Goal: Task Accomplishment & Management: Complete application form

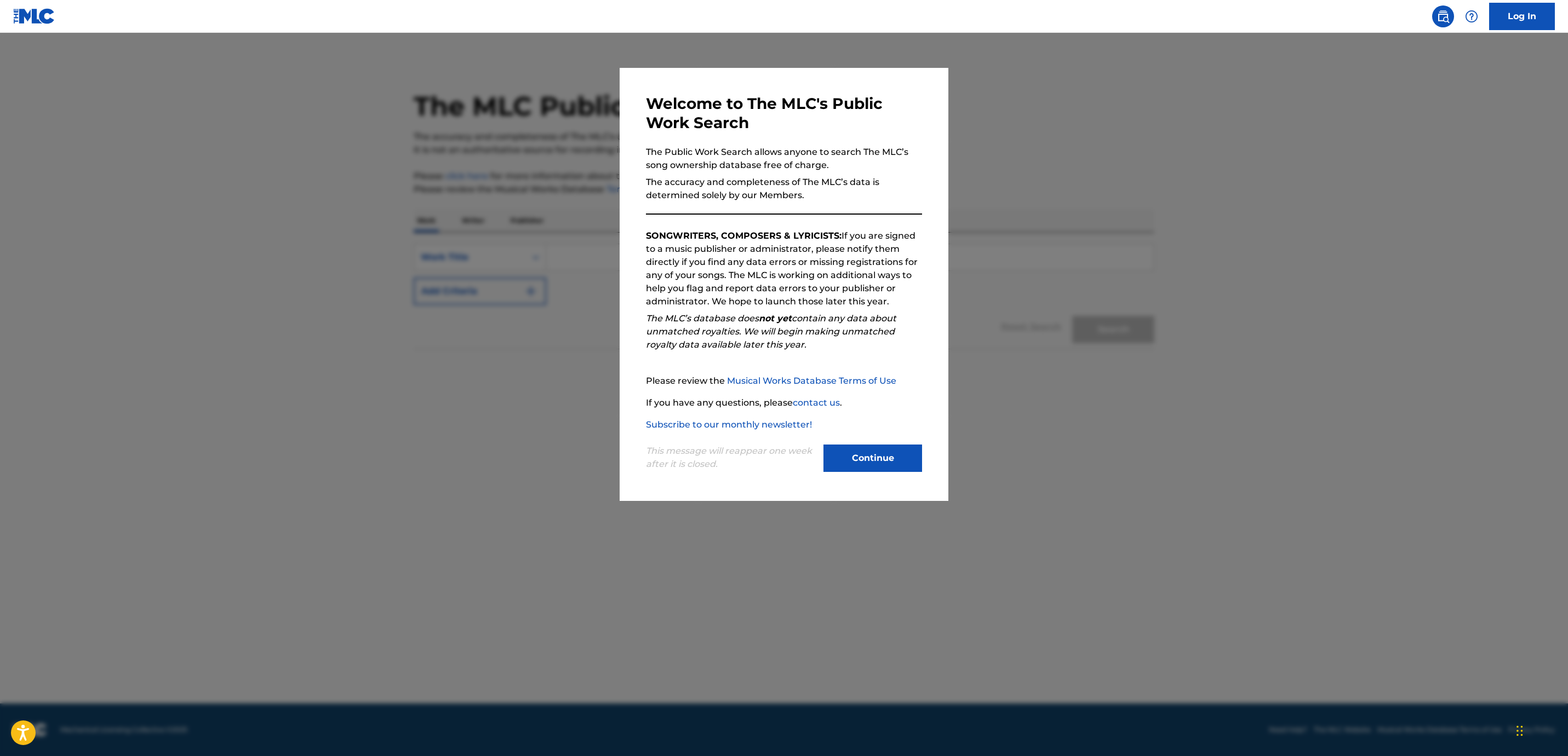
click at [893, 460] on button "Continue" at bounding box center [873, 458] width 99 height 27
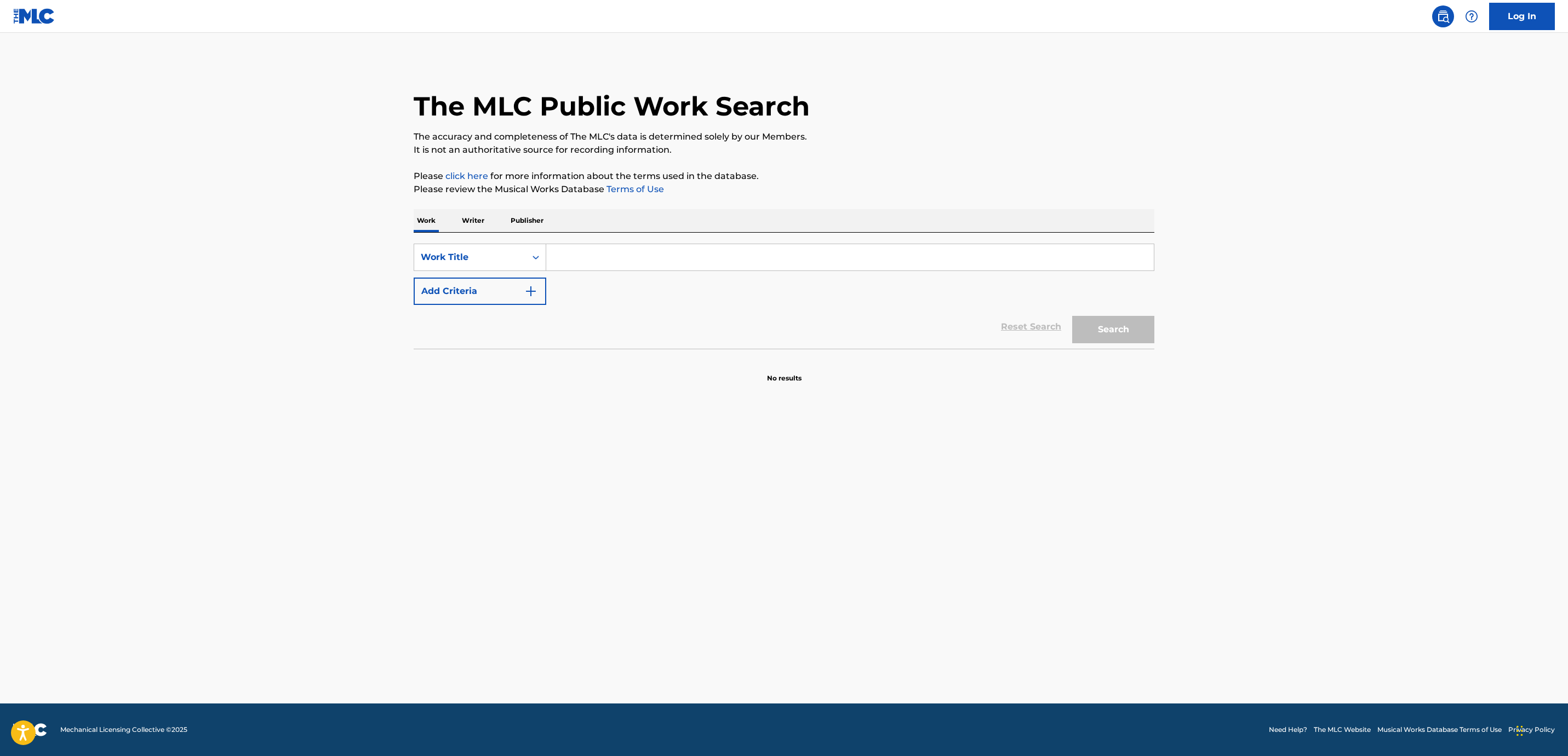
click at [601, 262] on input "Search Form" at bounding box center [850, 257] width 607 height 27
click at [1072, 316] on button "Search" at bounding box center [1113, 330] width 83 height 27
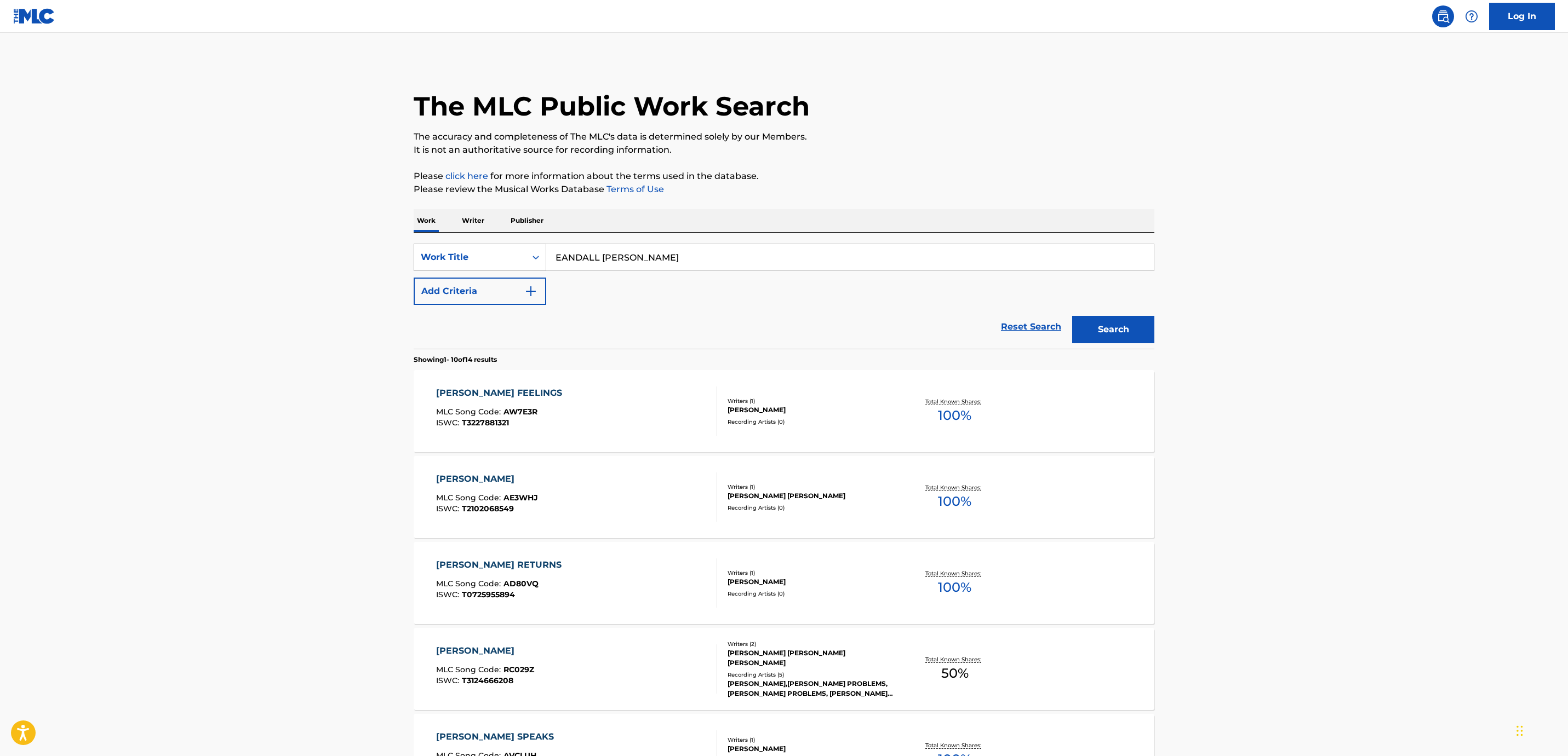
drag, startPoint x: 593, startPoint y: 258, endPoint x: 525, endPoint y: 257, distance: 68.0
click at [525, 257] on div "SearchWithCriteria312646c4-b60d-46d9-a8f0-568fe4e61987 Work Title EANDALL ALSTON" at bounding box center [784, 257] width 741 height 27
type input "[PERSON_NAME]"
click at [1072, 316] on button "Search" at bounding box center [1113, 330] width 83 height 27
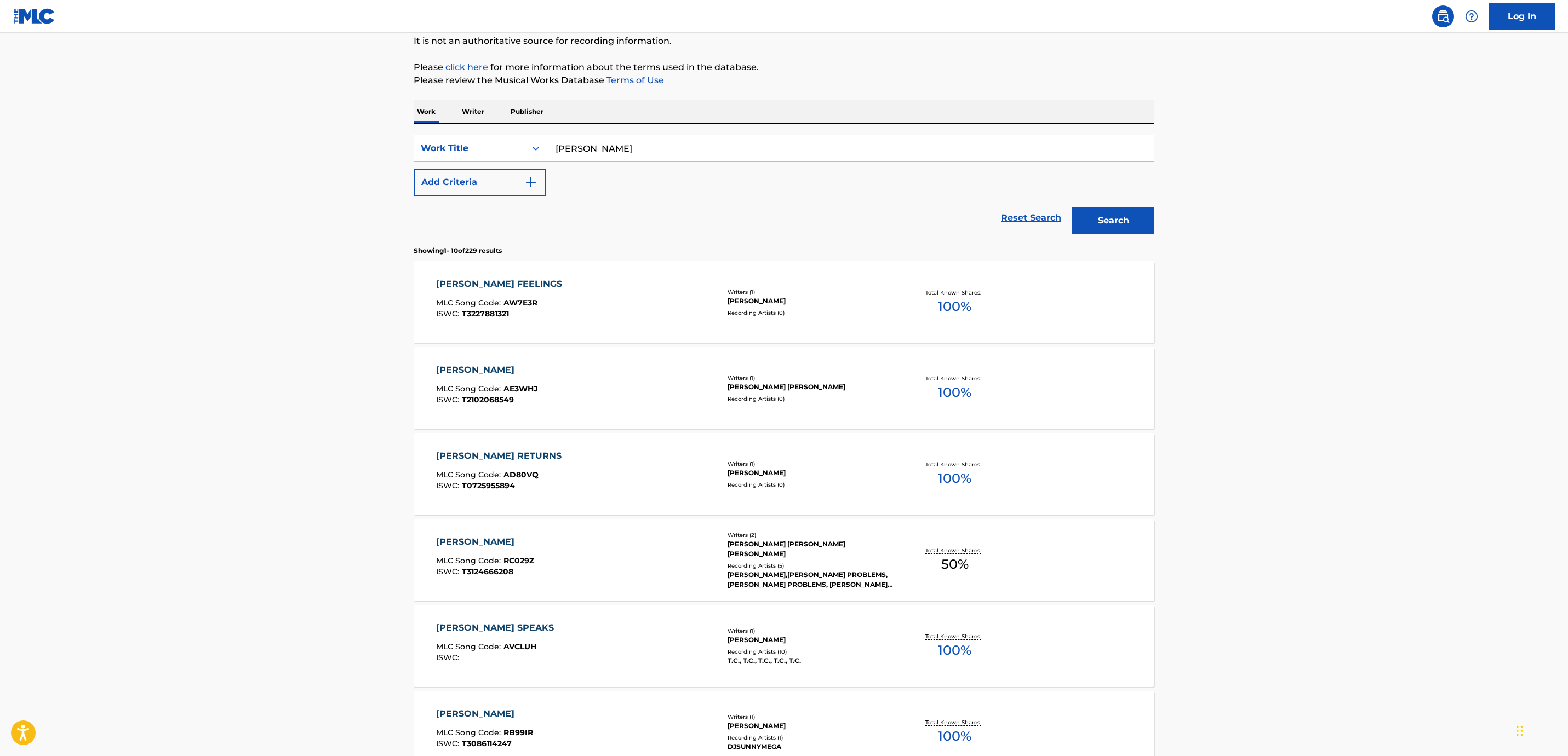
scroll to position [105, 0]
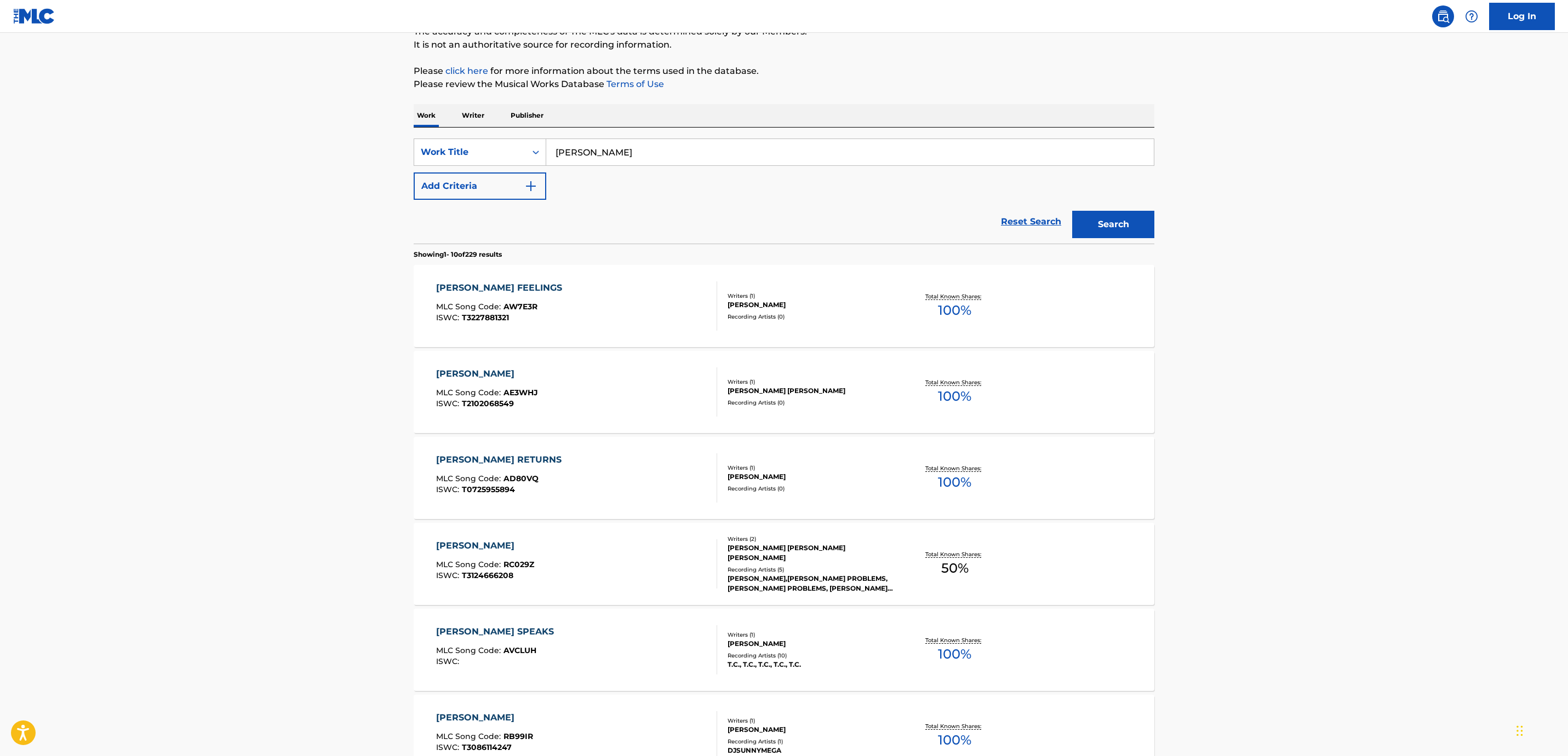
click at [599, 151] on input "[PERSON_NAME]" at bounding box center [850, 152] width 607 height 27
click at [537, 145] on div "Search Form" at bounding box center [536, 152] width 20 height 20
click at [489, 225] on div "Publisher Name" at bounding box center [480, 235] width 131 height 27
click at [730, 145] on input "Search Form" at bounding box center [850, 152] width 607 height 27
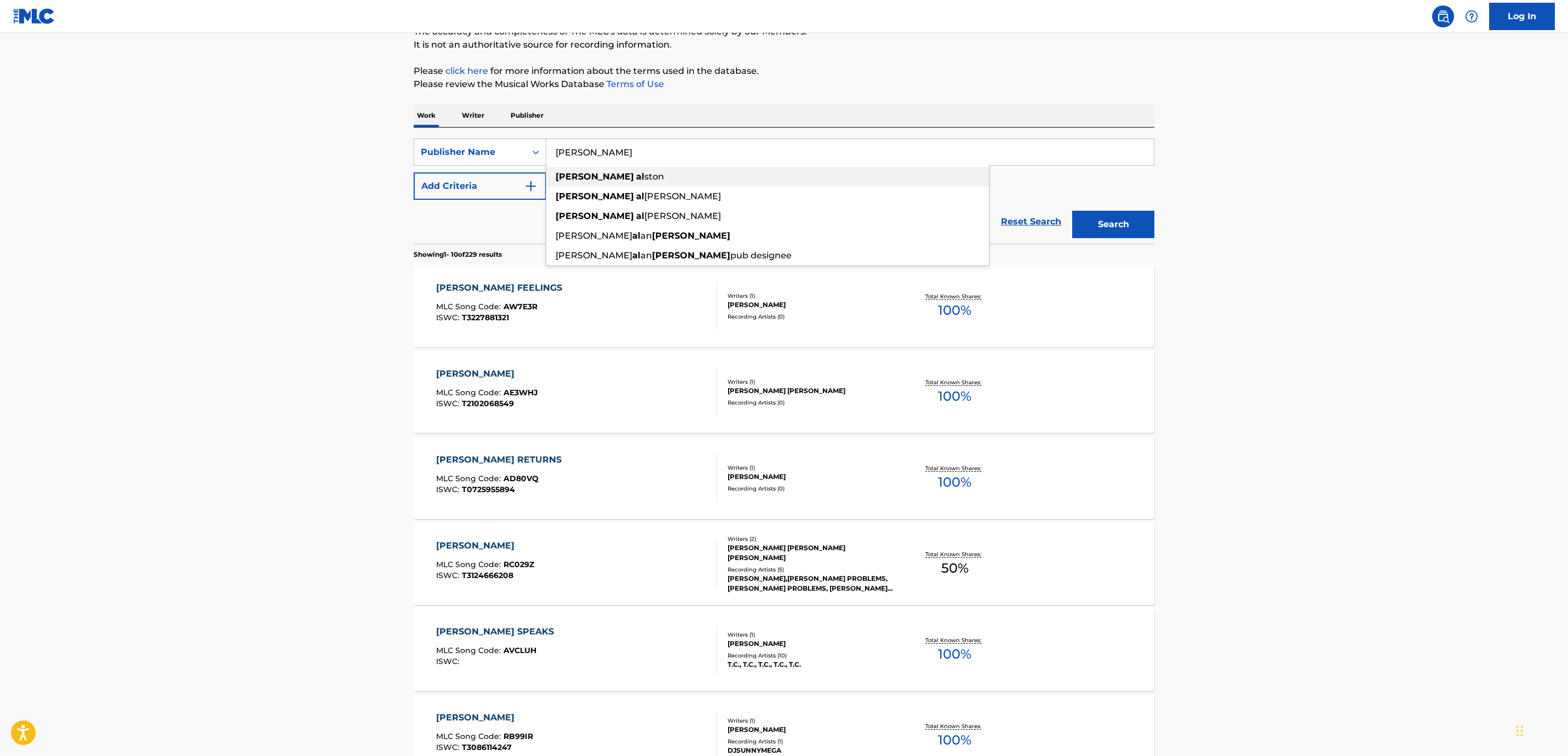
click at [644, 178] on span "ston" at bounding box center [654, 176] width 20 height 10
type input "[PERSON_NAME]"
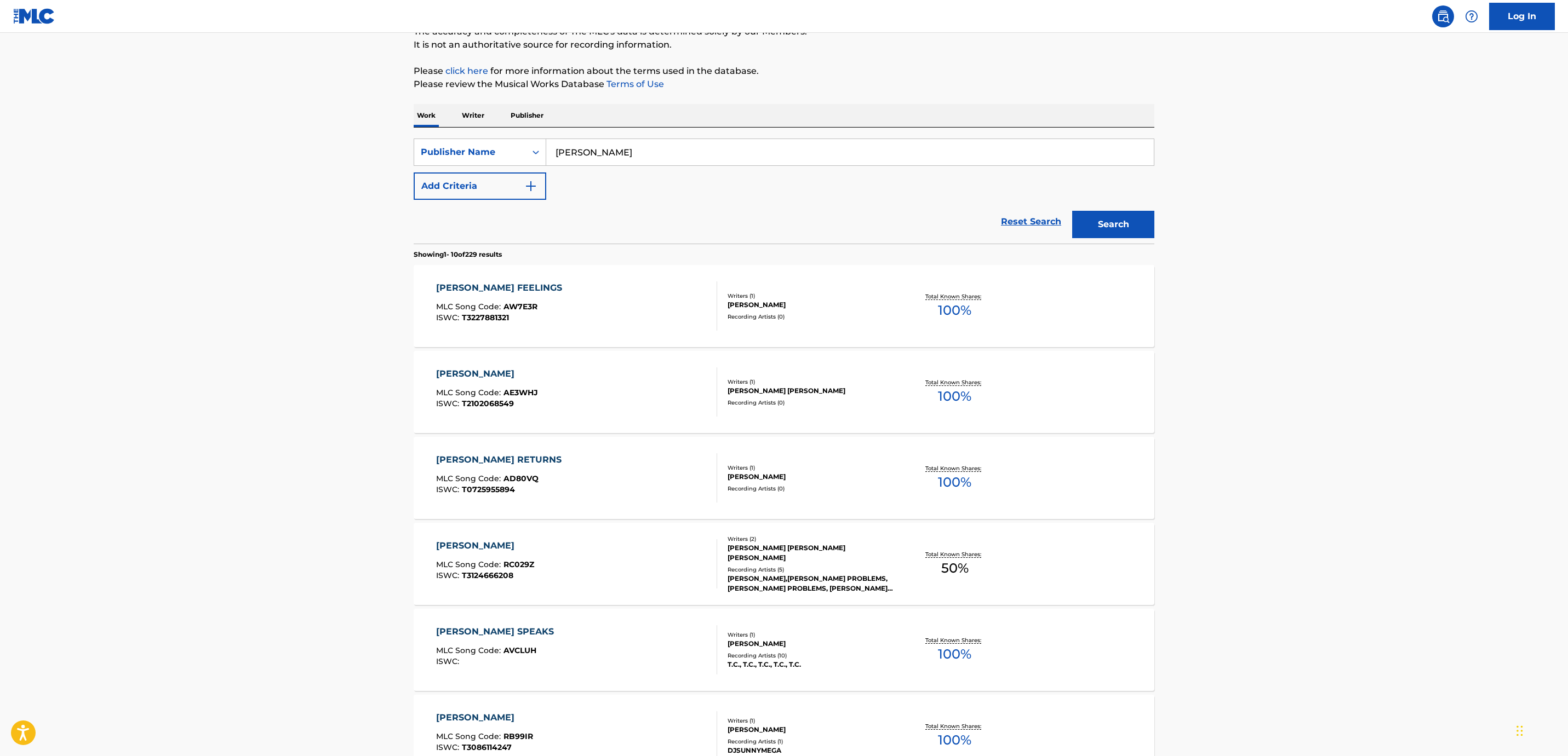
click at [1139, 226] on button "Search" at bounding box center [1113, 225] width 83 height 27
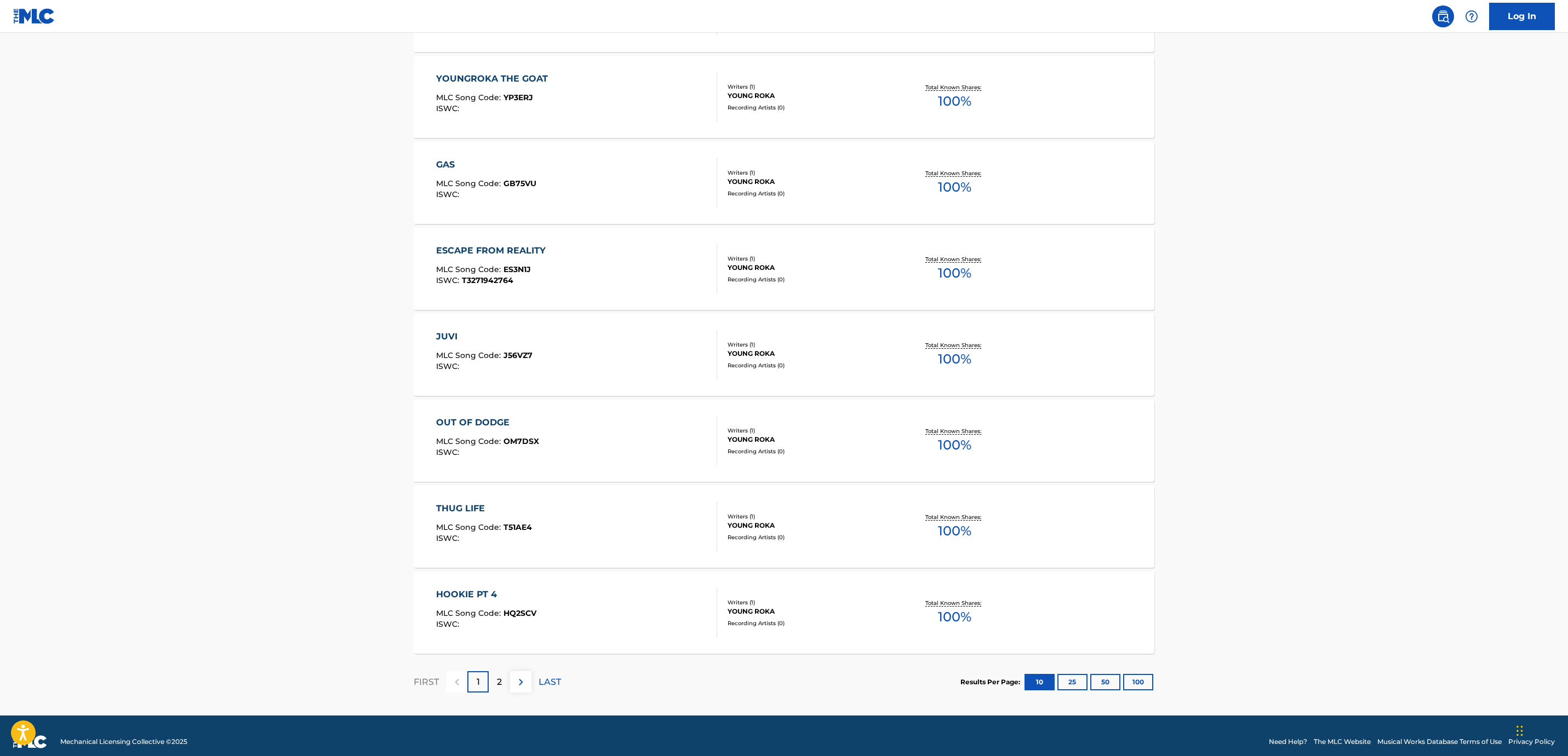
scroll to position [584, 0]
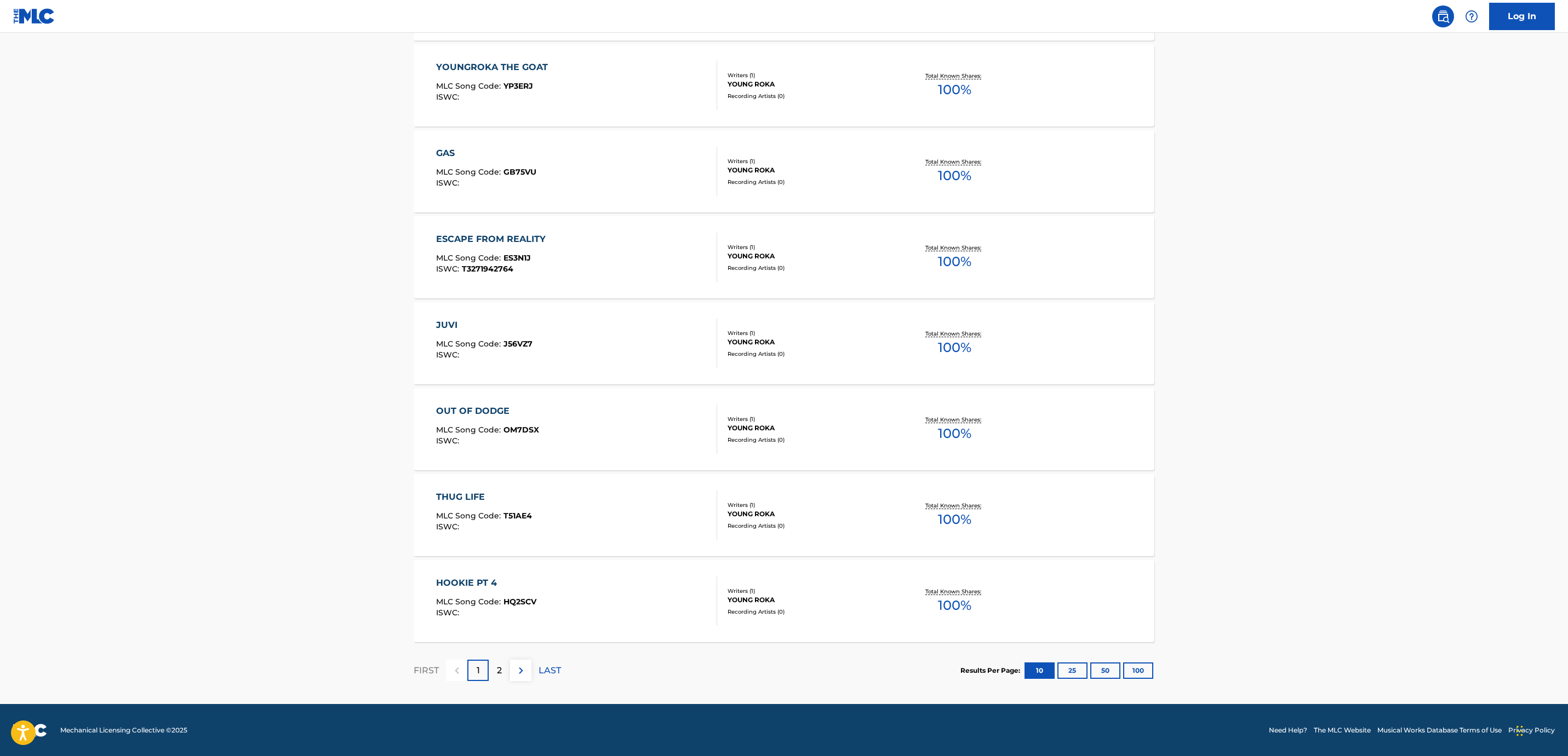
click at [1137, 674] on button "100" at bounding box center [1138, 671] width 30 height 16
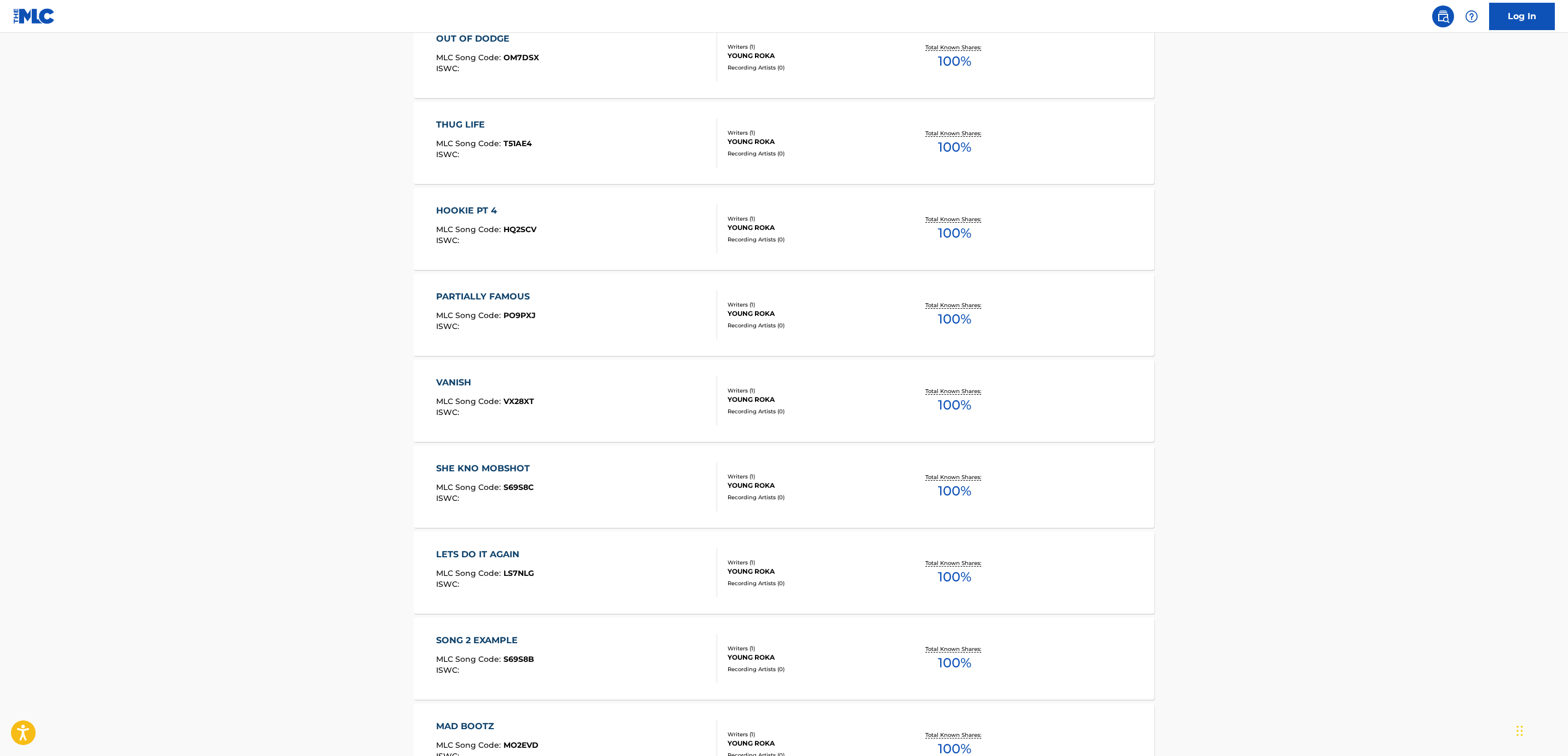
scroll to position [0, 0]
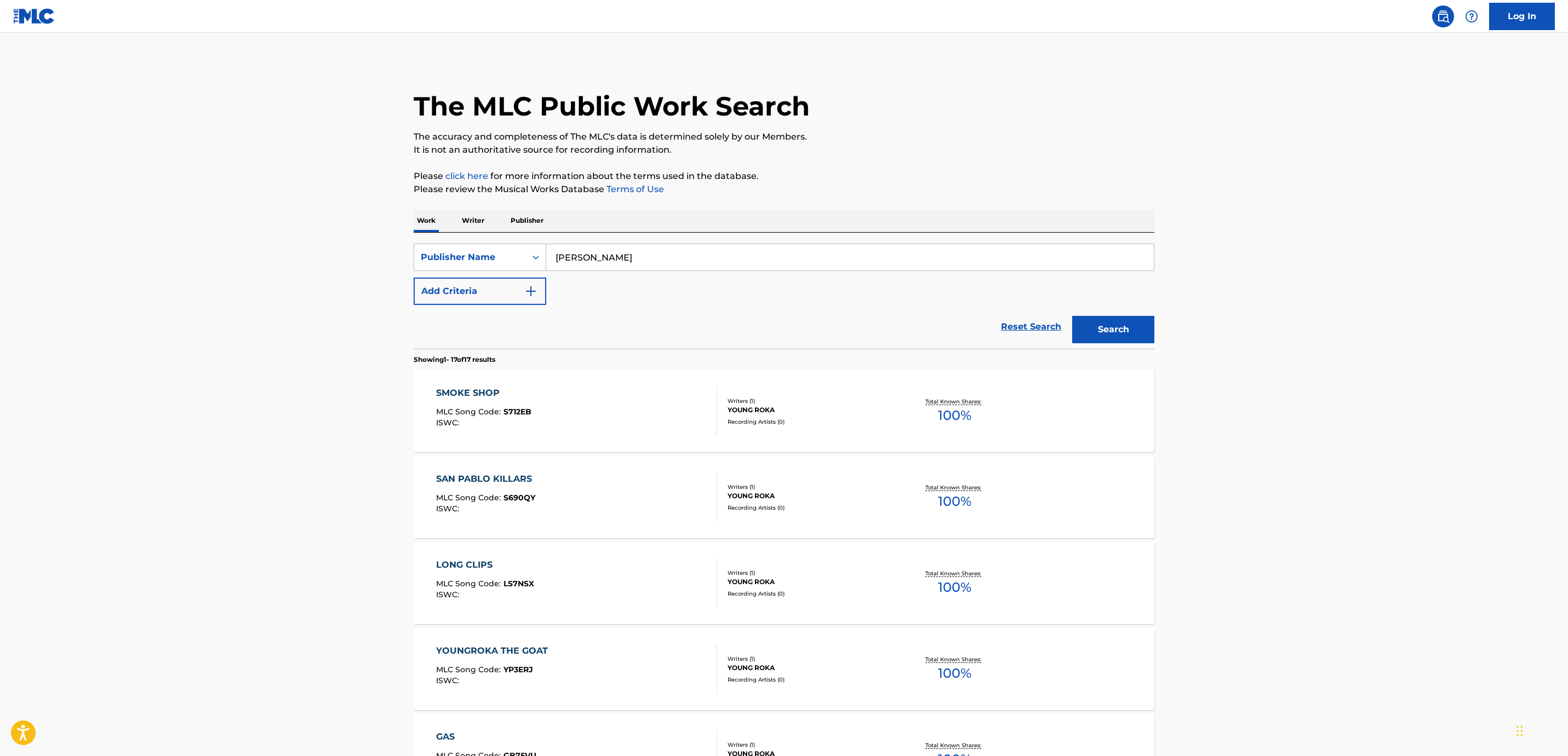
click at [1518, 13] on link "Log In" at bounding box center [1522, 16] width 66 height 27
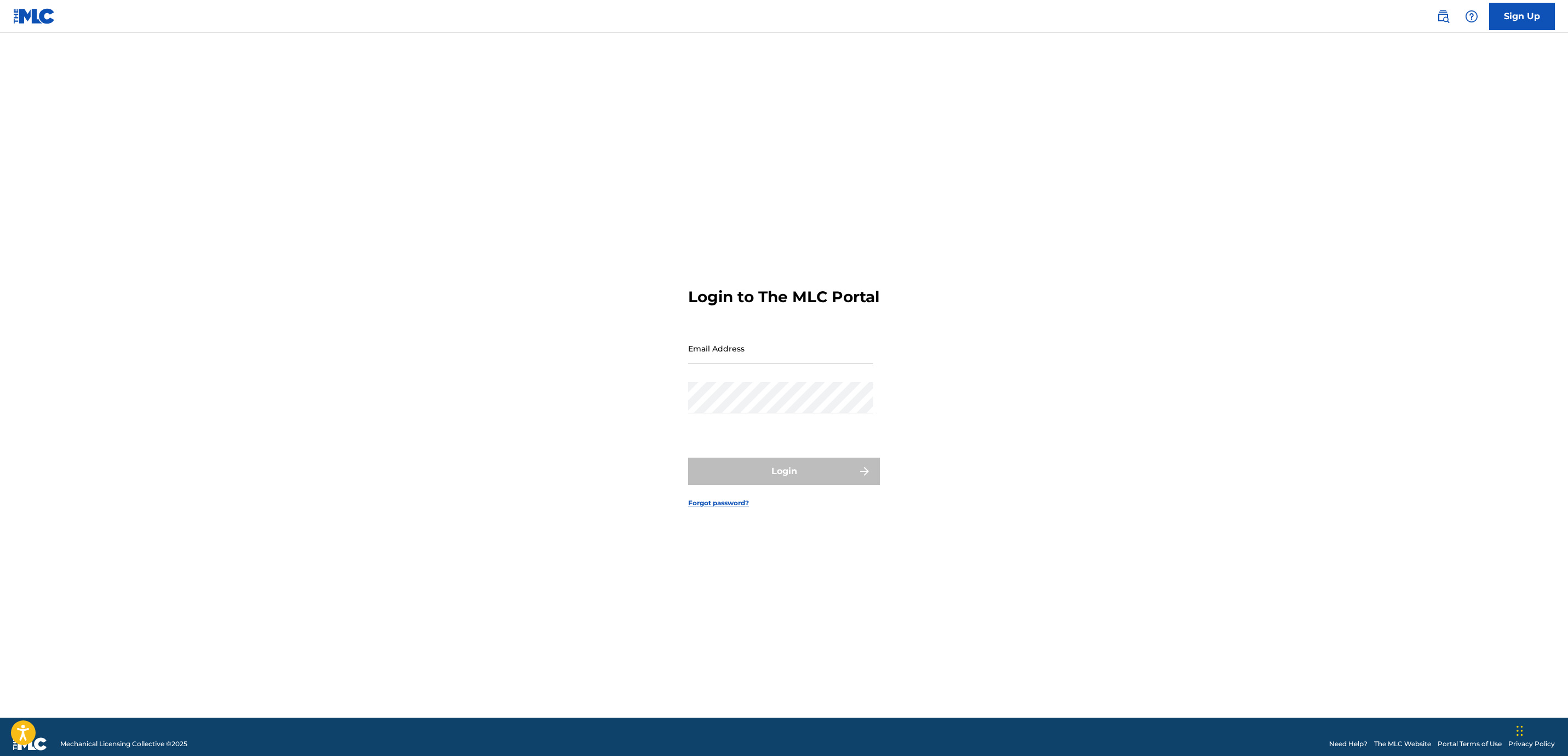
type input "[EMAIL_ADDRESS][DOMAIN_NAME]"
click at [784, 477] on button "Login" at bounding box center [783, 471] width 192 height 27
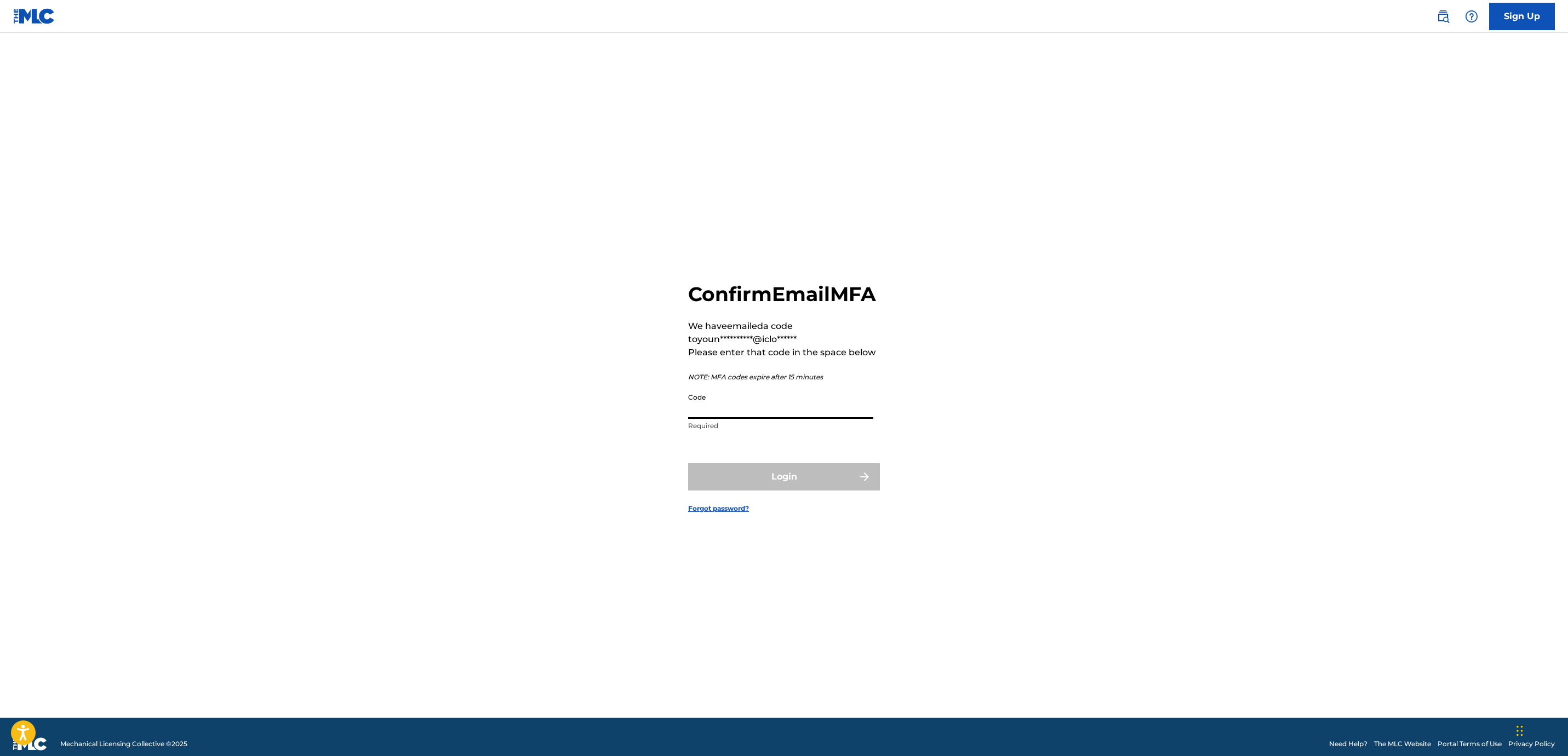
click at [723, 415] on input "Code" at bounding box center [780, 403] width 185 height 31
type input "167554"
click at [750, 483] on button "Login" at bounding box center [783, 477] width 192 height 27
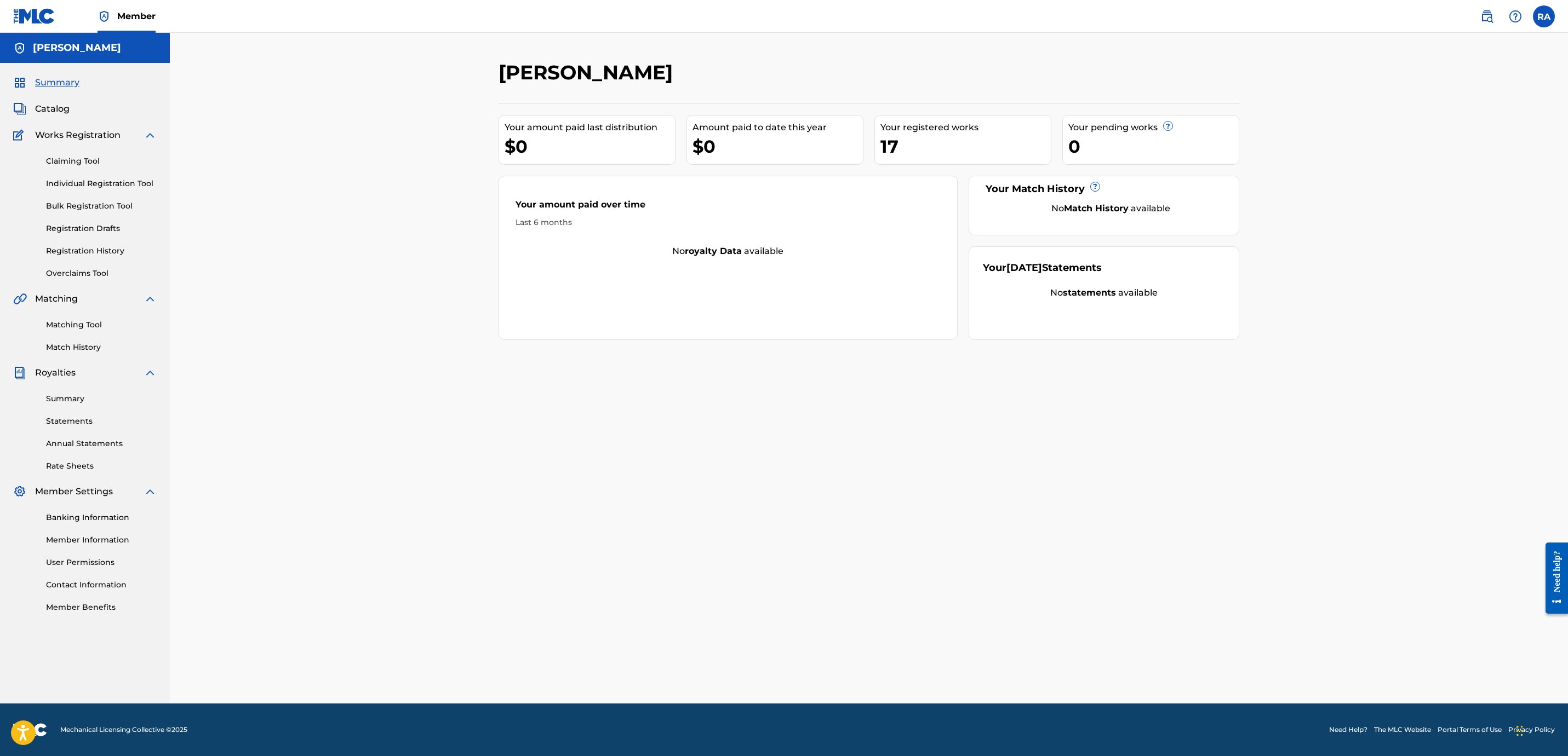
click at [99, 181] on link "Individual Registration Tool" at bounding box center [101, 183] width 111 height 12
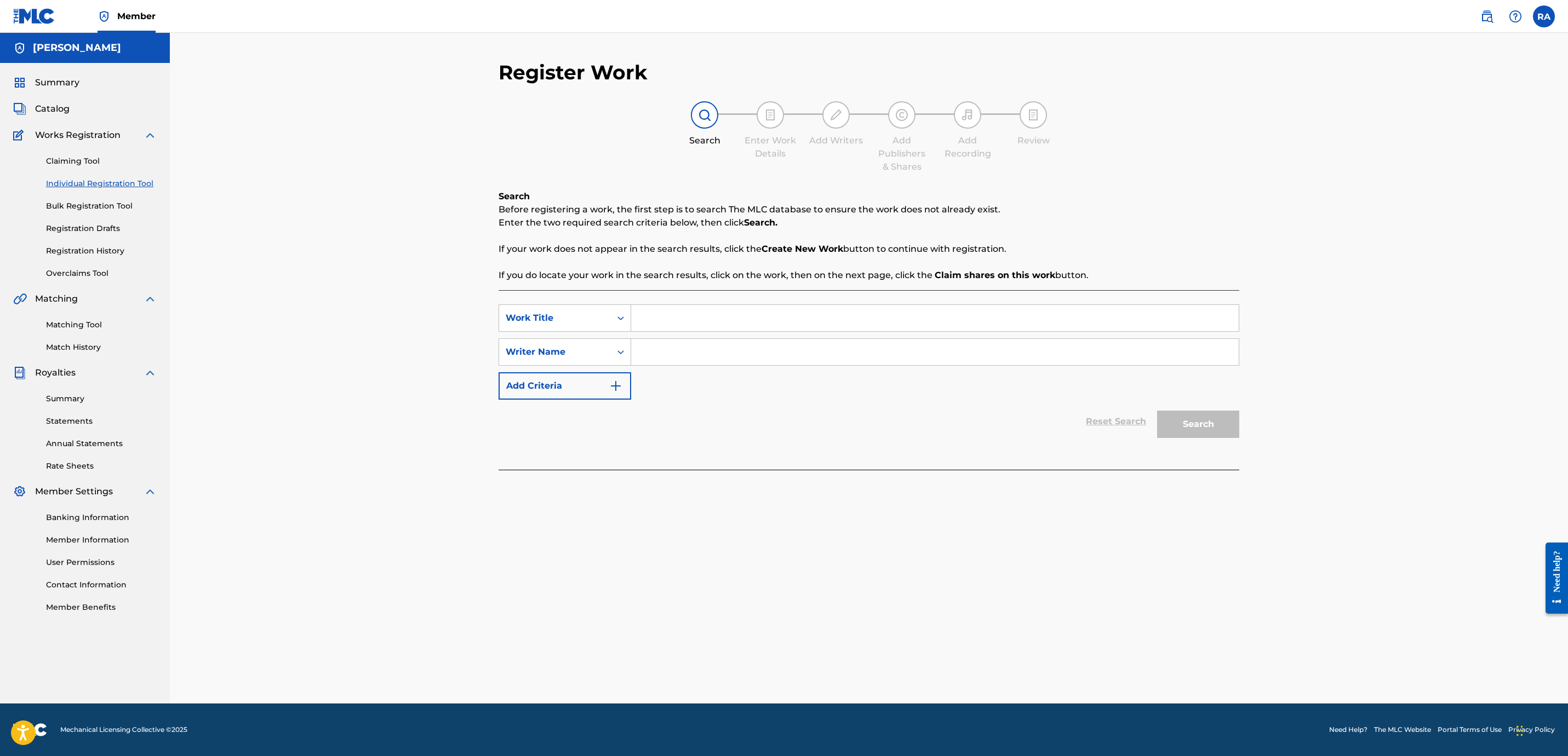
click at [677, 314] on input "Search Form" at bounding box center [934, 318] width 607 height 27
type input "Y"
type input "R"
type input "YOUNGROKA"
drag, startPoint x: 746, startPoint y: 322, endPoint x: 613, endPoint y: 322, distance: 133.0
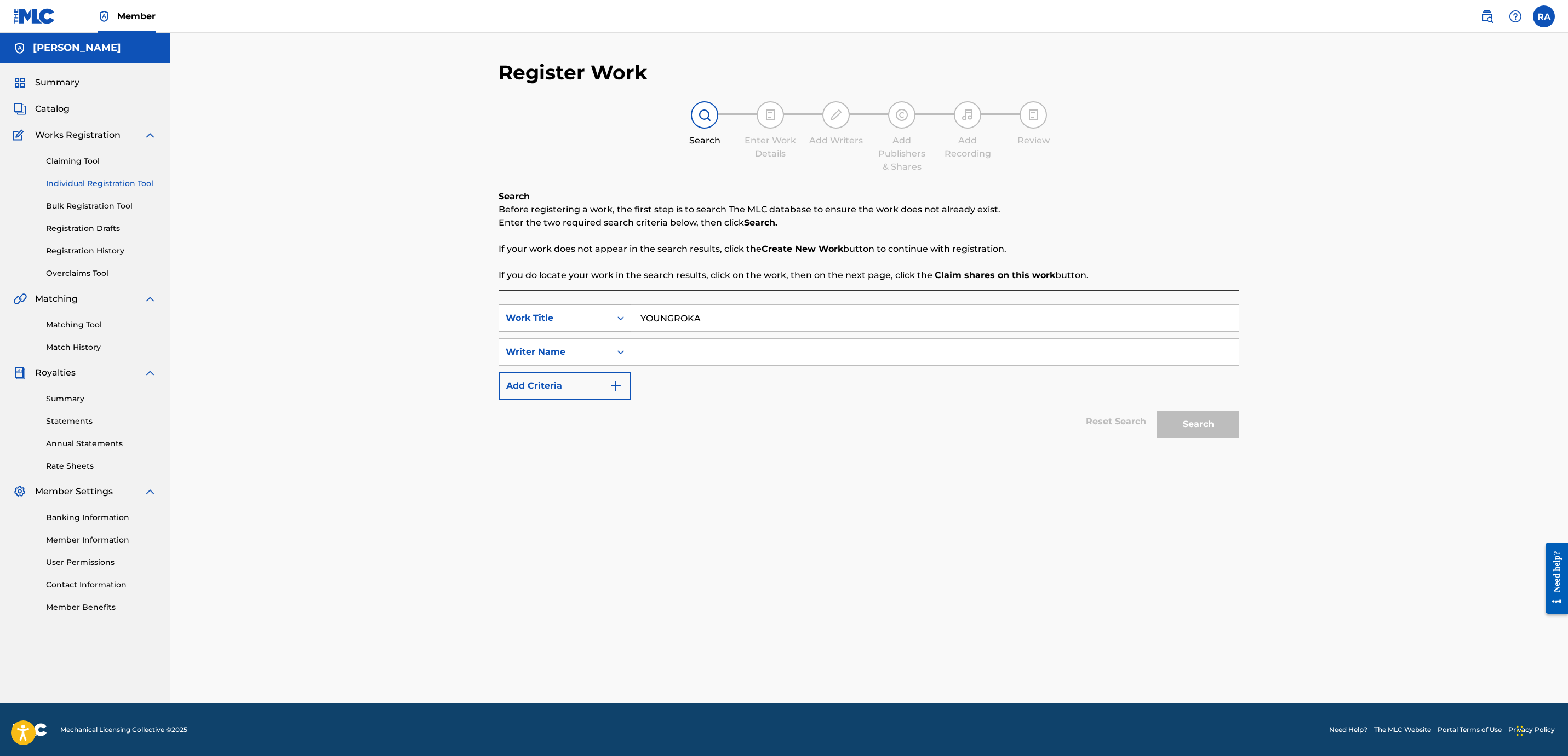
click at [613, 322] on div "SearchWithCriteria312646c4-b60d-46d9-a8f0-568fe4e61987 Work Title YOUNGROKA" at bounding box center [869, 318] width 741 height 27
click at [613, 322] on div "Search Form" at bounding box center [621, 318] width 20 height 20
click at [564, 398] on div "Publisher Name" at bounding box center [564, 400] width 131 height 27
click at [652, 319] on input "Search Form" at bounding box center [934, 318] width 607 height 27
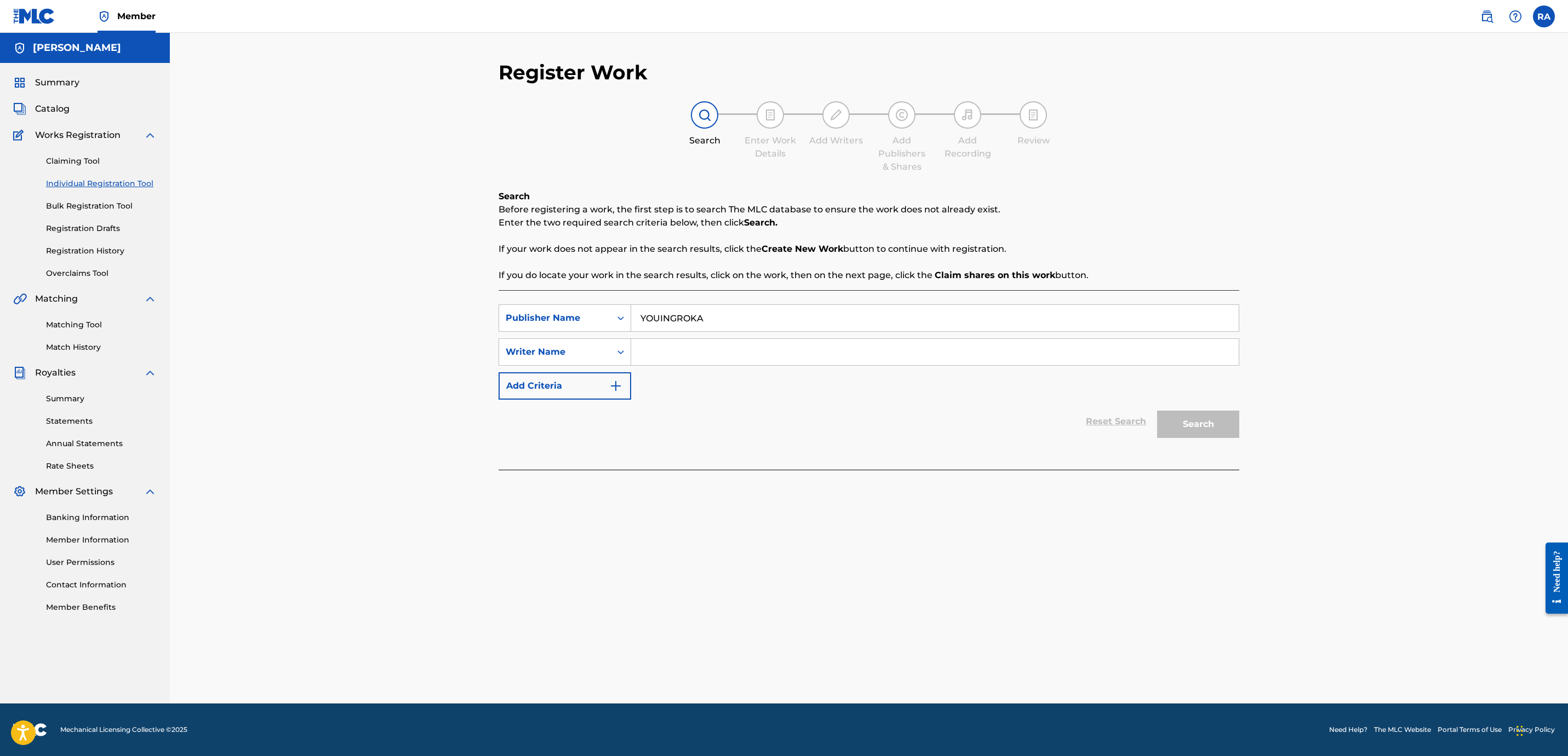
type input "YOUINGROKA"
click at [725, 355] on input "Search Form" at bounding box center [934, 352] width 607 height 27
click at [840, 409] on div "Reset Search Search" at bounding box center [869, 422] width 741 height 44
click at [653, 358] on input "Search Form" at bounding box center [934, 352] width 607 height 27
click at [593, 394] on button "Add Criteria" at bounding box center [565, 386] width 133 height 27
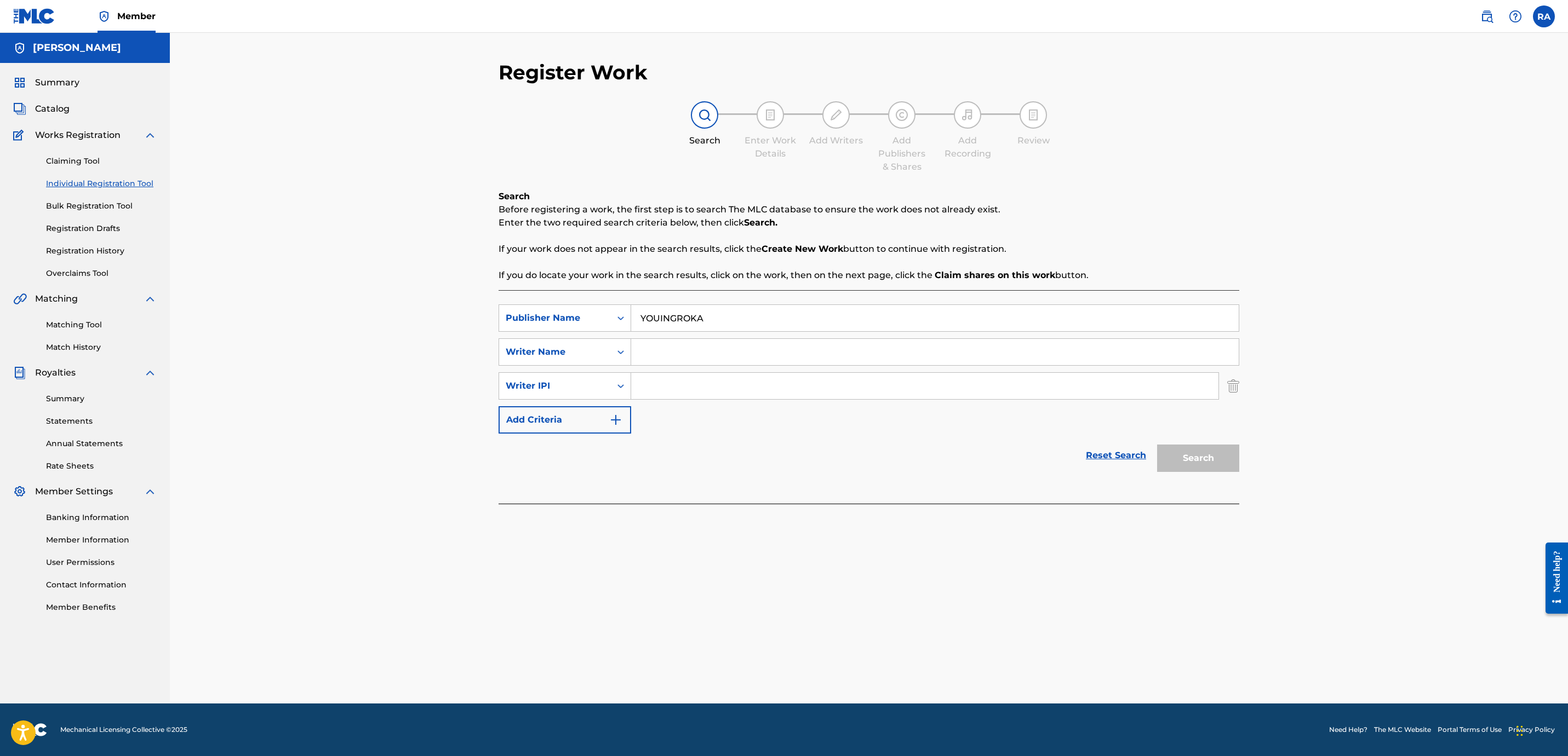
click at [1229, 385] on img "Search Form" at bounding box center [1232, 386] width 12 height 27
click at [1226, 419] on div "Search" at bounding box center [1196, 422] width 88 height 44
click at [713, 354] on input "Search Form" at bounding box center [934, 352] width 607 height 27
type input "V"
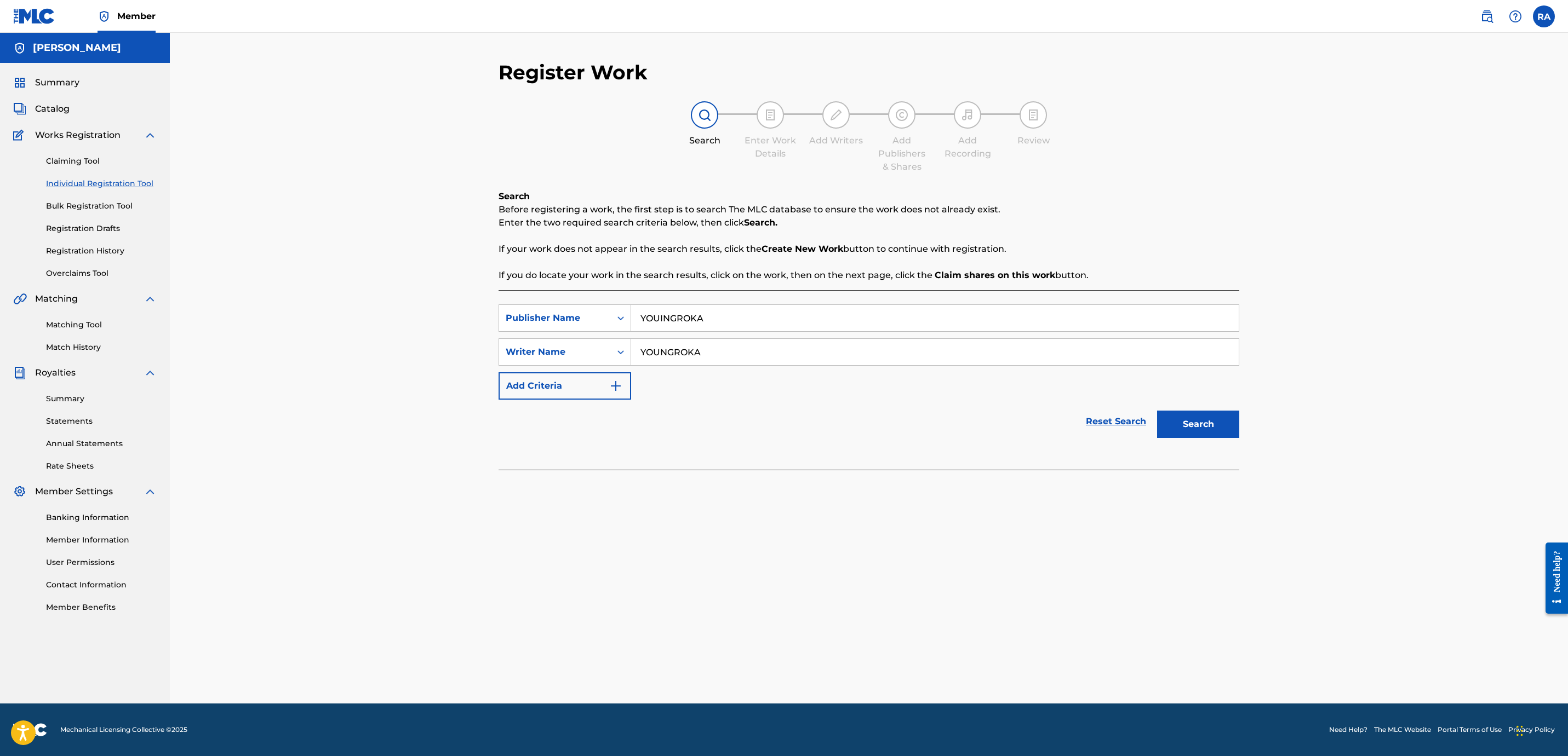
type input "YOUNGROKA"
click at [1178, 431] on button "Search" at bounding box center [1198, 424] width 83 height 27
drag, startPoint x: 734, startPoint y: 356, endPoint x: 613, endPoint y: 352, distance: 121.1
click at [613, 352] on div "SearchWithCriteria196efde9-f123-420b-9e07-2af9766ee8c1 Writer Name YOUNGROKA" at bounding box center [869, 352] width 741 height 27
click at [613, 352] on div "Search Form" at bounding box center [621, 352] width 20 height 20
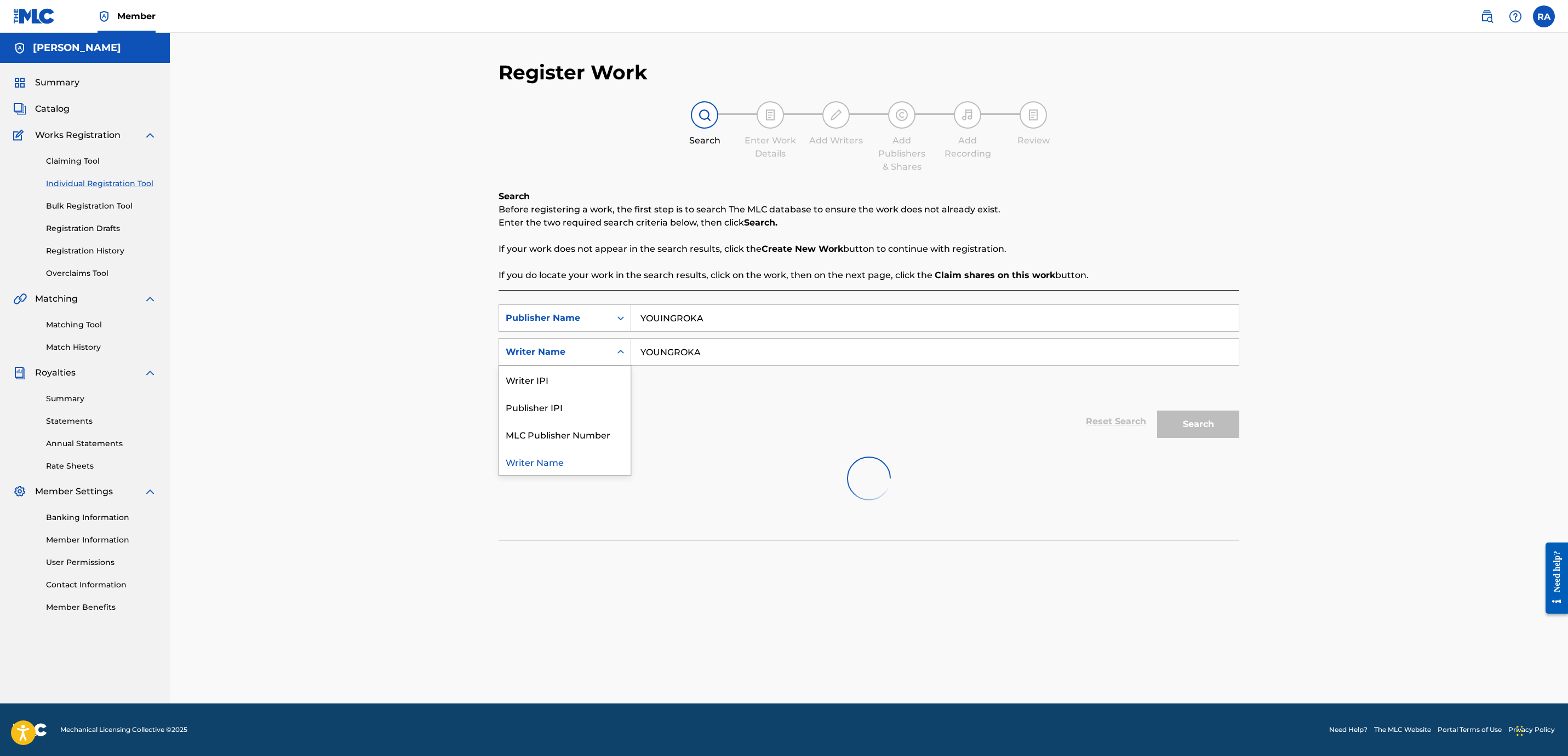
click at [730, 429] on div "Reset Search Search" at bounding box center [869, 422] width 741 height 44
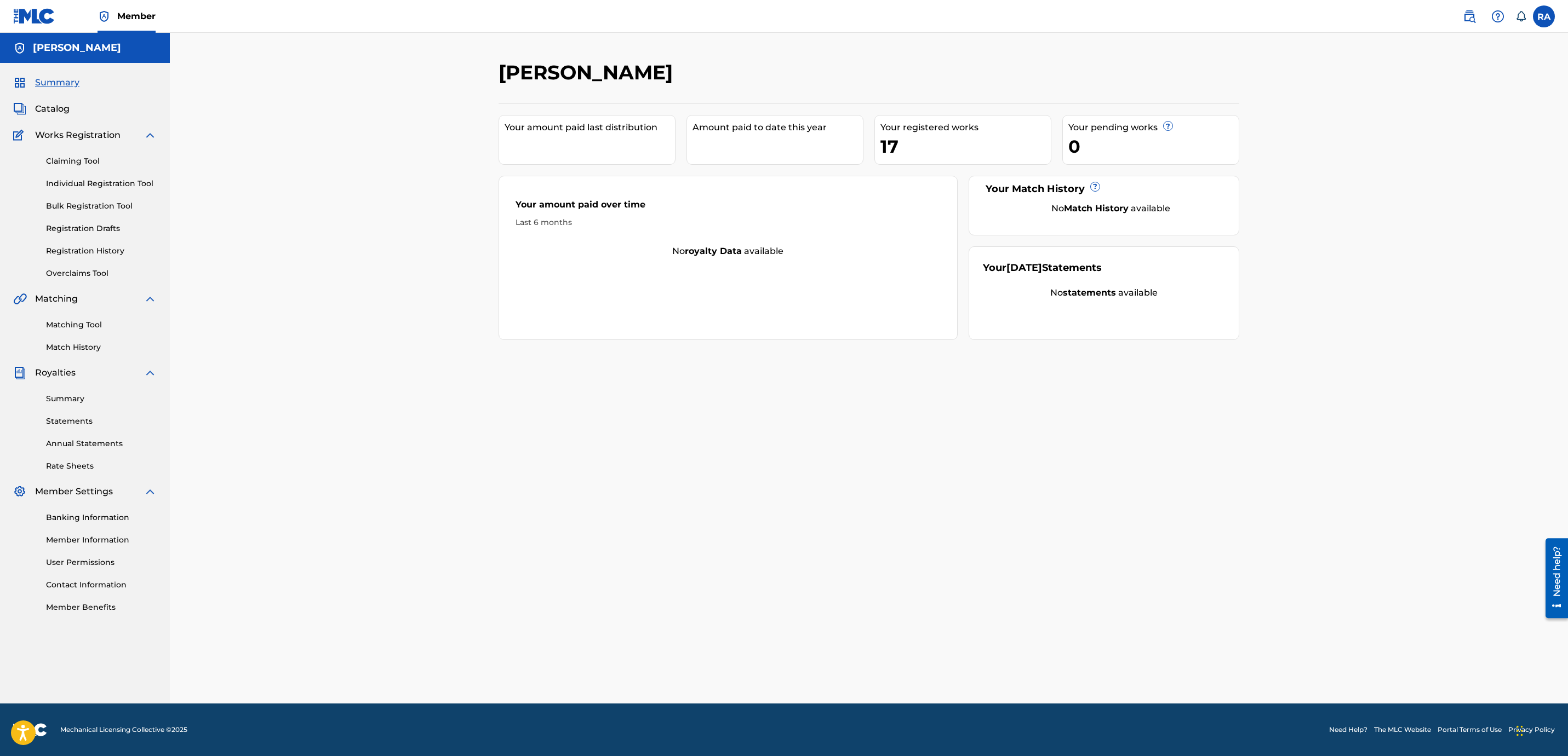
click at [88, 157] on link "Claiming Tool" at bounding box center [101, 161] width 111 height 12
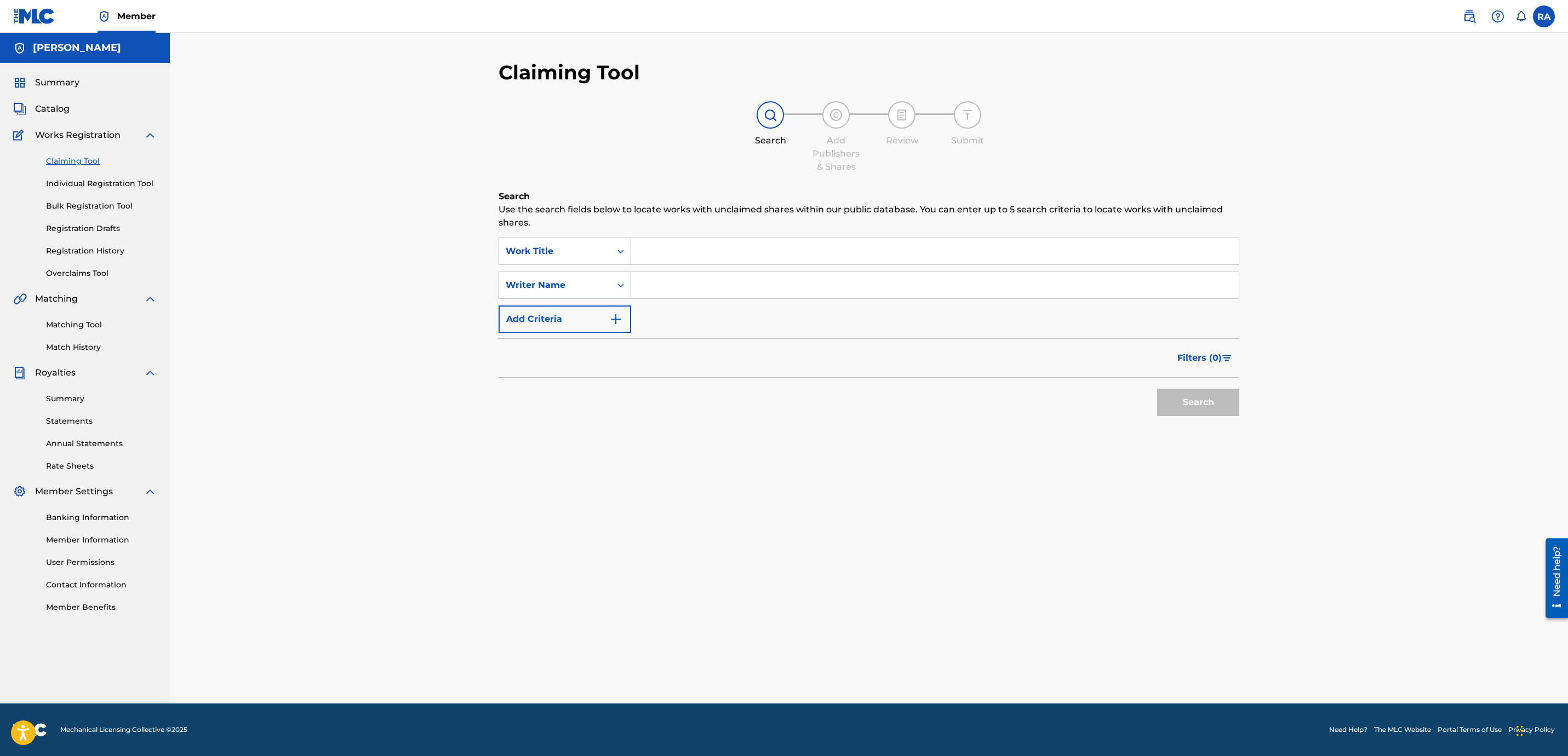
click at [92, 184] on link "Individual Registration Tool" at bounding box center [101, 183] width 111 height 12
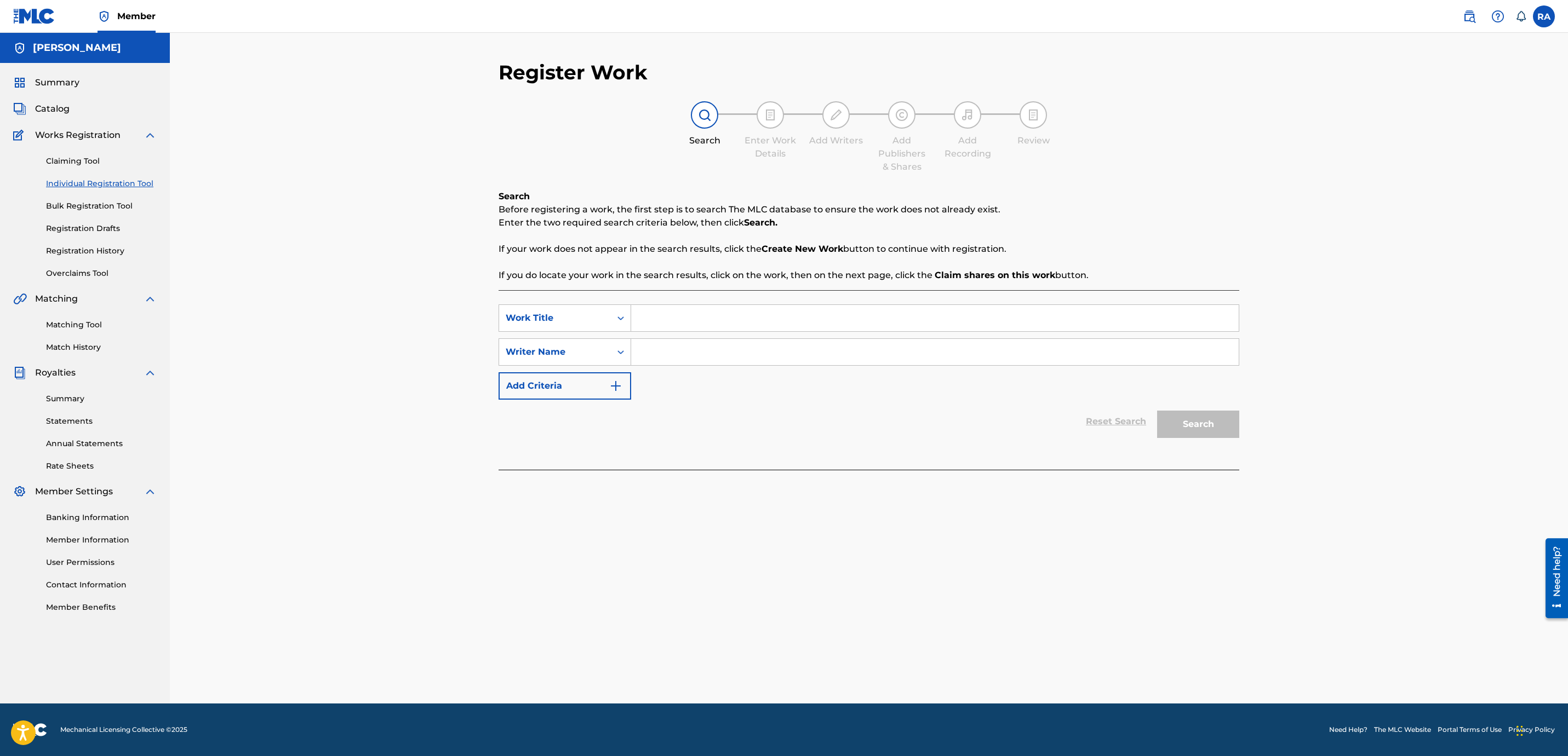
click at [721, 325] on input "Search Form" at bounding box center [934, 318] width 607 height 27
click at [713, 324] on input "Search Form" at bounding box center [934, 318] width 607 height 27
type input "N"
click at [715, 363] on input "Search Form" at bounding box center [934, 352] width 607 height 27
type input "N"
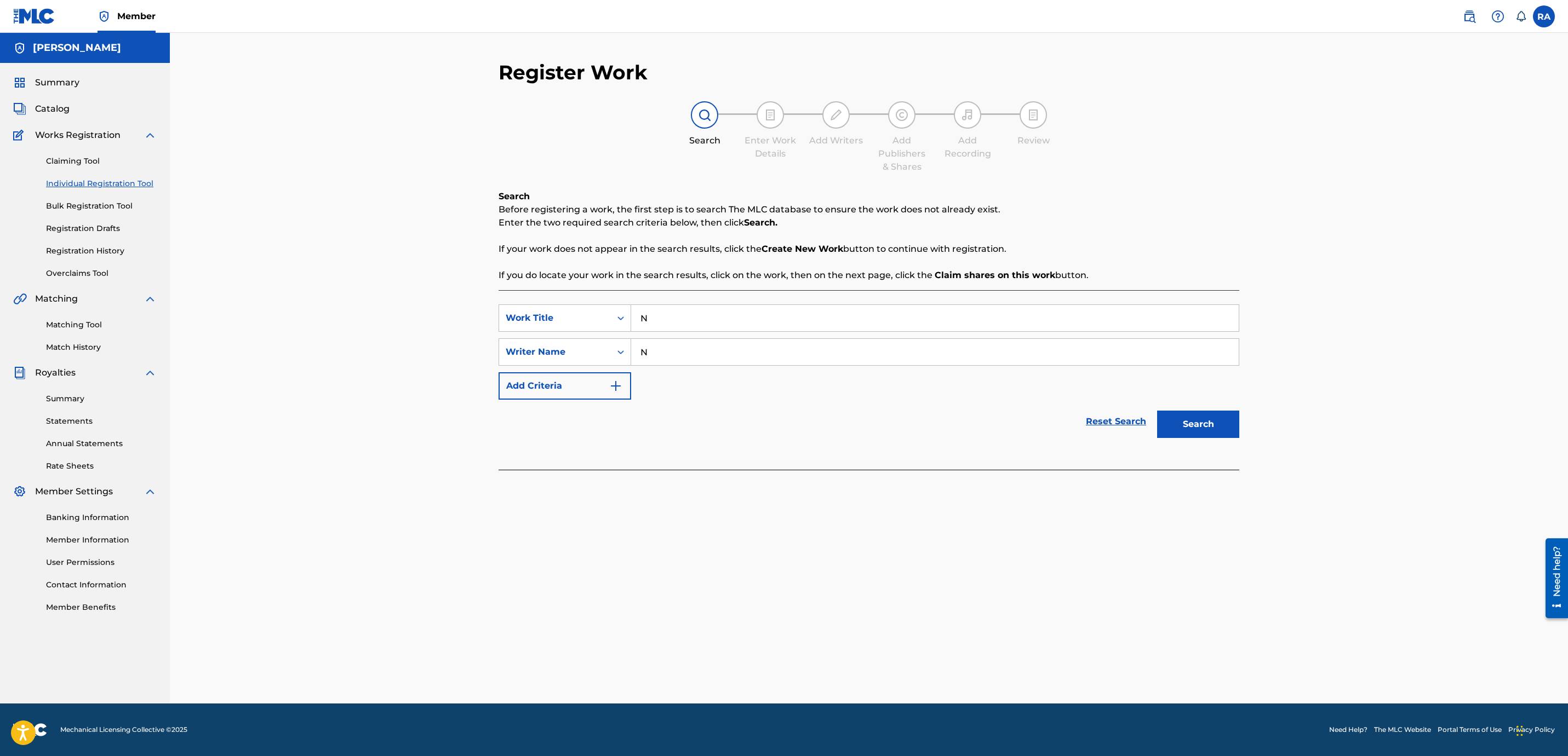
click at [1211, 421] on button "Search" at bounding box center [1198, 424] width 83 height 27
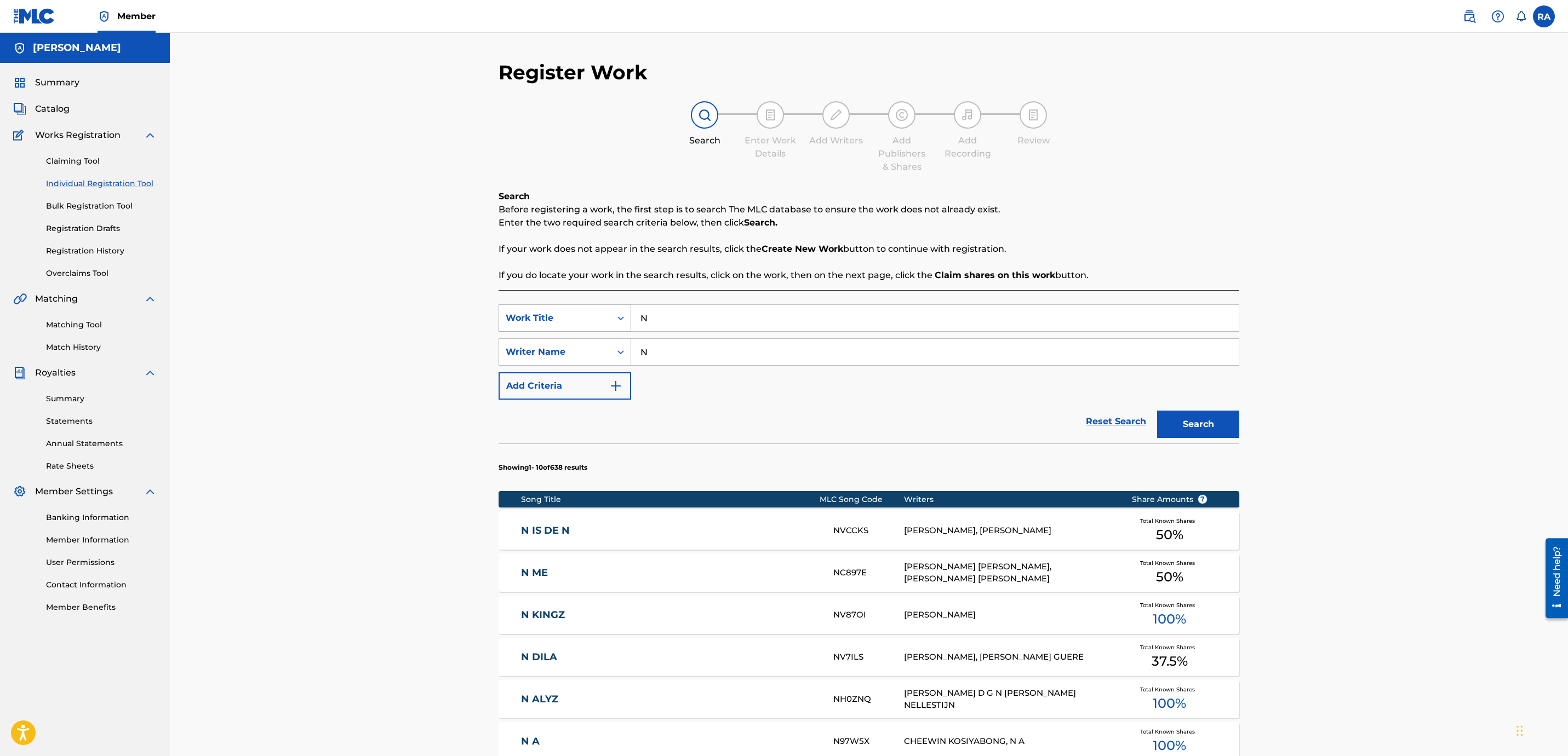
drag, startPoint x: 663, startPoint y: 324, endPoint x: 591, endPoint y: 311, distance: 73.2
click at [591, 311] on div "SearchWithCriteria6dddcdfd-f372-453a-a2c0-d432b13f5f1a Work Title N" at bounding box center [869, 318] width 741 height 27
type input "YOUNGROKA"
click at [755, 367] on div "SearchWithCriteria6dddcdfd-f372-453a-a2c0-d432b13f5f1a Work Title YOUNGROKA you…" at bounding box center [869, 352] width 741 height 95
click at [700, 340] on input "N" at bounding box center [934, 352] width 607 height 27
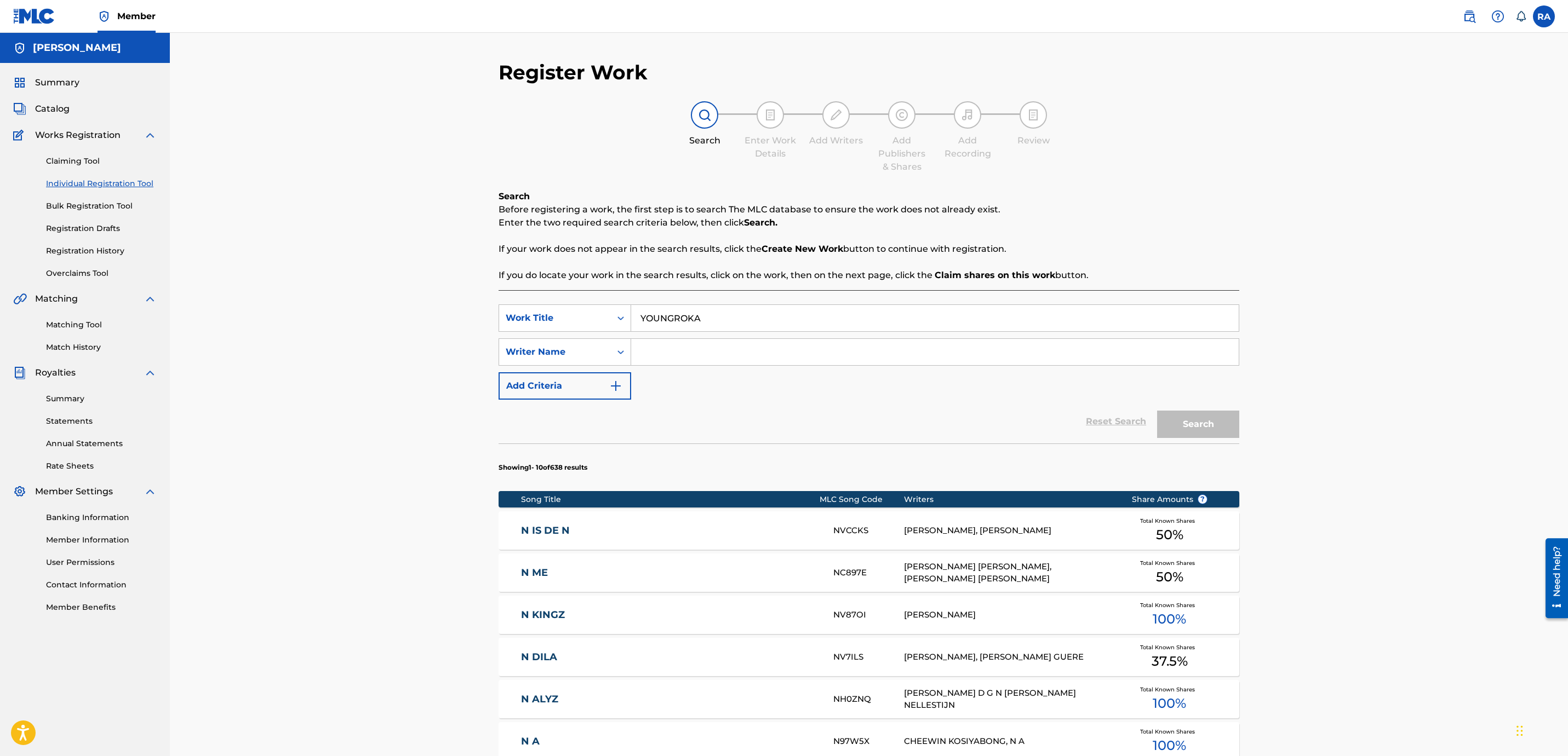
click at [700, 347] on input "Search Form" at bounding box center [934, 352] width 607 height 27
type input "YOUNGROKA"
click at [1178, 437] on button "Search" at bounding box center [1198, 424] width 83 height 27
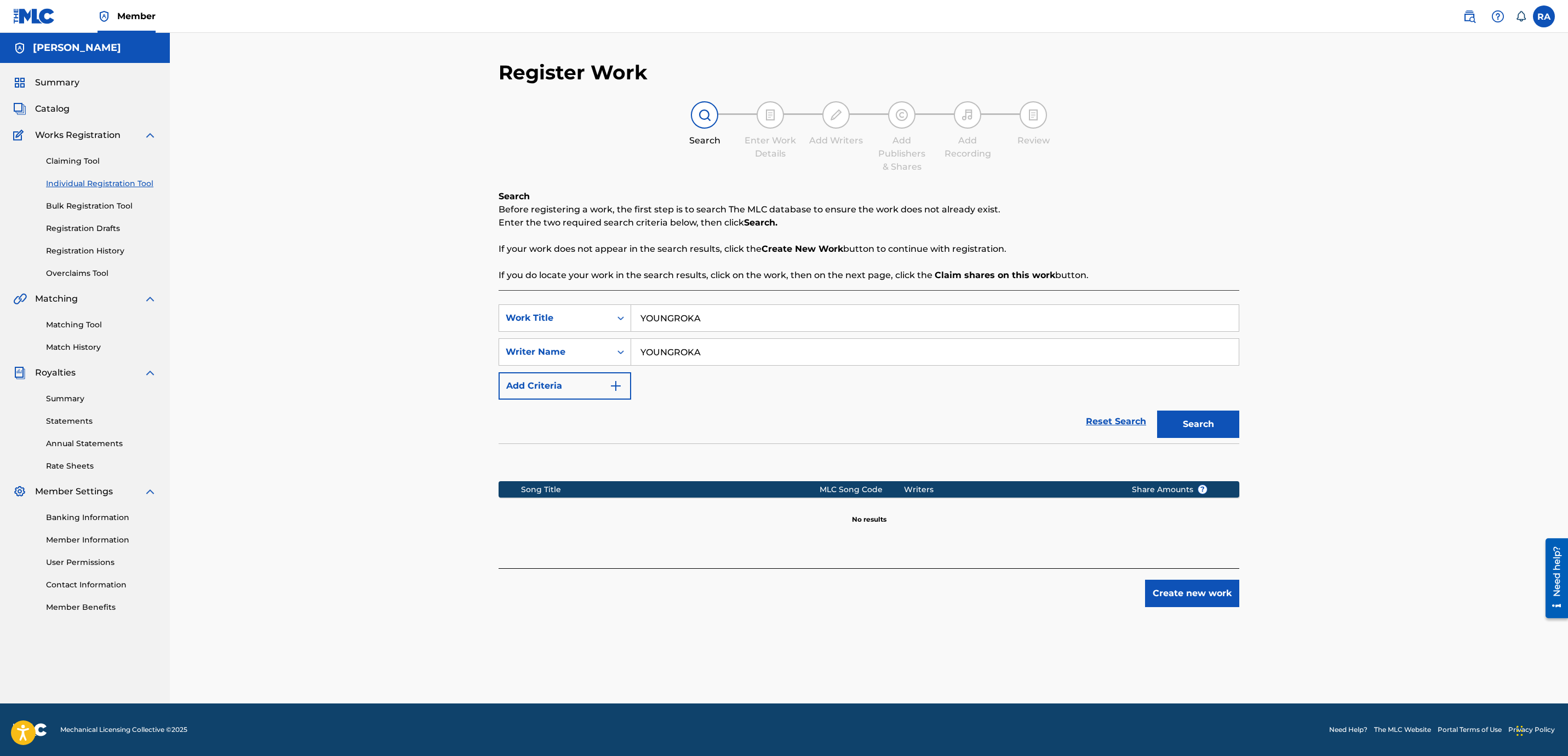
drag, startPoint x: 744, startPoint y: 362, endPoint x: 697, endPoint y: 364, distance: 47.0
click at [750, 354] on input "YOUNGROKA" at bounding box center [934, 352] width 607 height 27
click at [624, 320] on icon "Search Form" at bounding box center [621, 318] width 11 height 11
click at [575, 404] on div "Publisher Name" at bounding box center [564, 400] width 131 height 27
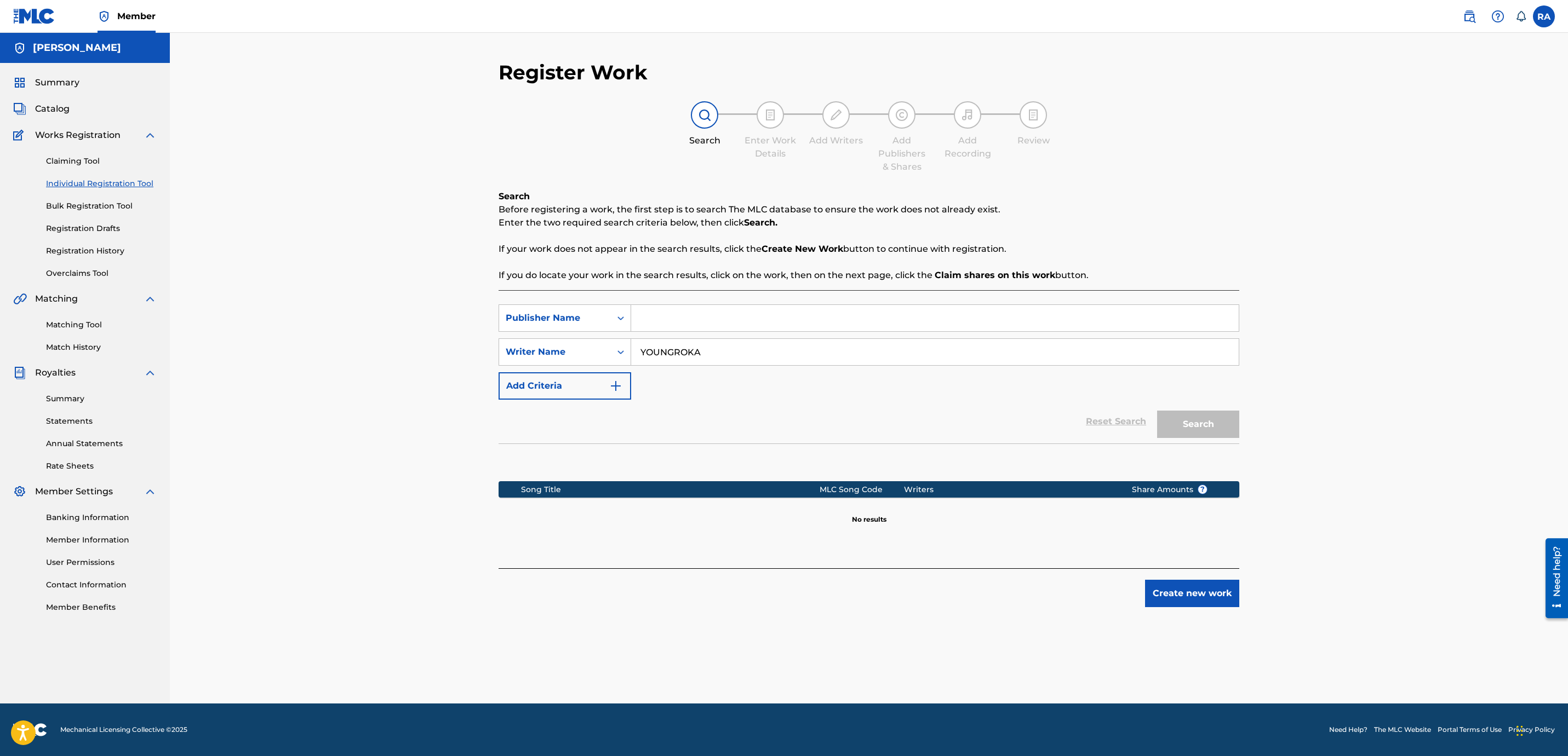
click at [765, 320] on input "Search Form" at bounding box center [934, 318] width 607 height 27
click at [1203, 420] on button "Search" at bounding box center [1198, 424] width 83 height 27
drag, startPoint x: 732, startPoint y: 350, endPoint x: 631, endPoint y: 351, distance: 101.0
click at [631, 351] on input "YOUNGROKA" at bounding box center [934, 352] width 607 height 27
drag, startPoint x: 716, startPoint y: 314, endPoint x: 612, endPoint y: 313, distance: 104.0
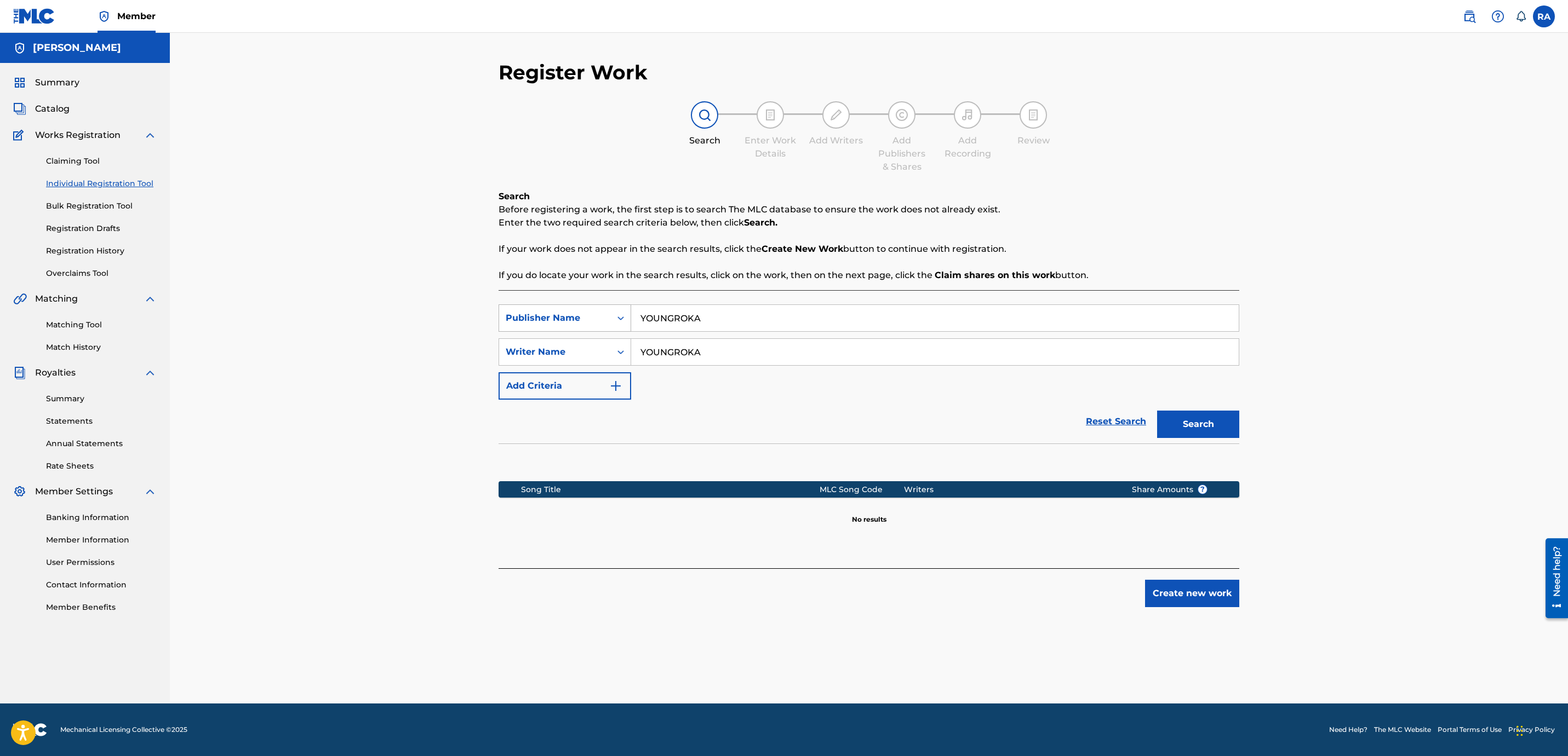
click at [612, 313] on div "SearchWithCriteriae3839543-8fb7-42a5-b9ab-bcfa0d8a6667 Publisher Name YOUNGROKA" at bounding box center [869, 318] width 741 height 27
type input "[PERSON_NAME]"
click at [1171, 426] on button "Search" at bounding box center [1198, 424] width 83 height 27
drag, startPoint x: 709, startPoint y: 356, endPoint x: 601, endPoint y: 359, distance: 108.0
click at [602, 359] on div "SearchWithCriteriacf0ec603-6c89-4bd5-8700-0bb31ec6c64a Writer Name YOUNGROKA" at bounding box center [869, 352] width 741 height 27
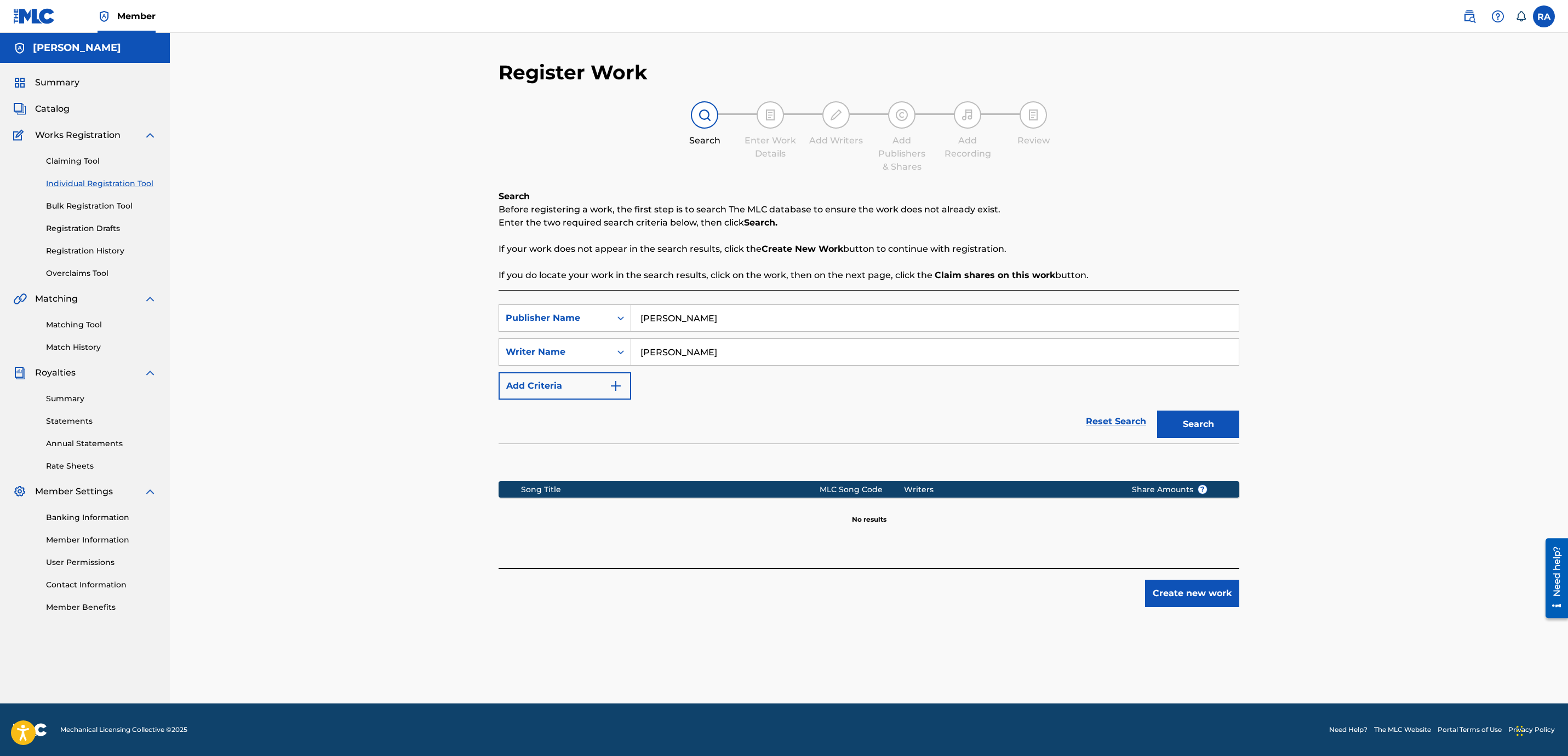
type input "[PERSON_NAME]"
click at [1195, 431] on button "Search" at bounding box center [1198, 424] width 83 height 27
click at [1182, 586] on button "Create new work" at bounding box center [1191, 594] width 94 height 27
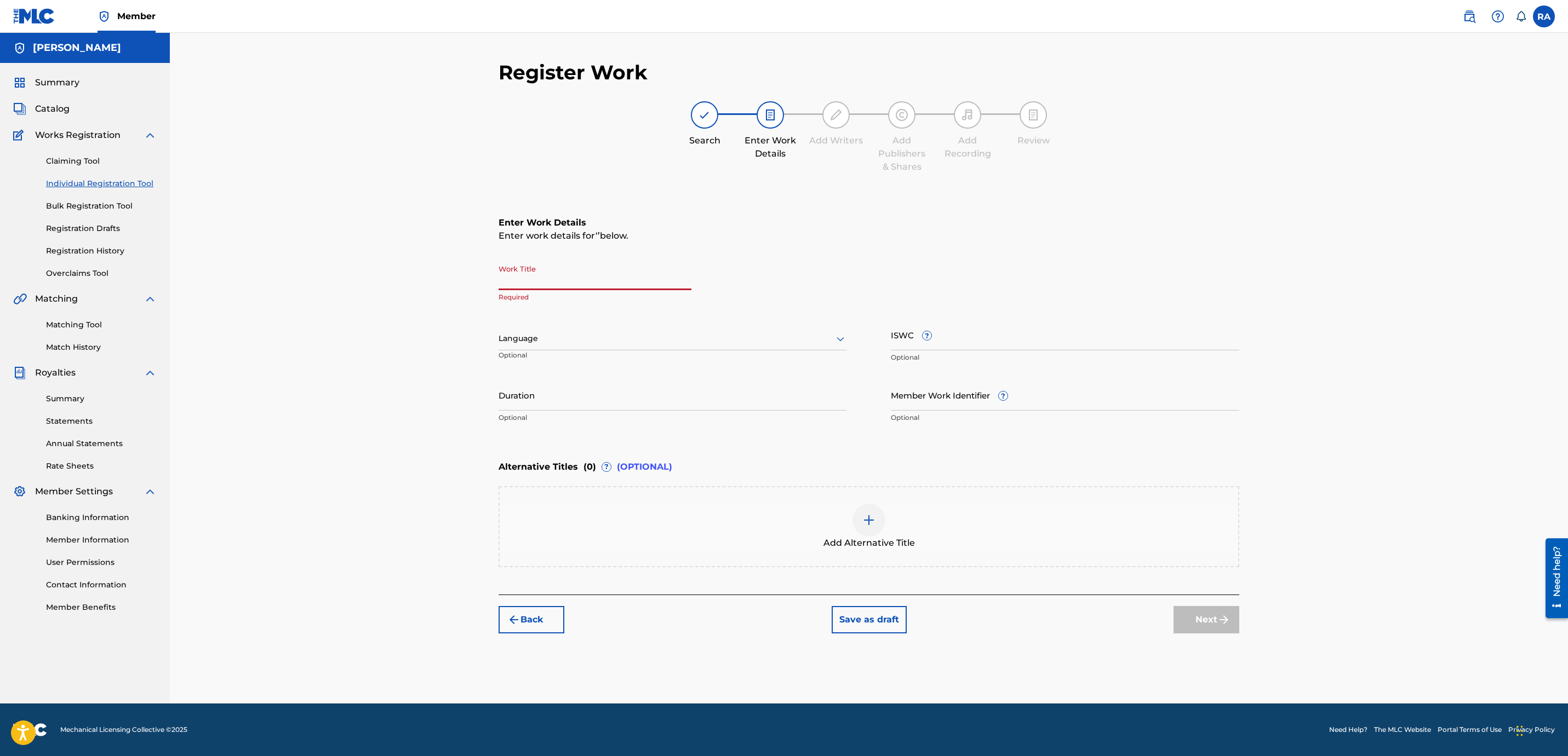
click at [528, 274] on input "Work Title" at bounding box center [595, 275] width 193 height 31
click at [547, 273] on input "Work Title" at bounding box center [595, 275] width 193 height 31
paste input "Deck Decisions"
type input "Deck Decisions"
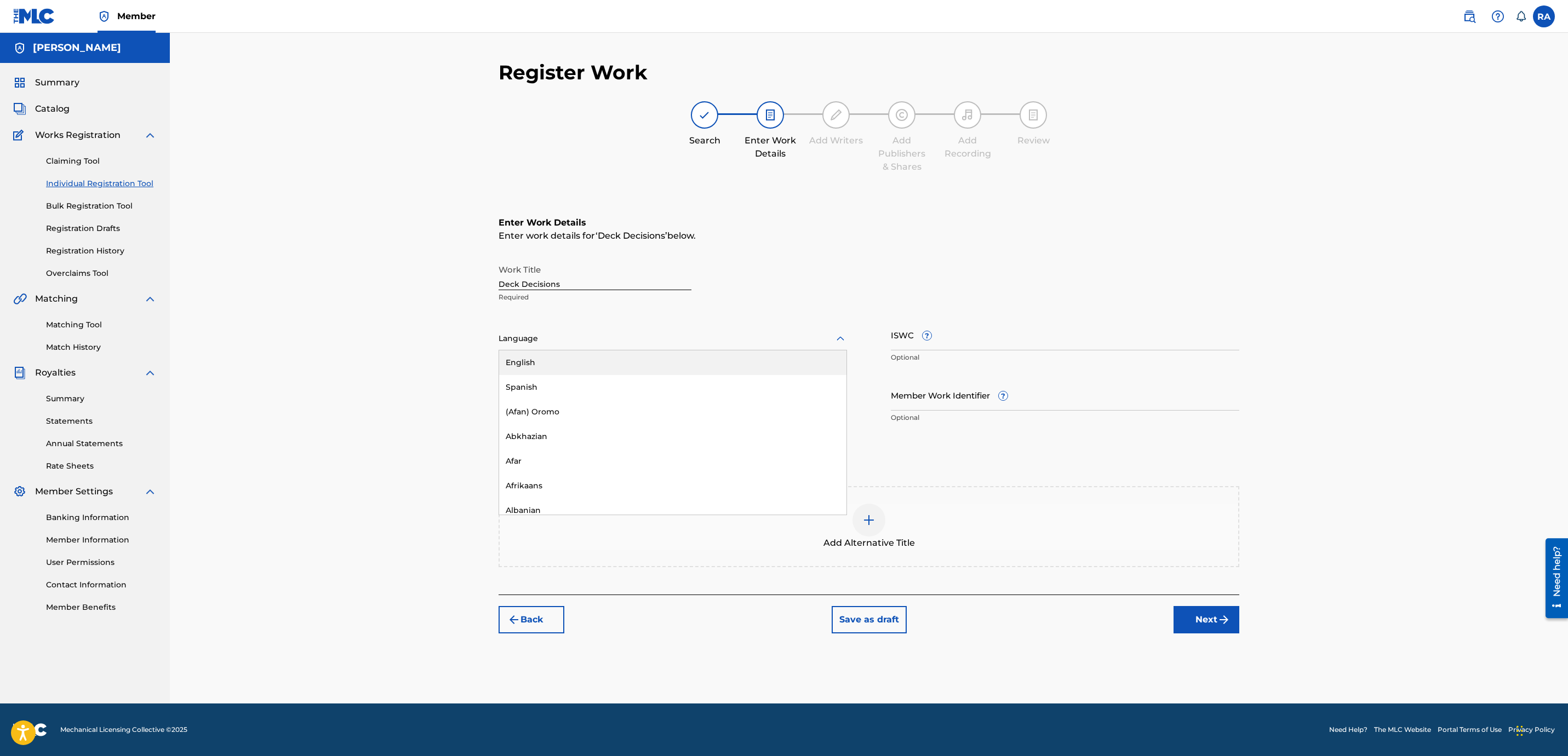
click at [554, 334] on div at bounding box center [673, 338] width 348 height 14
click at [550, 359] on div "English" at bounding box center [672, 362] width 348 height 25
click at [549, 392] on input "Duration" at bounding box center [673, 395] width 348 height 31
click at [937, 327] on input "ISWC ?" at bounding box center [1065, 334] width 348 height 31
paste input "QZNMW2528073"
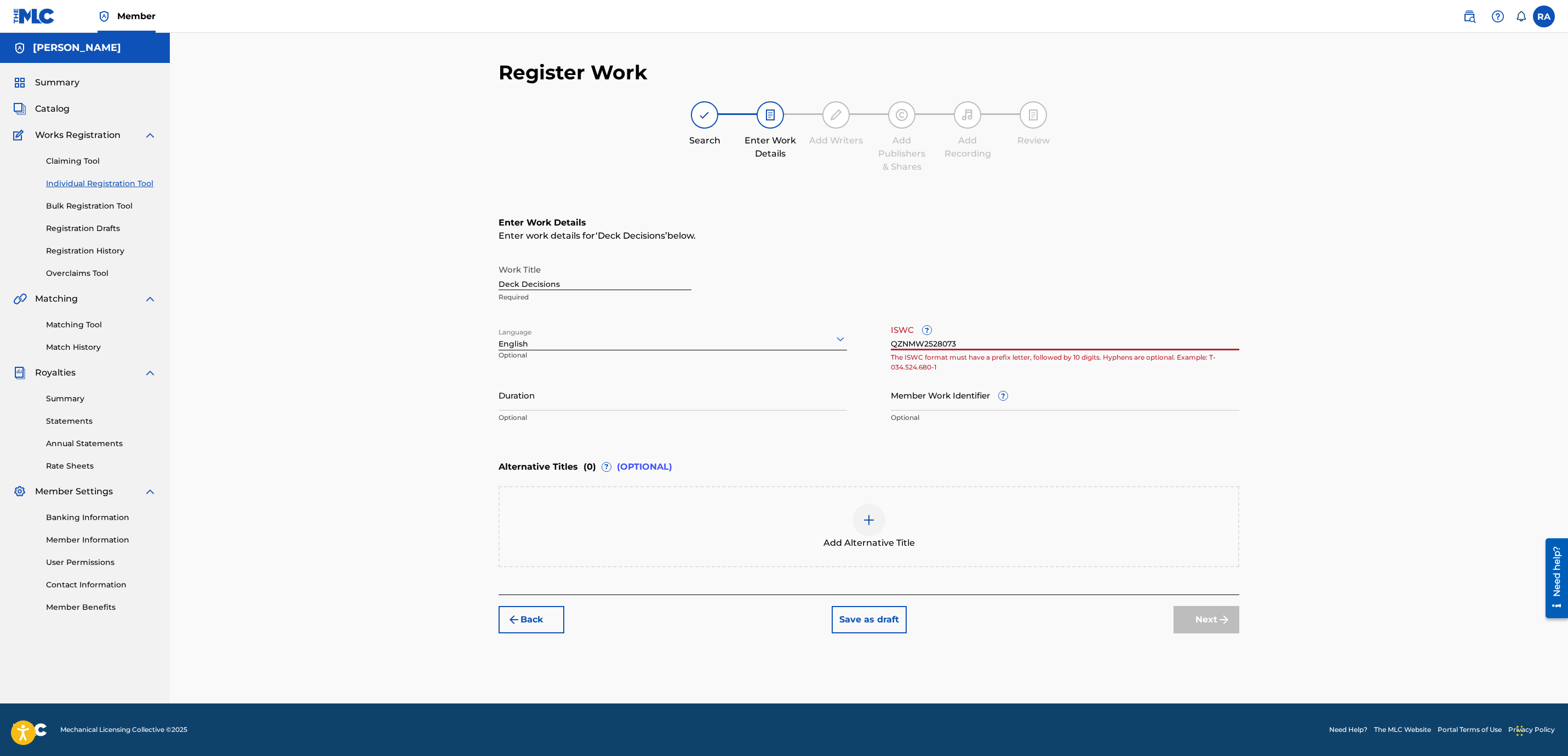
type input "QZNMW2528073"
click at [770, 399] on input "Duration" at bounding box center [673, 395] width 348 height 31
drag, startPoint x: 962, startPoint y: 342, endPoint x: 844, endPoint y: 338, distance: 118.1
click at [844, 338] on div "Work Title Deck Decisions Required Language English Optional ISWC ? QZNMW252807…" at bounding box center [869, 344] width 741 height 170
paste input "T3265845981"
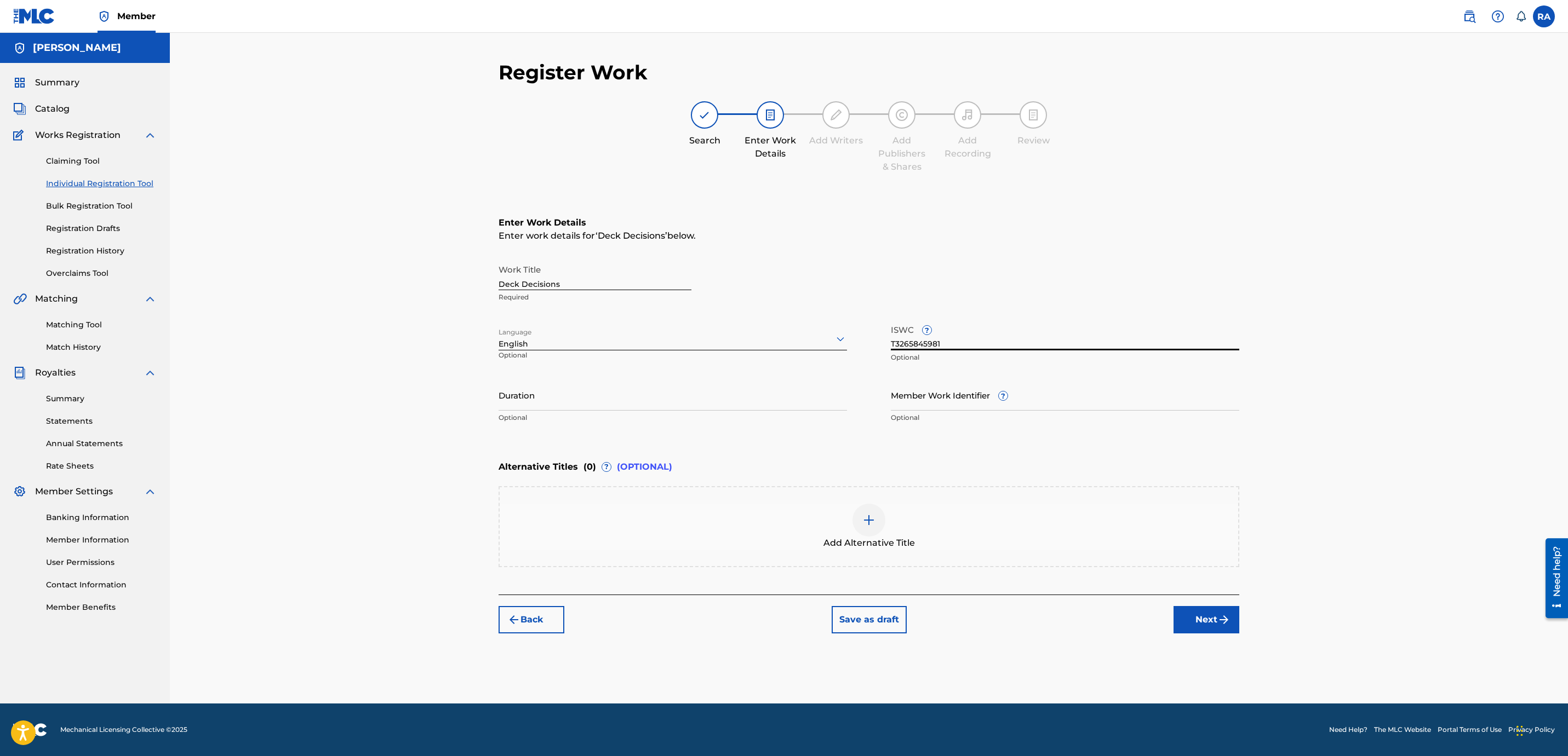
type input "T3265845981"
click at [944, 393] on input "Member Work Identifier ?" at bounding box center [1065, 395] width 348 height 31
click at [921, 387] on input "Member Work Identifier ?" at bounding box center [1065, 395] width 348 height 31
paste input "68288039"
type input "68288039"
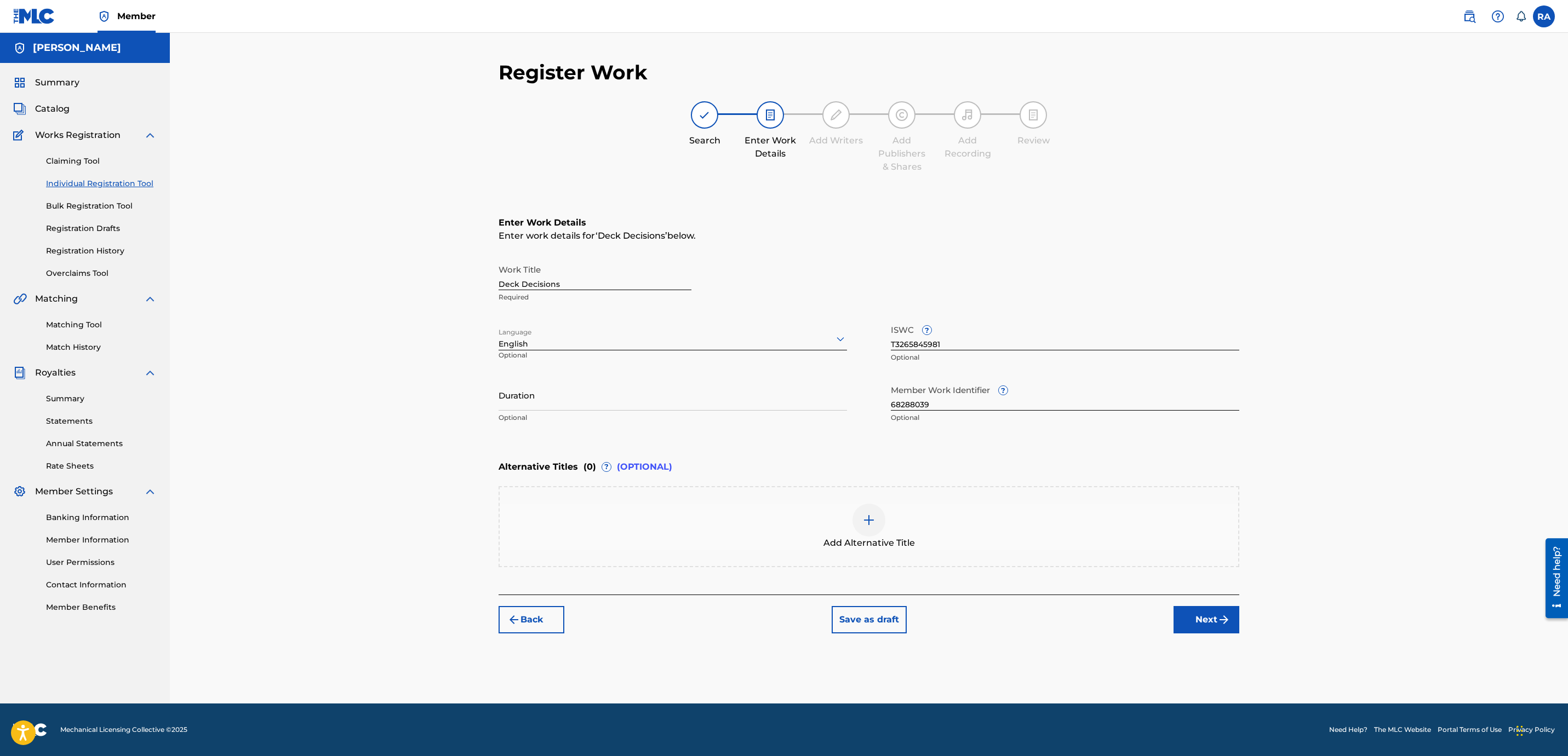
click at [1207, 619] on button "Next" at bounding box center [1207, 619] width 66 height 27
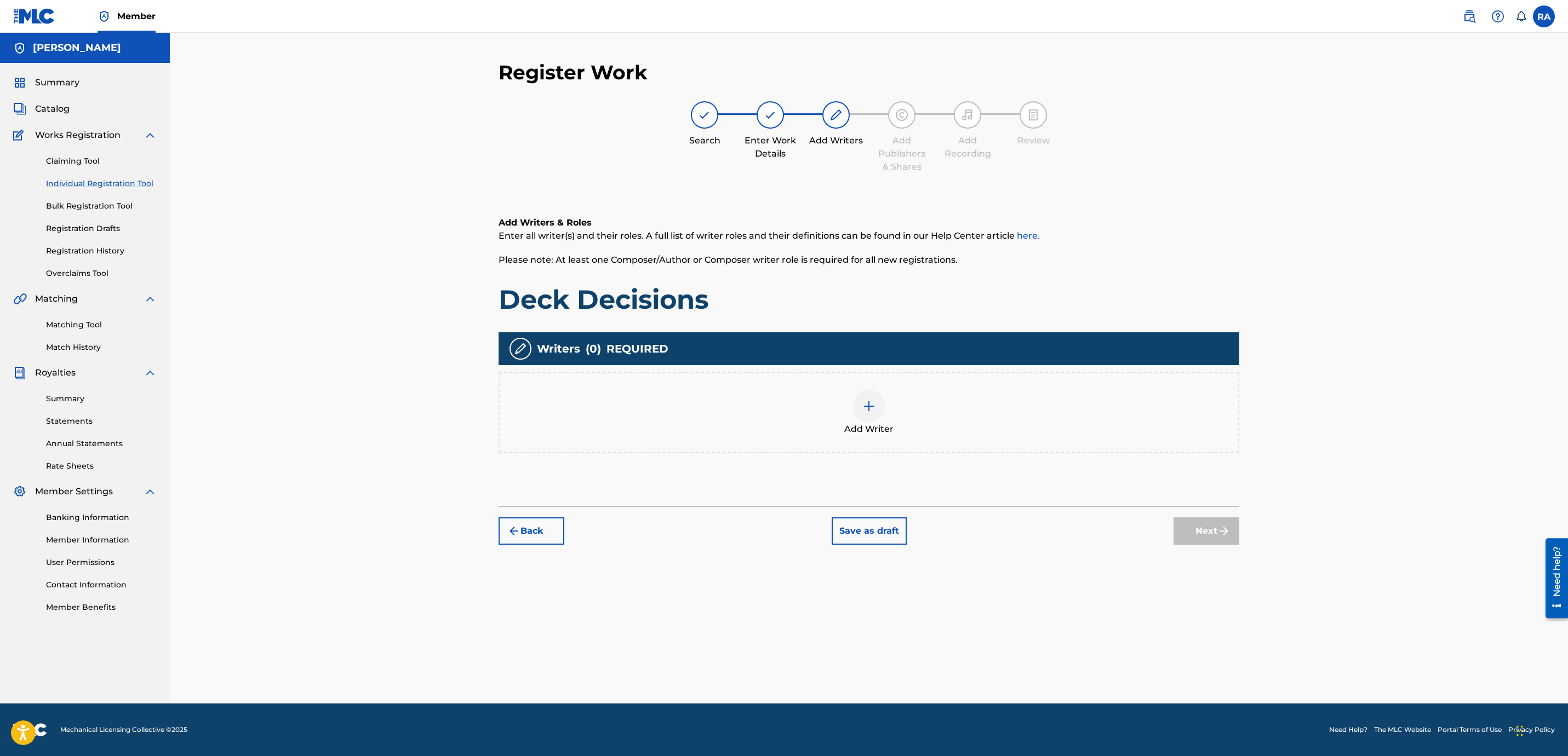
click at [871, 395] on div at bounding box center [868, 406] width 33 height 33
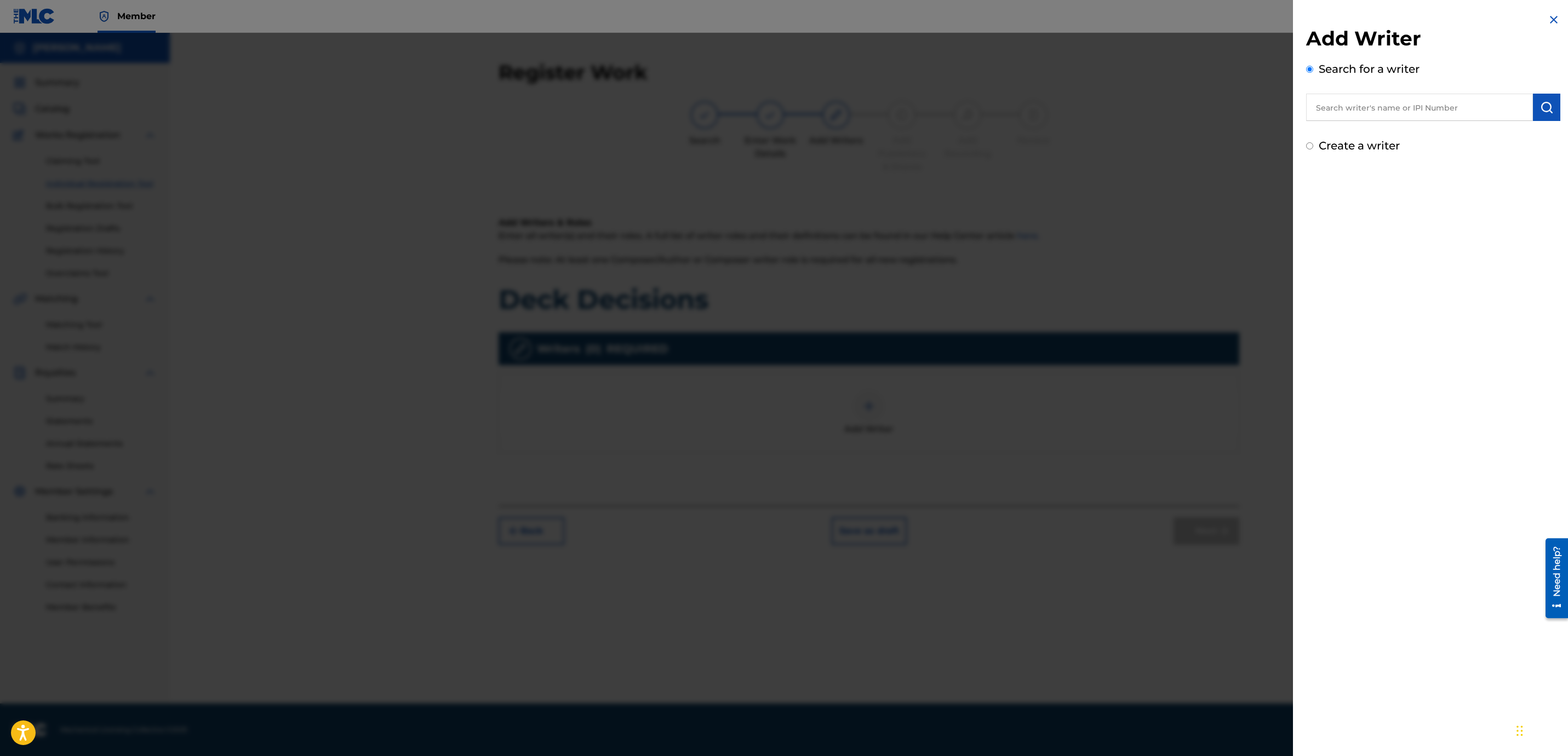
click at [1353, 112] on input "text" at bounding box center [1419, 107] width 226 height 27
type input "young roka"
click at [1354, 130] on strong "roka" at bounding box center [1356, 132] width 20 height 10
drag, startPoint x: 1383, startPoint y: 109, endPoint x: 1296, endPoint y: 93, distance: 88.5
click at [1296, 93] on div "Add Writer Search for a writer young roka Create a writer" at bounding box center [1433, 83] width 281 height 167
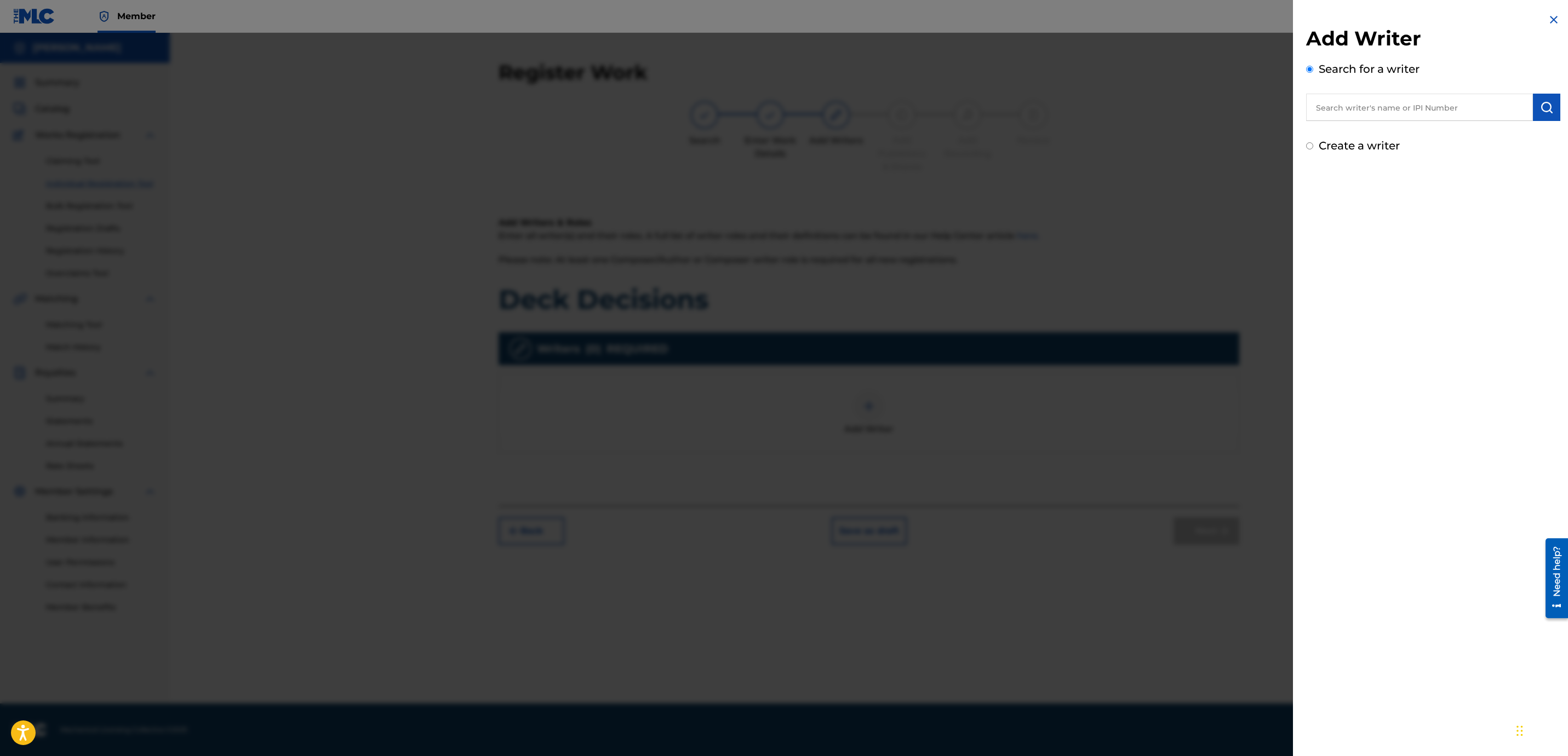
click at [1414, 112] on input "text" at bounding box center [1419, 107] width 226 height 27
paste input "00751920052"
type input "00751920052"
click at [1540, 106] on img "submit" at bounding box center [1546, 107] width 13 height 13
click at [1529, 163] on button "Add writer" at bounding box center [1520, 161] width 66 height 16
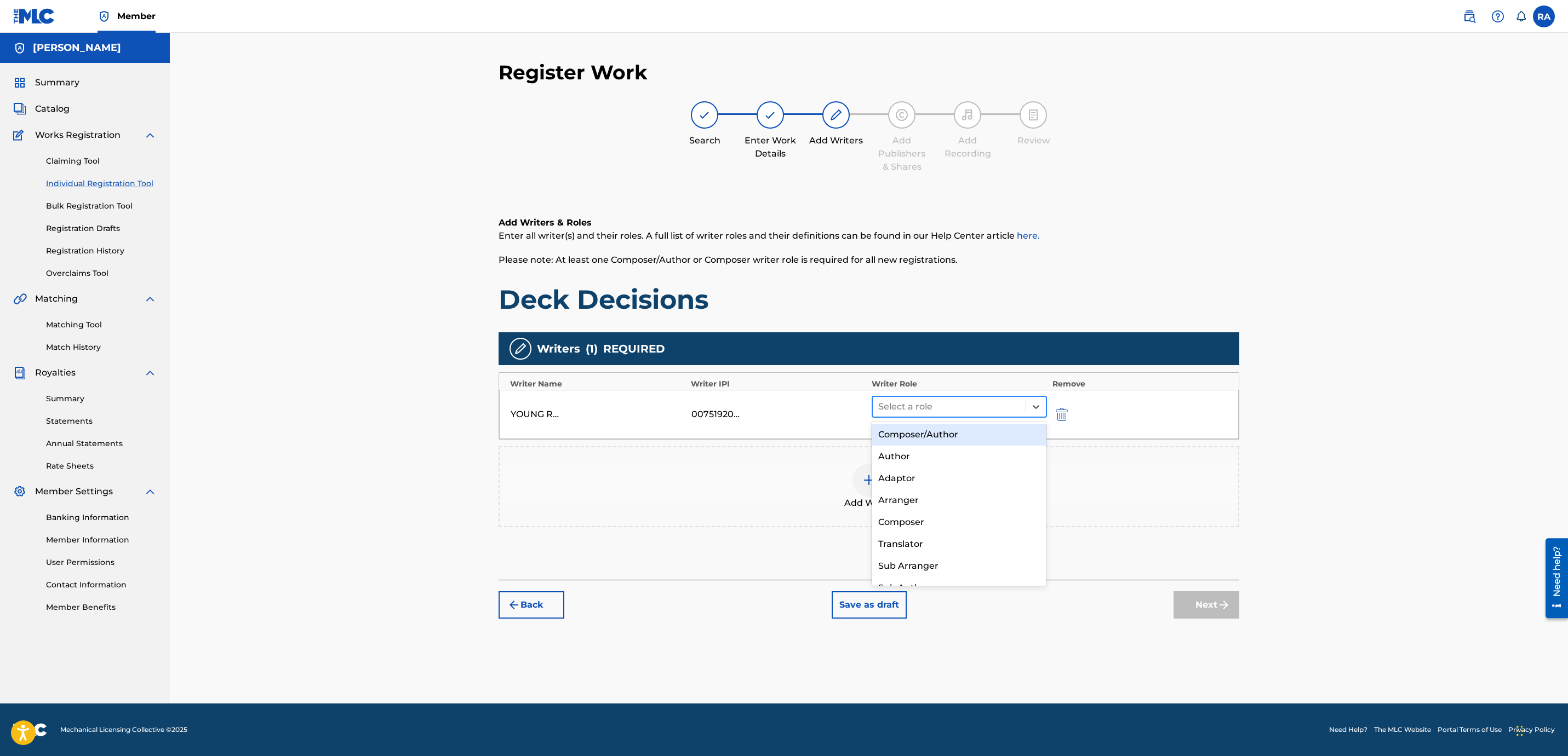
click at [1019, 399] on div at bounding box center [949, 406] width 142 height 16
click at [992, 437] on div "Composer/Author" at bounding box center [958, 434] width 175 height 22
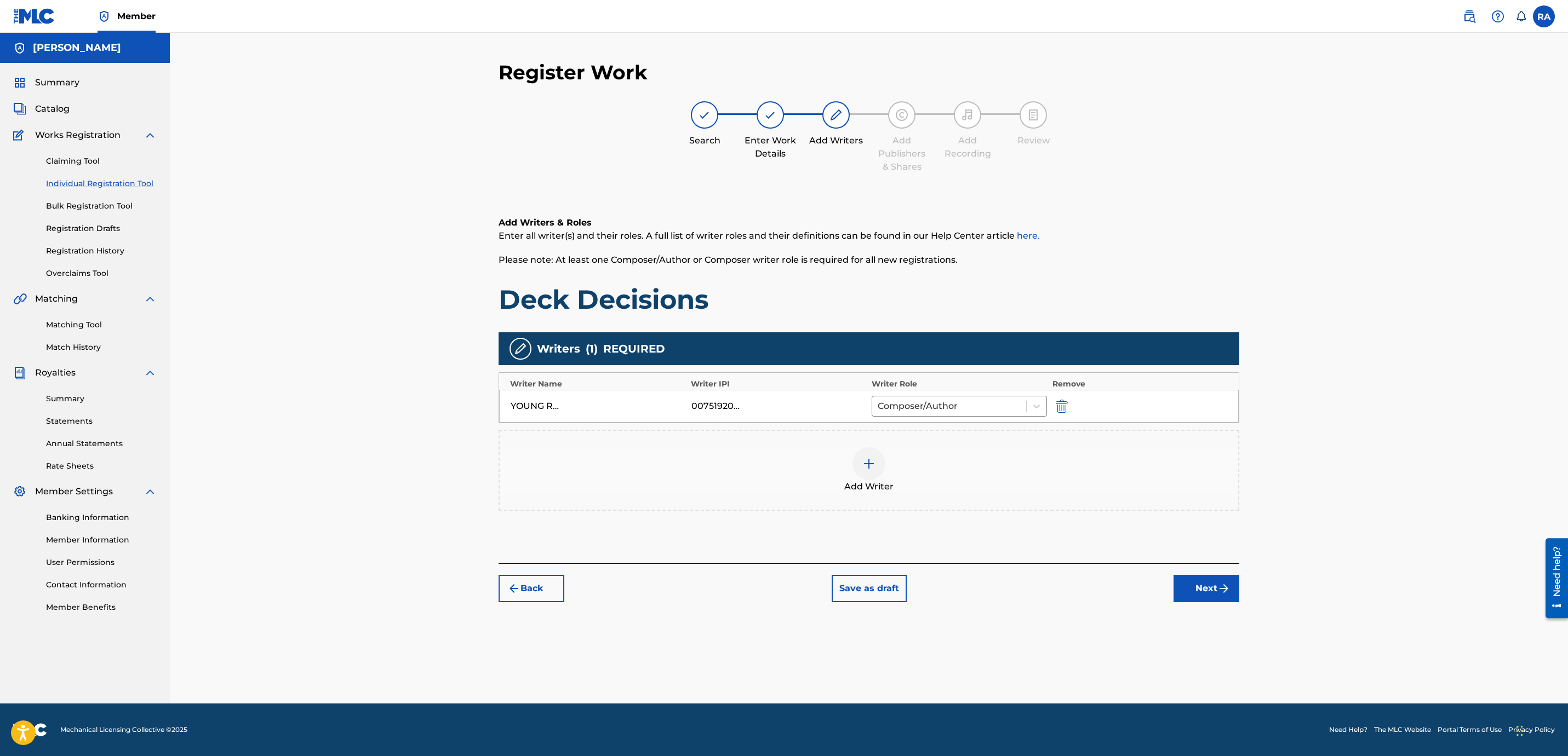
click at [1202, 589] on button "Next" at bounding box center [1207, 588] width 66 height 27
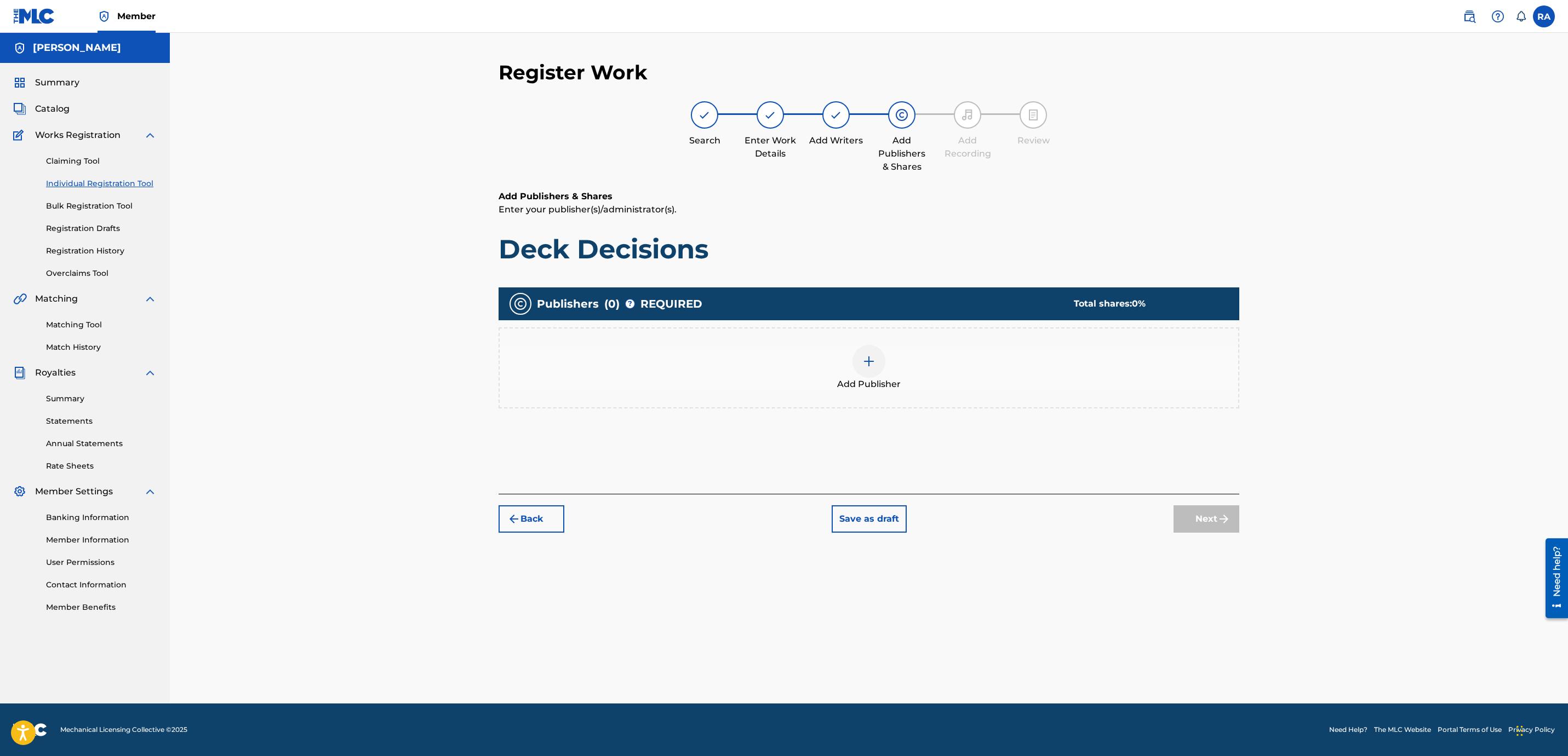
click at [870, 367] on img at bounding box center [868, 361] width 13 height 13
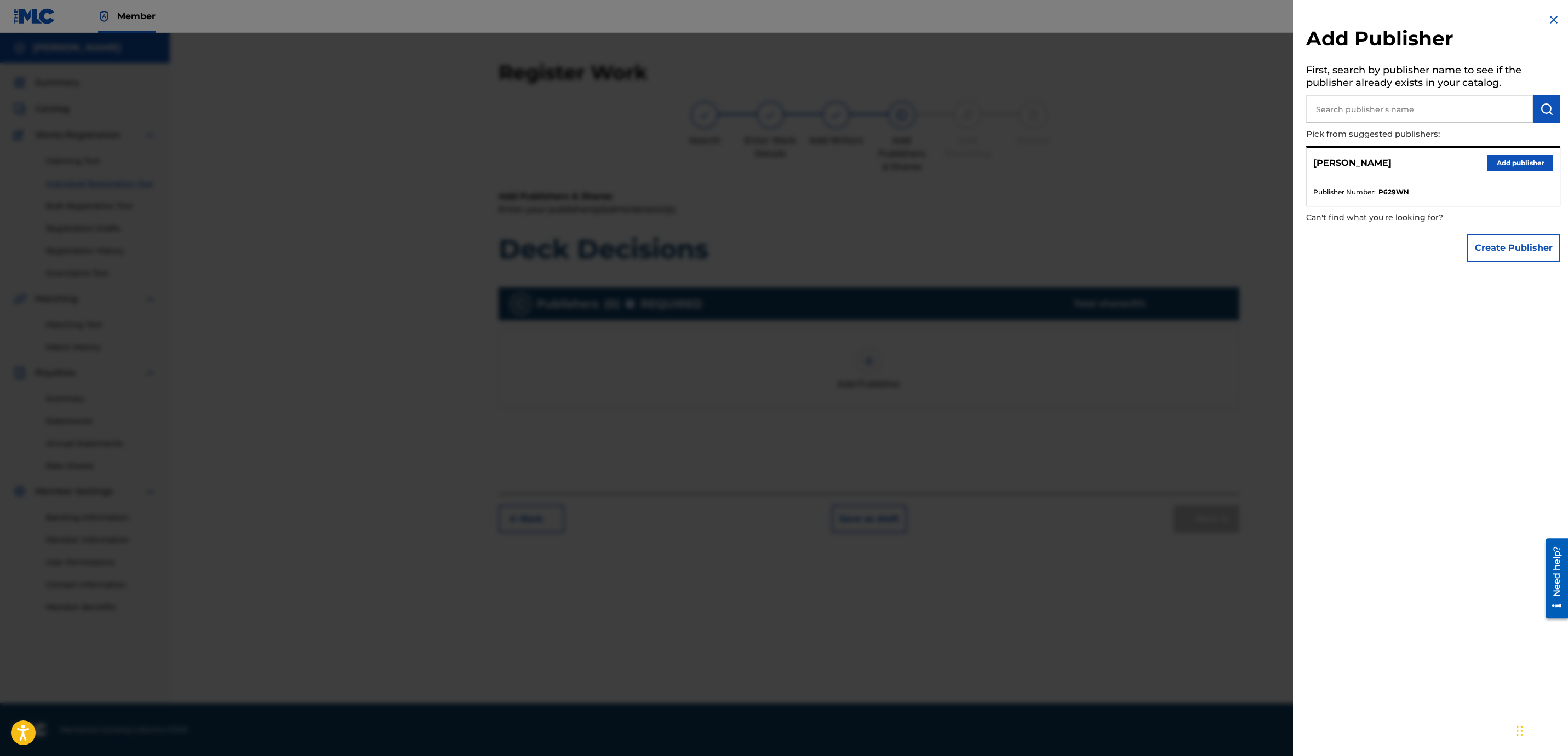
click at [1518, 168] on button "Add publisher" at bounding box center [1520, 163] width 66 height 16
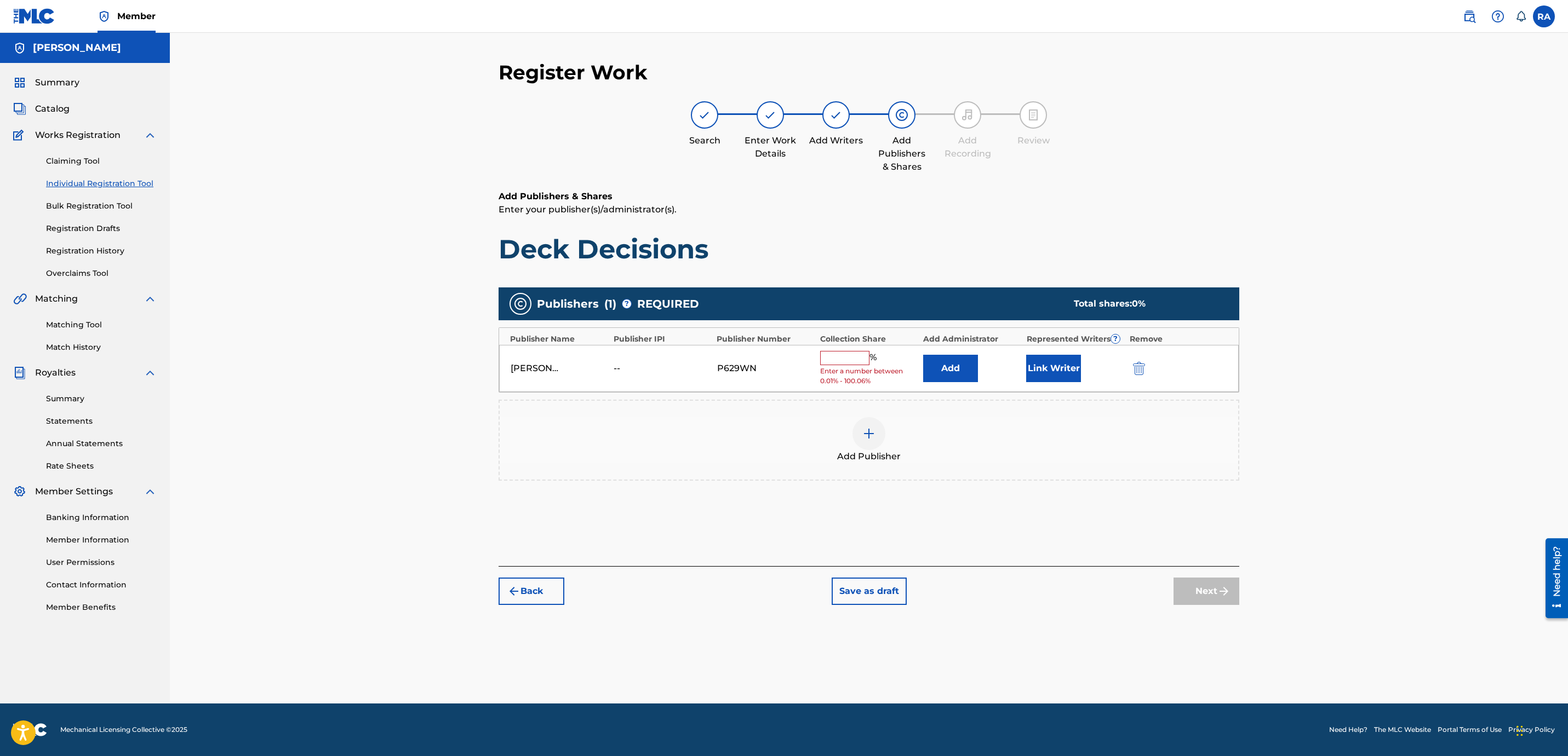
click at [825, 365] on input "text" at bounding box center [845, 358] width 50 height 15
drag, startPoint x: 750, startPoint y: 365, endPoint x: 720, endPoint y: 365, distance: 30.0
click at [720, 365] on div "P629WN" at bounding box center [742, 365] width 50 height 13
click at [842, 356] on input "100" at bounding box center [845, 364] width 50 height 16
type input "1"
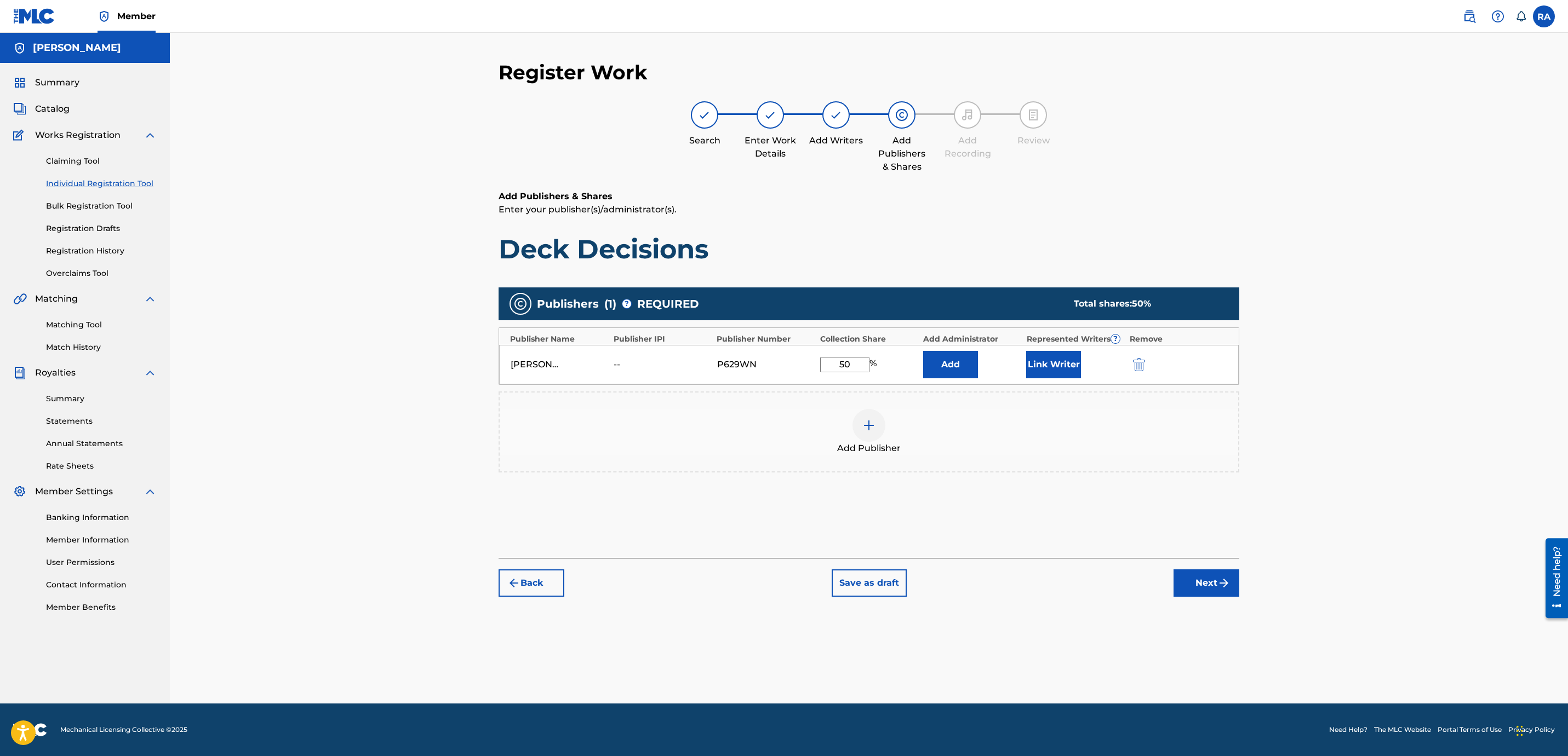
type input "50"
click at [923, 351] on button "Add" at bounding box center [951, 365] width 55 height 27
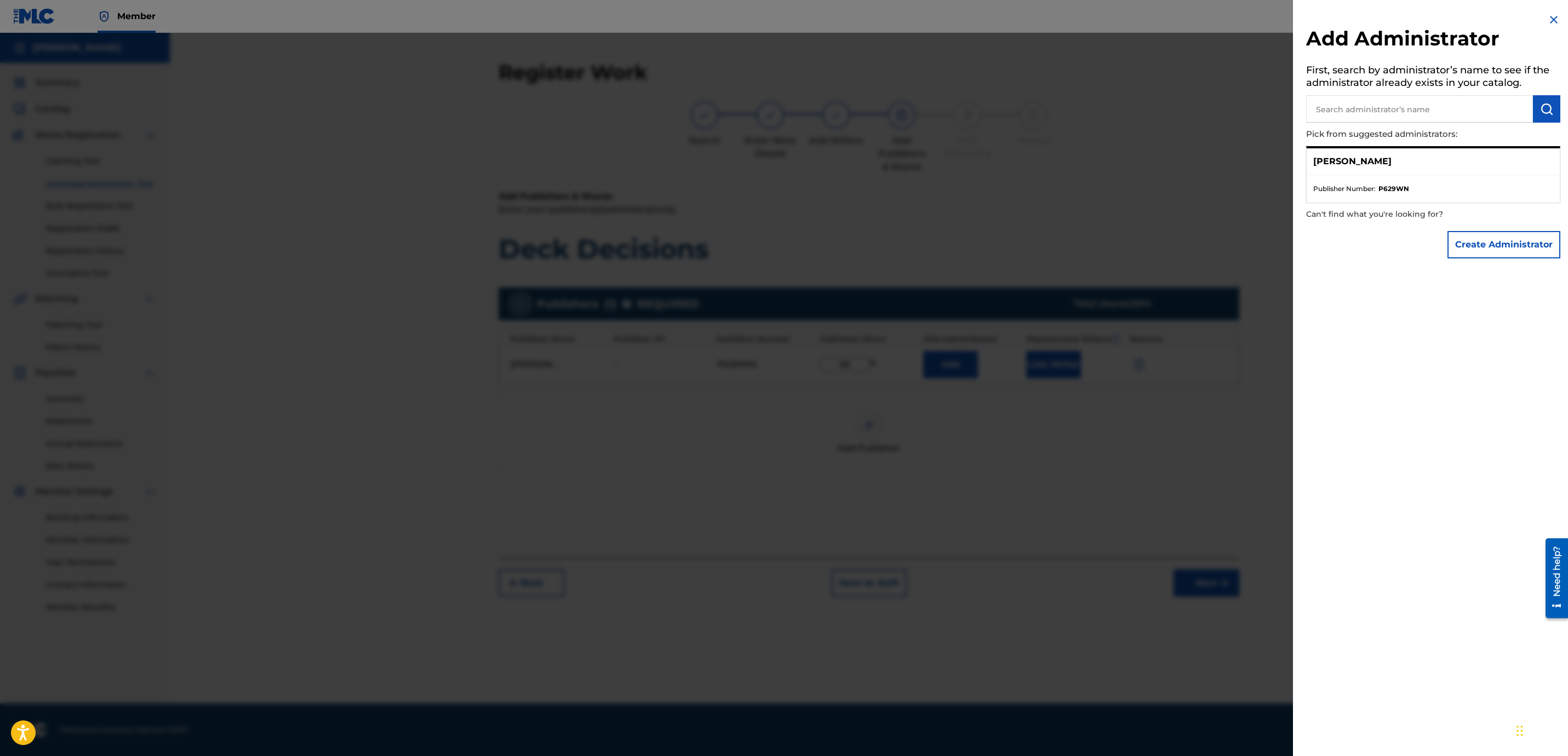
click at [1157, 157] on div at bounding box center [784, 411] width 1568 height 756
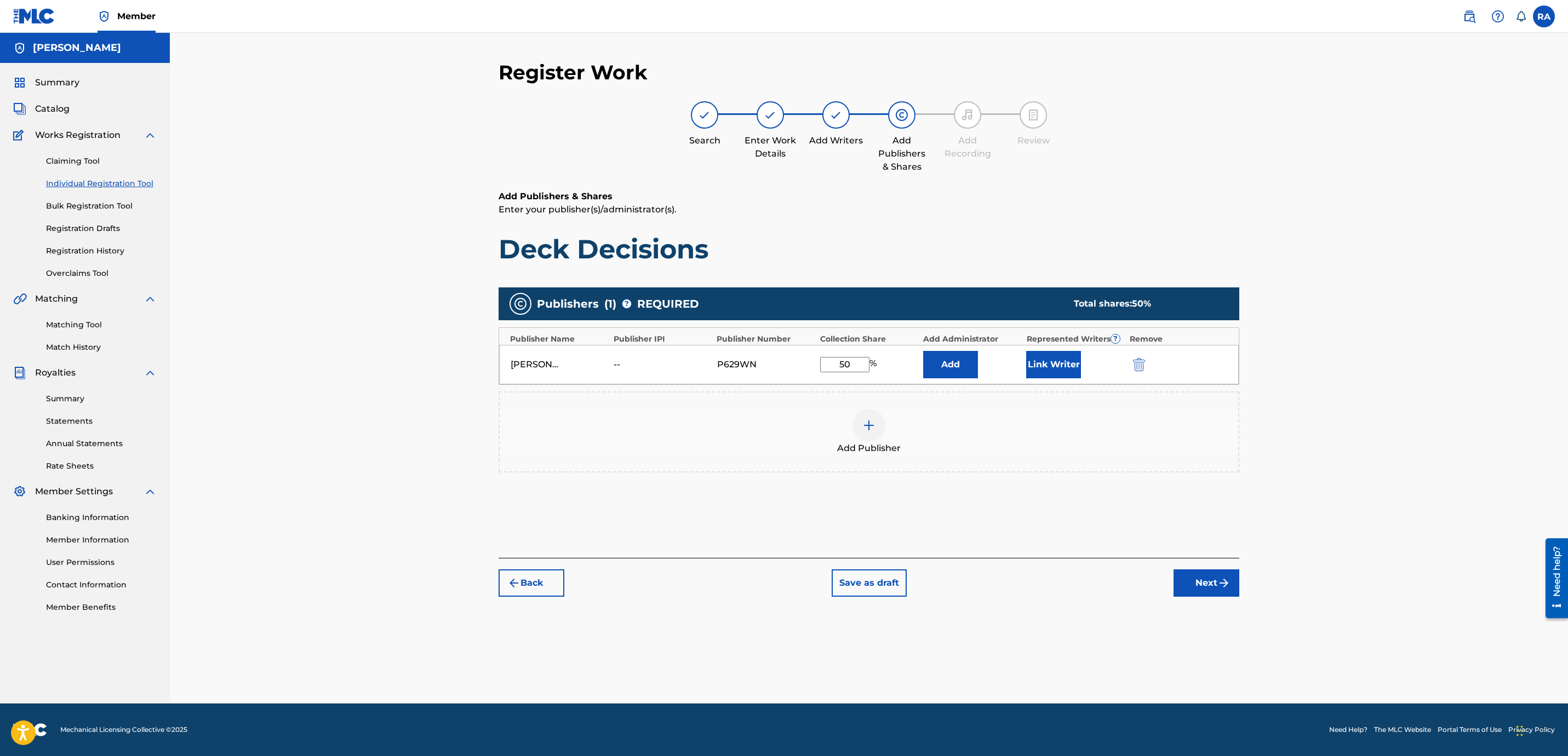
click at [1189, 580] on button "Next" at bounding box center [1207, 583] width 66 height 27
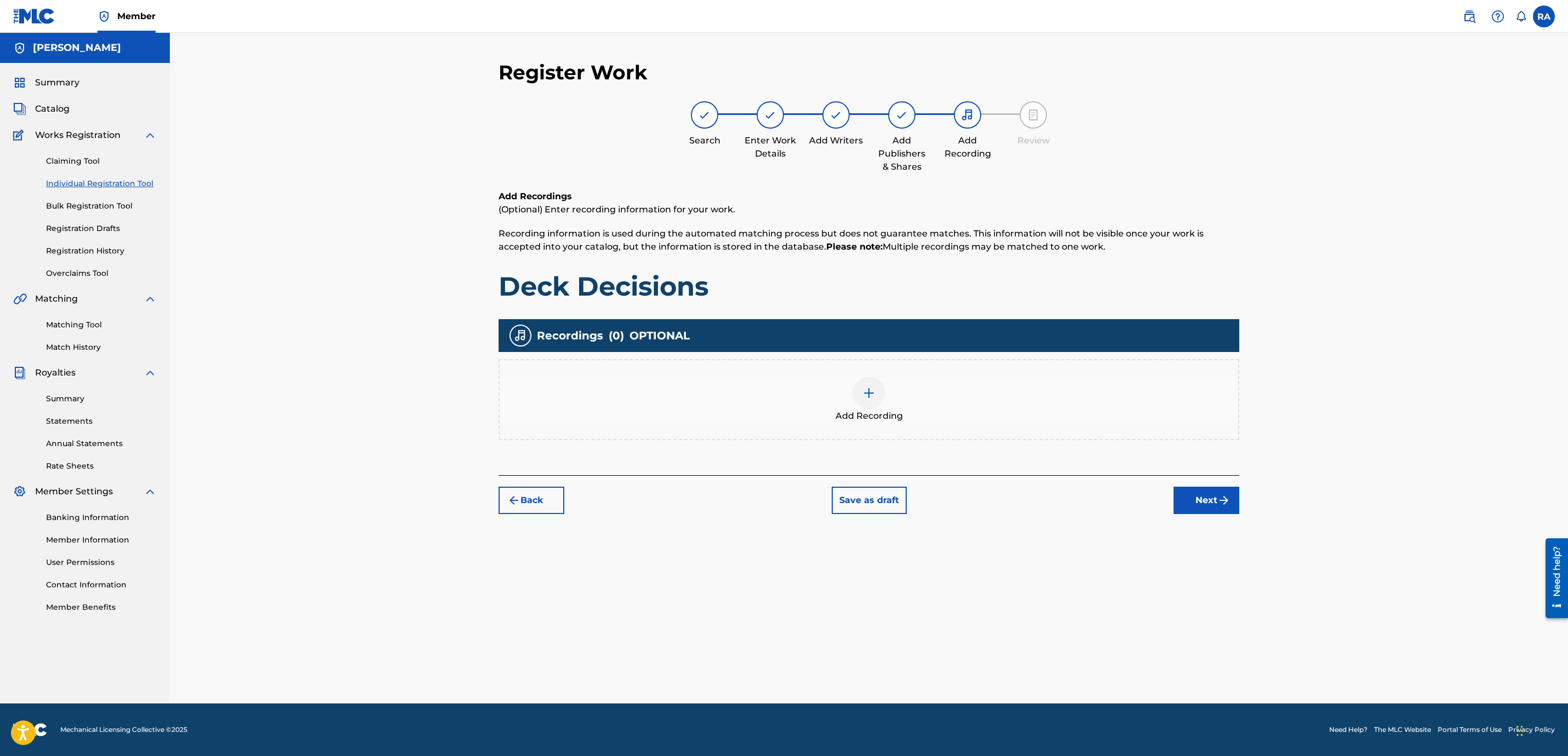
click at [1208, 502] on button "Next" at bounding box center [1207, 500] width 66 height 27
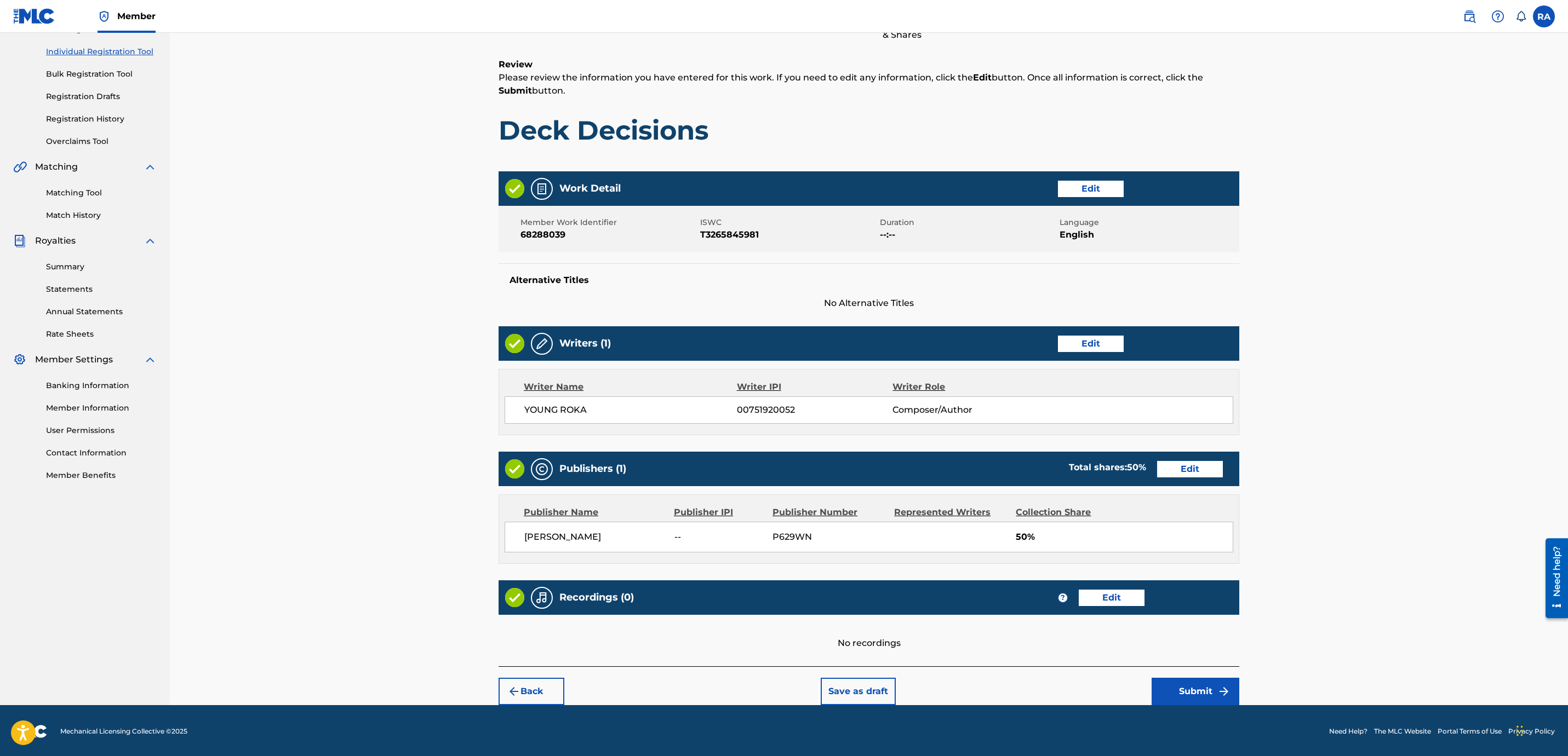
scroll to position [136, 0]
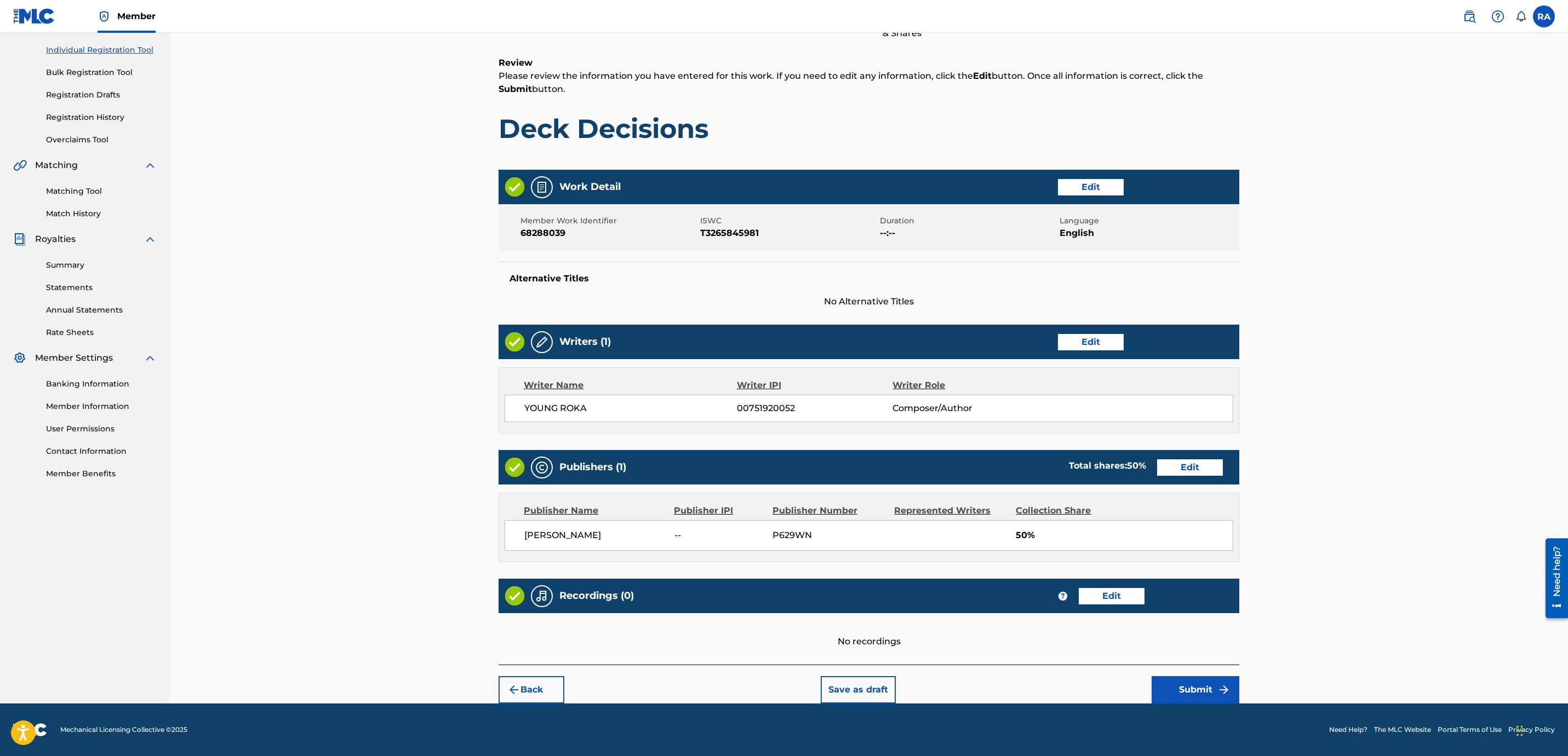
click at [1202, 690] on button "Submit" at bounding box center [1196, 690] width 88 height 27
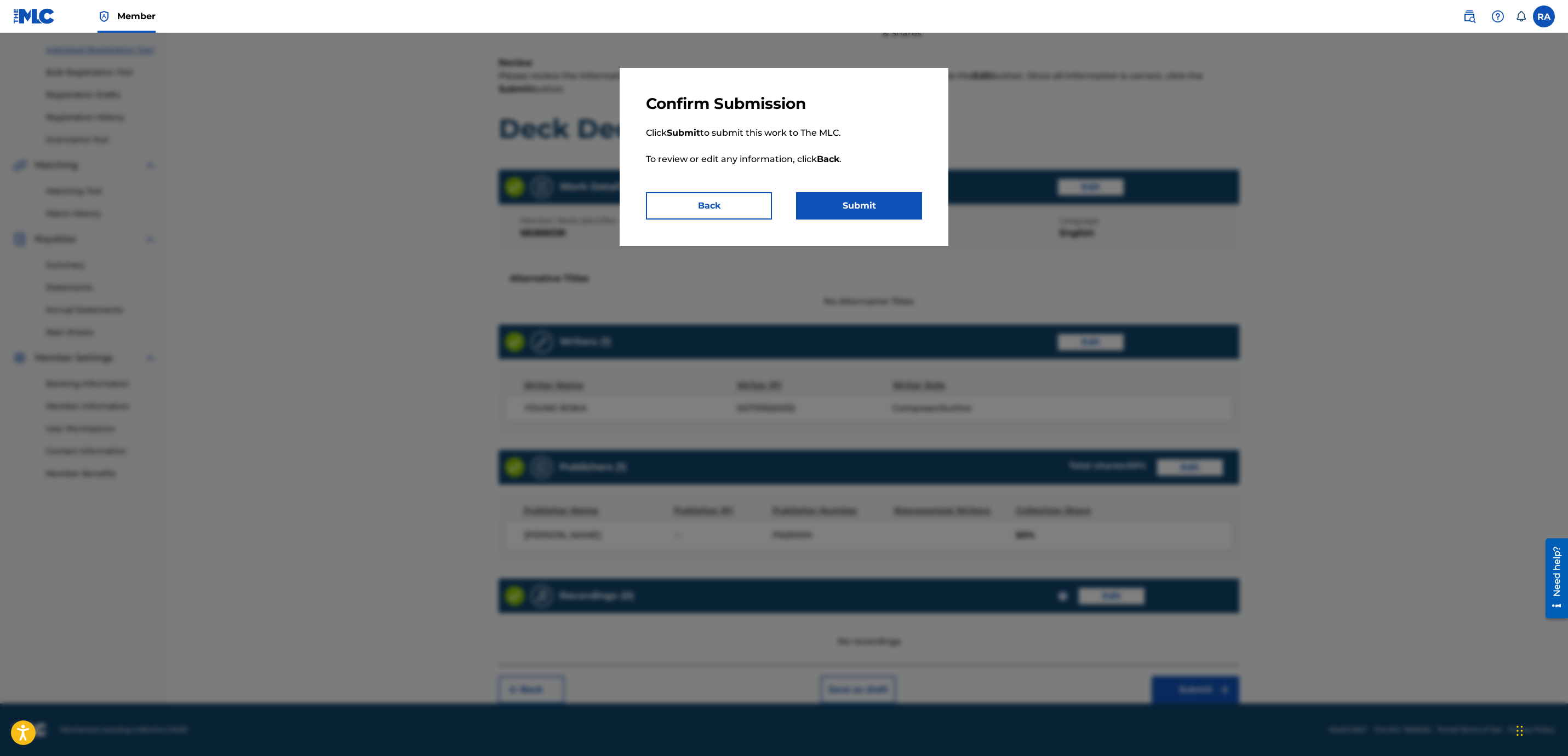
click at [832, 199] on button "Submit" at bounding box center [858, 206] width 126 height 27
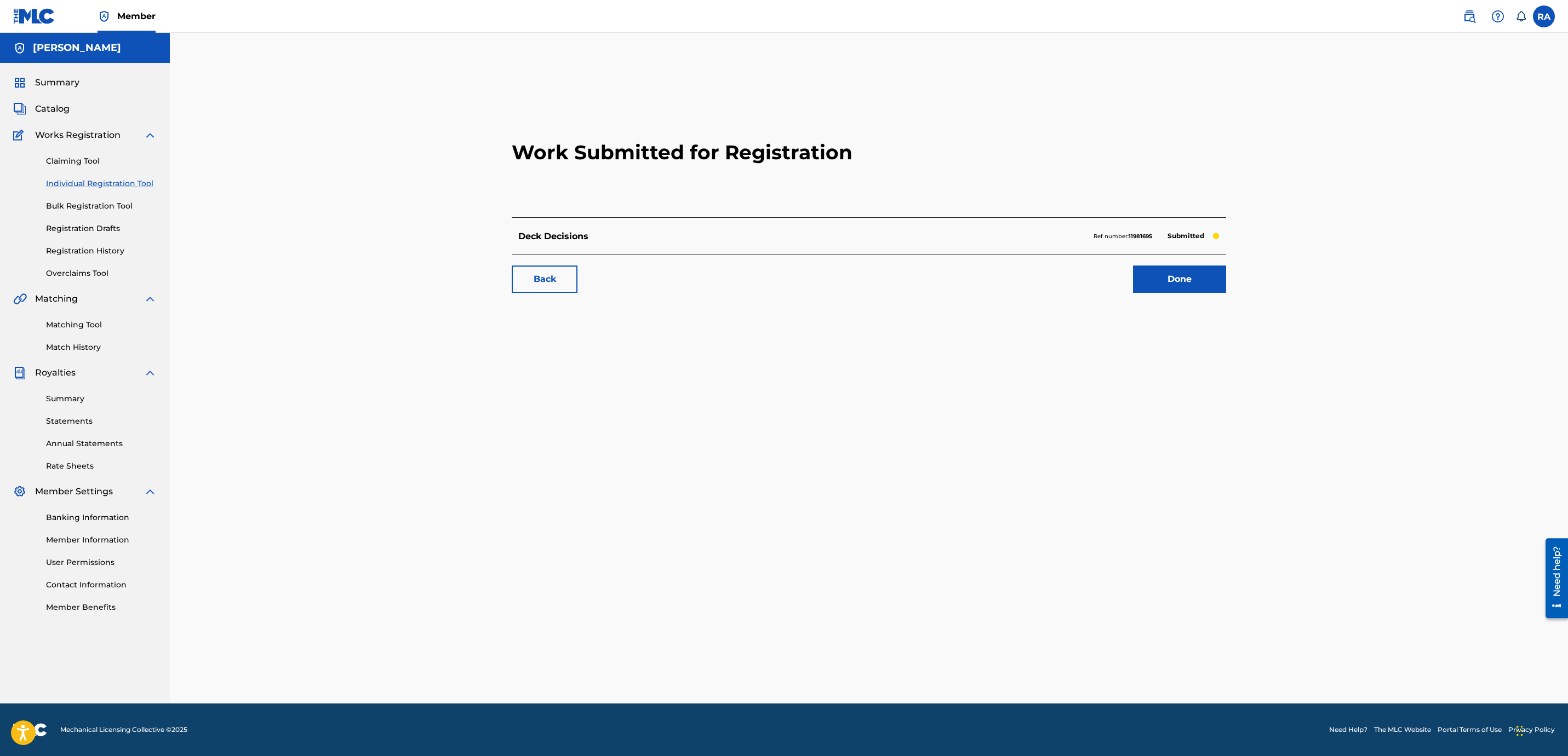
click at [1164, 276] on link "Done" at bounding box center [1179, 279] width 94 height 27
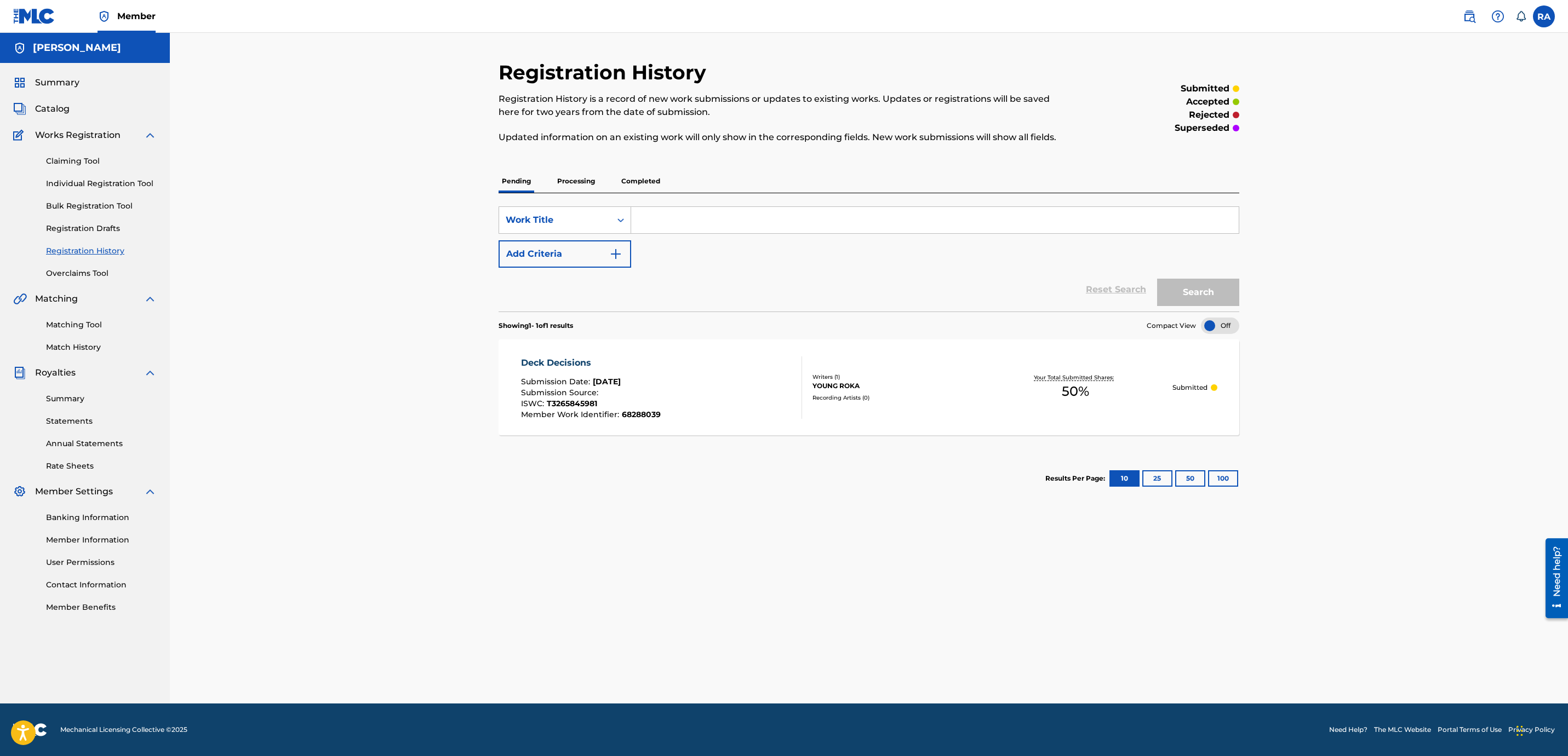
click at [1193, 387] on p "Submitted" at bounding box center [1189, 388] width 35 height 10
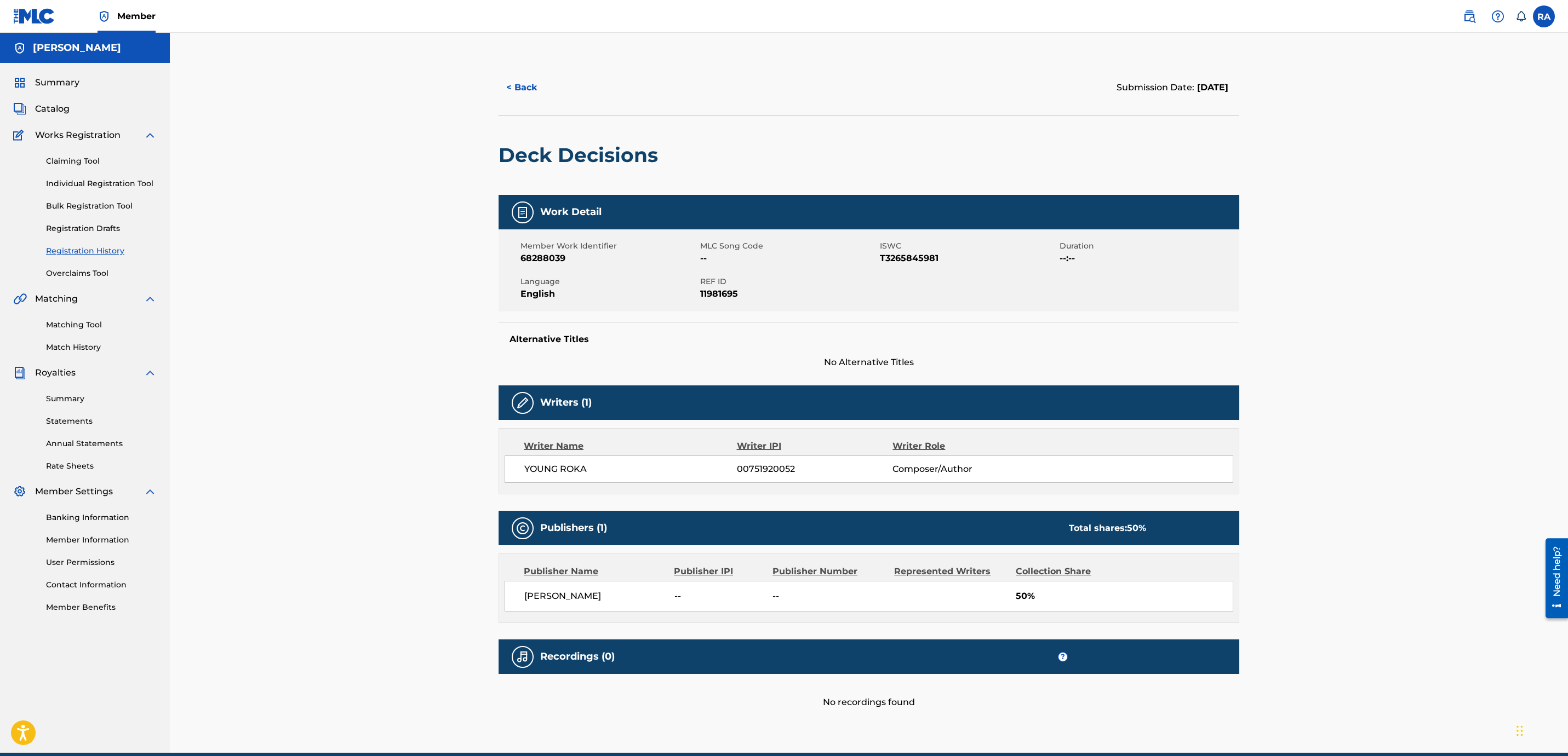
click at [514, 94] on button "< Back" at bounding box center [532, 88] width 66 height 27
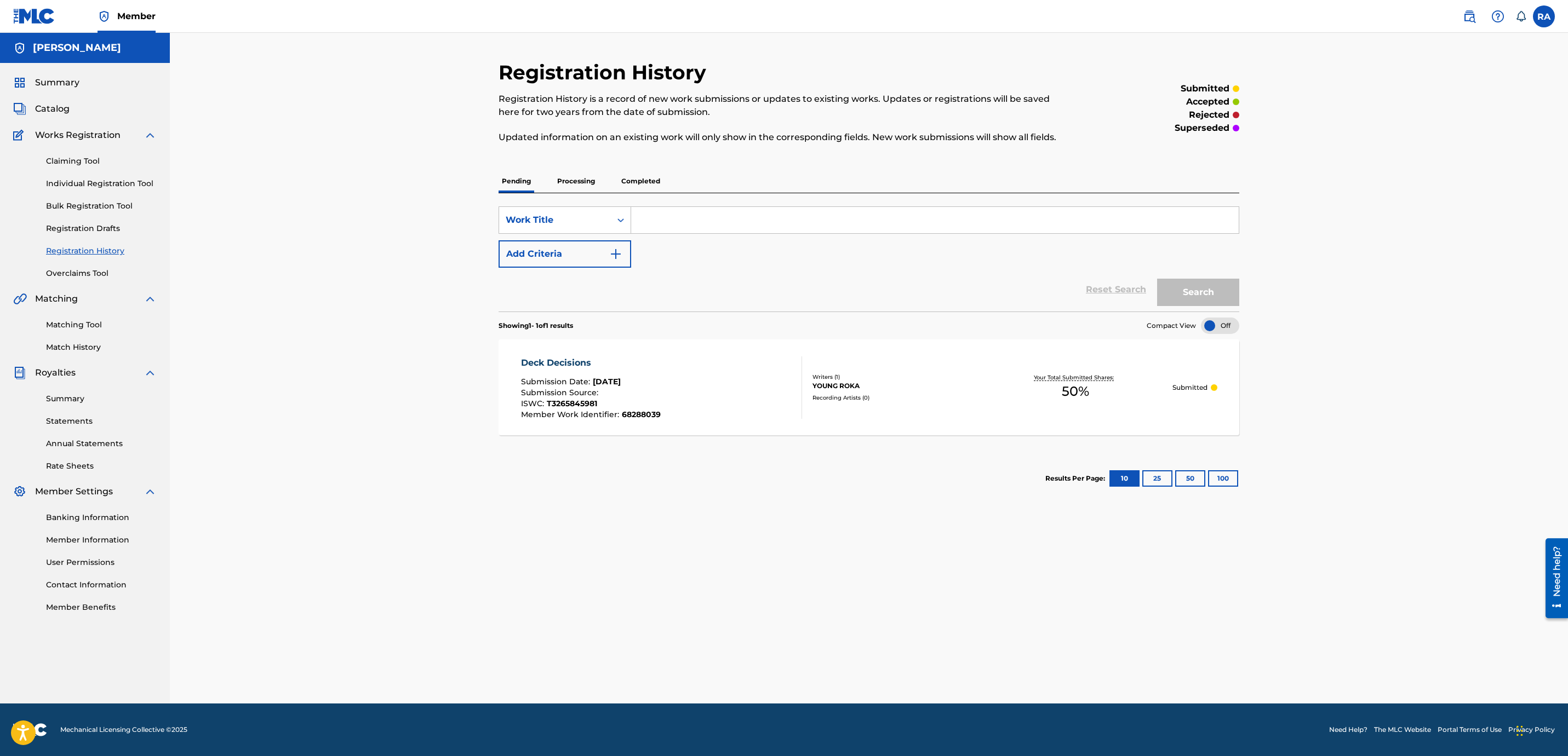
click at [1210, 327] on div at bounding box center [1220, 325] width 39 height 16
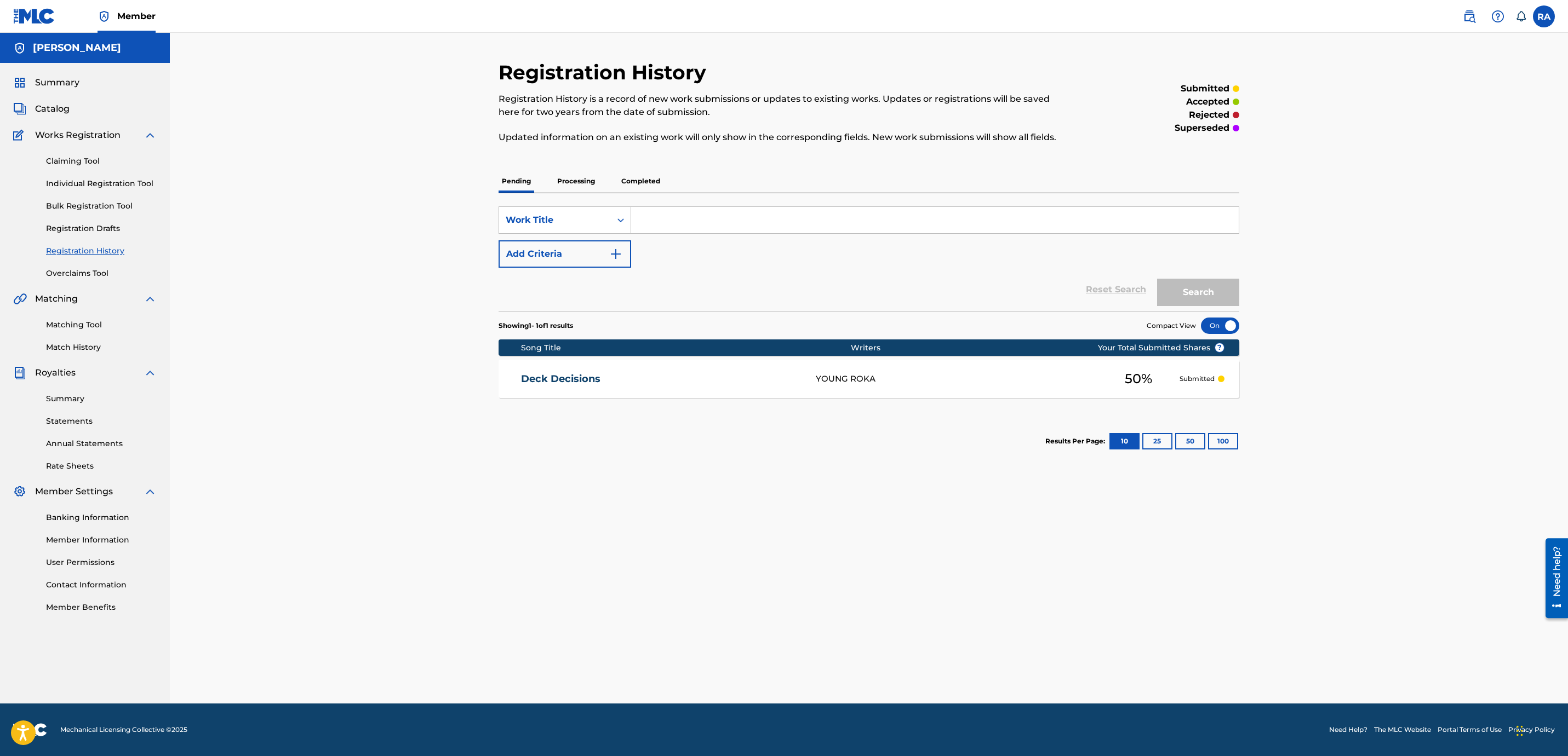
click at [1216, 327] on div at bounding box center [1220, 325] width 39 height 16
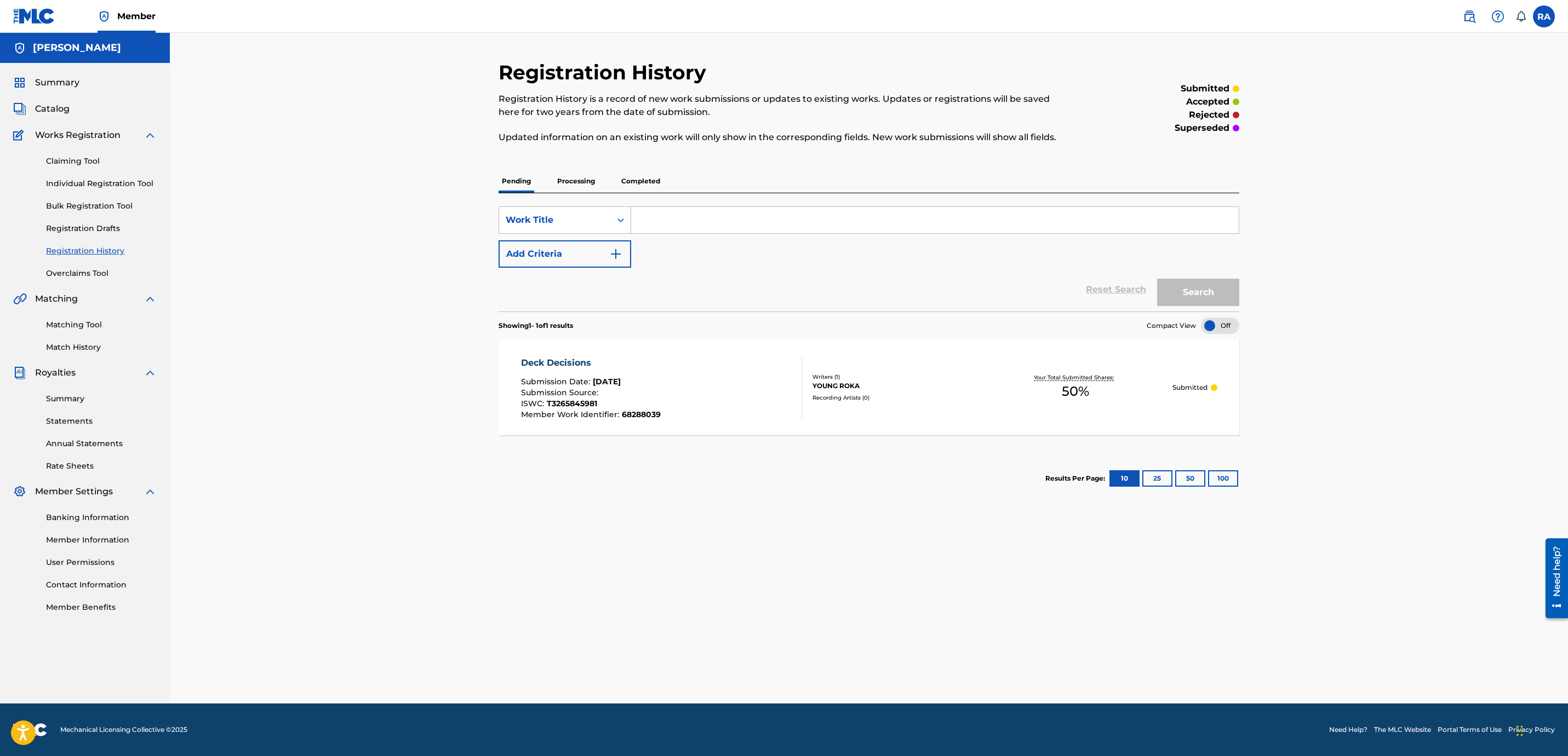
click at [83, 181] on link "Individual Registration Tool" at bounding box center [101, 183] width 111 height 12
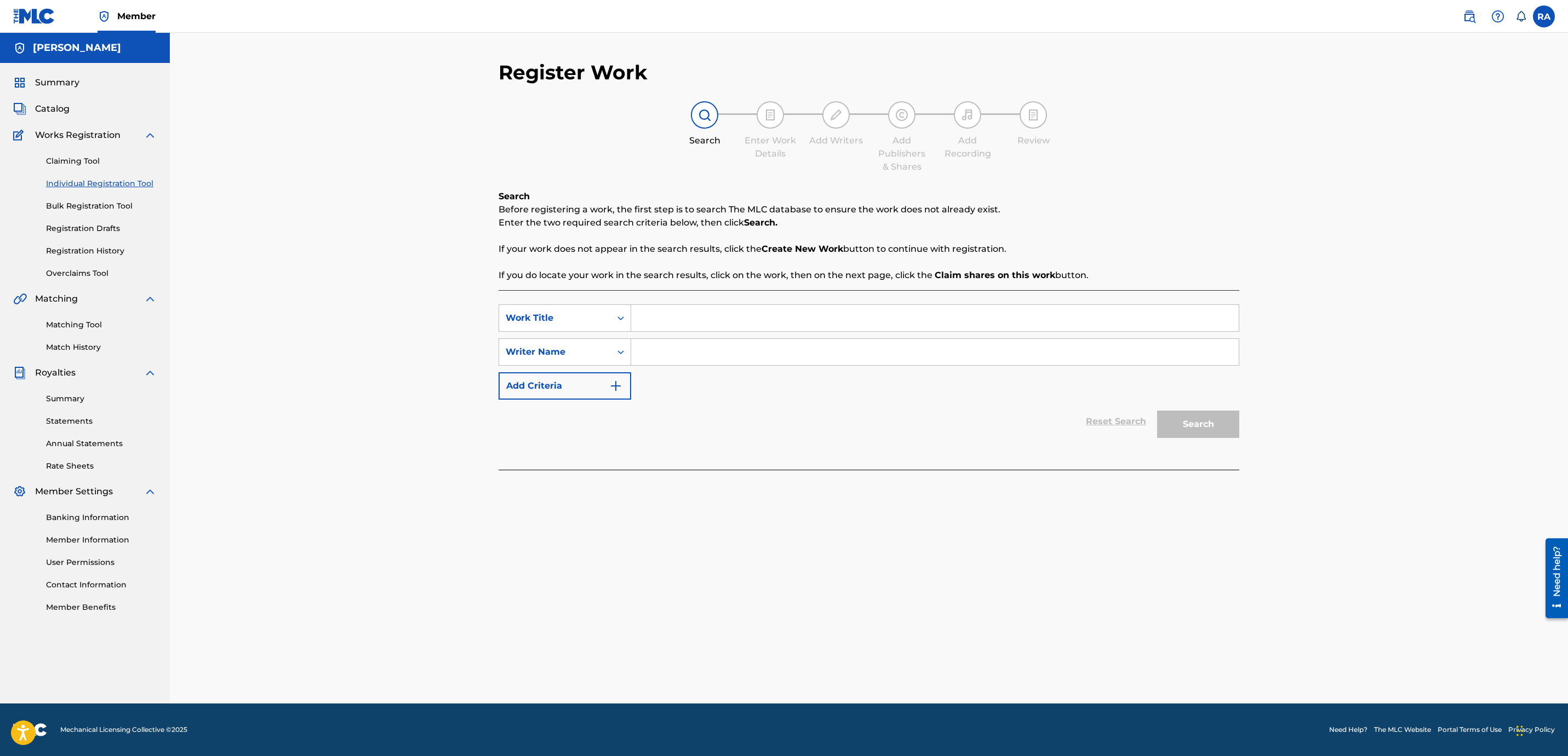
click at [759, 321] on input "Search Form" at bounding box center [934, 318] width 607 height 27
click at [919, 378] on div "SearchWithCriteria6dddcdfd-f372-453a-a2c0-d432b13f5f1a Work Title SearchWithCri…" at bounding box center [869, 352] width 741 height 95
click at [855, 347] on input "Search Form" at bounding box center [934, 352] width 607 height 27
type input "m"
click at [835, 322] on input "Search Form" at bounding box center [934, 318] width 607 height 27
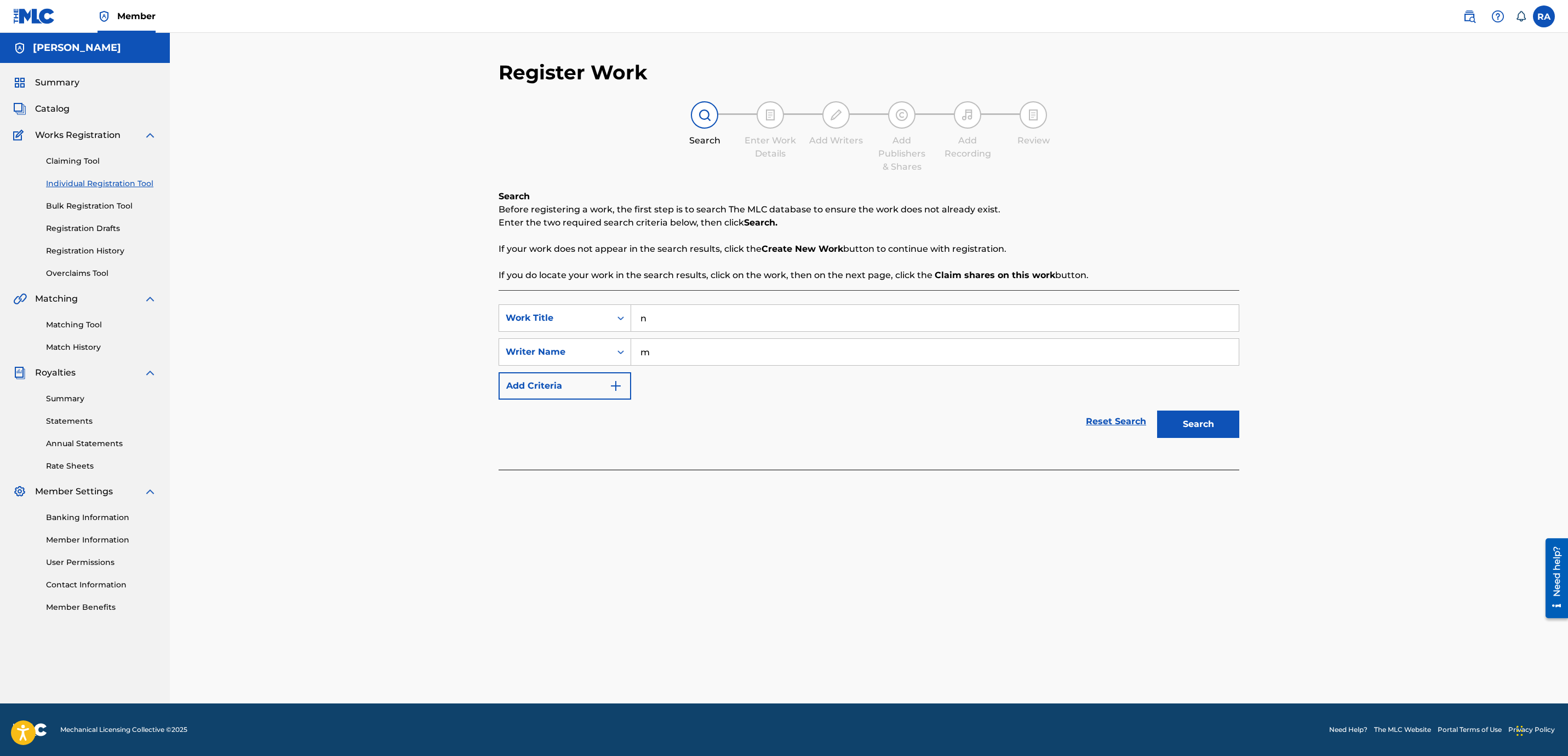
type input "n"
click at [1191, 427] on button "Search" at bounding box center [1198, 424] width 83 height 27
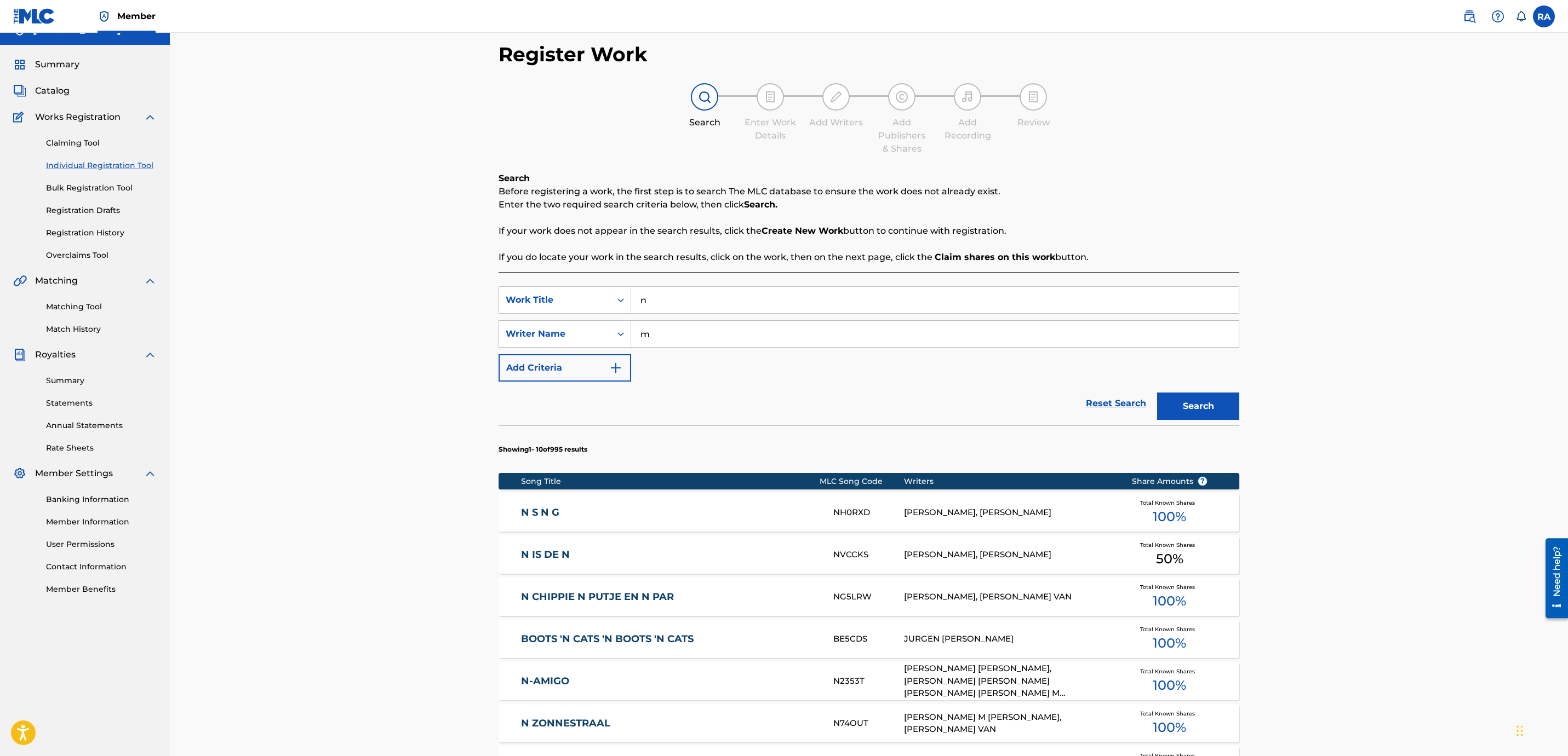
scroll to position [365, 0]
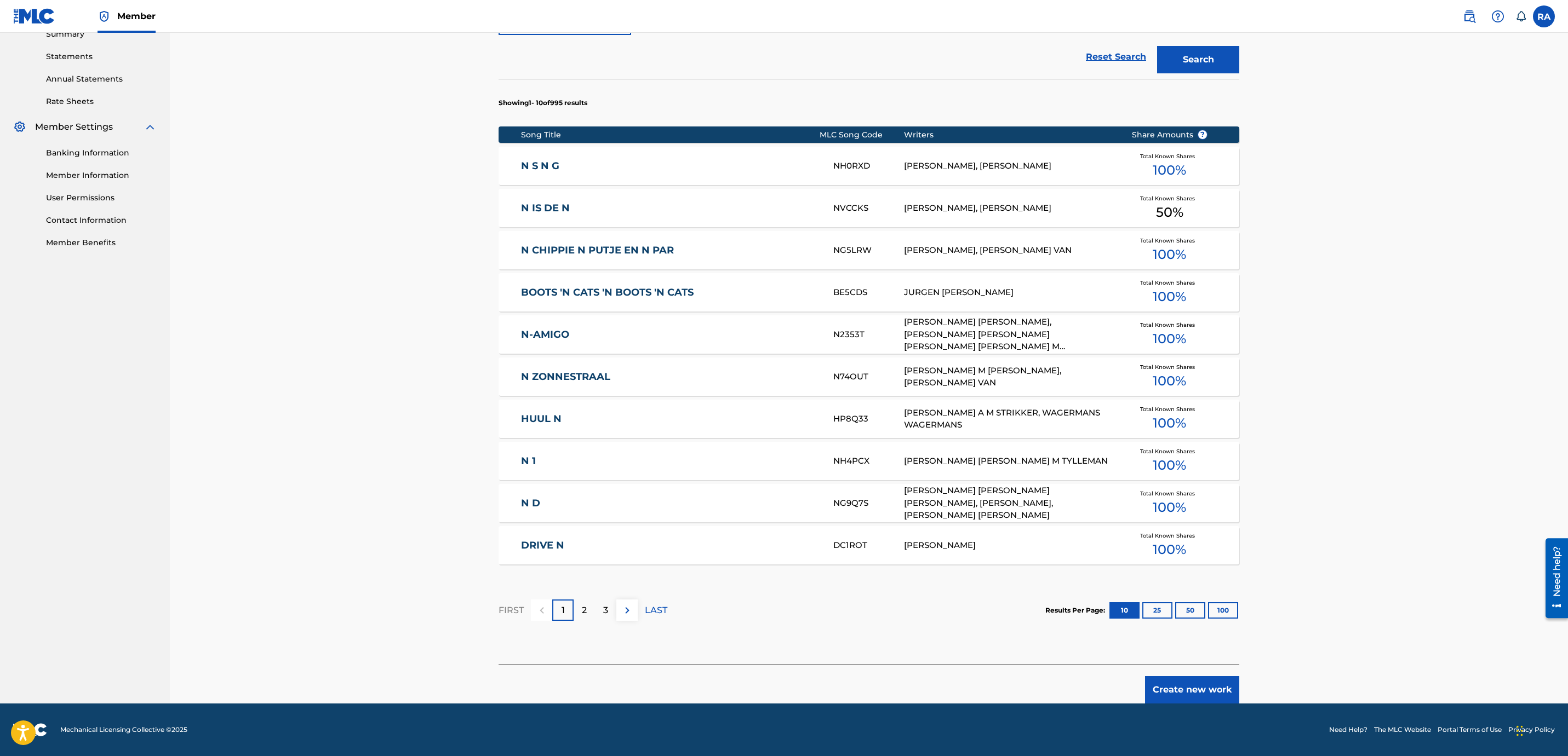
click at [1171, 695] on button "Create new work" at bounding box center [1191, 690] width 94 height 27
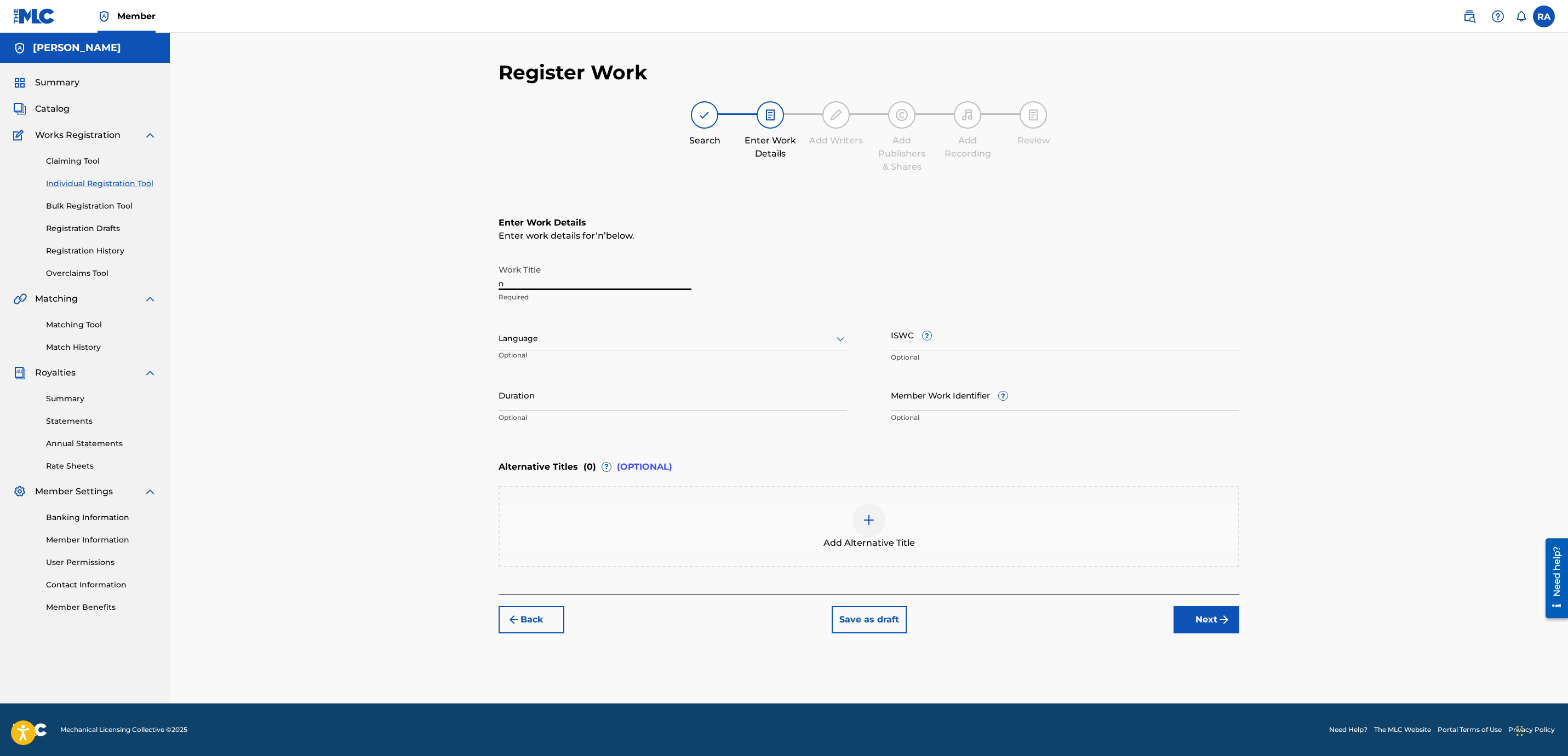
drag, startPoint x: 578, startPoint y: 281, endPoint x: 472, endPoint y: 294, distance: 106.8
click at [475, 293] on div "Register Work Search Enter Work Details Add Writers Add Publishers & Shares Add…" at bounding box center [868, 368] width 1397 height 671
paste input "Echoes in the Wake"
type input "Echoes in the Wake"
click at [989, 332] on input "ISWC ?" at bounding box center [1065, 334] width 348 height 31
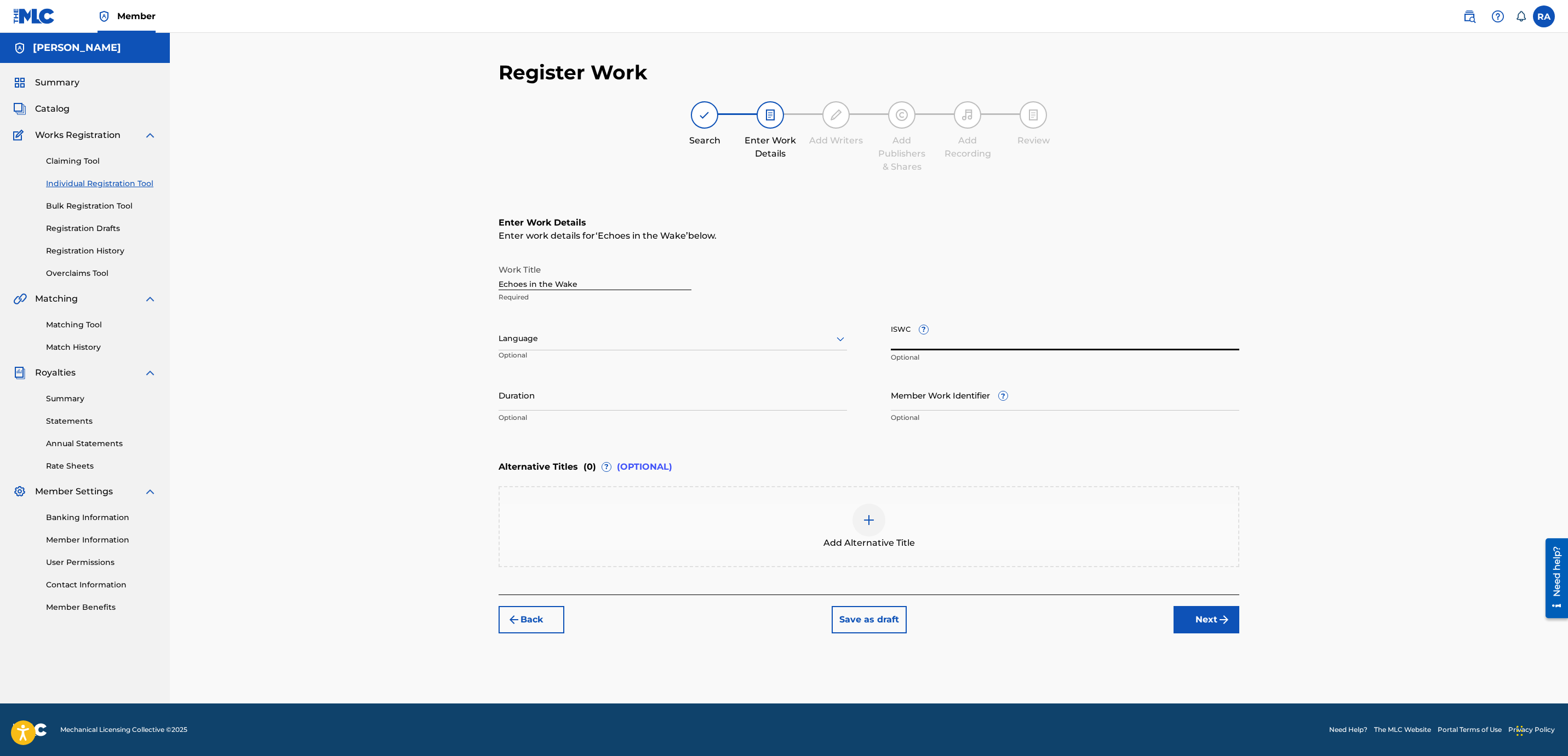
paste input "ISWC T3265845981"
type input "ISWC T3265845981"
click at [968, 400] on input "Member Work Identifier ?" at bounding box center [1065, 395] width 348 height 31
click at [964, 398] on input "Member Work Identifier ?" at bounding box center [1065, 395] width 348 height 31
paste input "68288039"
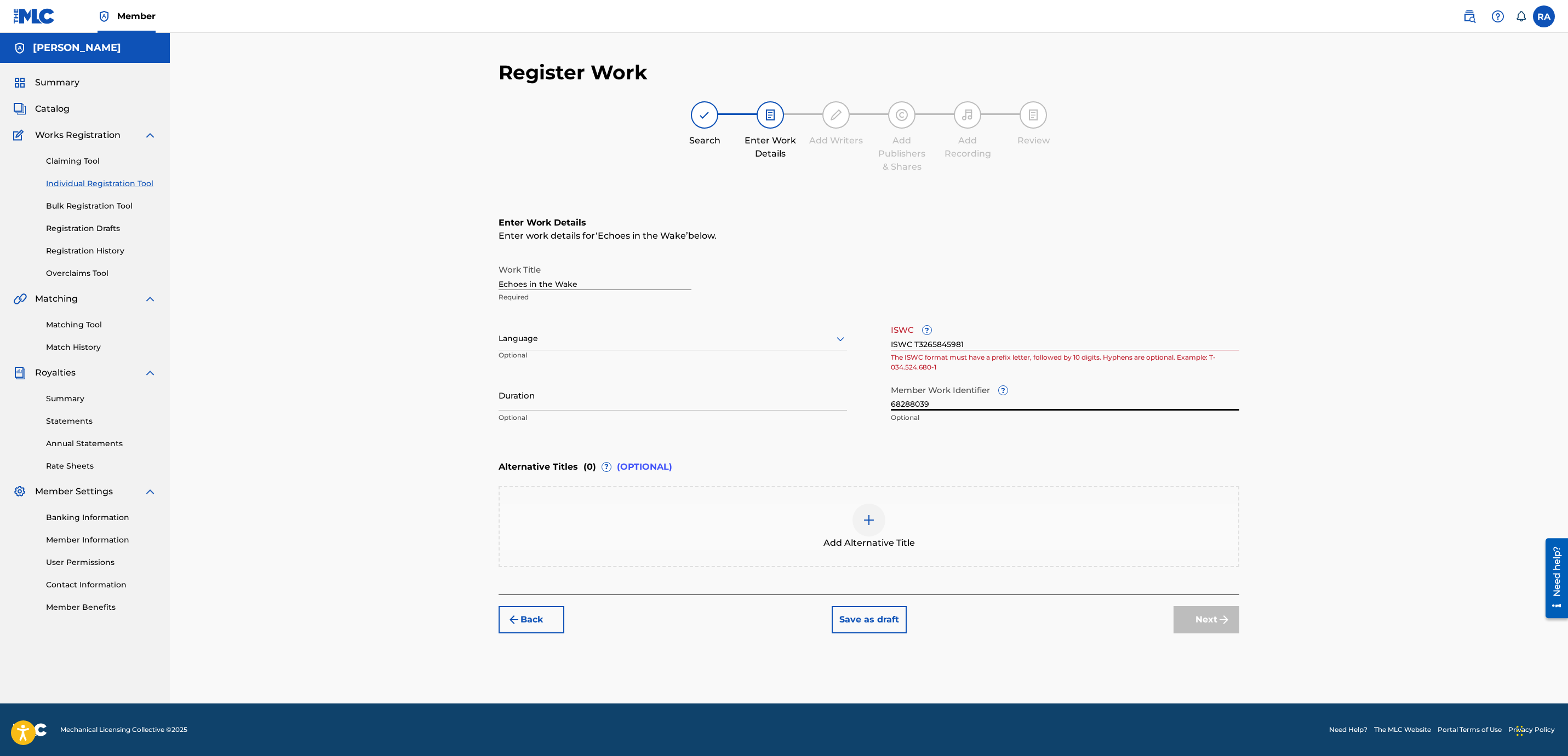
type input "68288039"
drag, startPoint x: 910, startPoint y: 342, endPoint x: 873, endPoint y: 341, distance: 37.0
click at [873, 341] on div "Work Title Echoes in the Wake Required Language Optional ISWC ? ISWC T326584598…" at bounding box center [869, 344] width 741 height 170
type input "T3265845981"
click at [873, 421] on div "Work Title Echoes in the Wake Required Language Optional ISWC ? T3265845981 The…" at bounding box center [869, 344] width 741 height 170
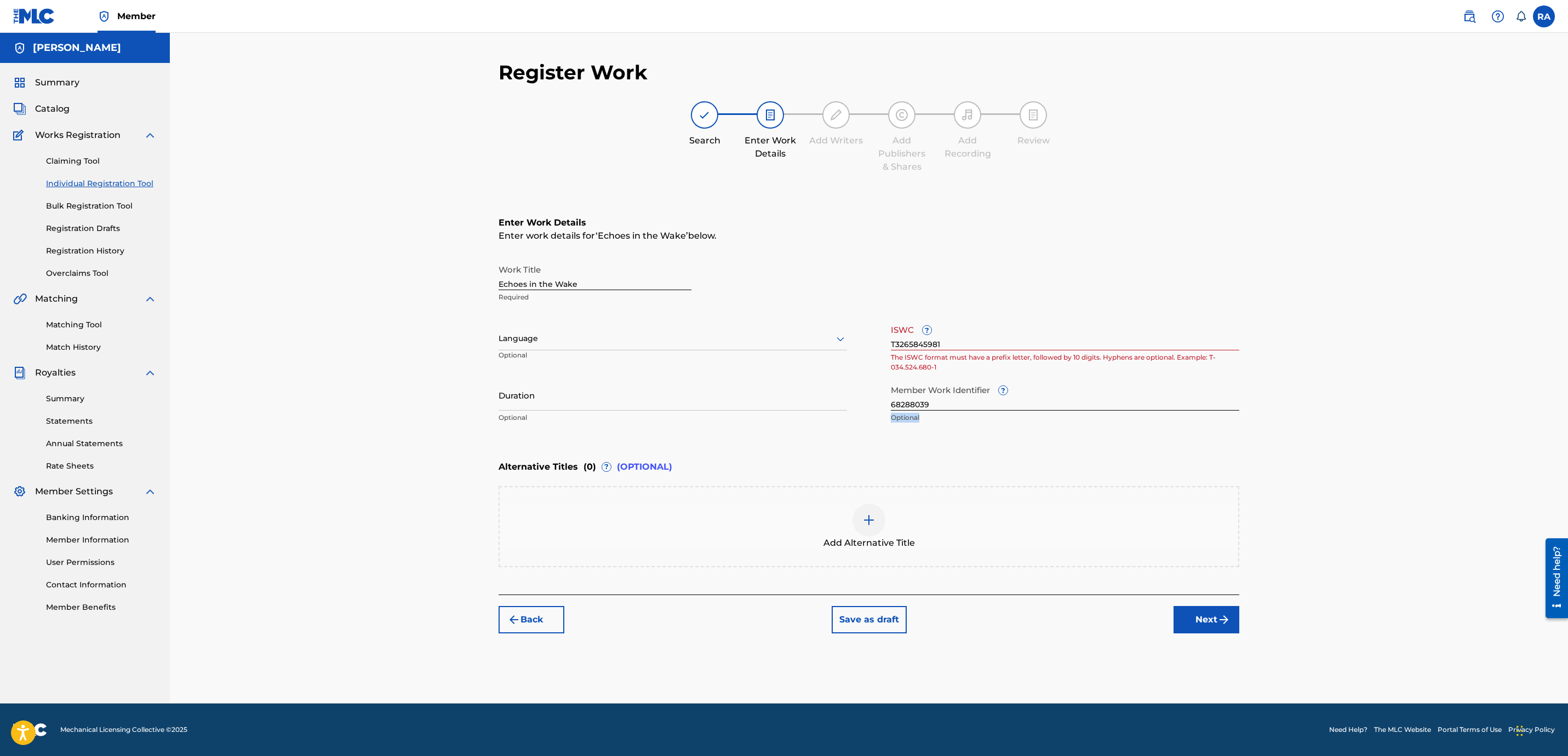
click at [873, 421] on div "Work Title Echoes in the Wake Required Language Optional ISWC ? T3265845981 The…" at bounding box center [869, 344] width 741 height 170
drag, startPoint x: 873, startPoint y: 421, endPoint x: 1055, endPoint y: 276, distance: 232.7
click at [1055, 276] on div "Work Title Echoes in the Wake Required" at bounding box center [869, 284] width 741 height 49
drag, startPoint x: 902, startPoint y: 347, endPoint x: 787, endPoint y: 345, distance: 115.0
click at [787, 345] on div "Work Title Echoes in the Wake Required Language Optional ISWC ? T3265845981 The…" at bounding box center [869, 344] width 741 height 170
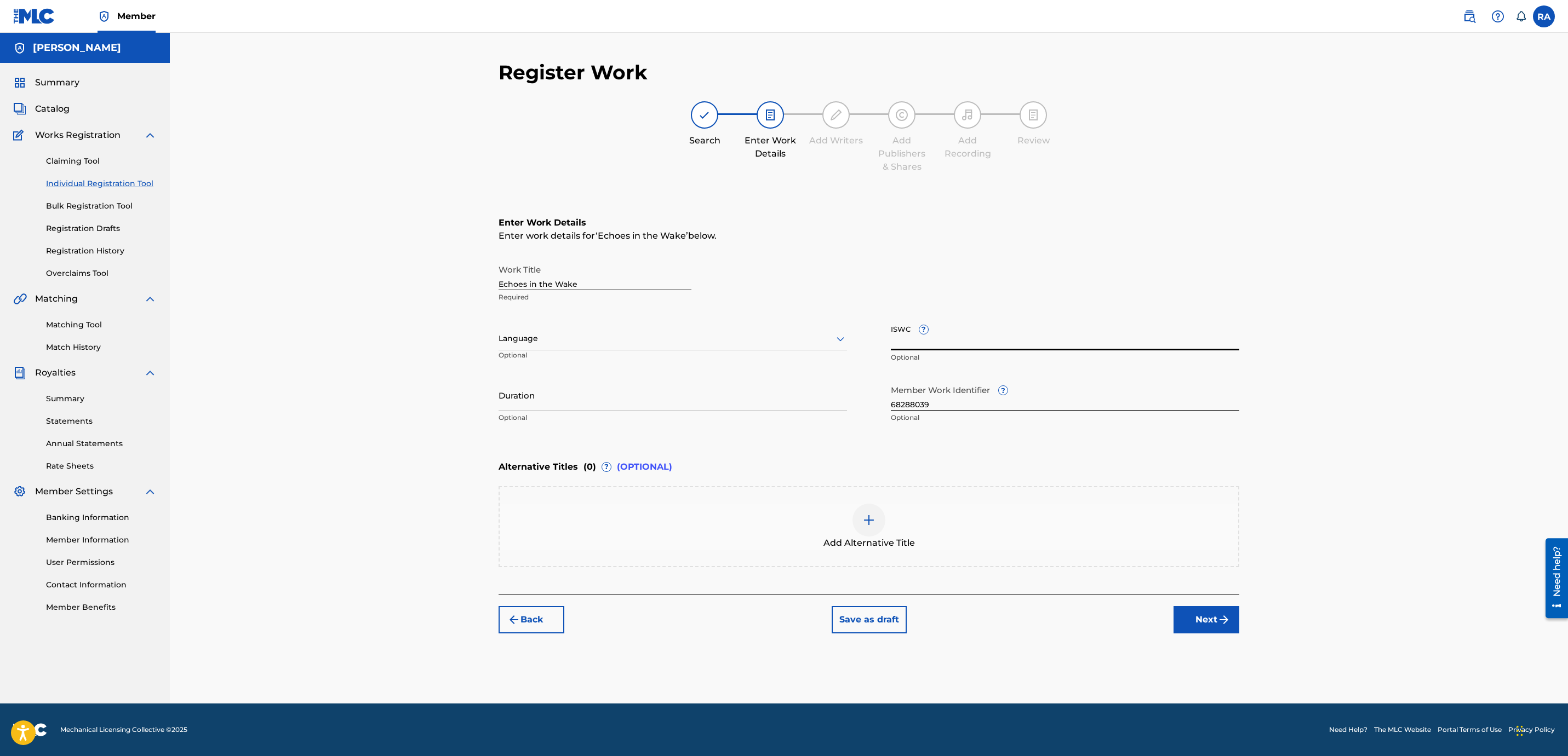
paste input "T3265845981"
type input "T3265845981"
click at [847, 441] on div "Enter Work Details Enter work details for ‘ Echoes in the Wake ’ below. Work Ti…" at bounding box center [869, 391] width 741 height 404
drag, startPoint x: 847, startPoint y: 441, endPoint x: 812, endPoint y: 445, distance: 35.2
click at [812, 445] on div "Enter Work Details Enter work details for ‘ Echoes in the Wake ’ below. Work Ti…" at bounding box center [869, 322] width 741 height 265
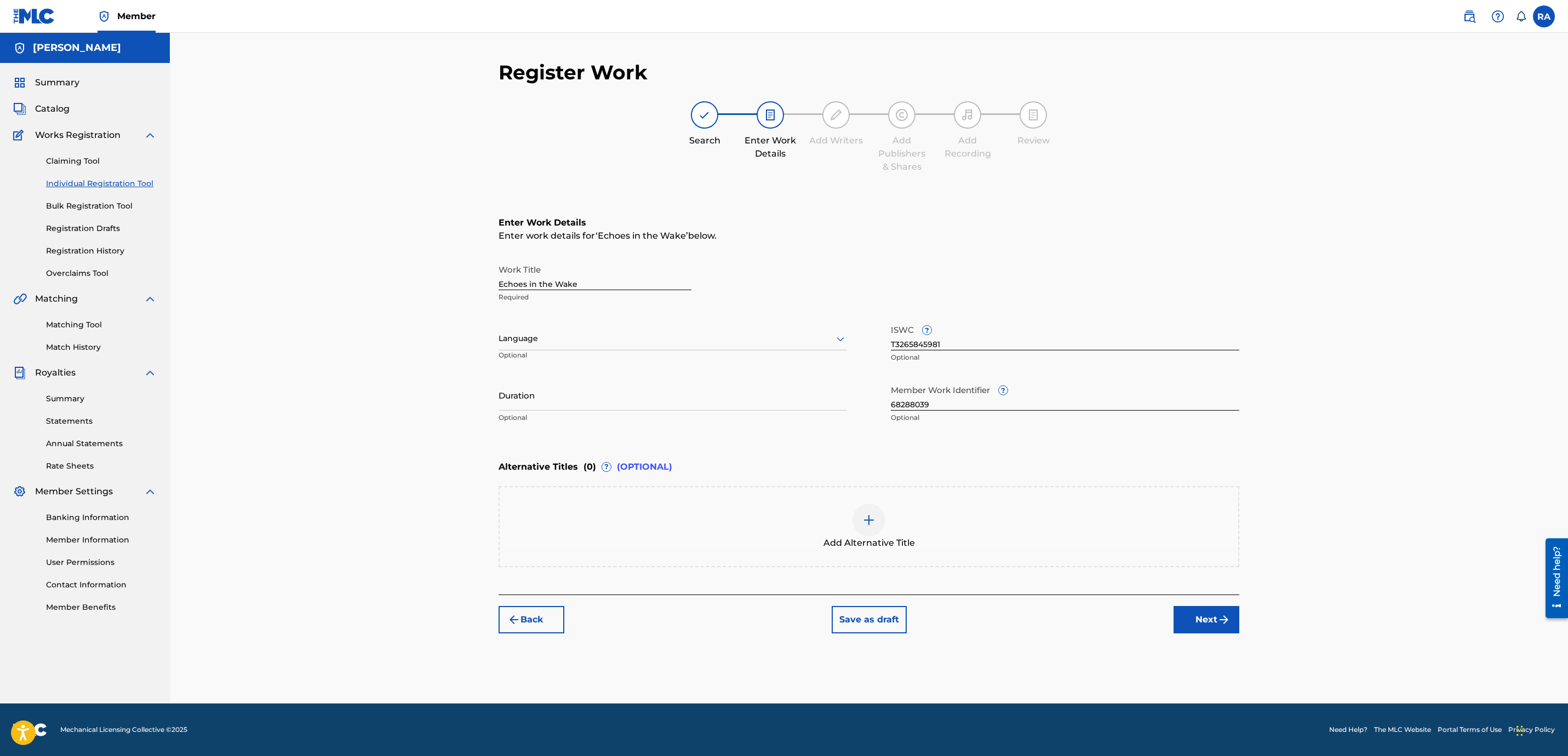
click at [1211, 618] on button "Next" at bounding box center [1207, 619] width 66 height 27
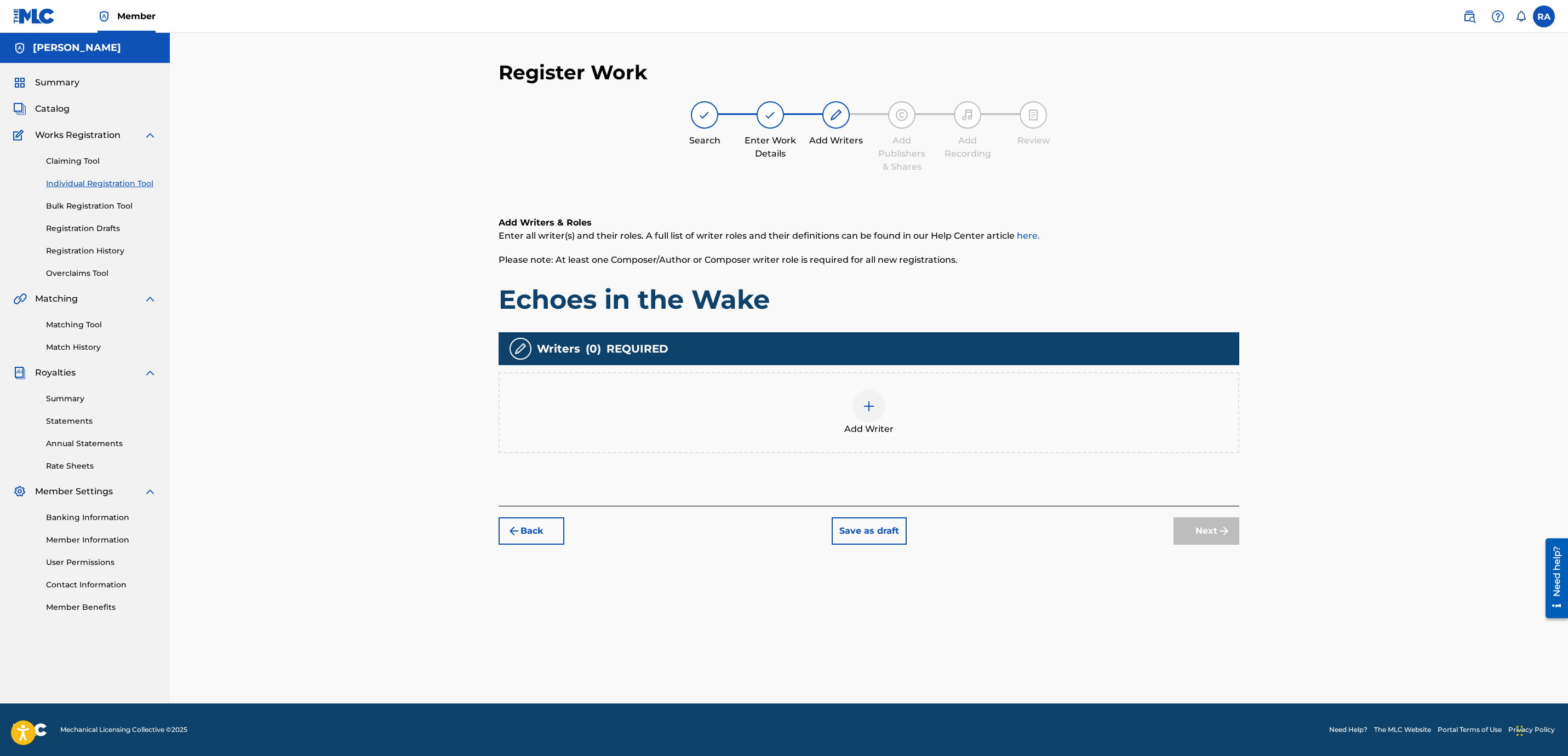
click at [876, 412] on div at bounding box center [868, 406] width 33 height 33
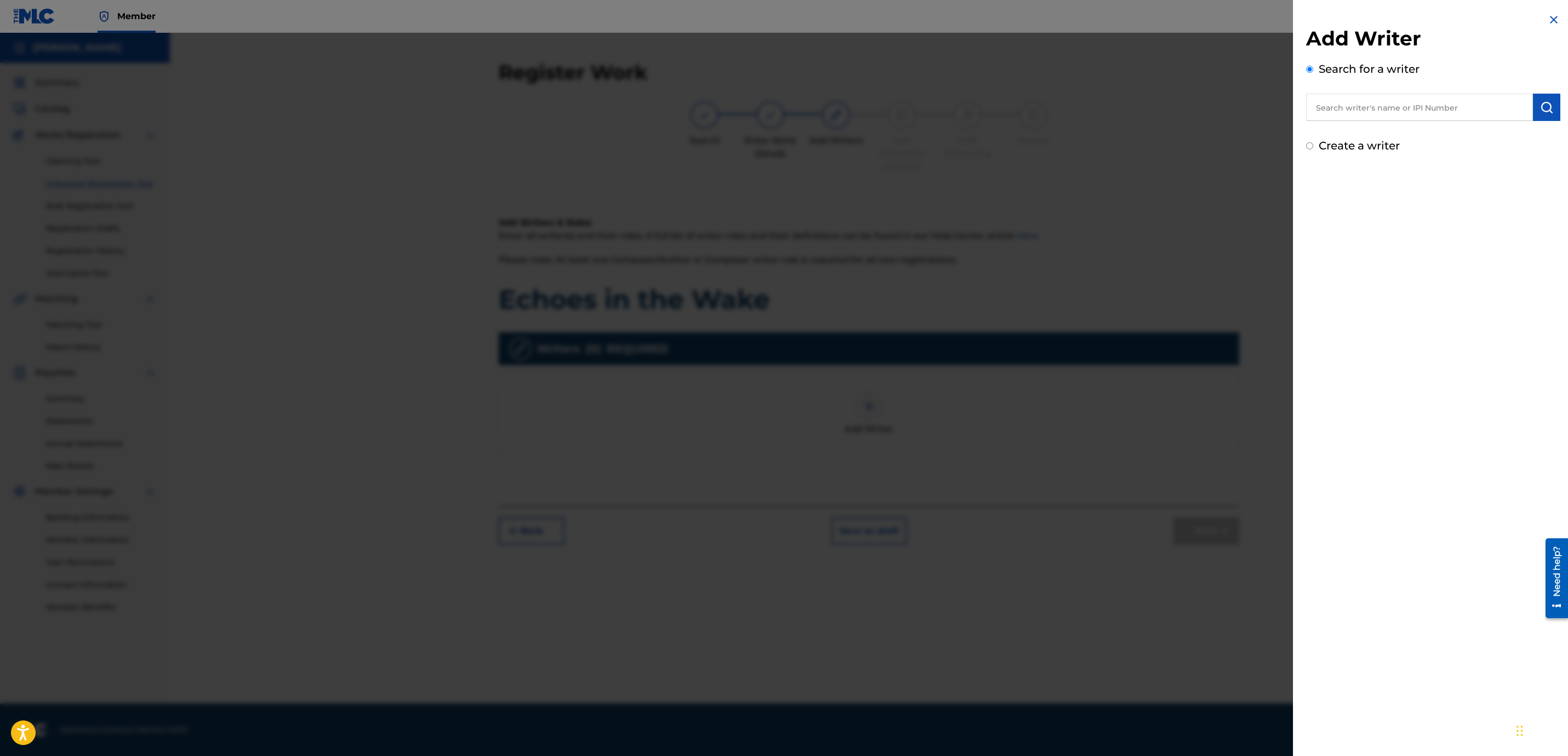
click at [1400, 106] on input "text" at bounding box center [1419, 107] width 226 height 27
type input "youngroka"
click at [1550, 111] on img "submit" at bounding box center [1546, 107] width 13 height 13
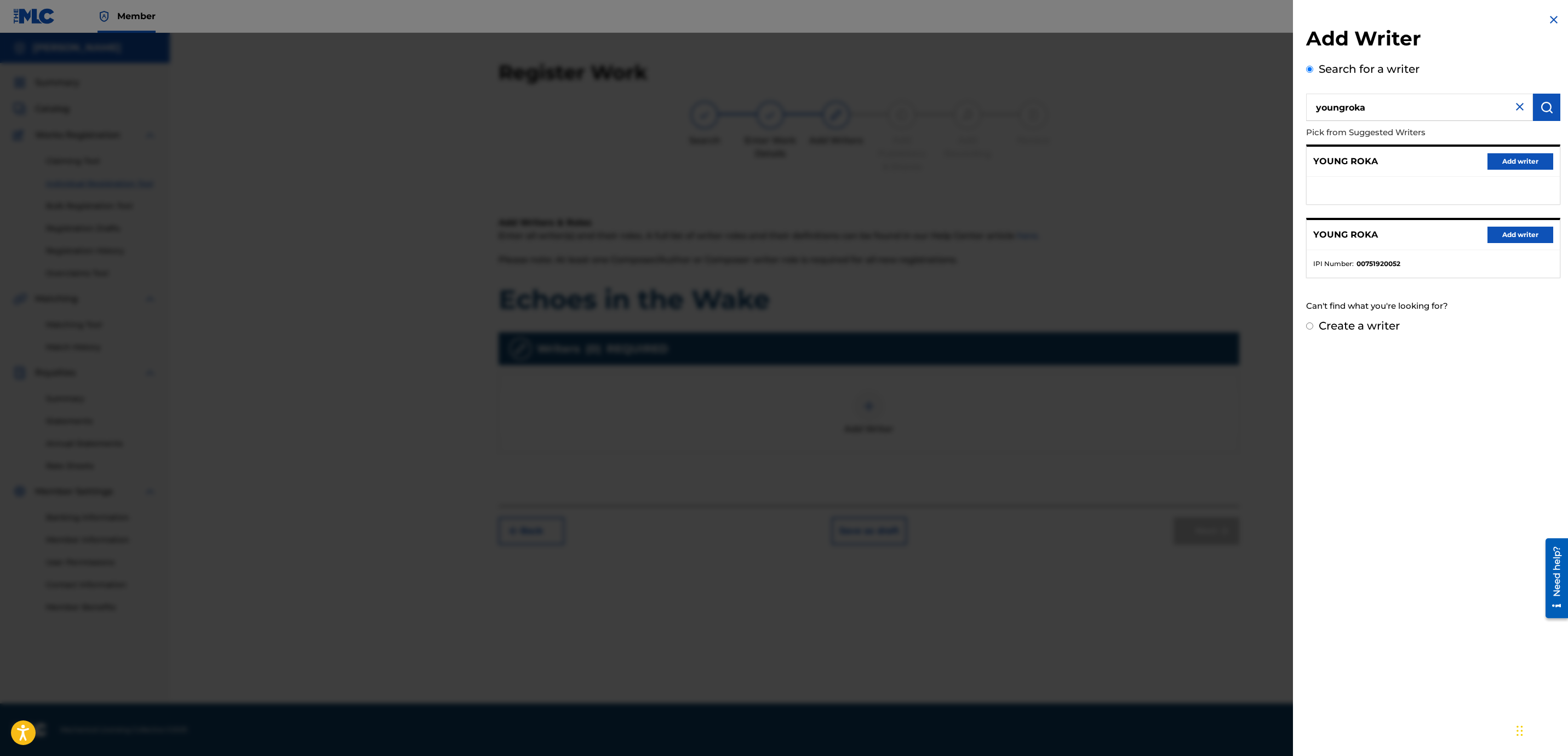
click at [1532, 235] on button "Add writer" at bounding box center [1520, 235] width 66 height 16
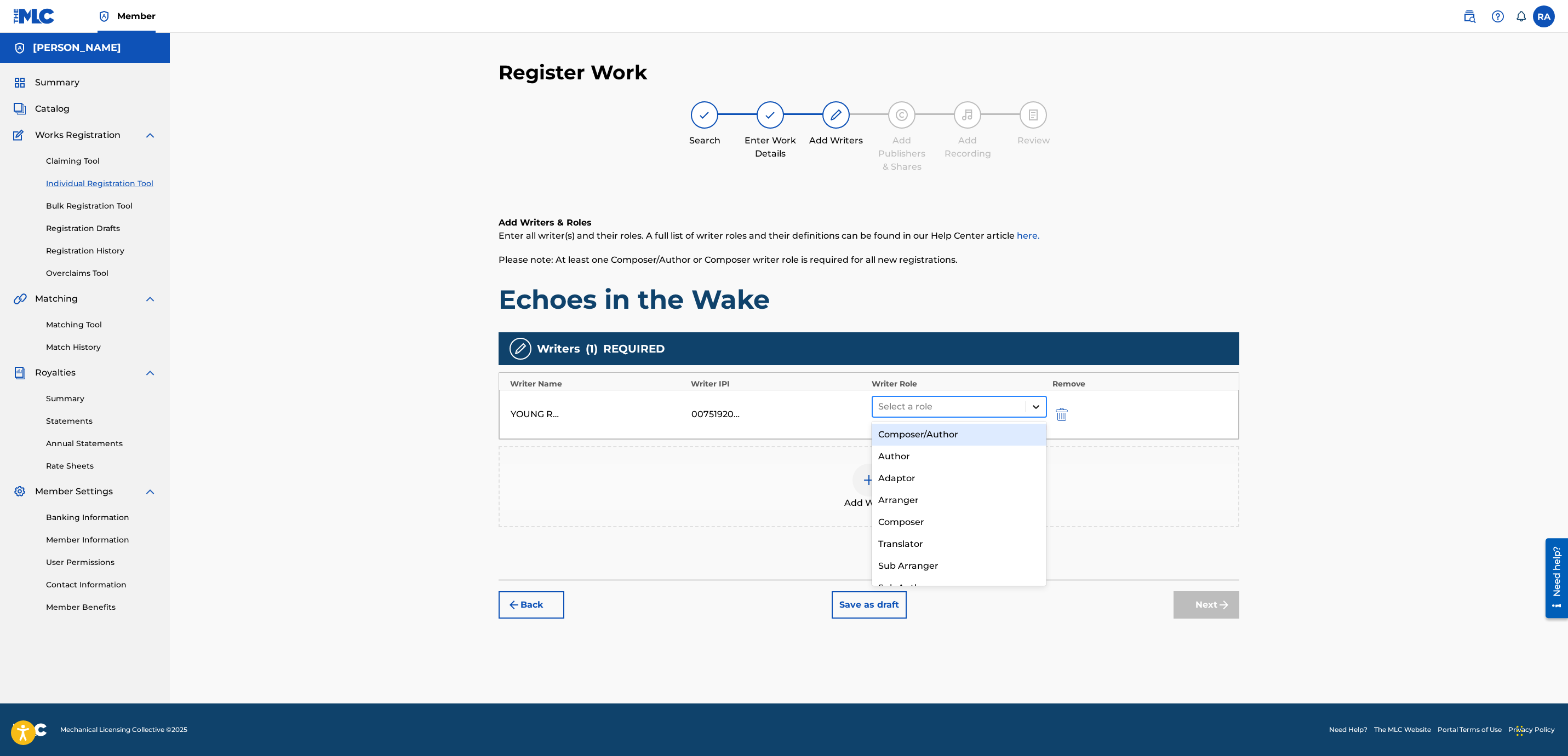
click at [1031, 406] on icon at bounding box center [1036, 407] width 11 height 11
click at [1009, 438] on div "Composer/Author" at bounding box center [958, 434] width 175 height 22
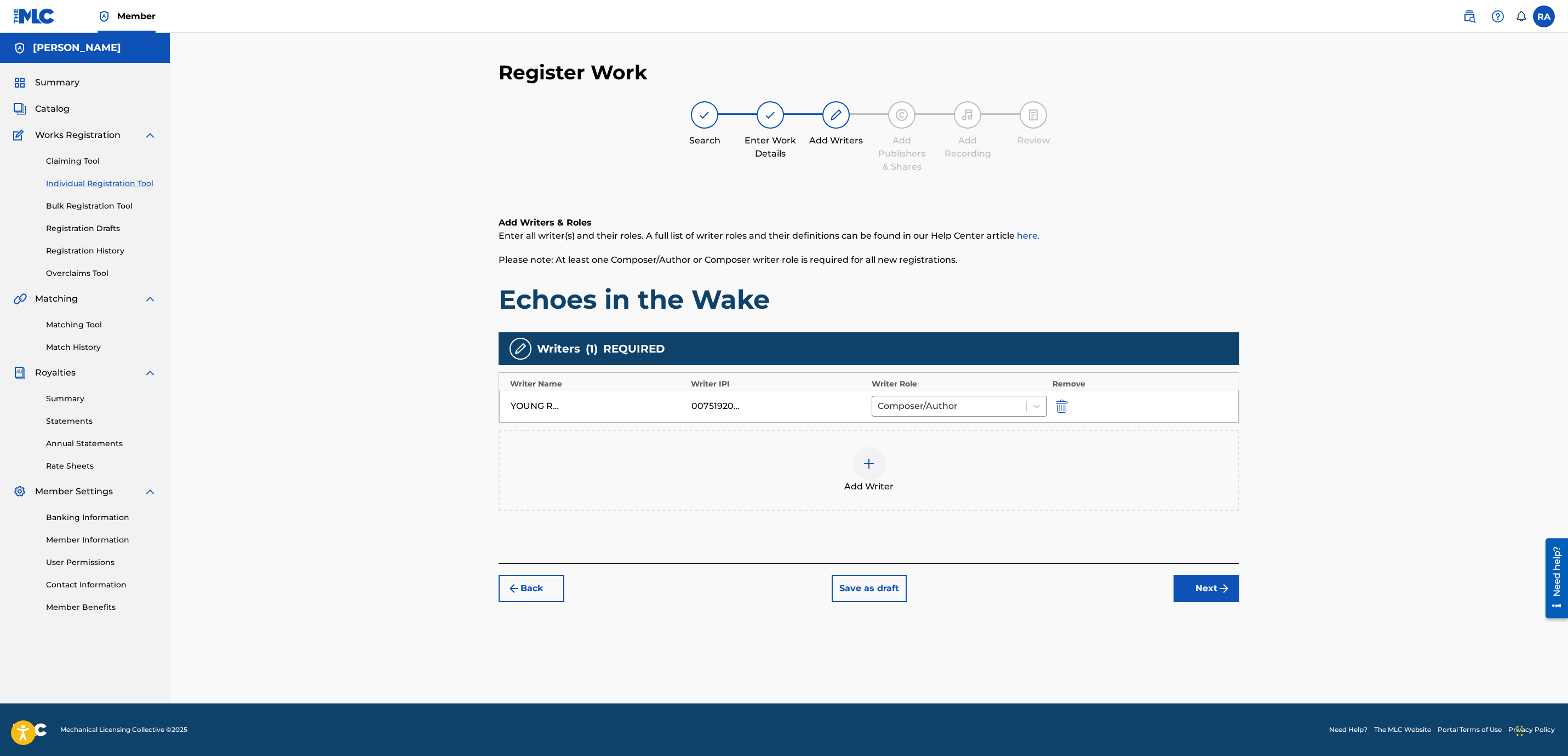
click at [1209, 591] on button "Next" at bounding box center [1207, 588] width 66 height 27
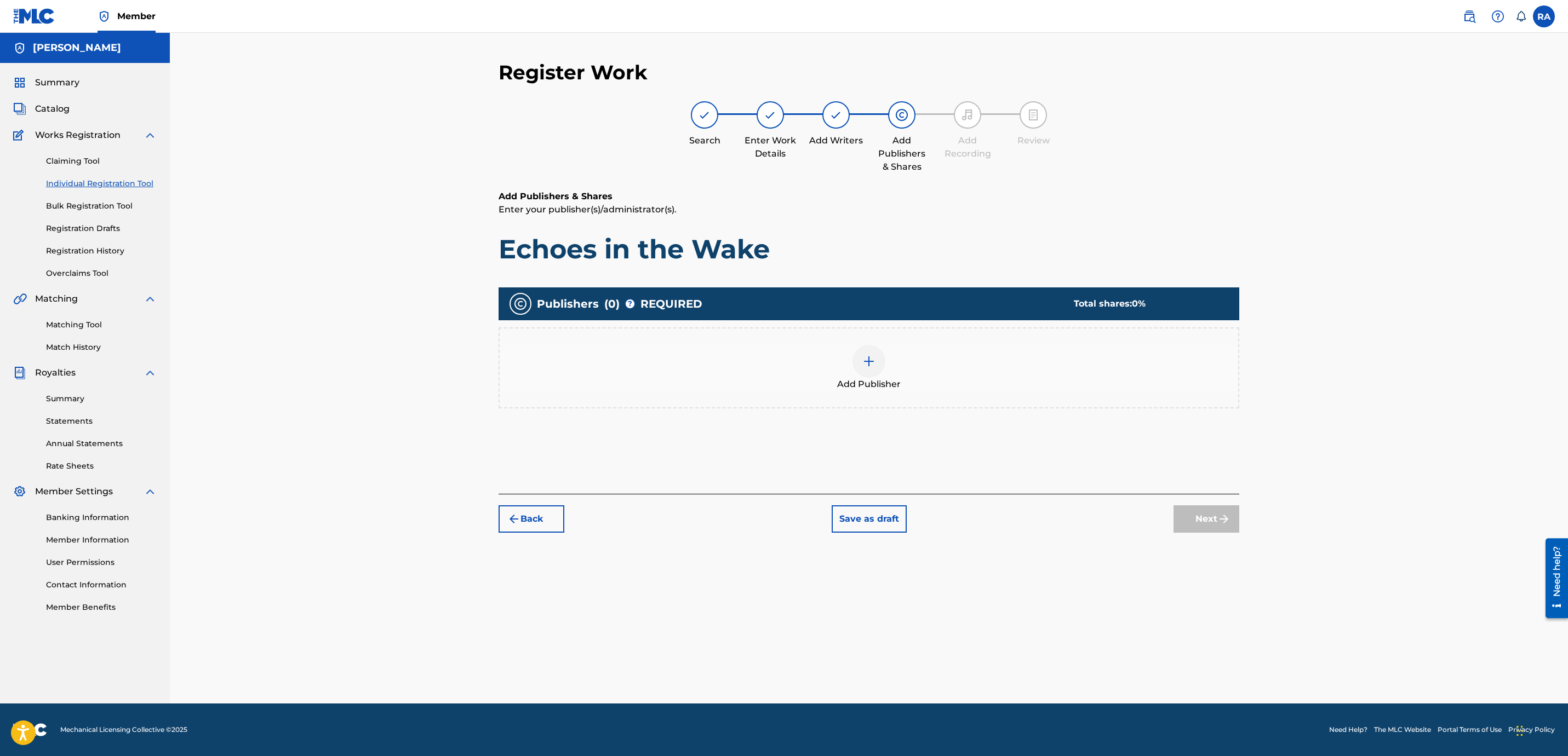
click at [881, 367] on div at bounding box center [868, 361] width 33 height 33
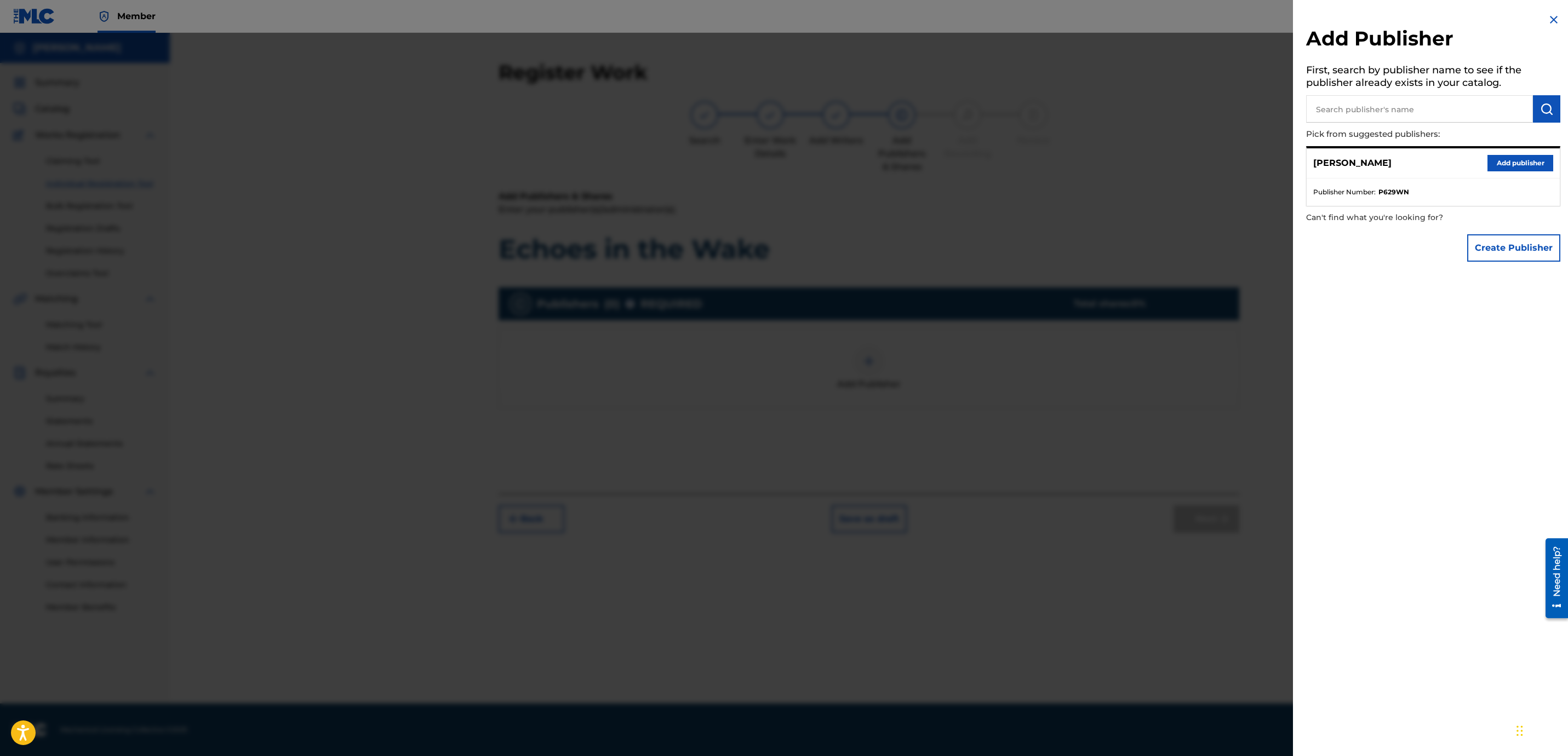
click at [1539, 165] on button "Add publisher" at bounding box center [1520, 163] width 66 height 16
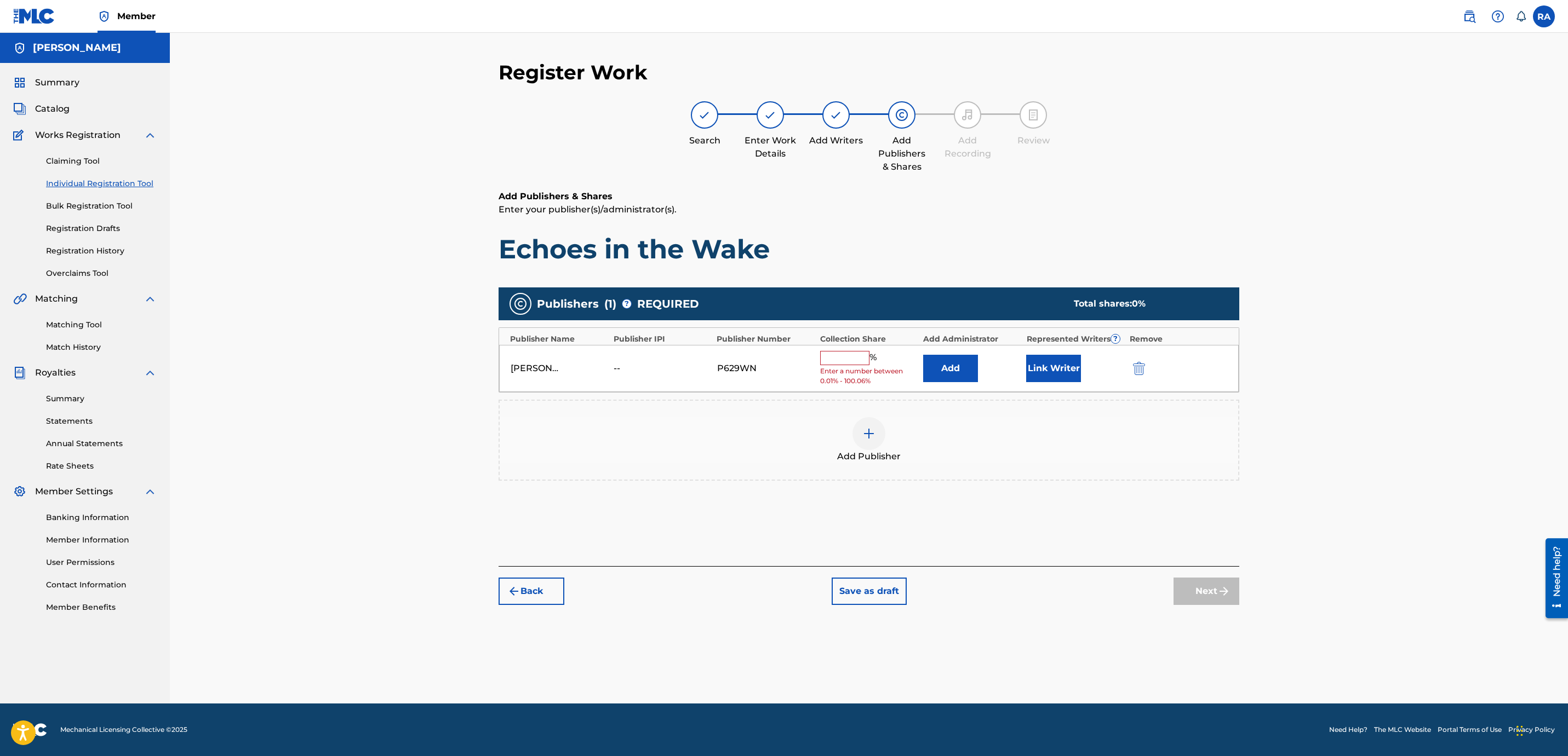
click at [847, 360] on input "text" at bounding box center [845, 358] width 50 height 15
type input "100"
click at [1201, 578] on button "Next" at bounding box center [1207, 583] width 66 height 27
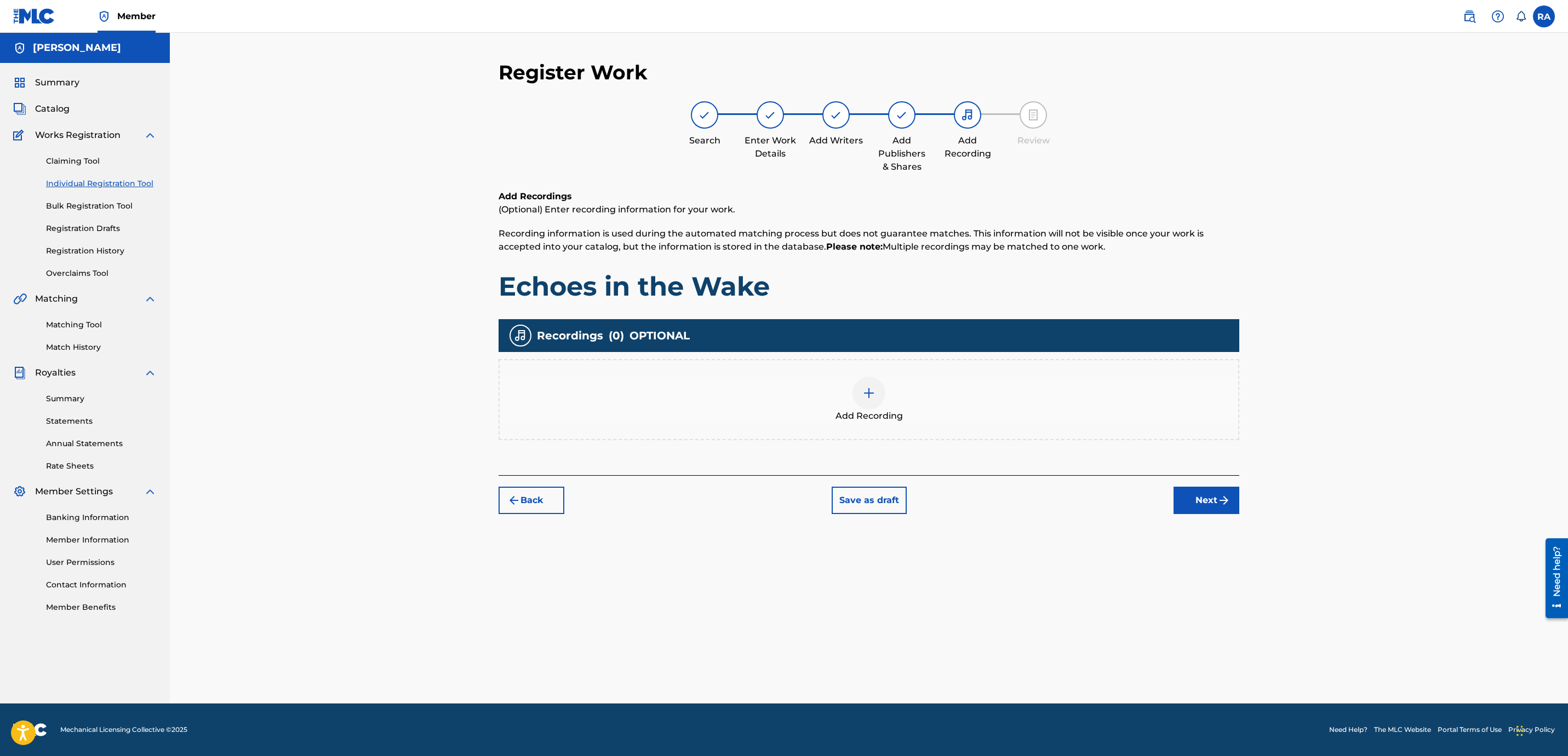
click at [531, 502] on button "Back" at bounding box center [532, 500] width 66 height 27
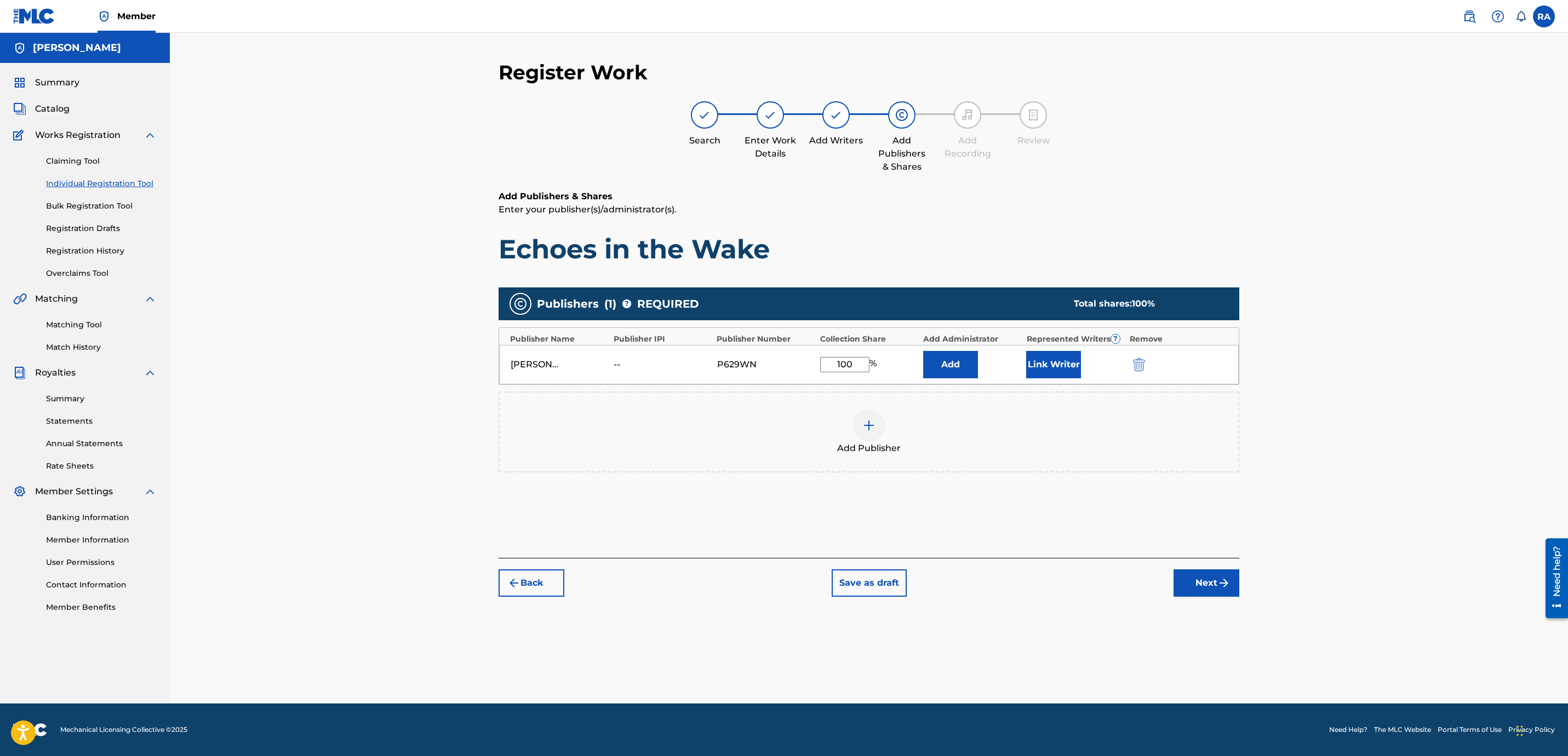
click at [1037, 365] on button "Link Writer" at bounding box center [1054, 365] width 55 height 27
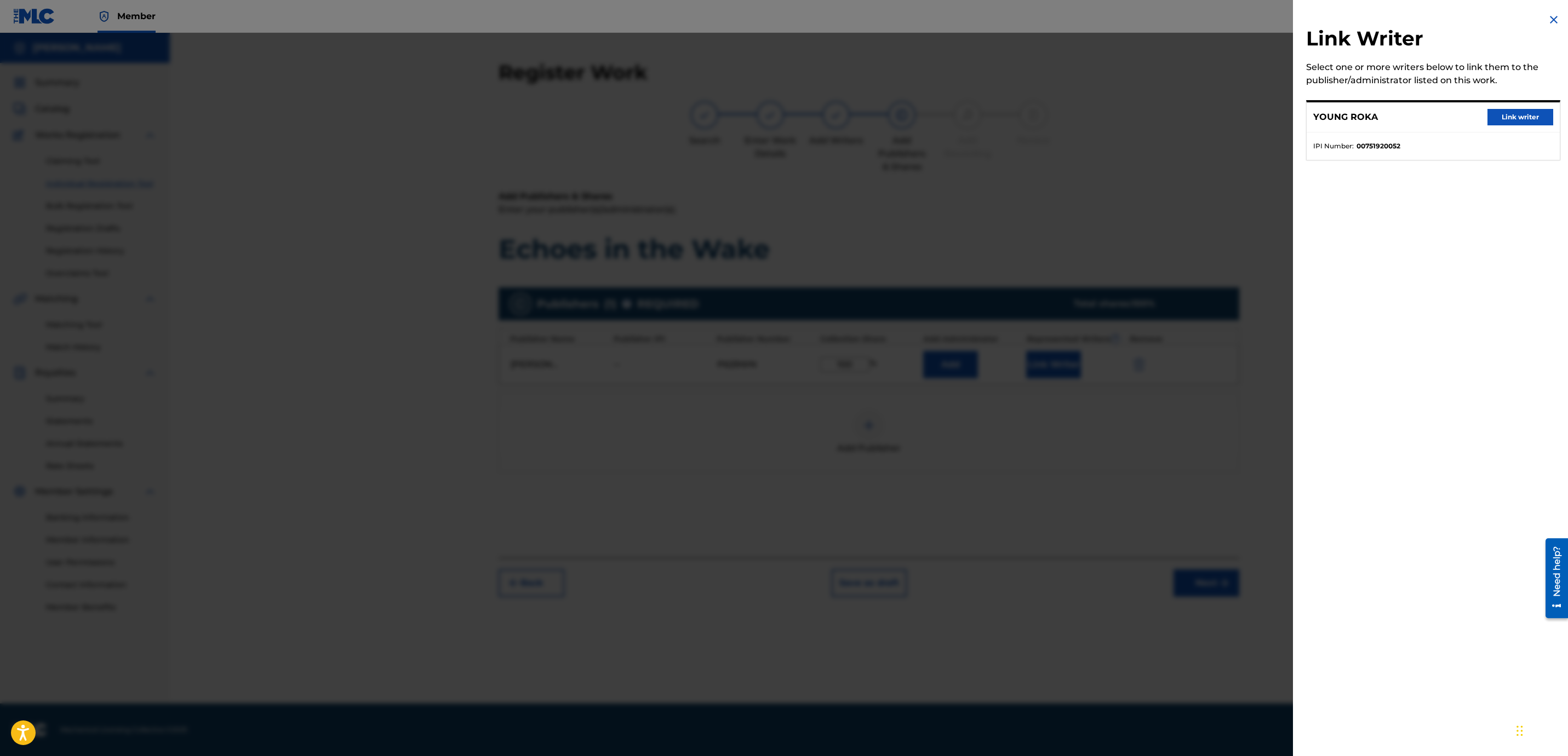
click at [1518, 112] on button "Link writer" at bounding box center [1520, 117] width 66 height 16
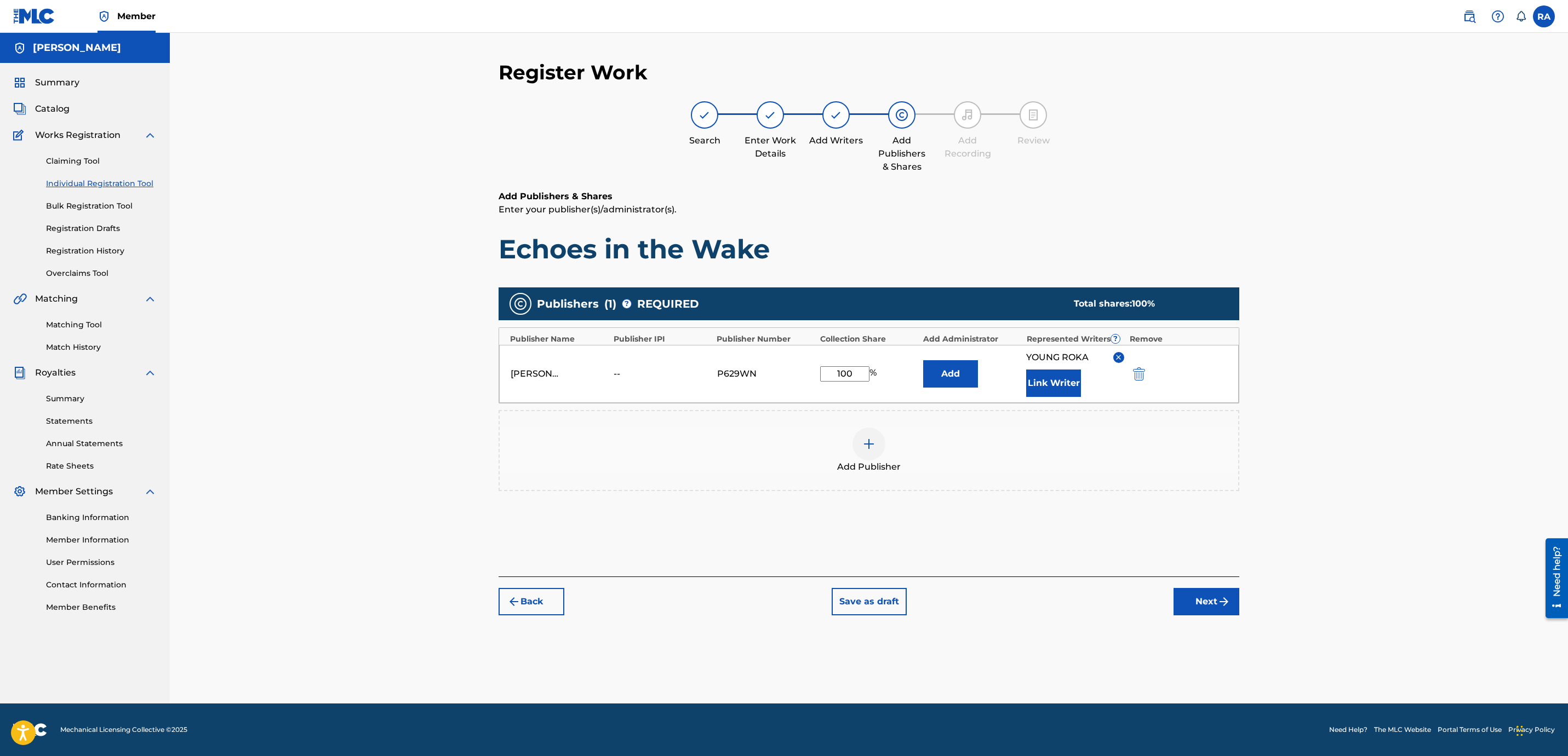
click at [1189, 603] on button "Next" at bounding box center [1207, 602] width 66 height 27
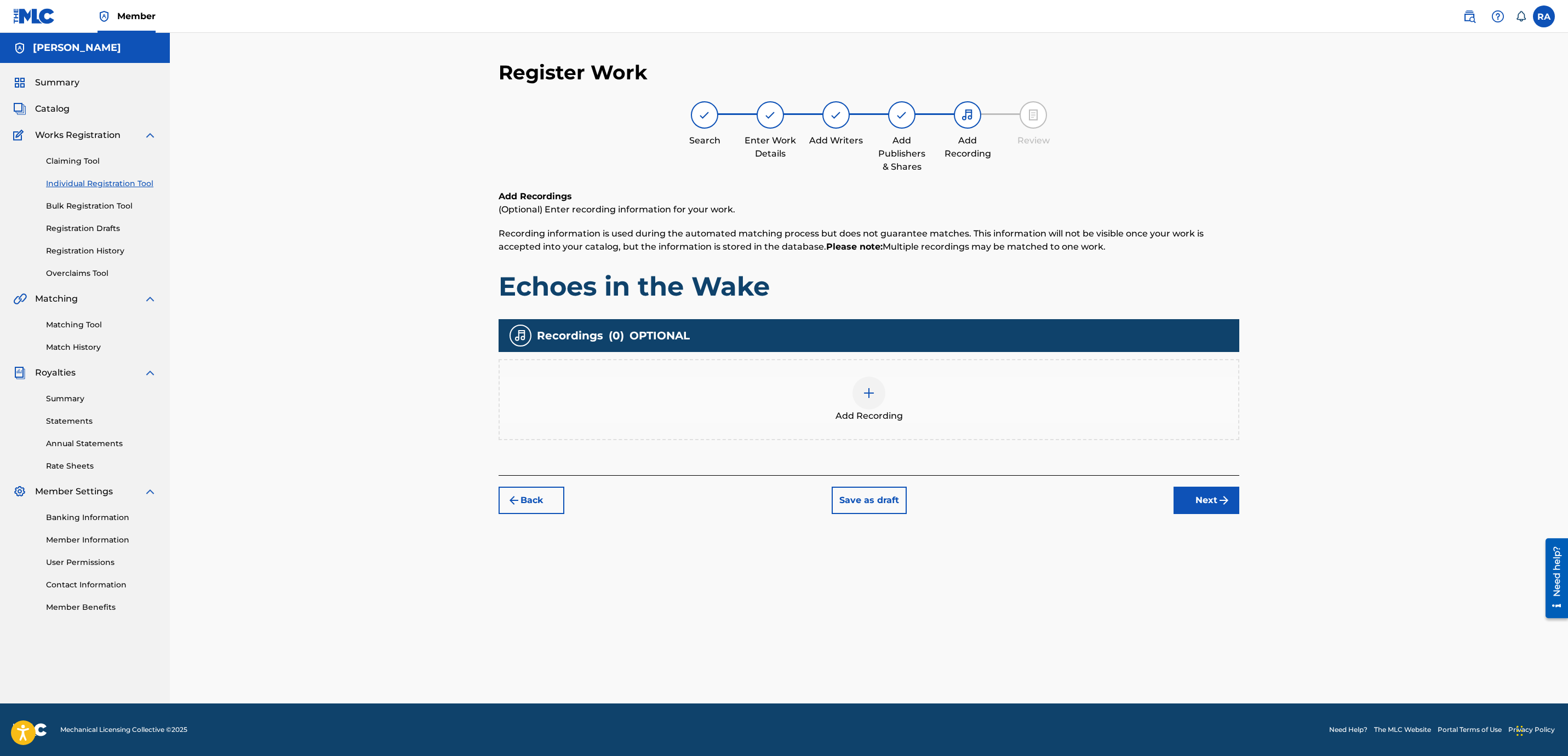
click at [1197, 504] on button "Next" at bounding box center [1207, 500] width 66 height 27
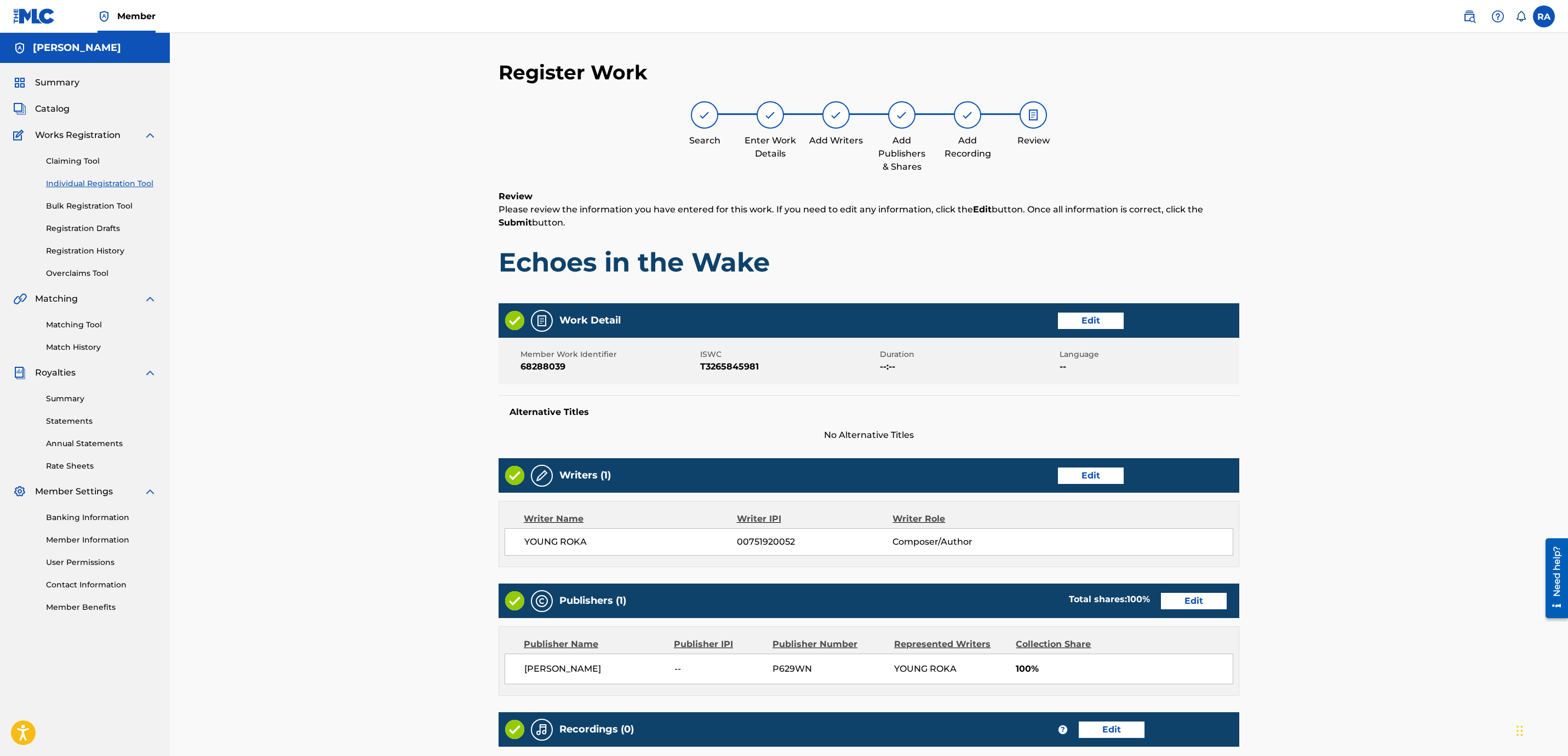
scroll to position [136, 0]
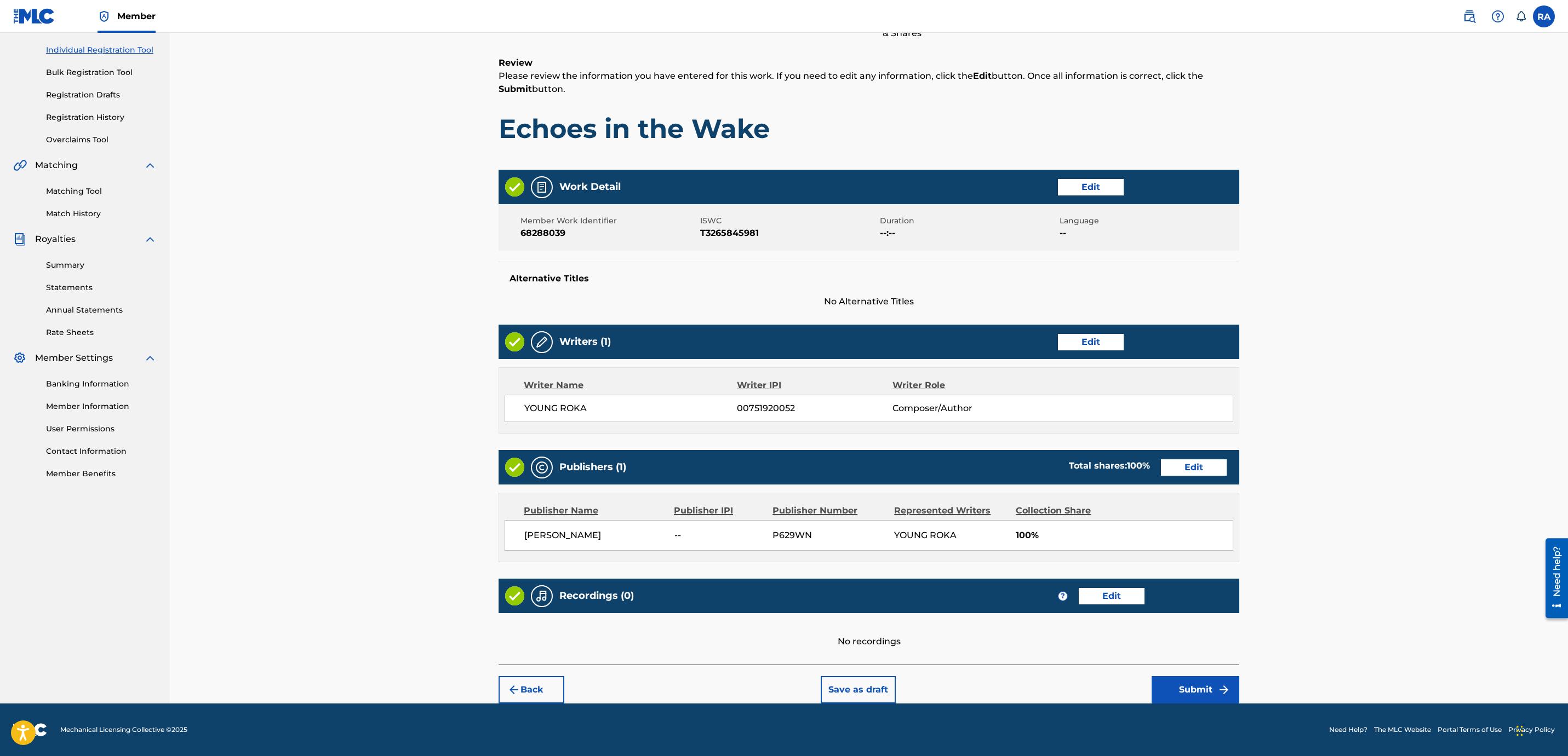
click at [1184, 681] on button "Submit" at bounding box center [1196, 690] width 88 height 27
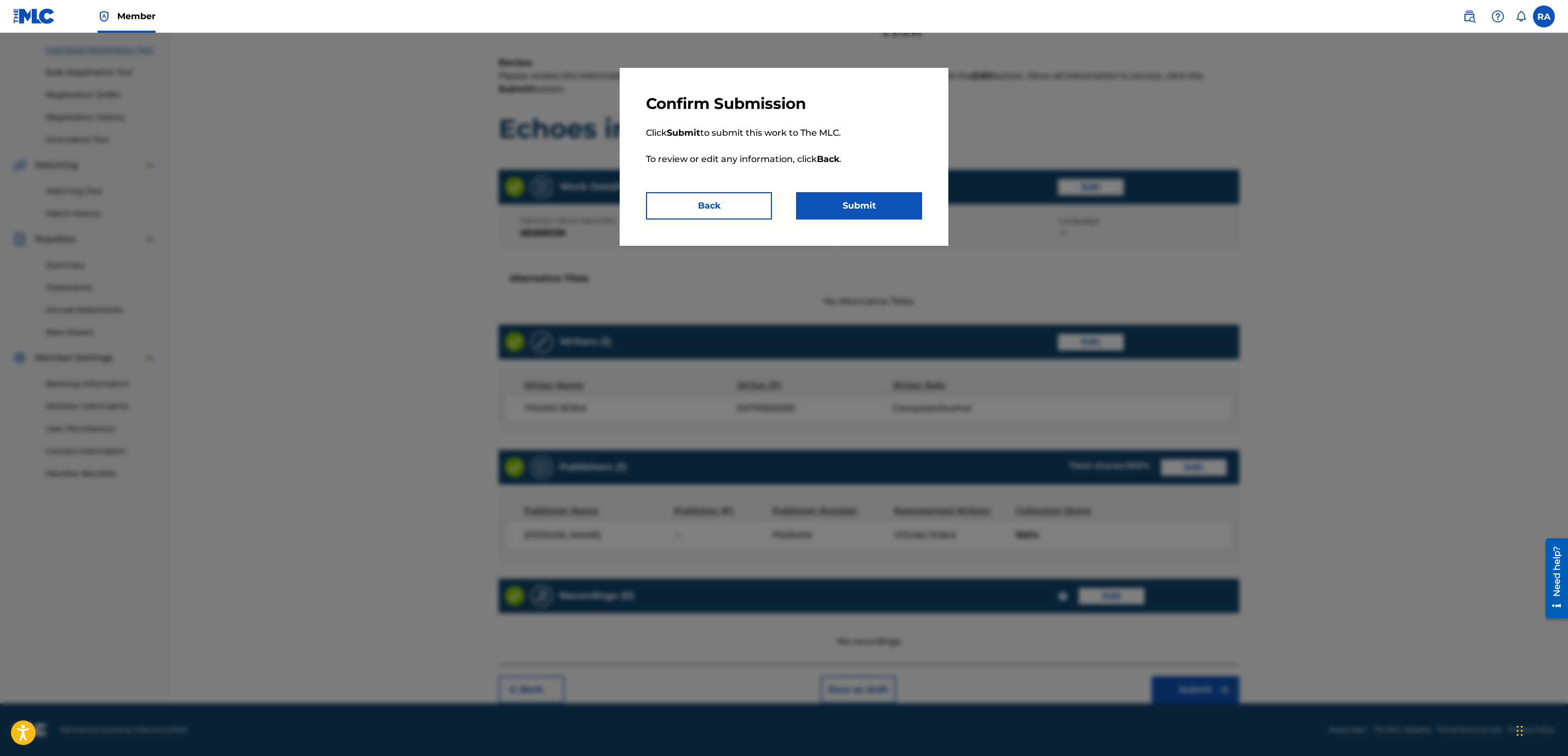
click at [832, 196] on button "Submit" at bounding box center [858, 206] width 126 height 27
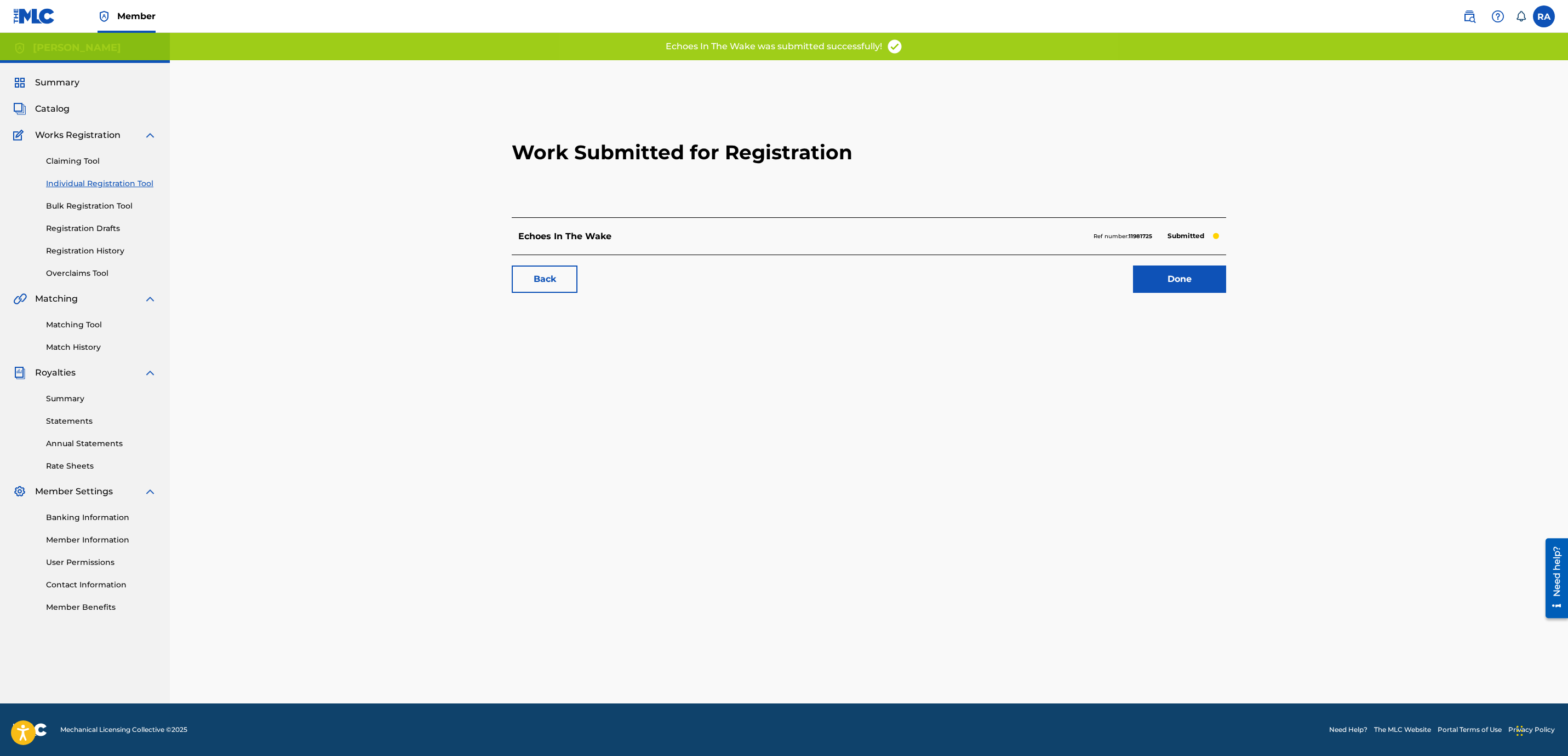
click at [1162, 284] on link "Done" at bounding box center [1179, 279] width 94 height 27
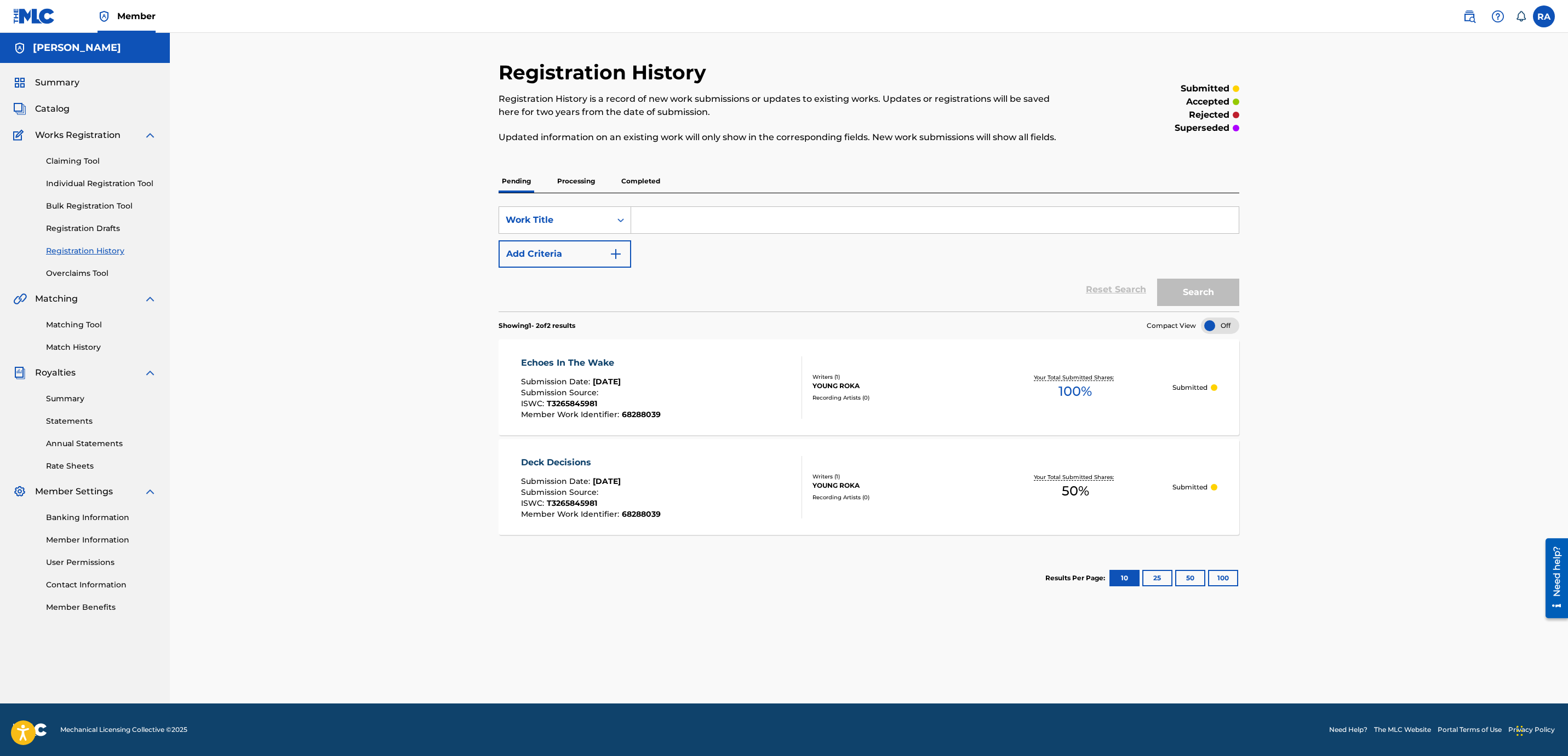
click at [1157, 493] on div "Your Total Submitted Shares: 50 %" at bounding box center [1075, 487] width 194 height 33
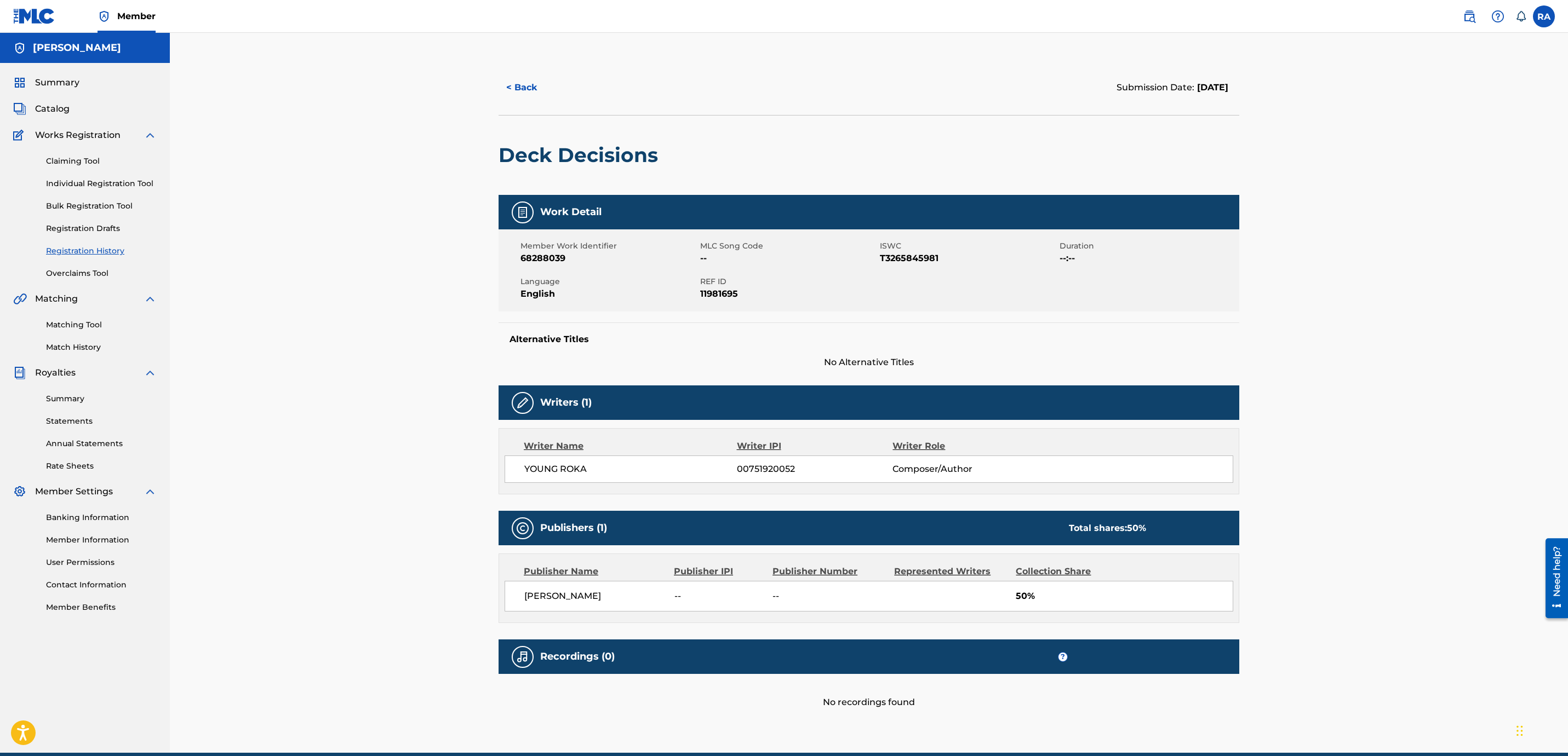
click at [536, 94] on button "< Back" at bounding box center [532, 88] width 66 height 27
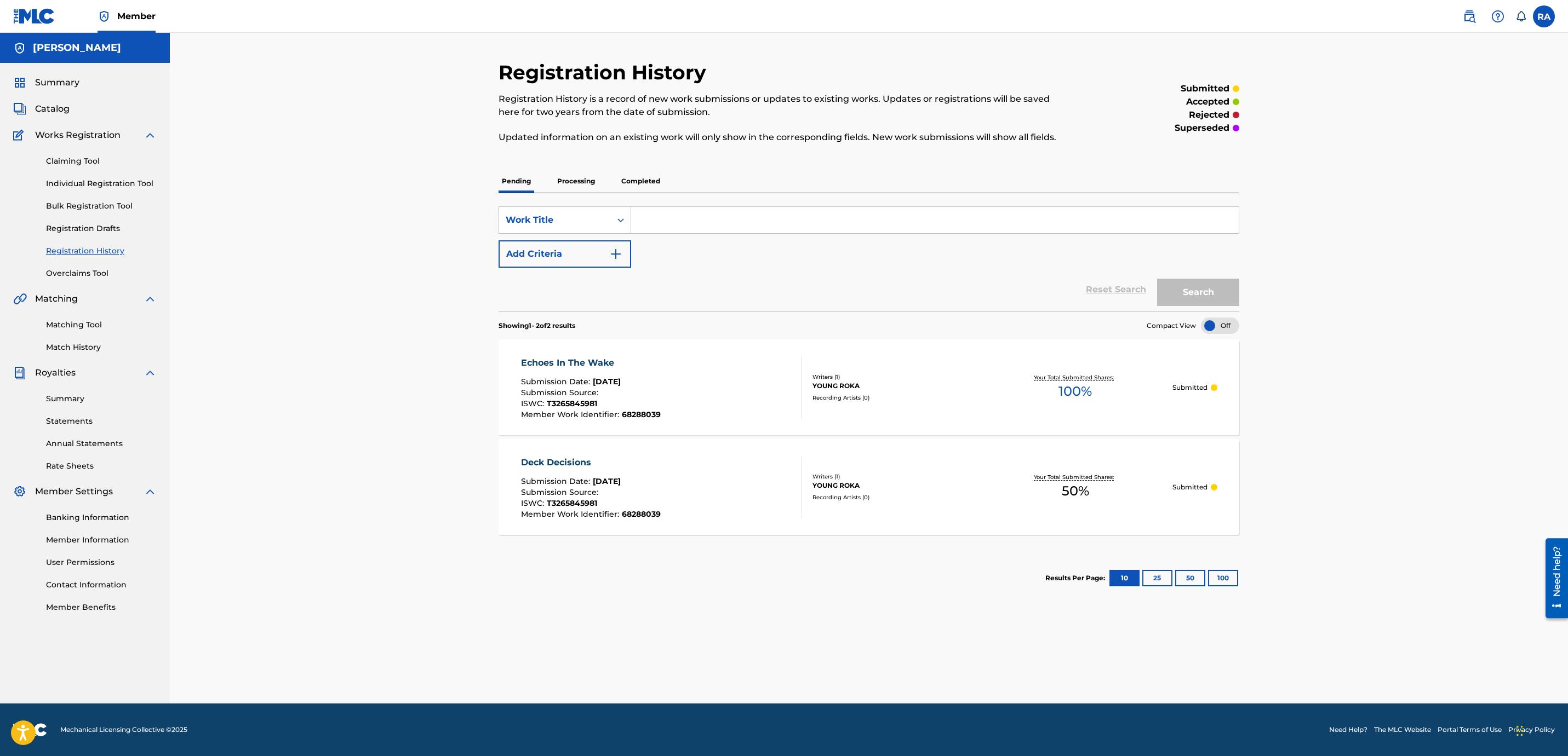
click at [89, 223] on link "Registration Drafts" at bounding box center [101, 228] width 111 height 12
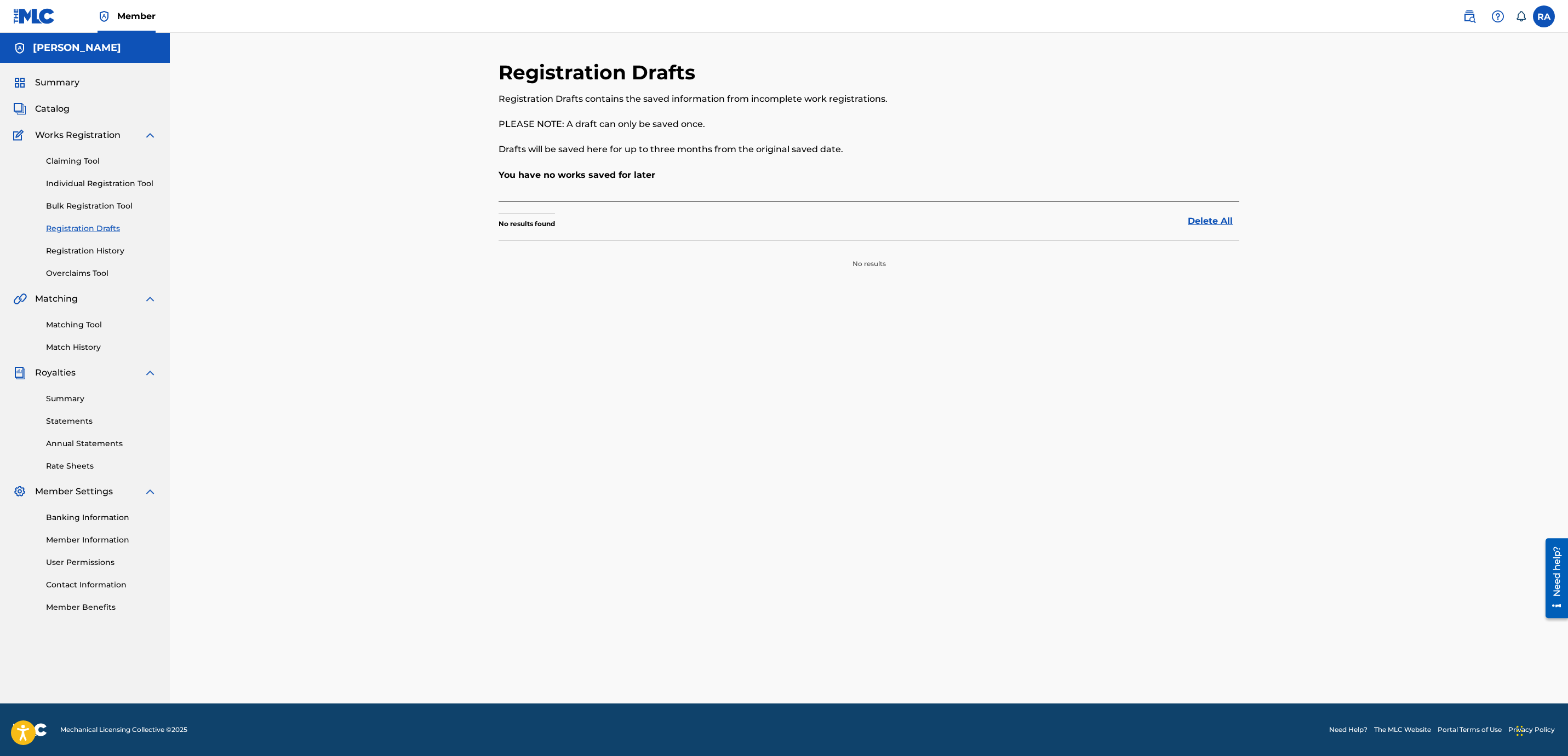
click at [97, 189] on link "Individual Registration Tool" at bounding box center [101, 183] width 111 height 12
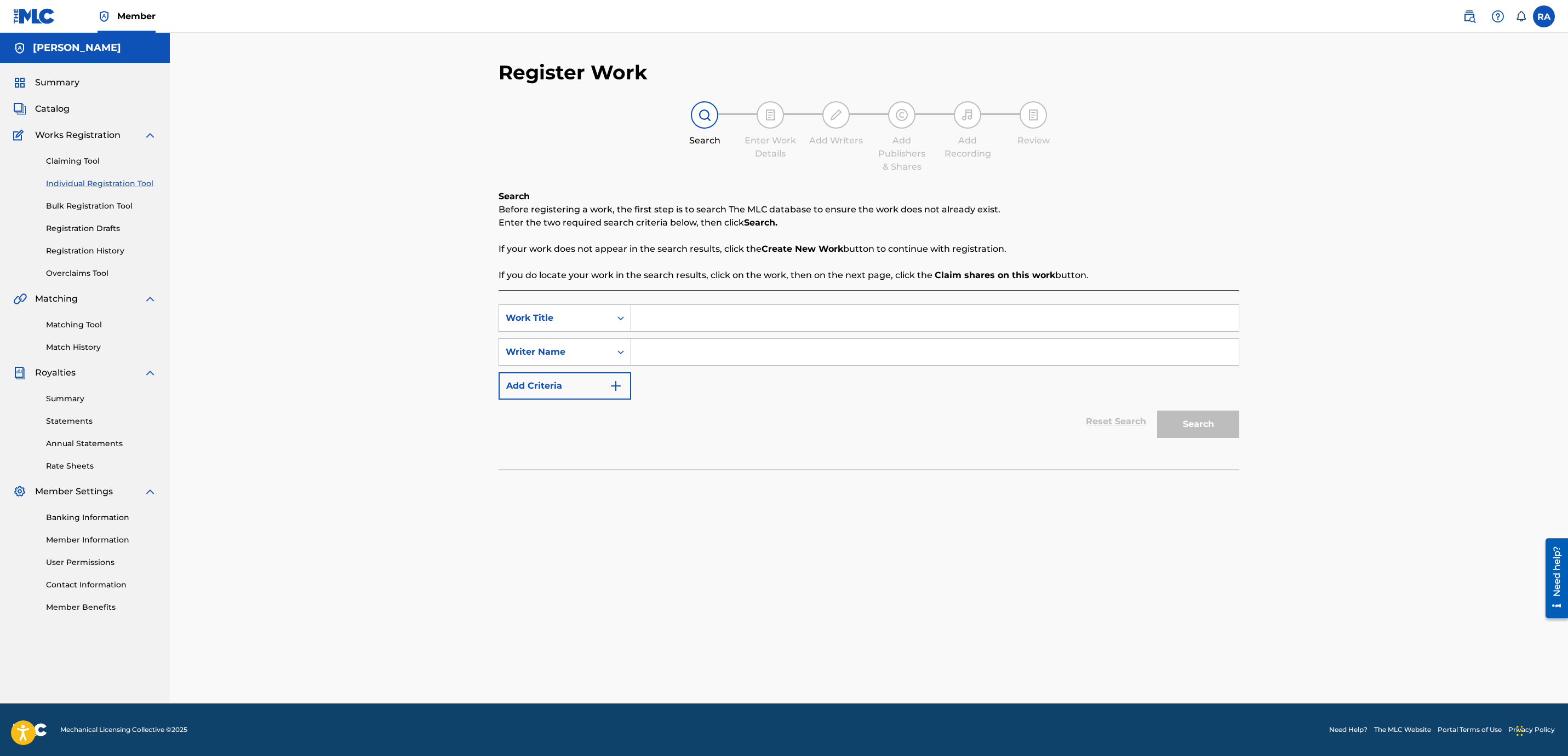
click at [659, 317] on input "Search Form" at bounding box center [934, 318] width 607 height 27
type input "j"
type input "n"
click at [1157, 411] on button "Search" at bounding box center [1198, 424] width 83 height 27
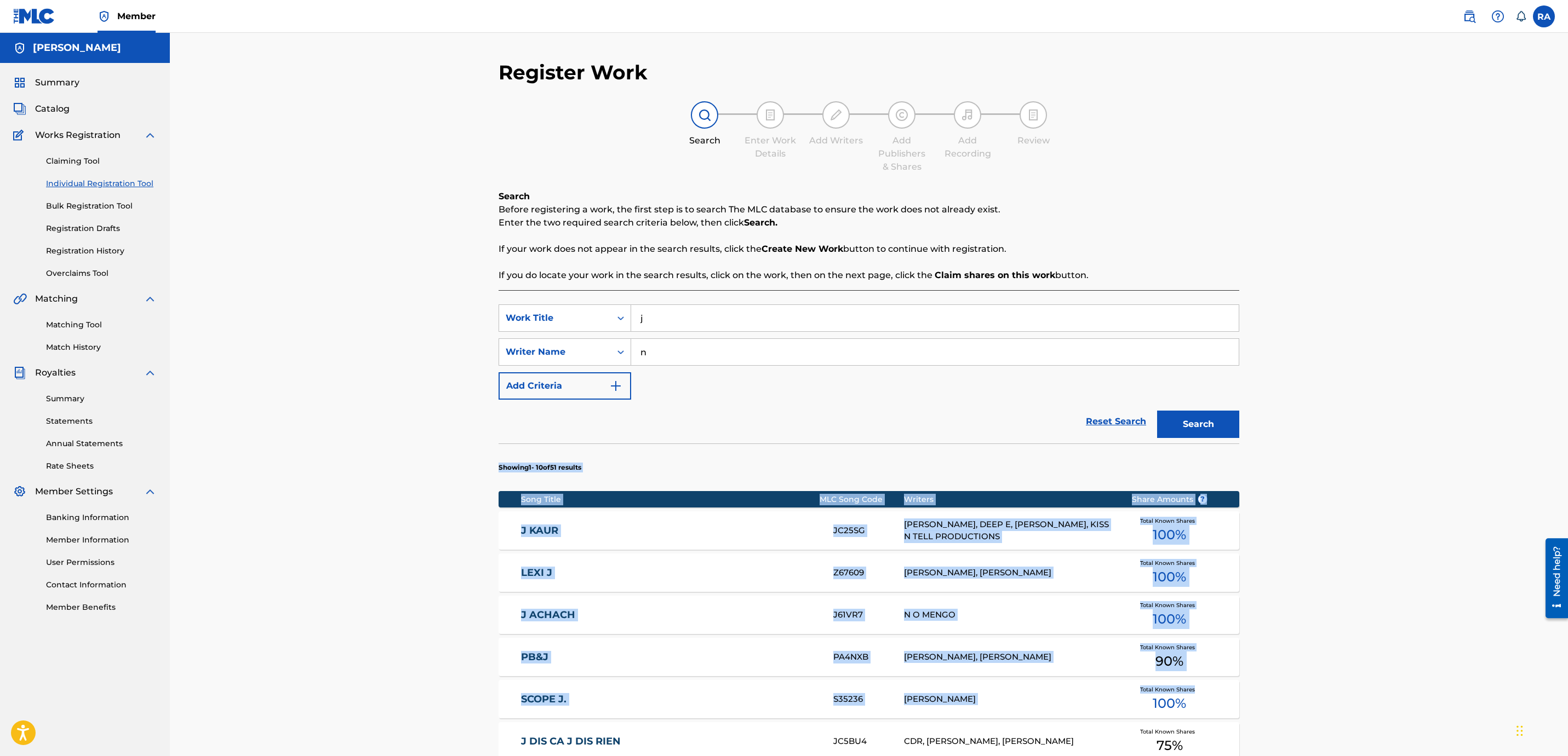
drag, startPoint x: 1566, startPoint y: 400, endPoint x: 1570, endPoint y: 677, distance: 277.0
click at [1567, 692] on html "Accessibility Screen-Reader Guide, Feedback, and Issue Reporting | New window M…" at bounding box center [784, 378] width 1568 height 756
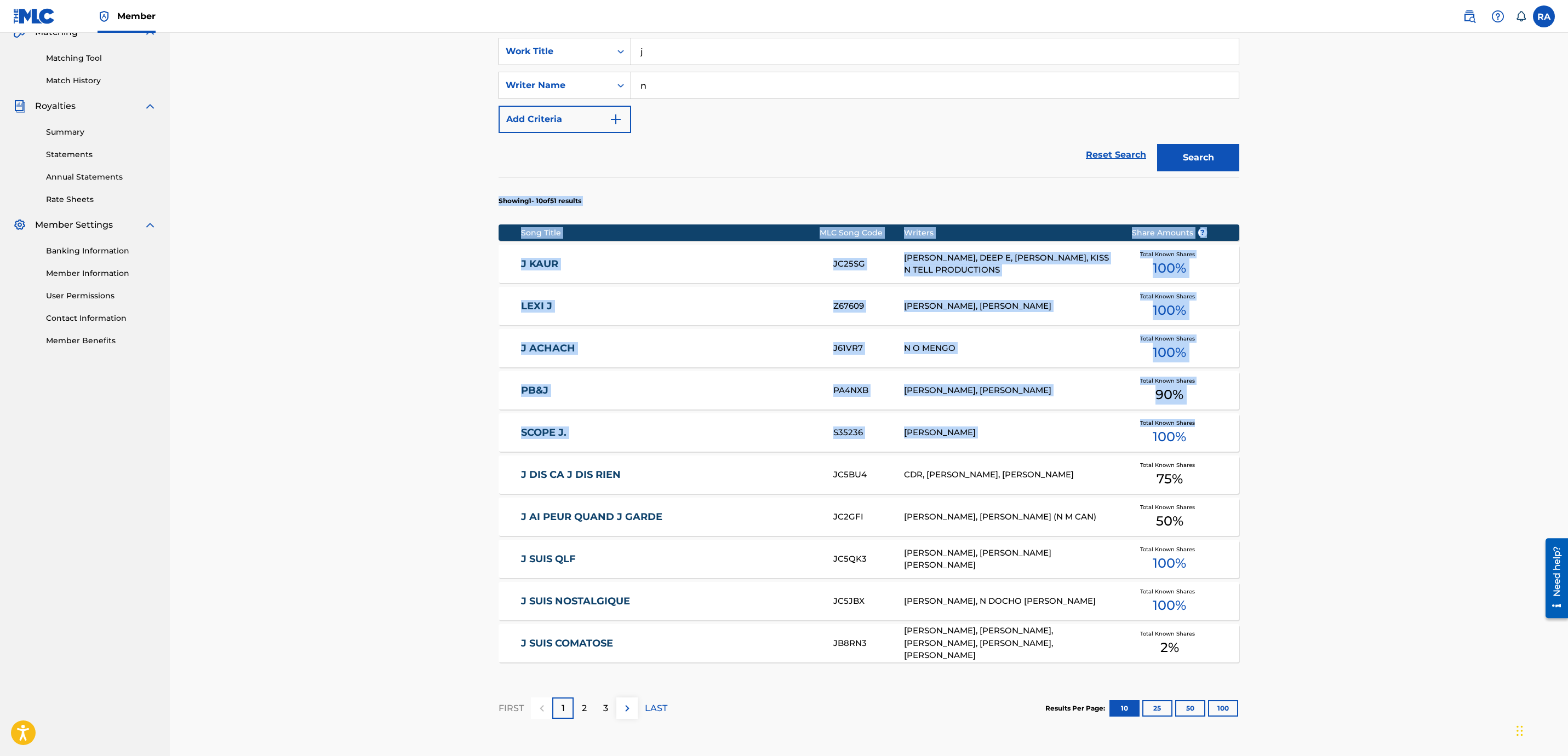
scroll to position [365, 0]
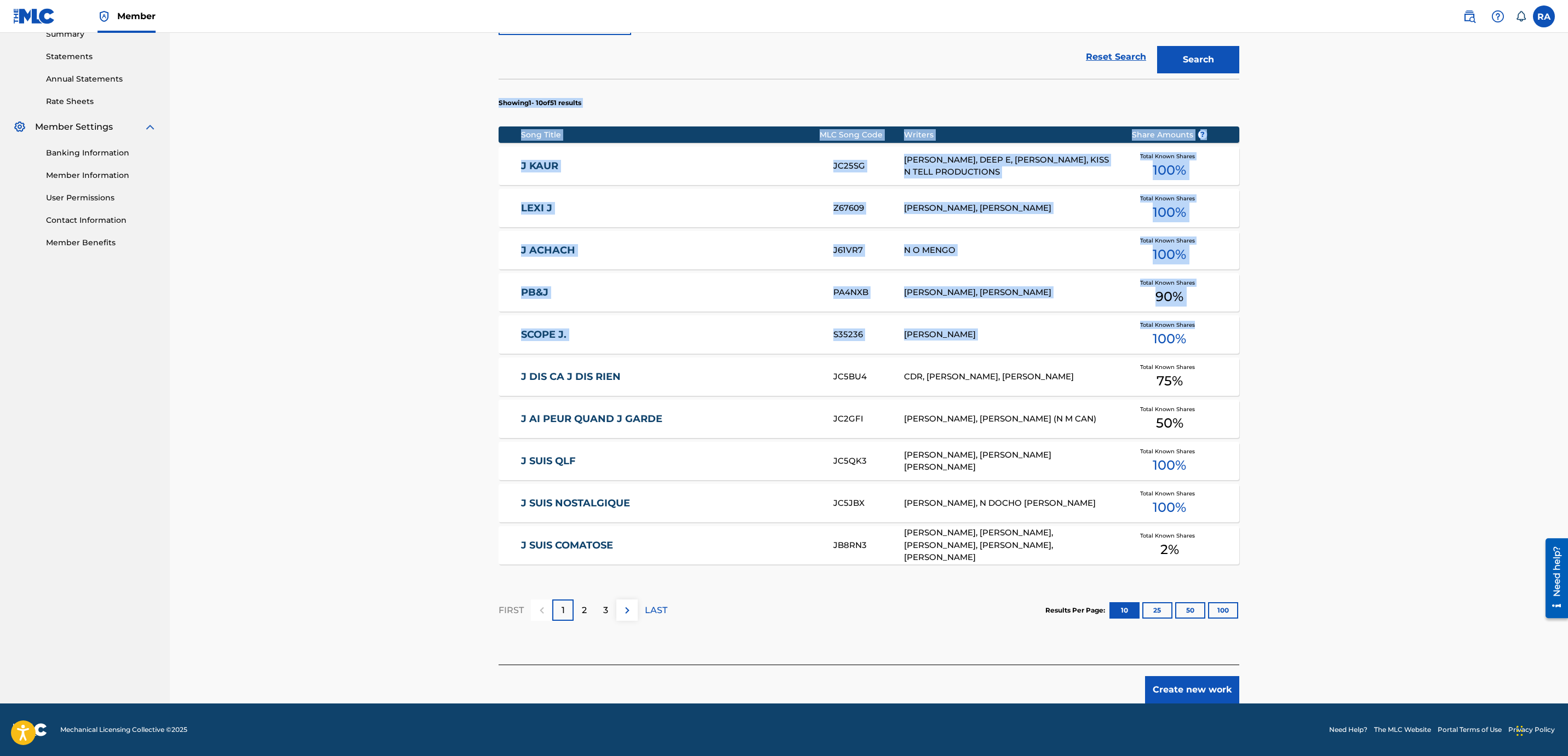
click at [1220, 693] on button "Create new work" at bounding box center [1191, 690] width 94 height 27
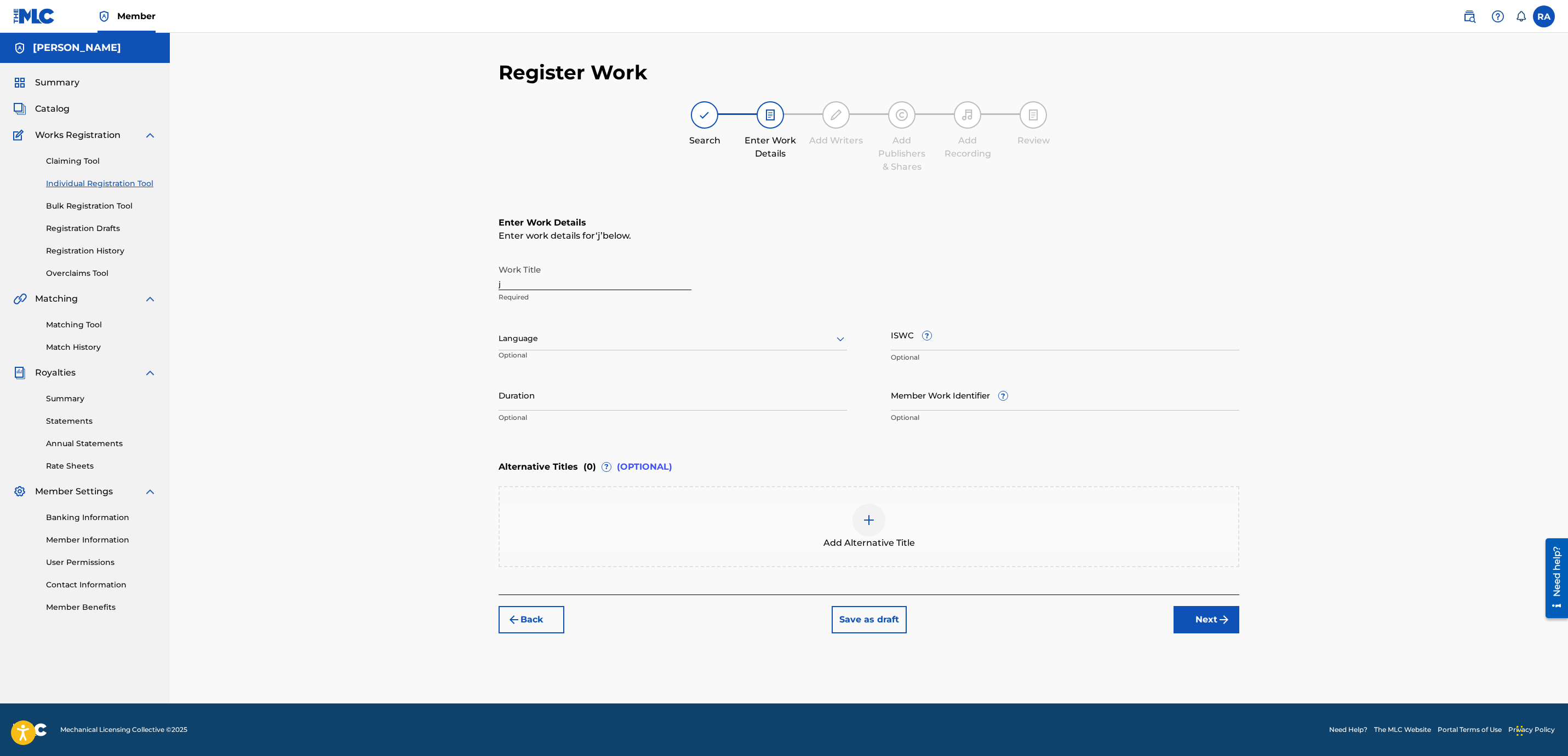
scroll to position [0, 0]
click at [598, 281] on input "j" at bounding box center [595, 275] width 193 height 31
paste input "Deck Decisions"
type input "jDeck Decisions"
click at [954, 332] on input "ISWC ?" at bounding box center [1065, 334] width 348 height 31
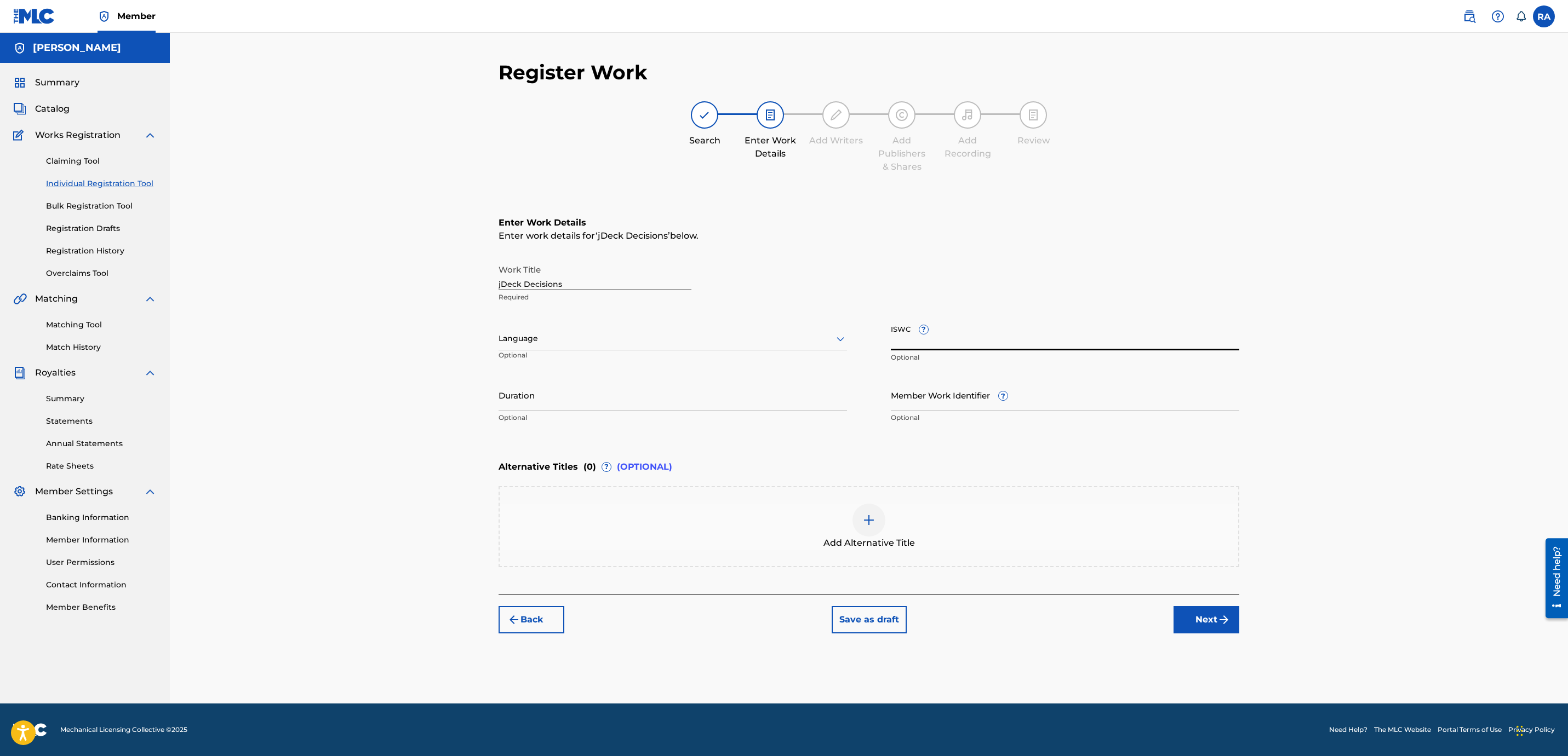
paste input "T3265845981"
type input "T3265845981"
click at [935, 398] on input "Member Work Identifier ?" at bounding box center [1065, 395] width 348 height 31
click at [994, 401] on input "Member Work Identifier ?" at bounding box center [1065, 395] width 348 height 31
paste input "68288039"
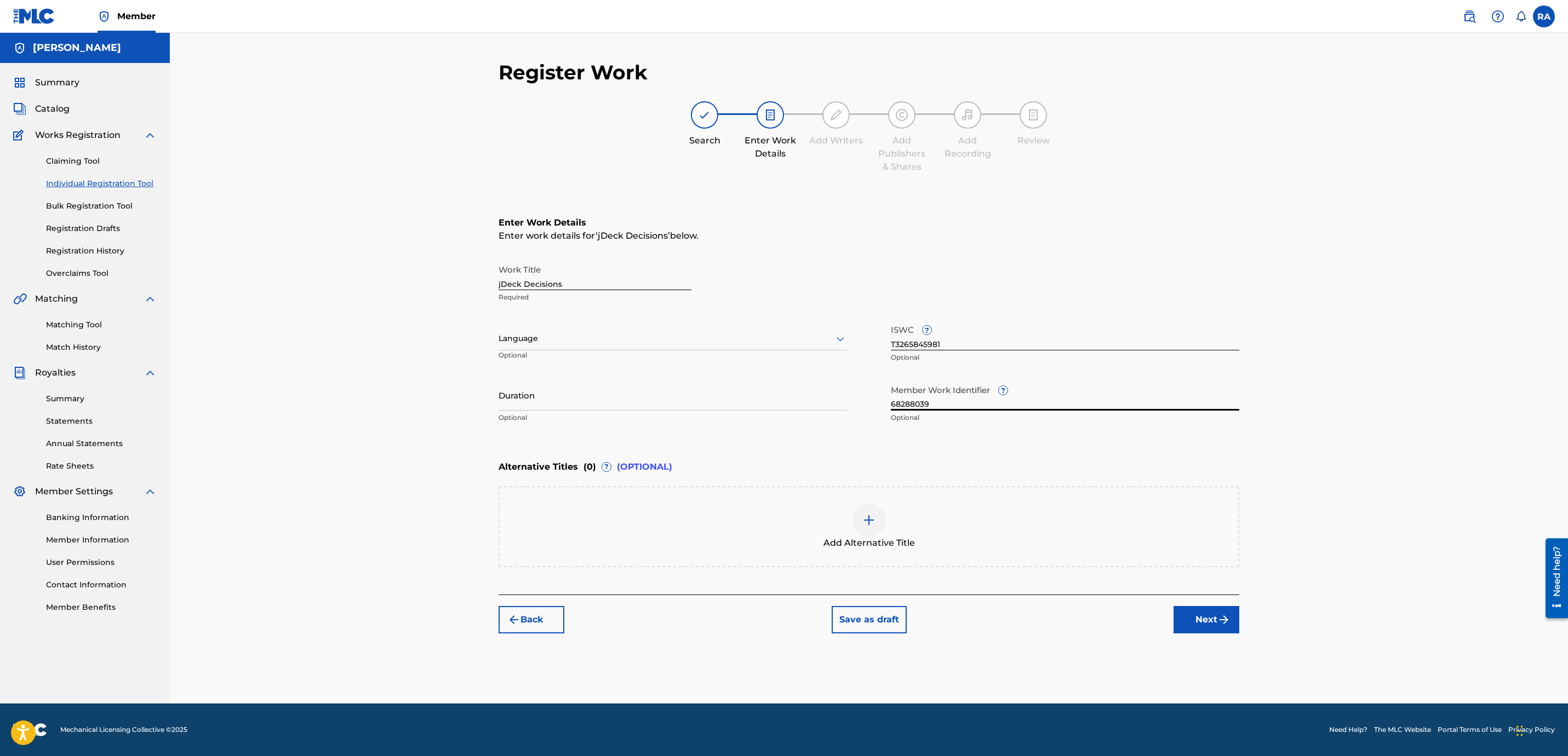
type input "68288039"
click at [783, 335] on div at bounding box center [673, 338] width 348 height 14
click at [628, 364] on div "English" at bounding box center [672, 362] width 348 height 25
click at [1226, 623] on img "submit" at bounding box center [1223, 619] width 13 height 13
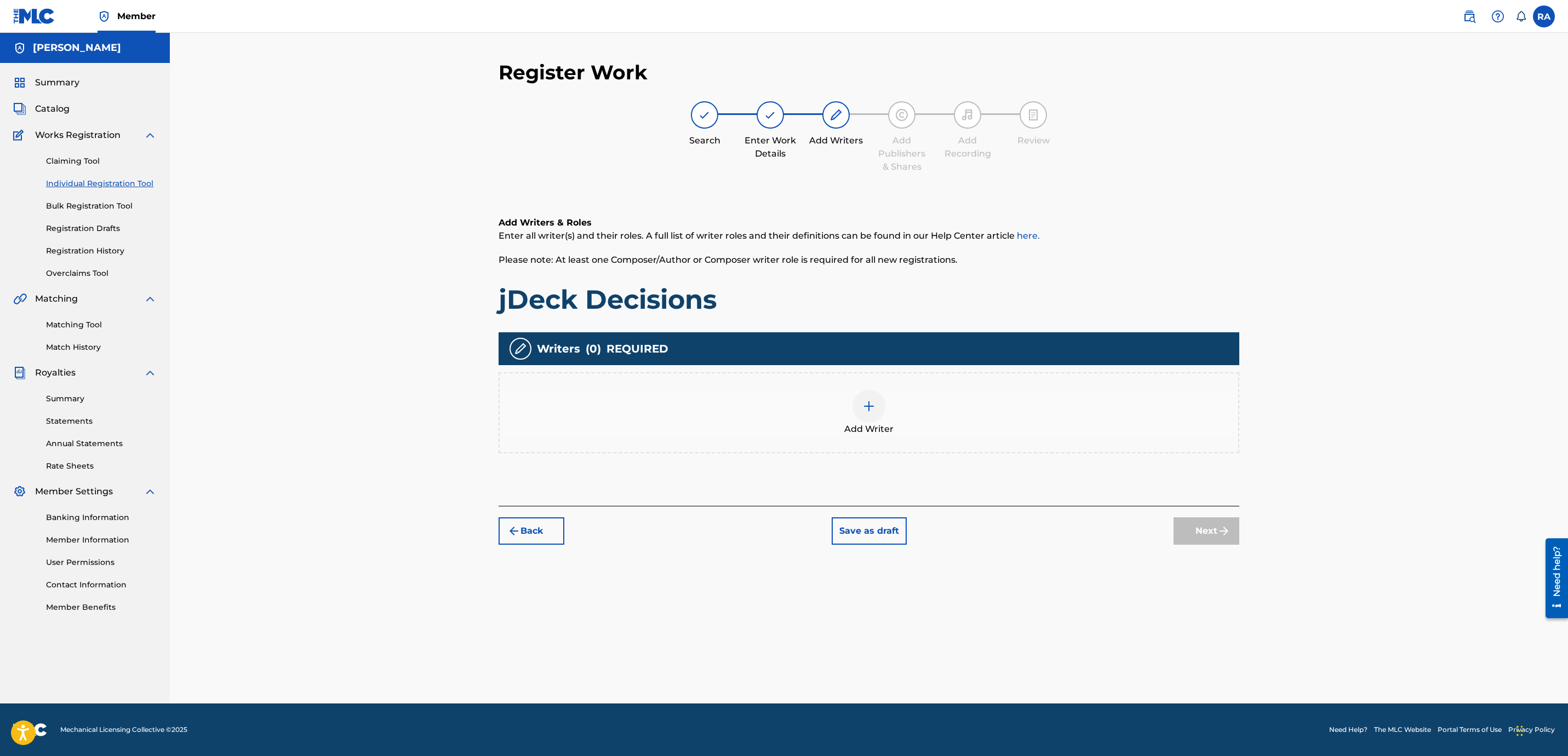
click at [848, 392] on div "Add Writer" at bounding box center [868, 412] width 738 height 46
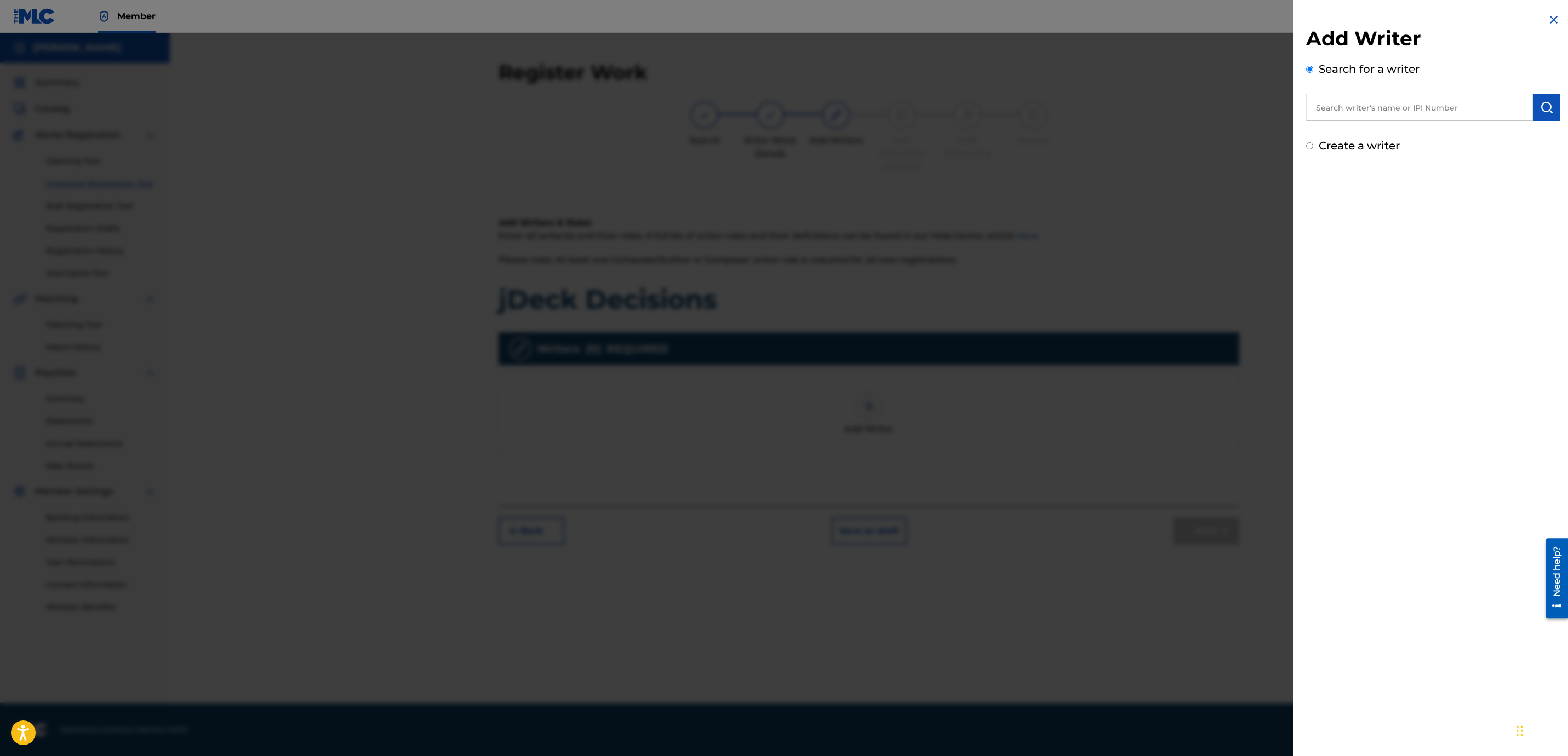
click at [1464, 101] on input "text" at bounding box center [1419, 107] width 226 height 27
type input "youngroka"
click at [1545, 112] on img "submit" at bounding box center [1546, 107] width 13 height 13
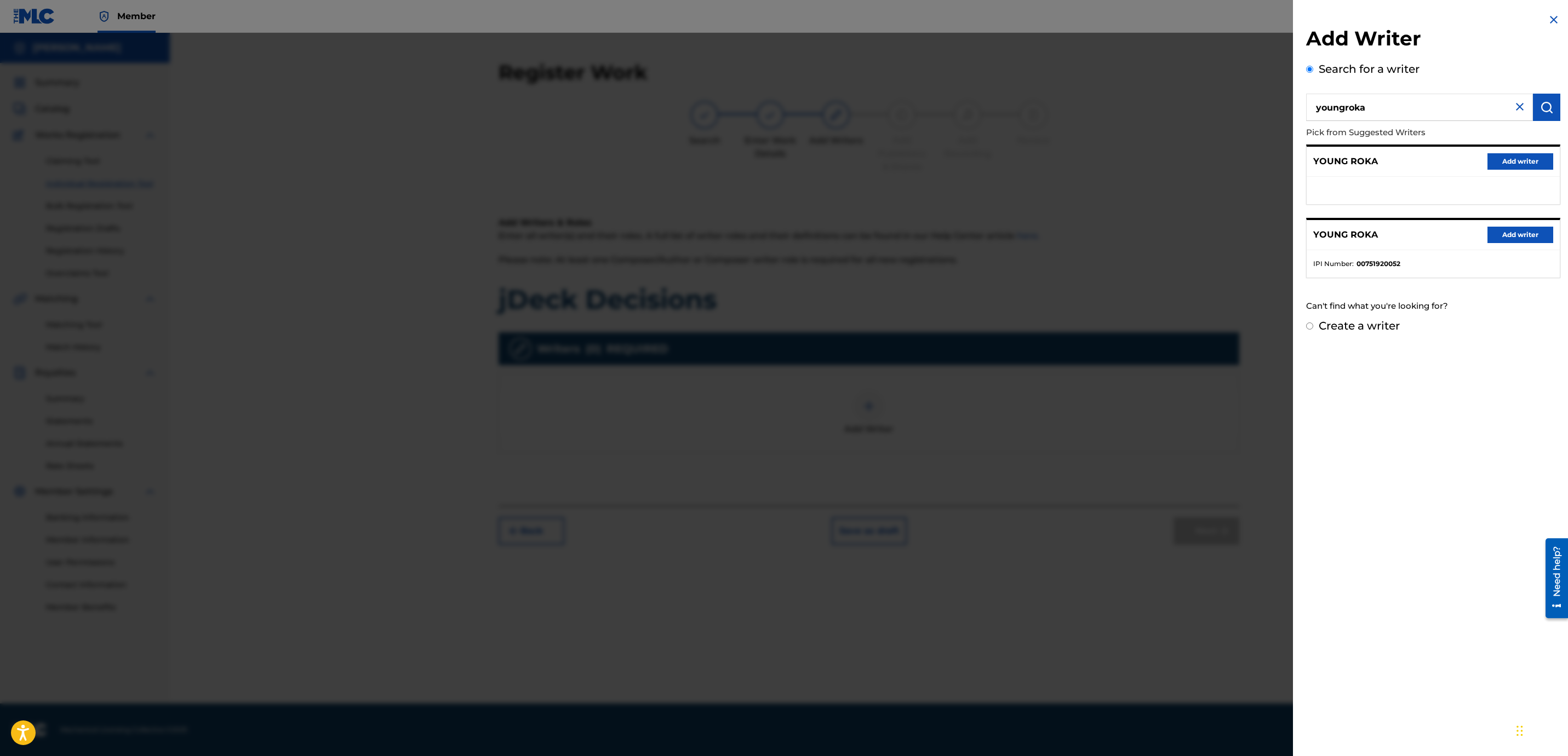
click at [1523, 236] on button "Add writer" at bounding box center [1520, 235] width 66 height 16
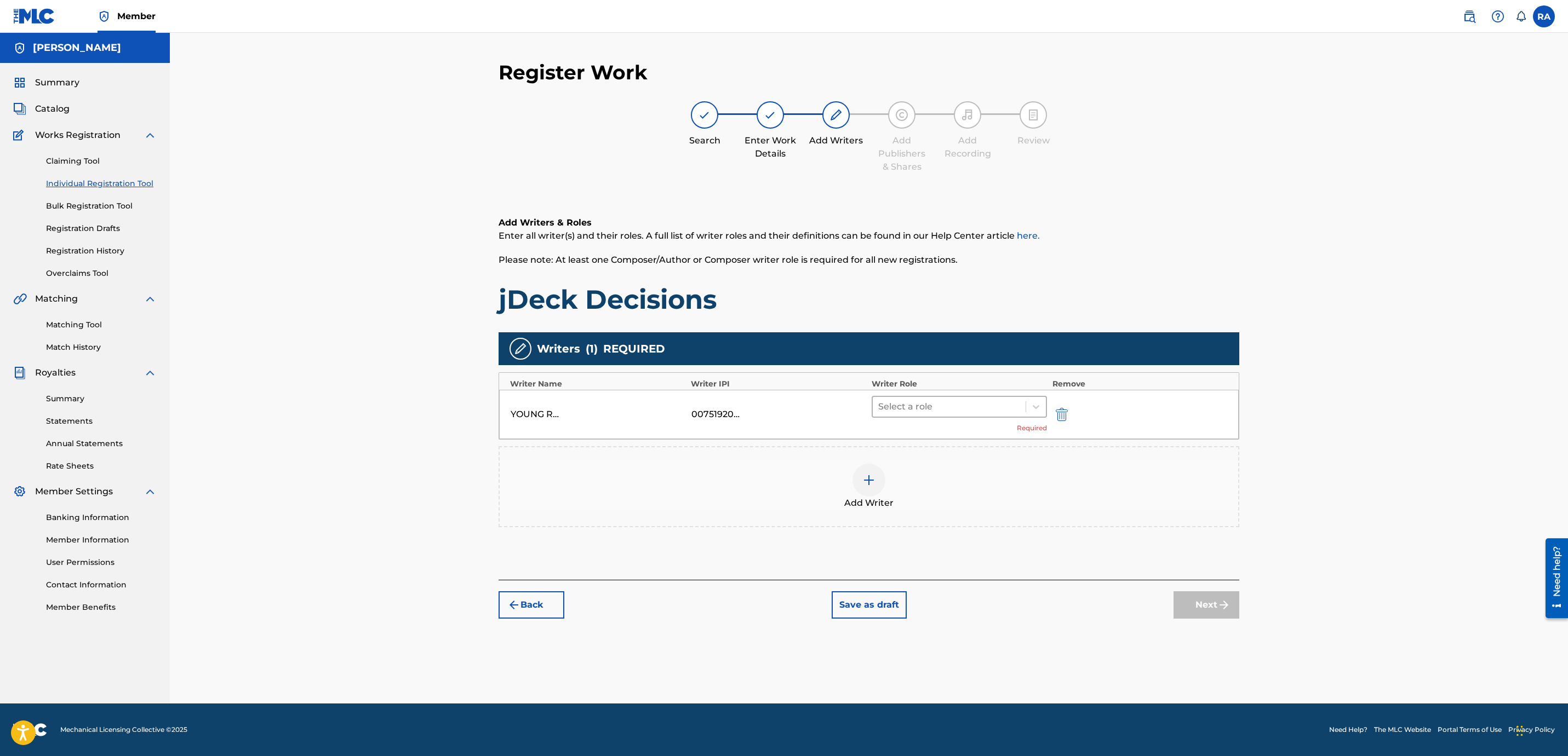
click at [994, 403] on div at bounding box center [949, 406] width 142 height 16
click at [957, 437] on div "Composer/Author" at bounding box center [958, 434] width 175 height 22
click at [1194, 588] on button "Next" at bounding box center [1207, 588] width 66 height 27
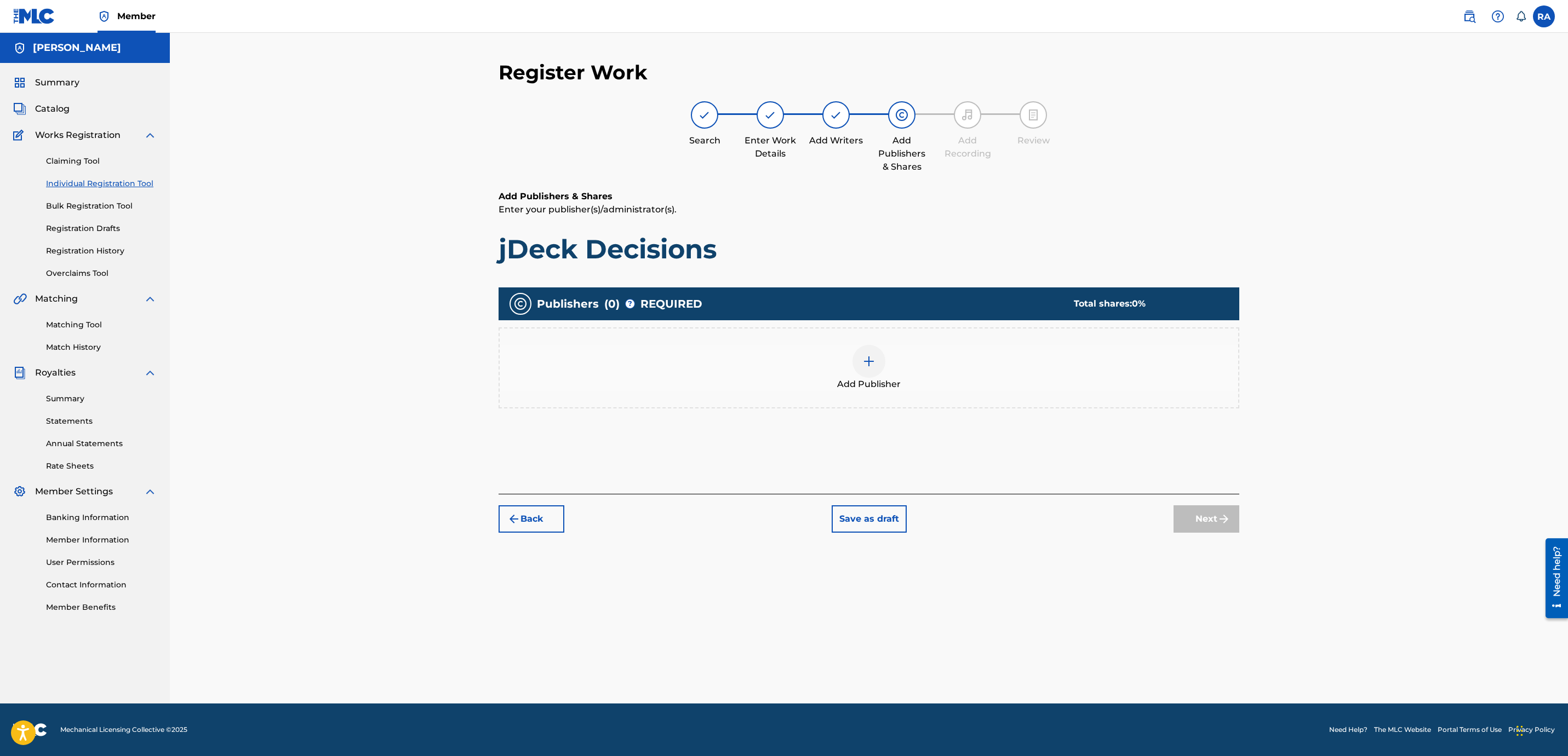
click at [856, 365] on div at bounding box center [868, 361] width 33 height 33
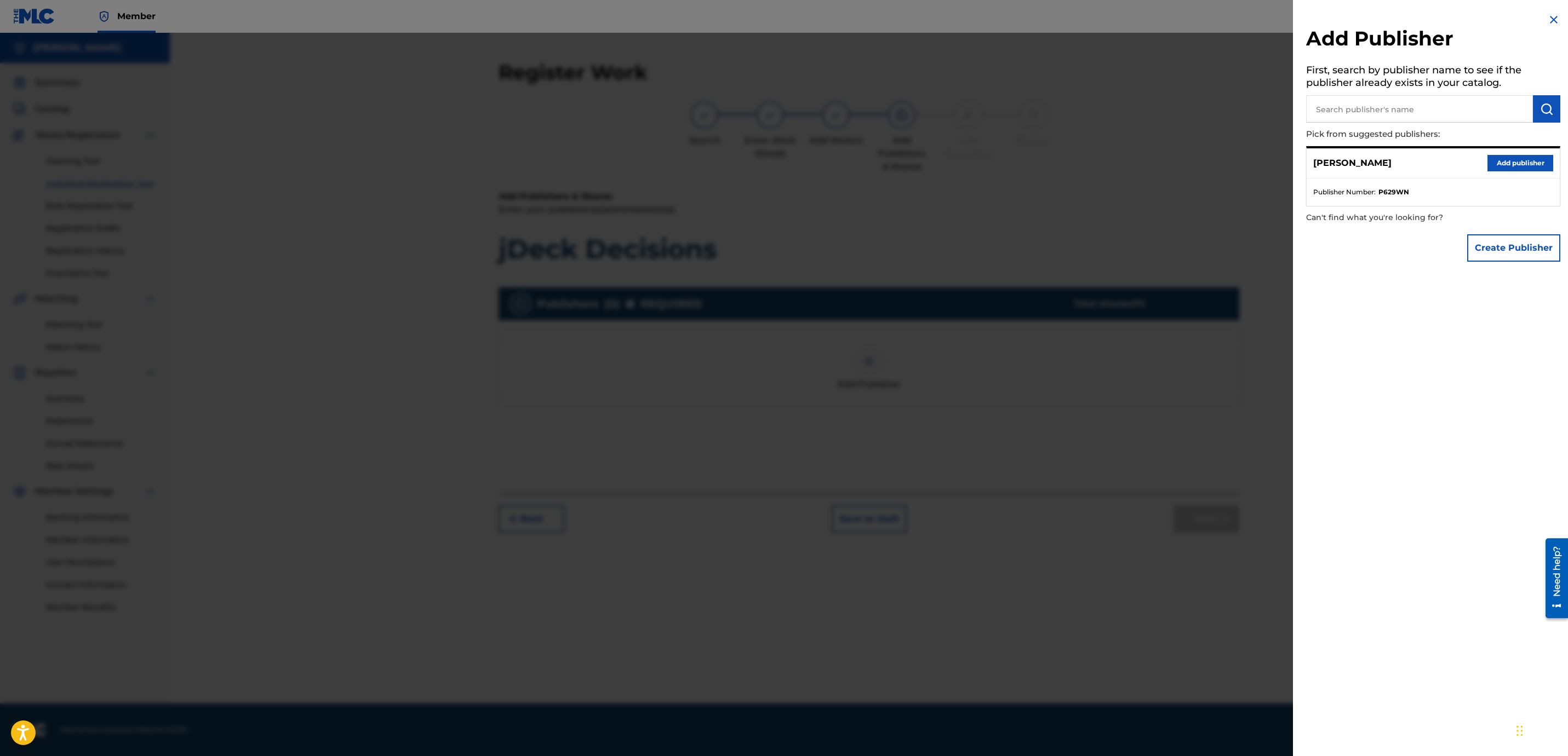
click at [1529, 165] on button "Add publisher" at bounding box center [1520, 163] width 66 height 16
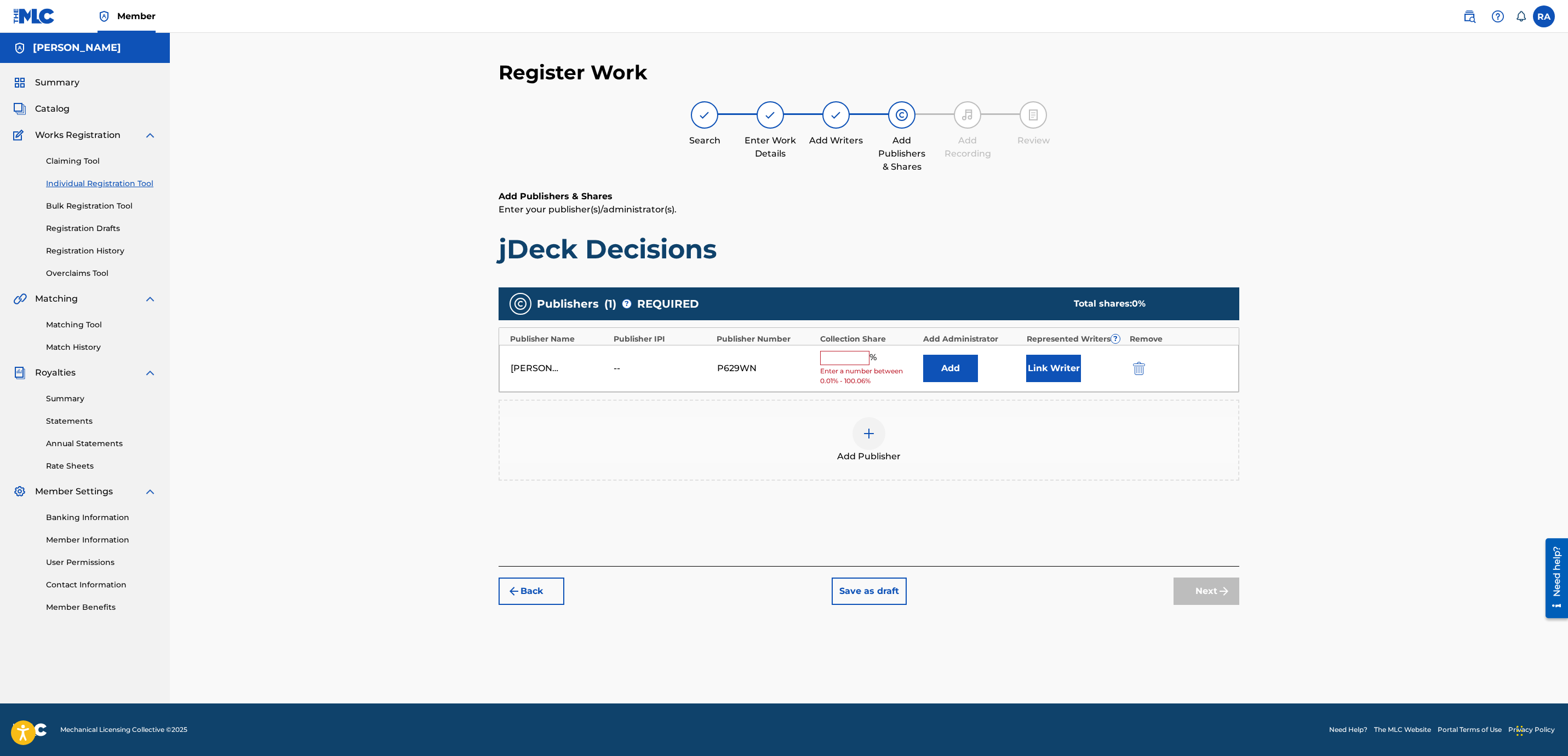
click at [1062, 367] on button "Link Writer" at bounding box center [1054, 368] width 55 height 27
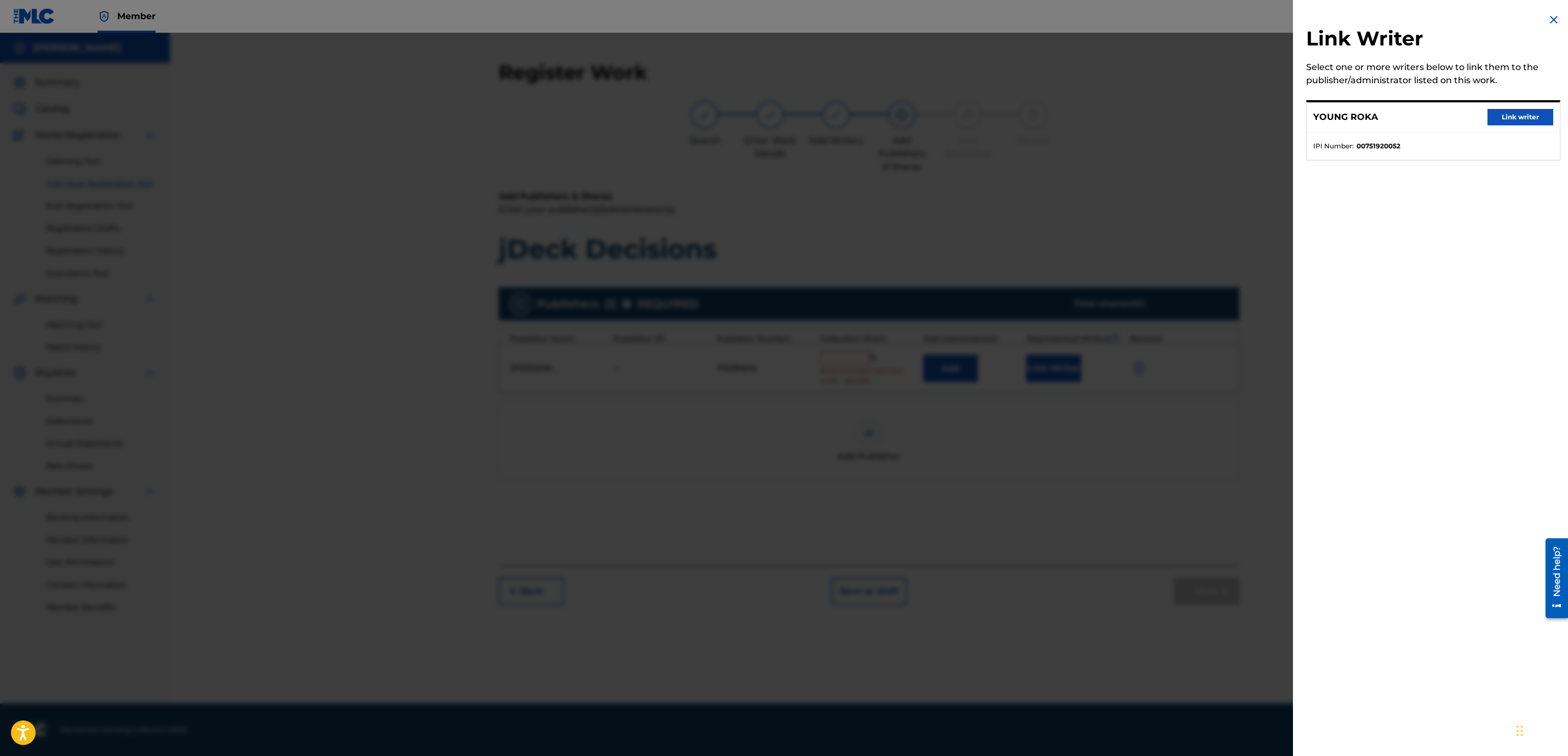
click at [1506, 116] on button "Link writer" at bounding box center [1520, 117] width 66 height 16
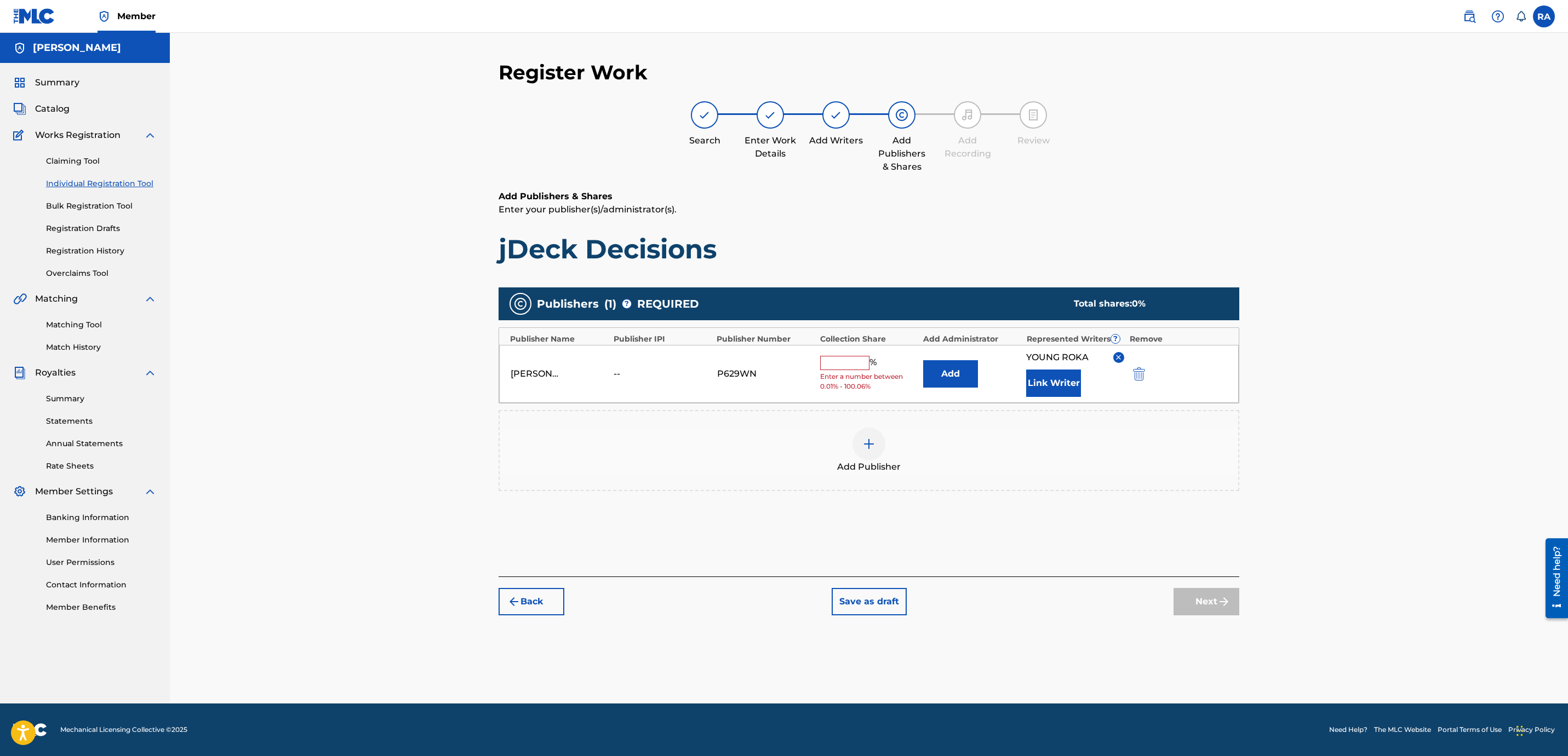
click at [847, 361] on input "text" at bounding box center [845, 363] width 50 height 15
type input "100"
click at [1205, 603] on button "Next" at bounding box center [1207, 602] width 66 height 27
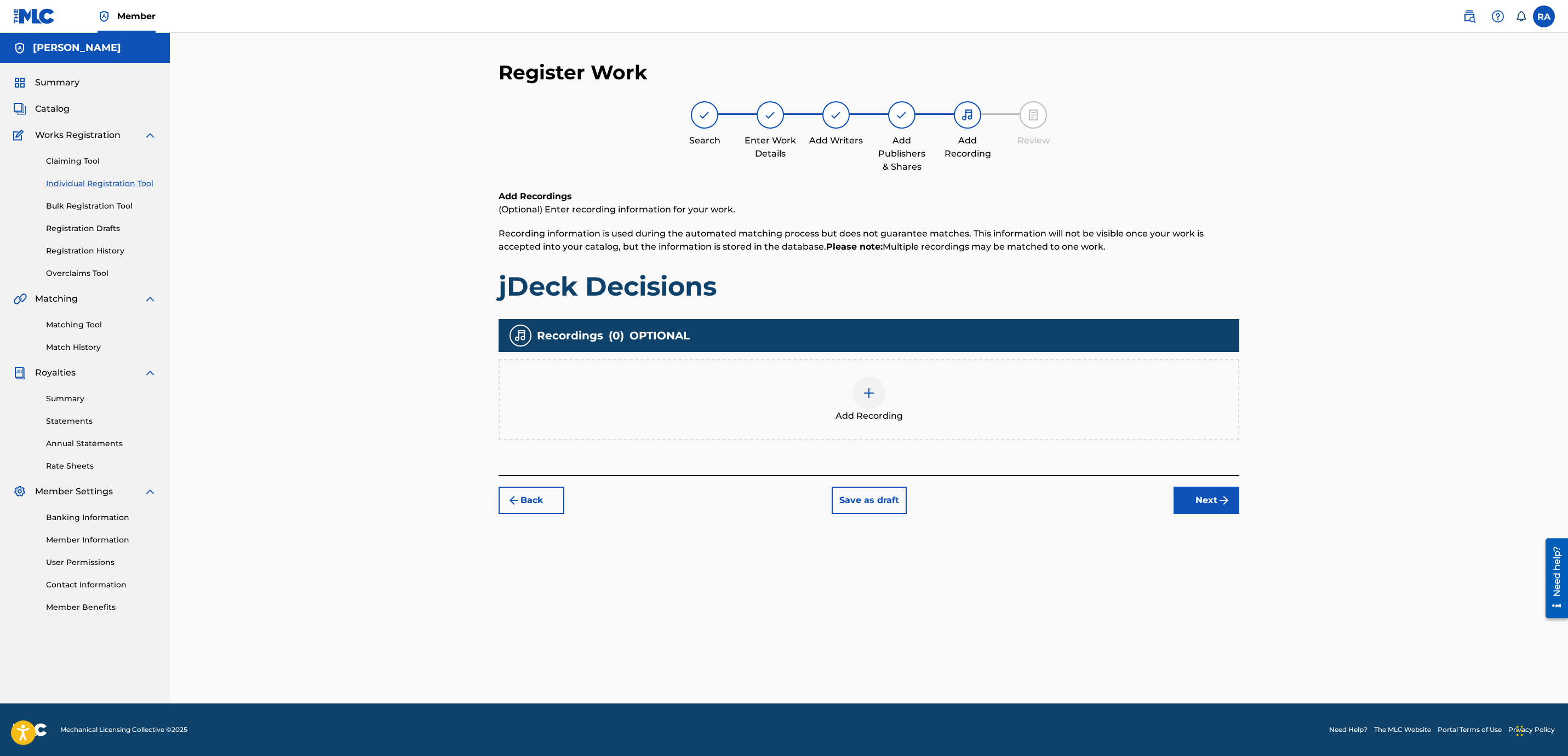
click at [1202, 509] on button "Next" at bounding box center [1207, 500] width 66 height 27
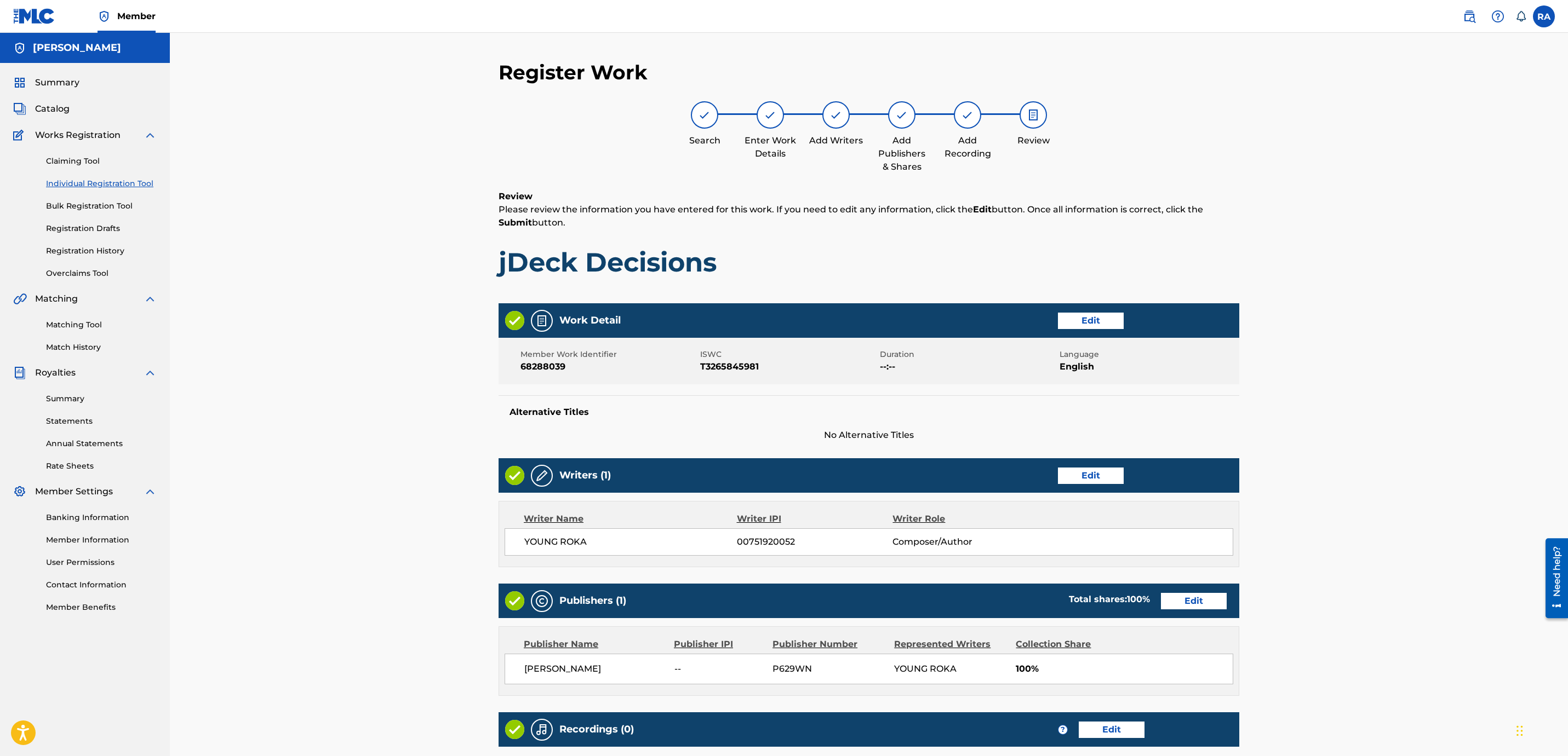
click at [1527, 422] on div "Register Work Search Enter Work Details Add Writers Add Publishers & Shares Add…" at bounding box center [868, 435] width 1397 height 805
click at [1481, 705] on div "Register Work Search Enter Work Details Add Writers Add Publishers & Shares Add…" at bounding box center [868, 435] width 1397 height 805
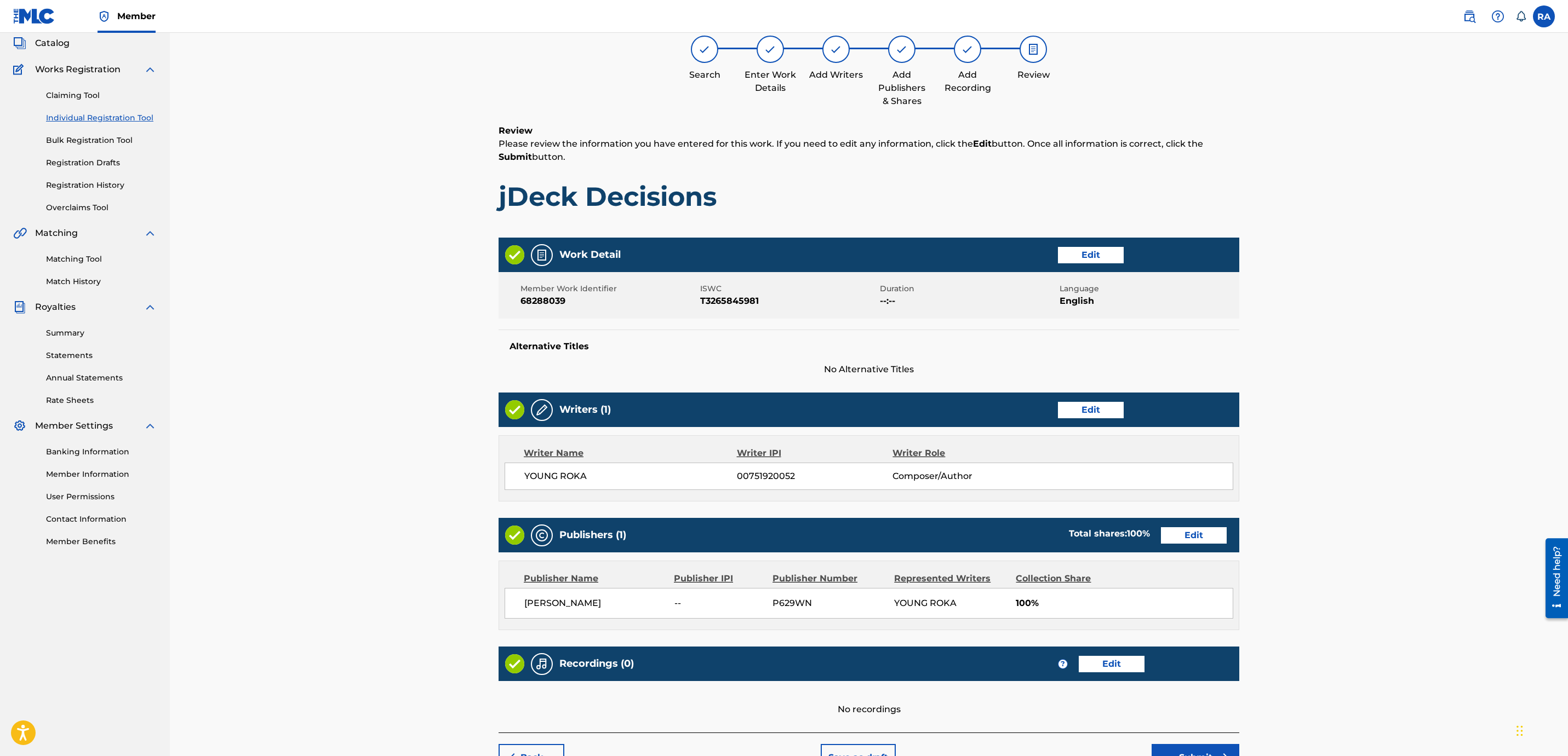
scroll to position [136, 0]
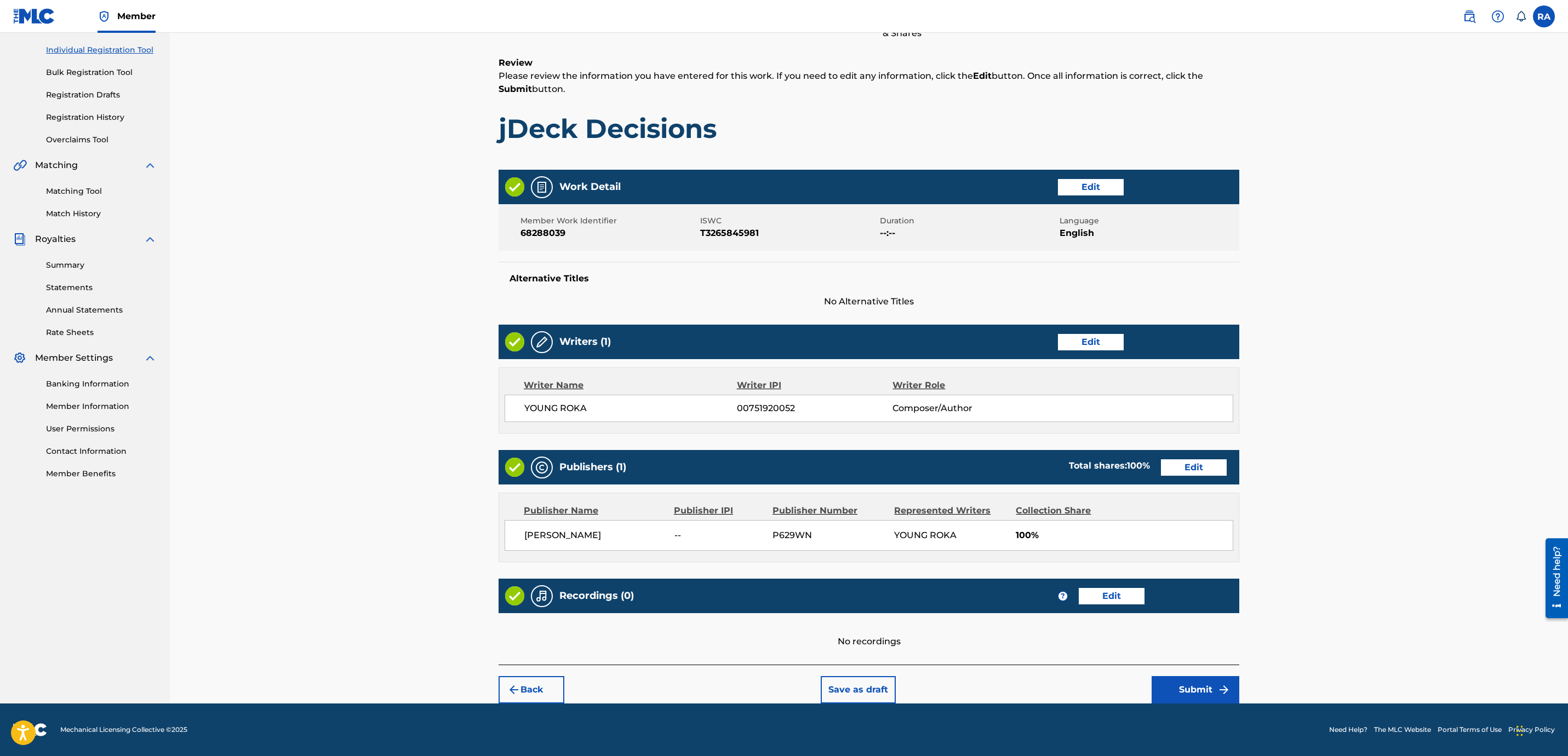
click at [1215, 698] on button "Submit" at bounding box center [1196, 690] width 88 height 27
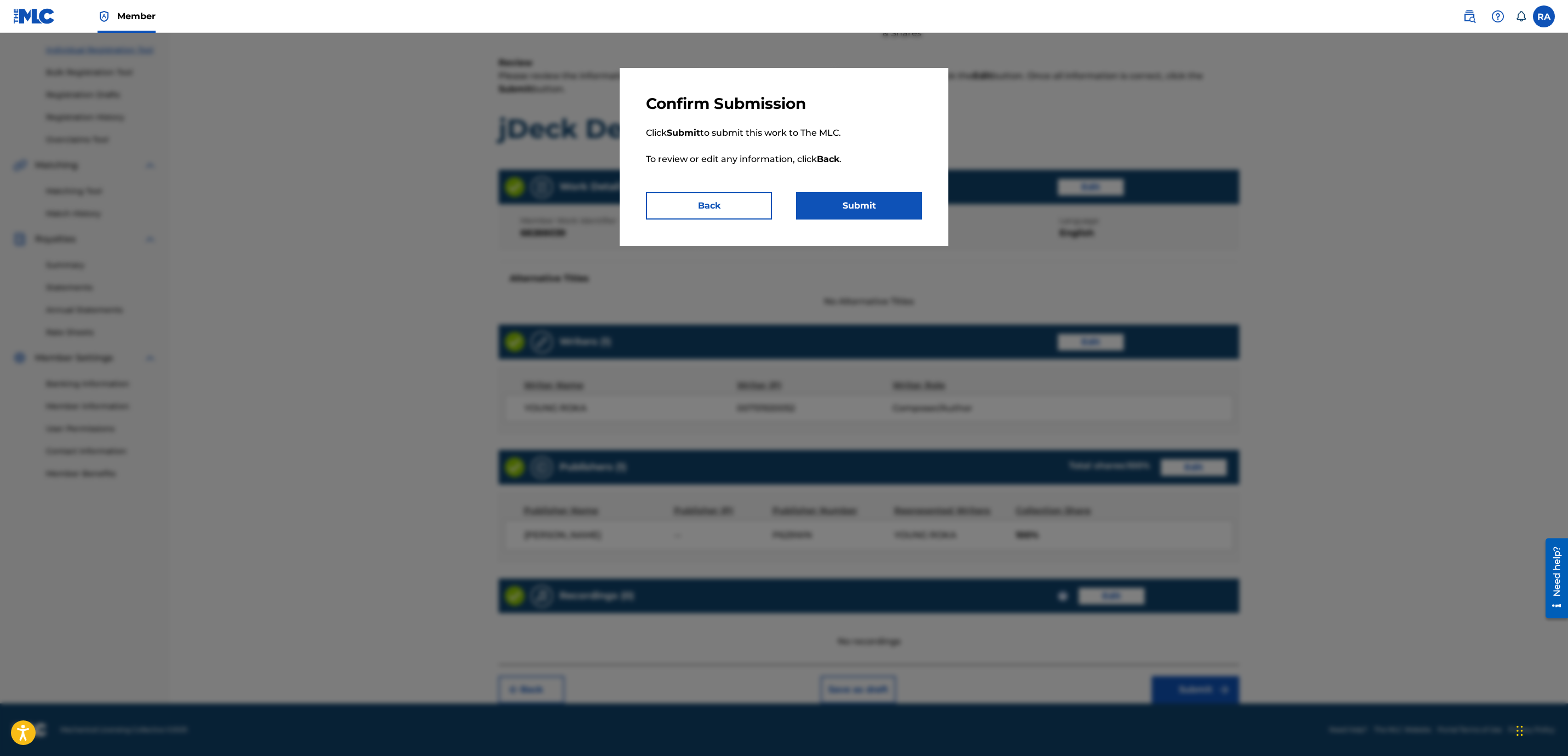
click at [878, 202] on button "Submit" at bounding box center [858, 206] width 126 height 27
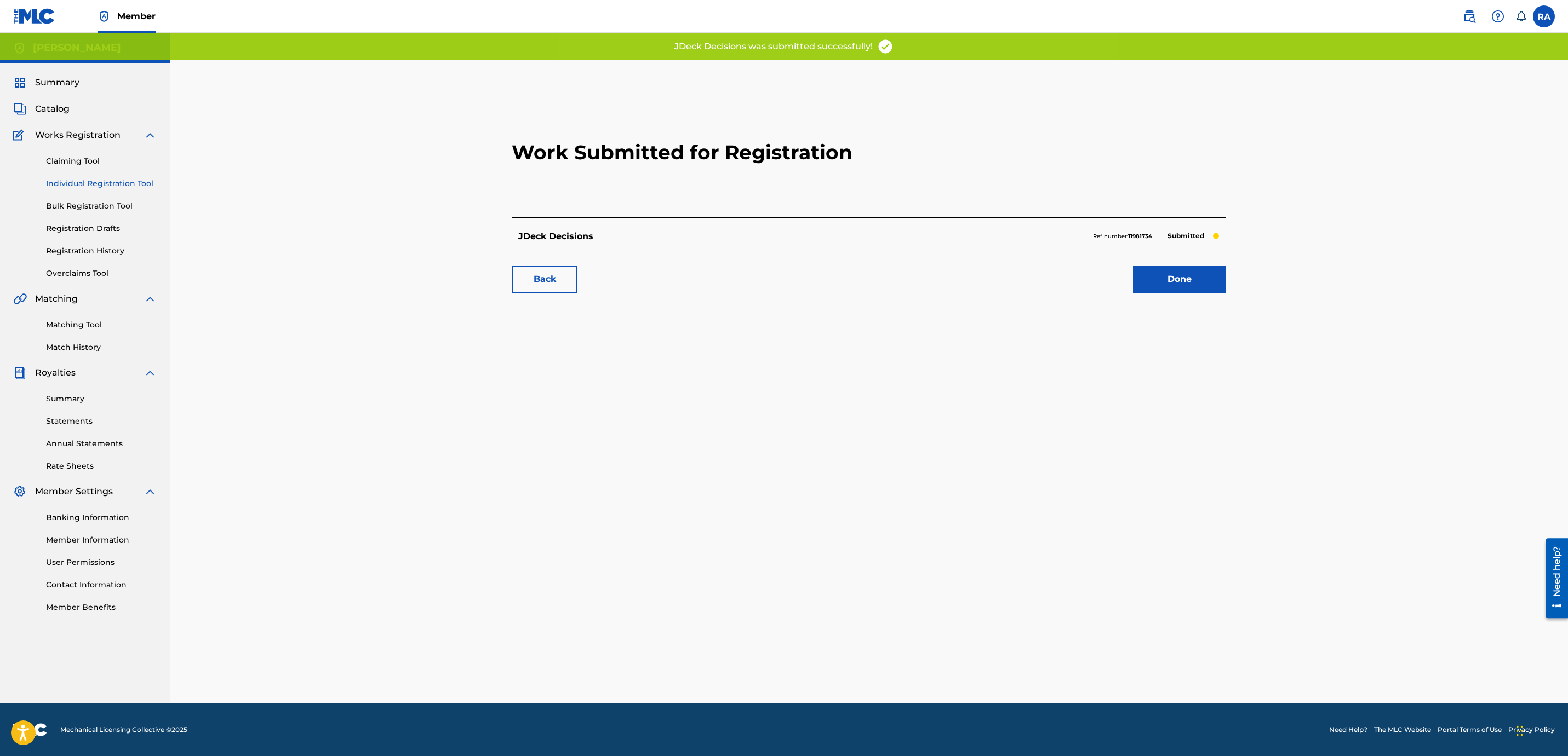
click at [1163, 291] on link "Done" at bounding box center [1179, 279] width 94 height 27
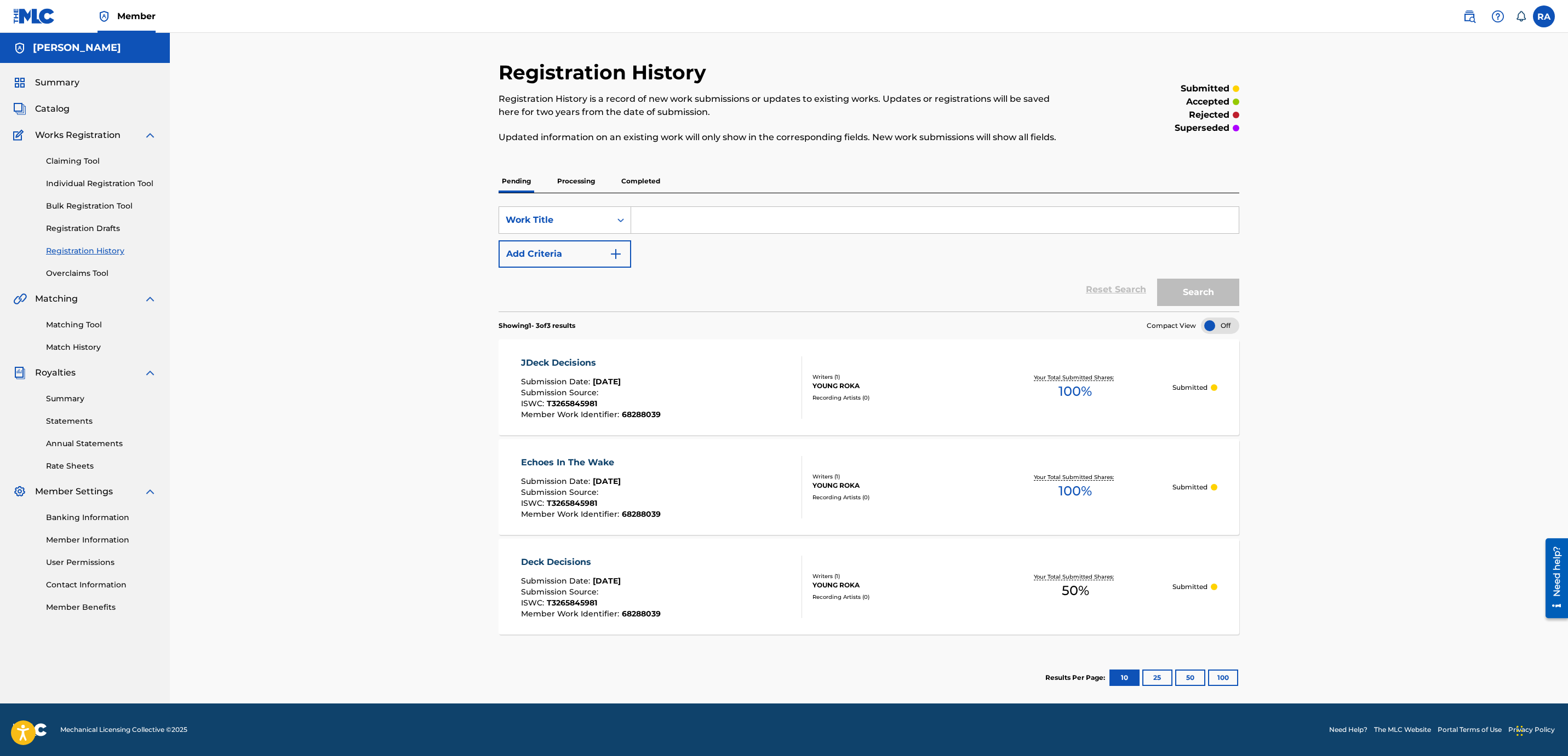
click at [562, 362] on div "JDeck Decisions" at bounding box center [591, 363] width 139 height 13
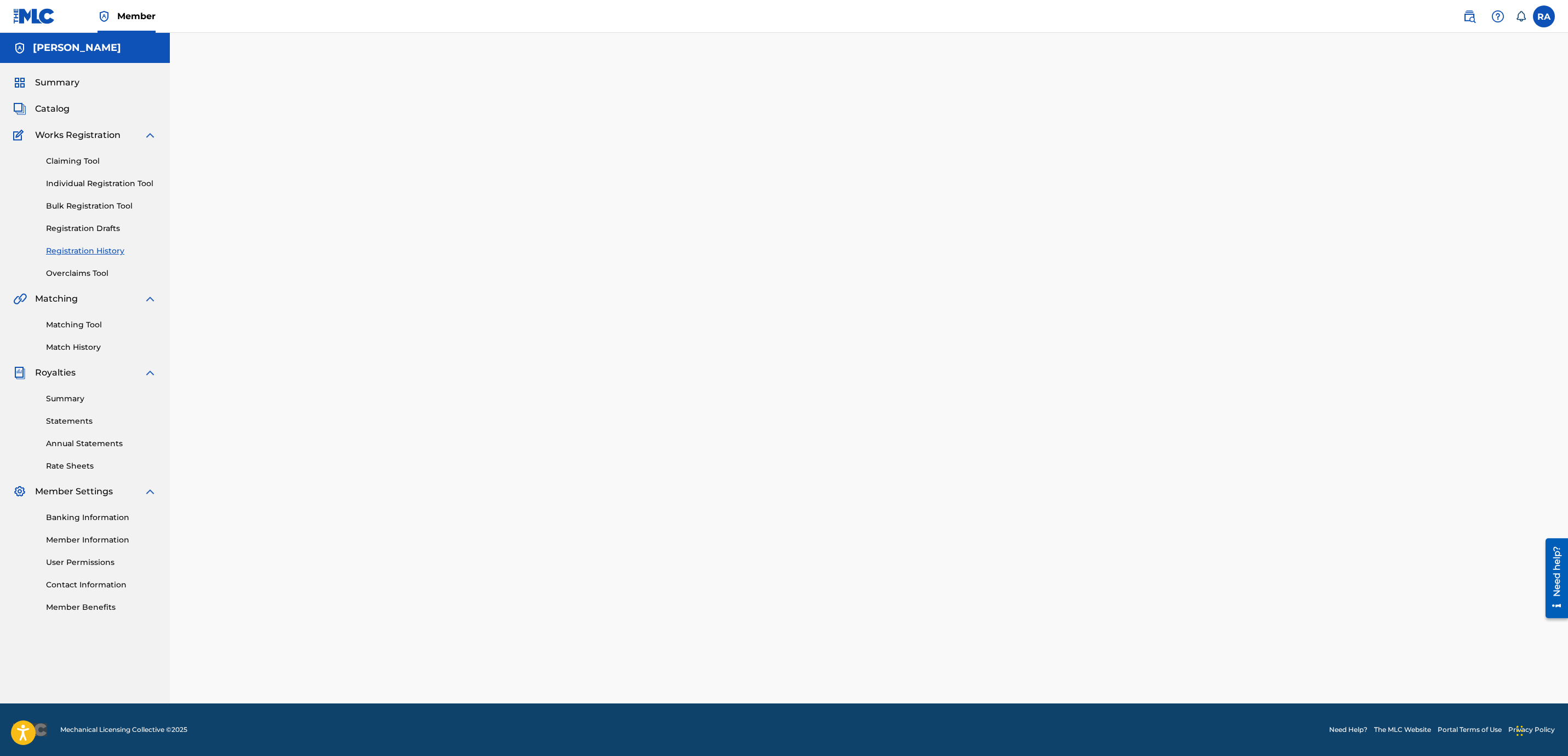
click at [562, 362] on div at bounding box center [868, 382] width 767 height 643
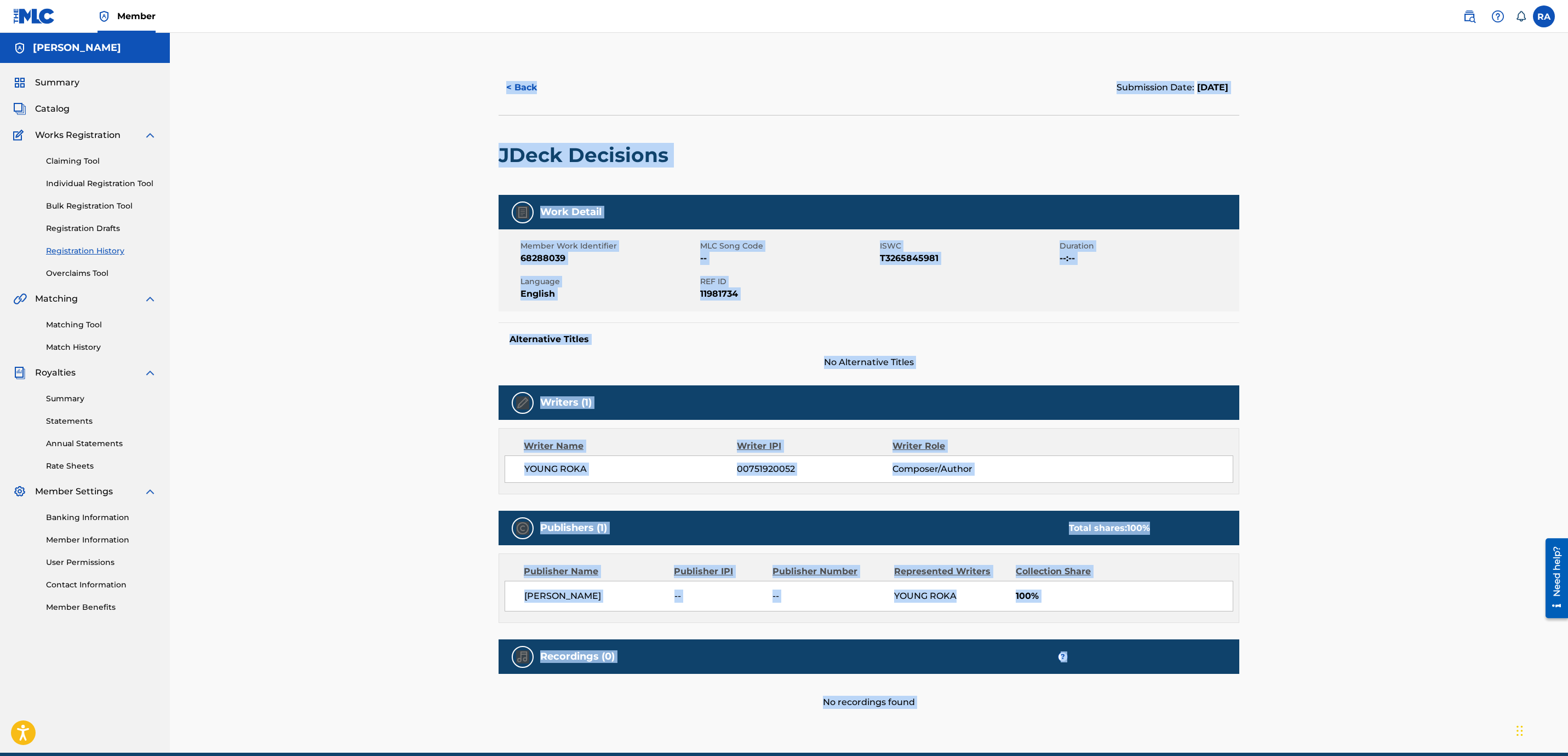
click at [260, 191] on div "< Back Submission Date: August 26, 2025 JDeck Decisions Work Detail Member Work…" at bounding box center [868, 393] width 1397 height 720
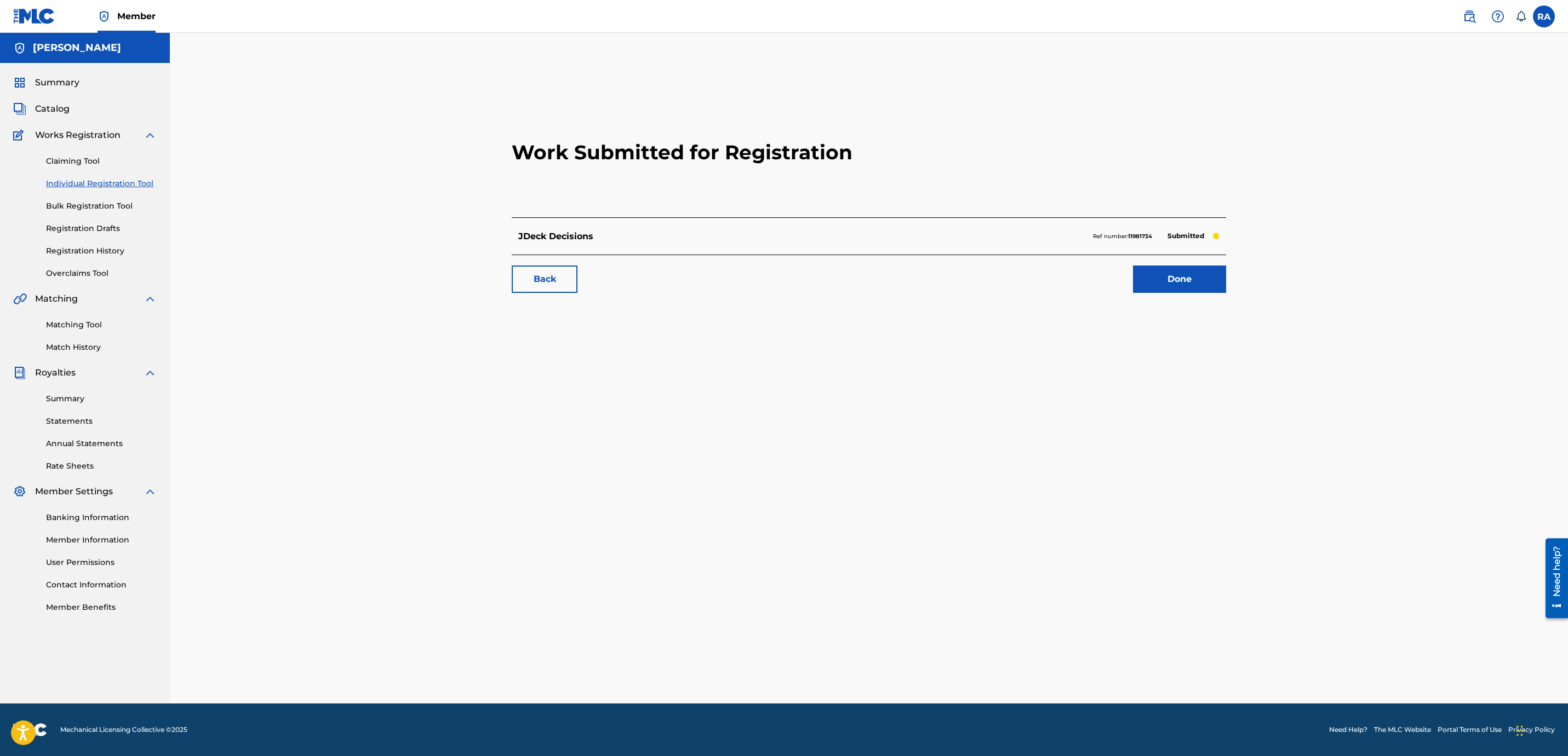
click at [1178, 311] on div "Work Submitted for Registration JDeck Decisions Ref number: 11981734 Submitted …" at bounding box center [868, 382] width 767 height 643
click at [1164, 267] on link "Done" at bounding box center [1179, 279] width 94 height 27
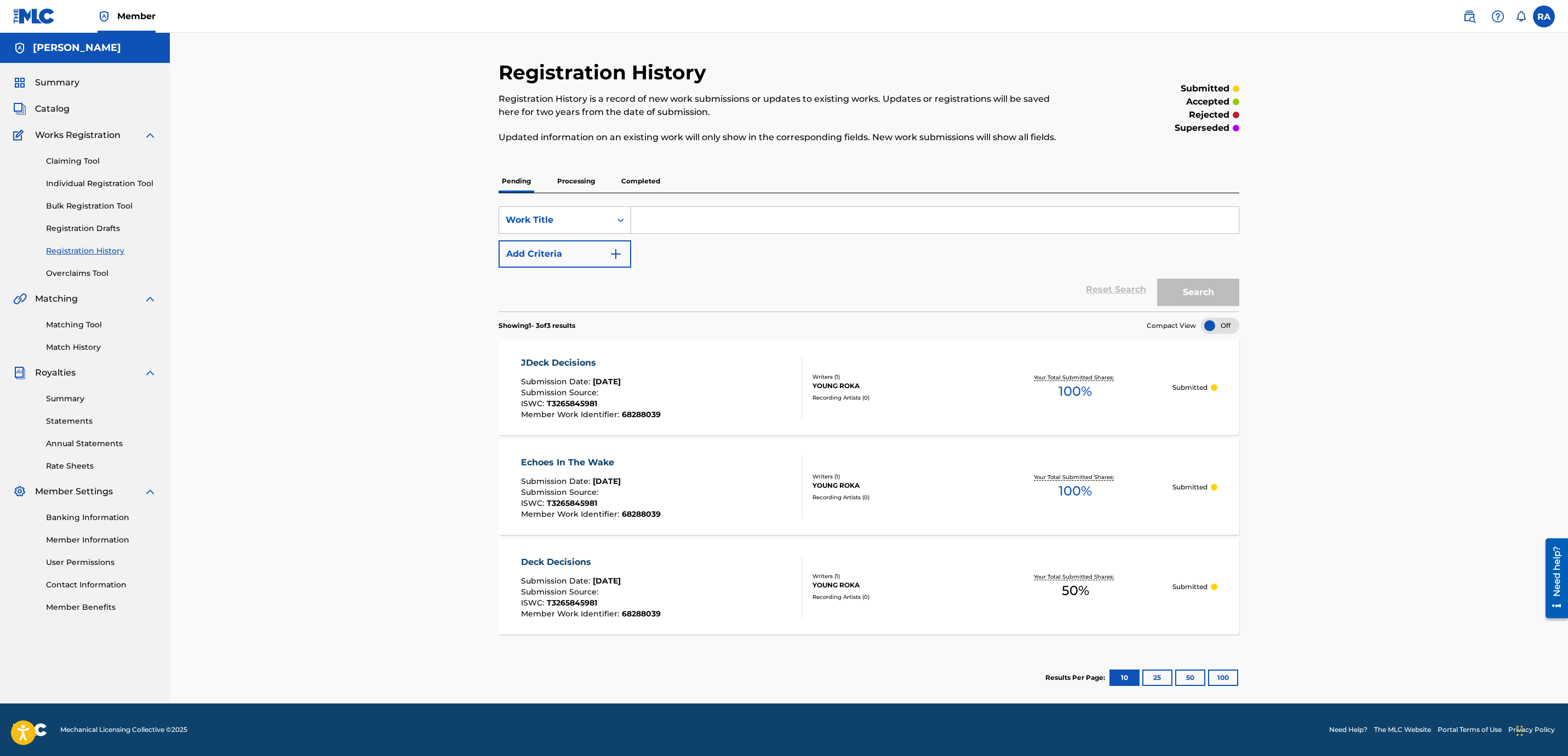
click at [648, 186] on p "Completed" at bounding box center [641, 181] width 46 height 23
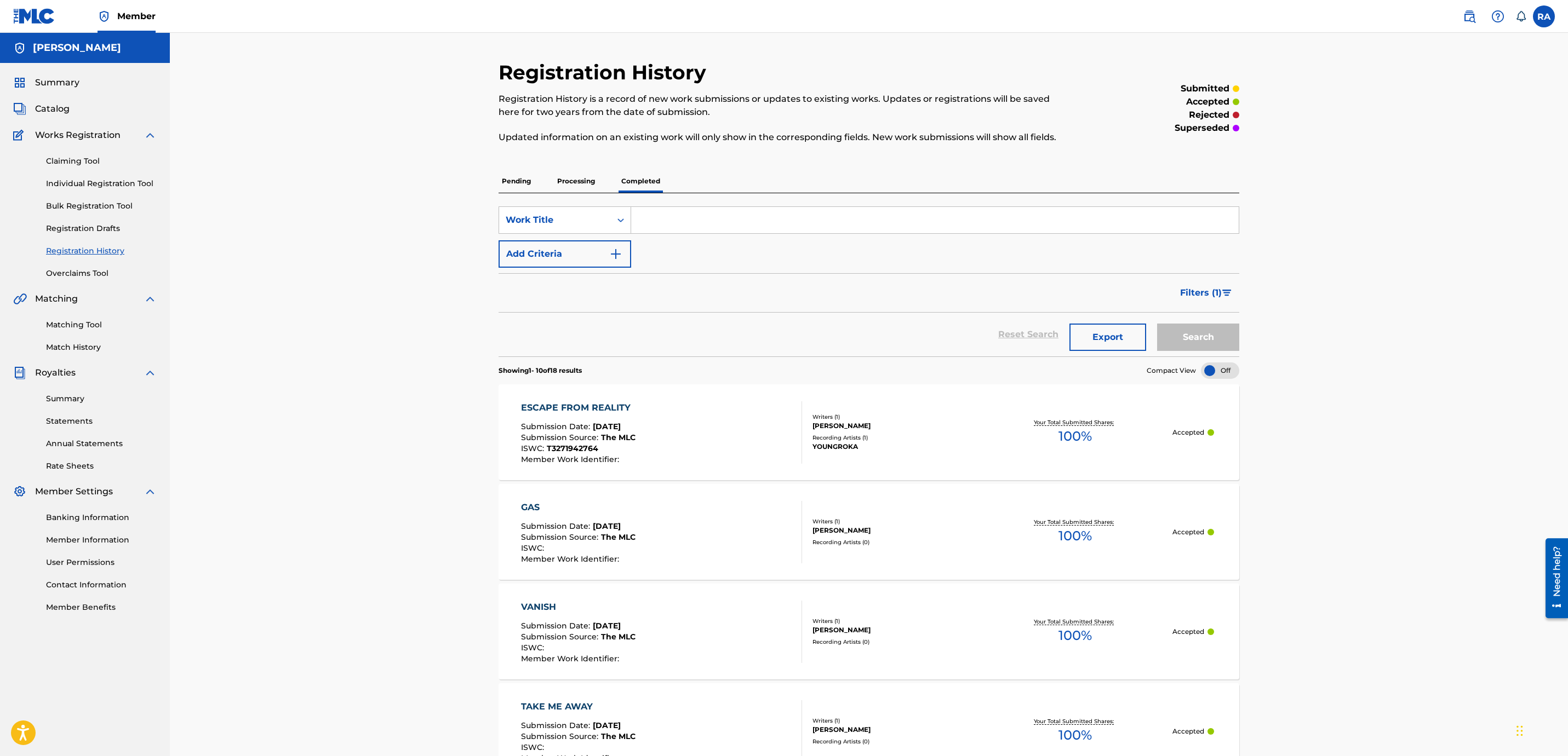
click at [92, 268] on link "Overclaims Tool" at bounding box center [101, 273] width 111 height 12
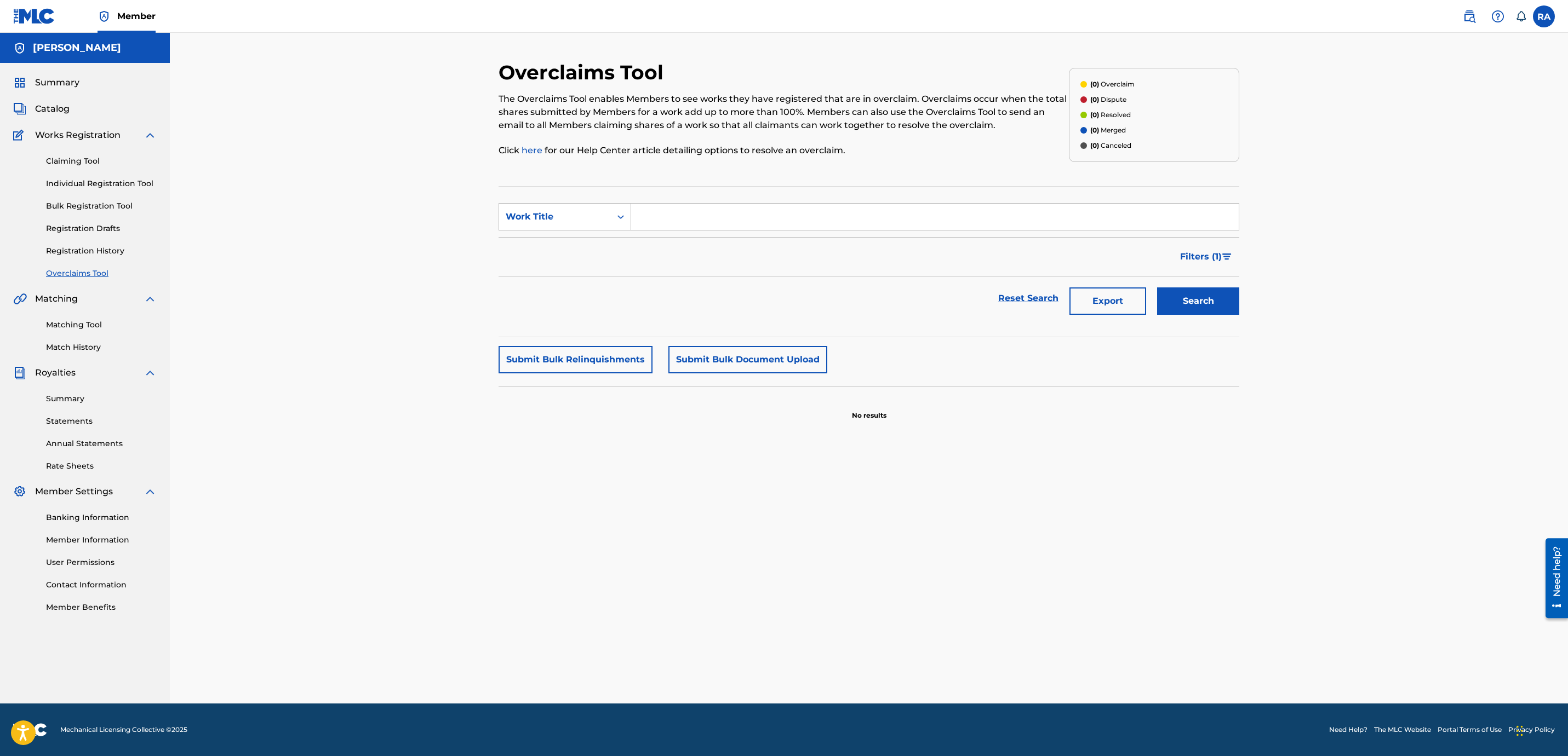
click at [110, 209] on link "Bulk Registration Tool" at bounding box center [101, 206] width 111 height 12
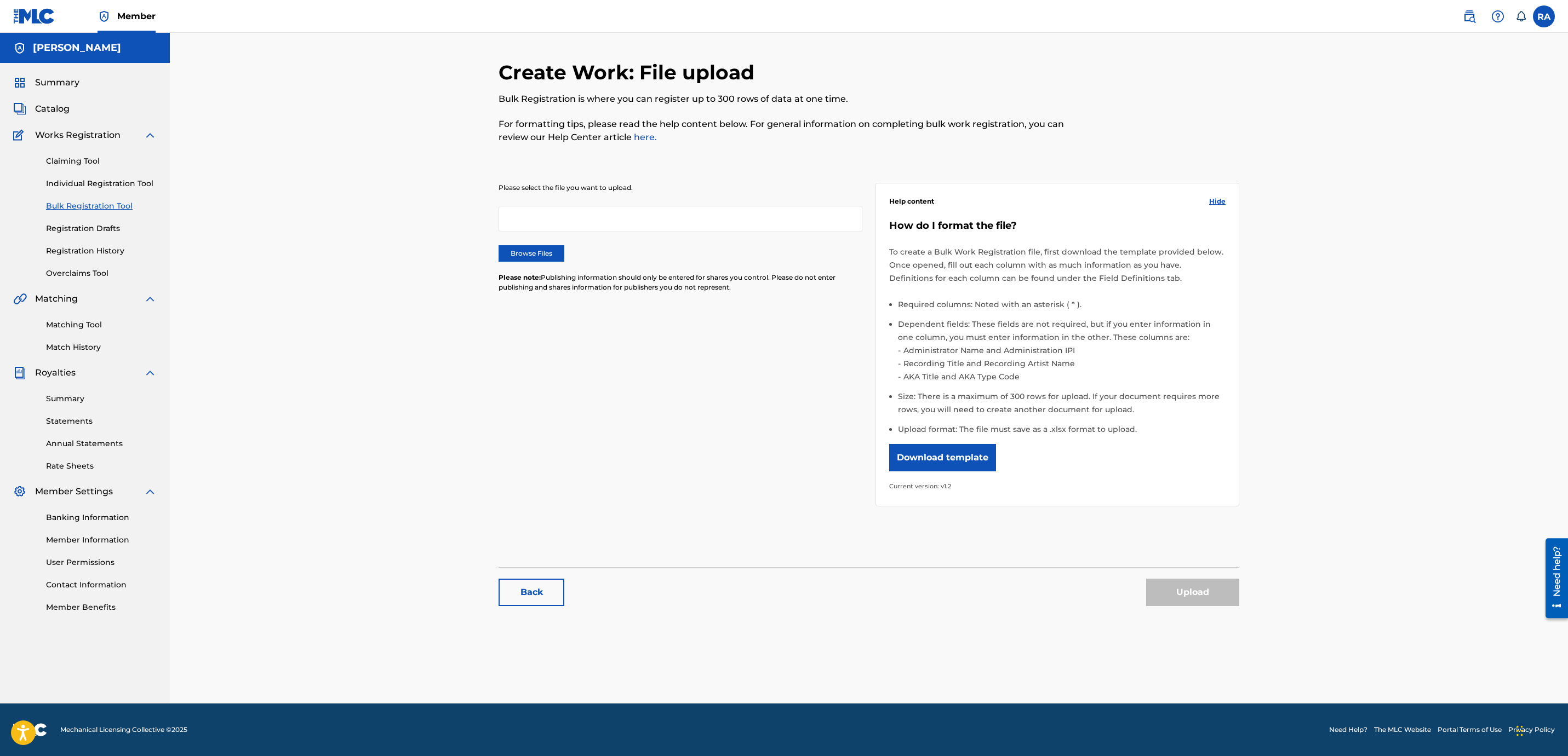
click at [965, 456] on button "Download template" at bounding box center [942, 457] width 106 height 27
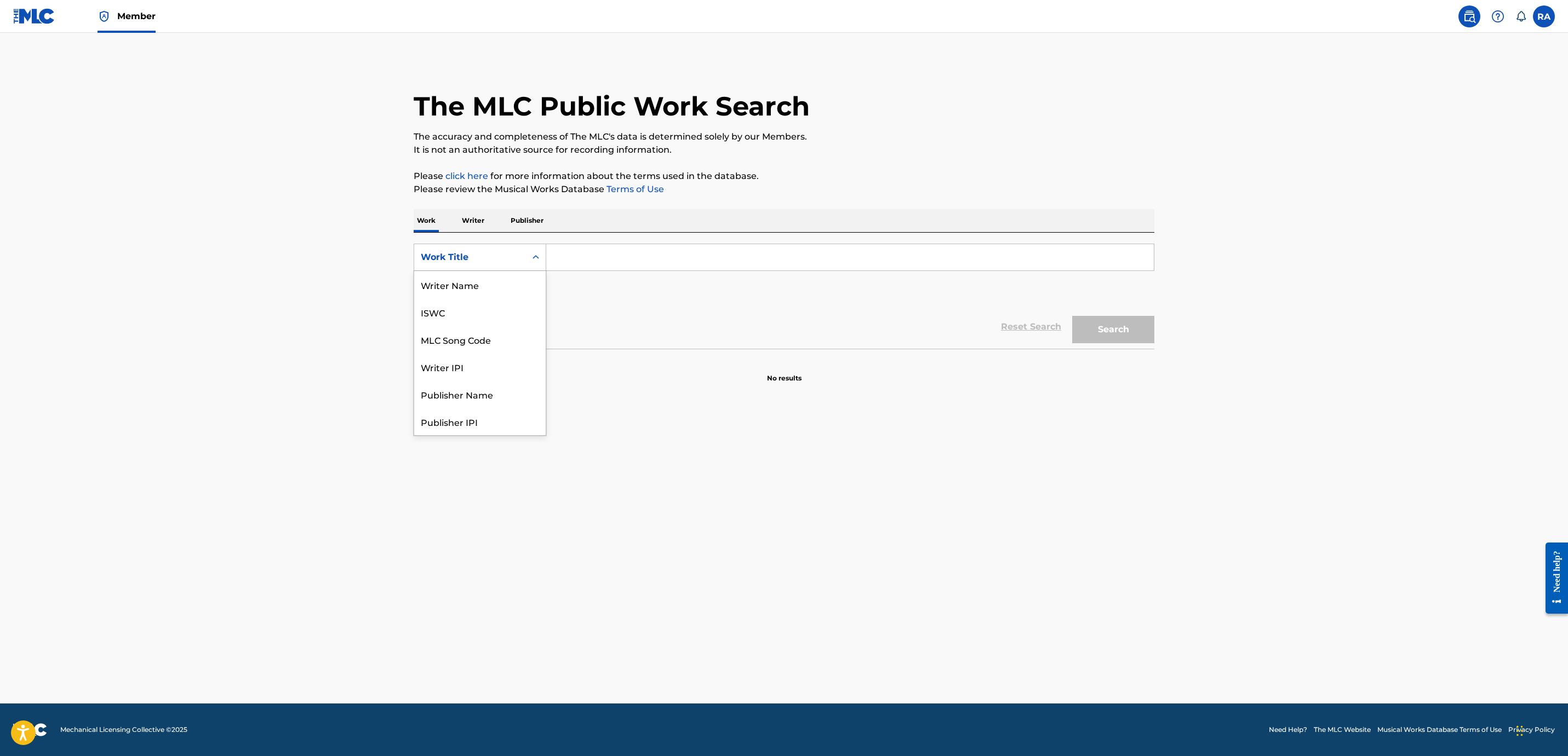
click at [535, 249] on div "Search Form" at bounding box center [536, 257] width 20 height 20
click at [542, 225] on p "Publisher" at bounding box center [526, 220] width 39 height 23
click at [587, 253] on input "Search Form" at bounding box center [850, 257] width 607 height 27
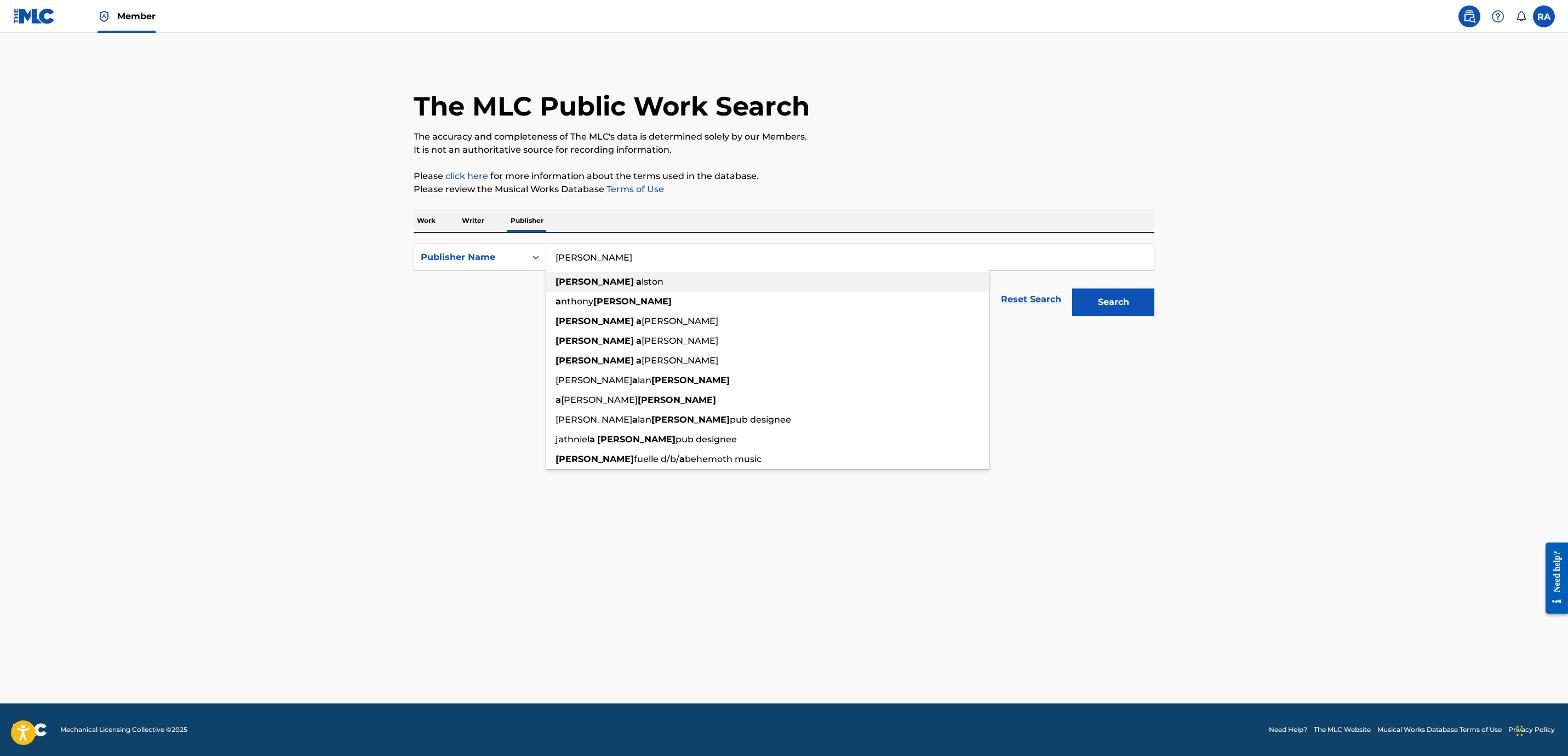
click at [587, 284] on strong "[PERSON_NAME]" at bounding box center [594, 281] width 78 height 10
type input "[PERSON_NAME]"
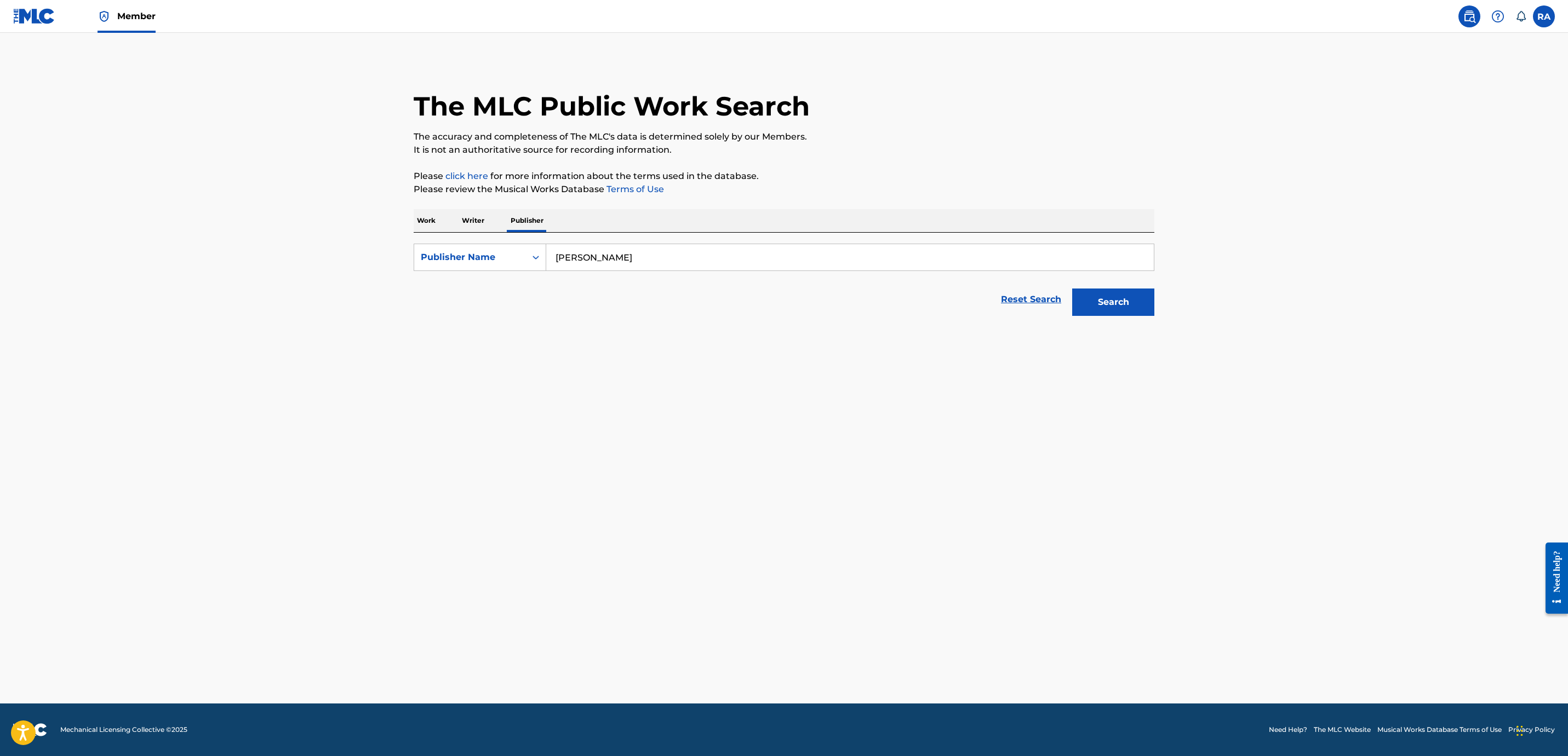
click at [1132, 304] on button "Search" at bounding box center [1113, 302] width 83 height 27
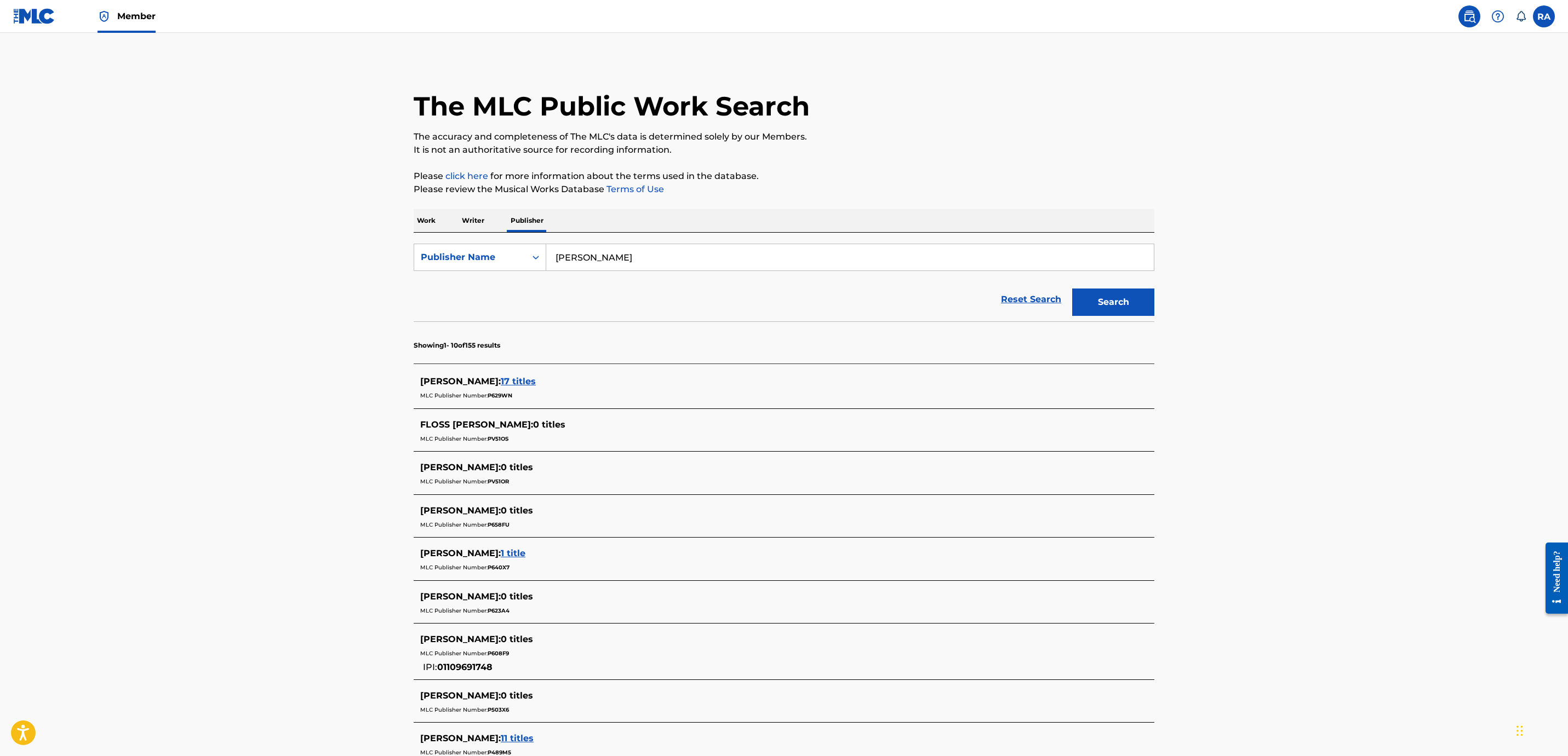
click at [460, 376] on div "Randall Alston : 17 titles" at bounding box center [769, 381] width 699 height 13
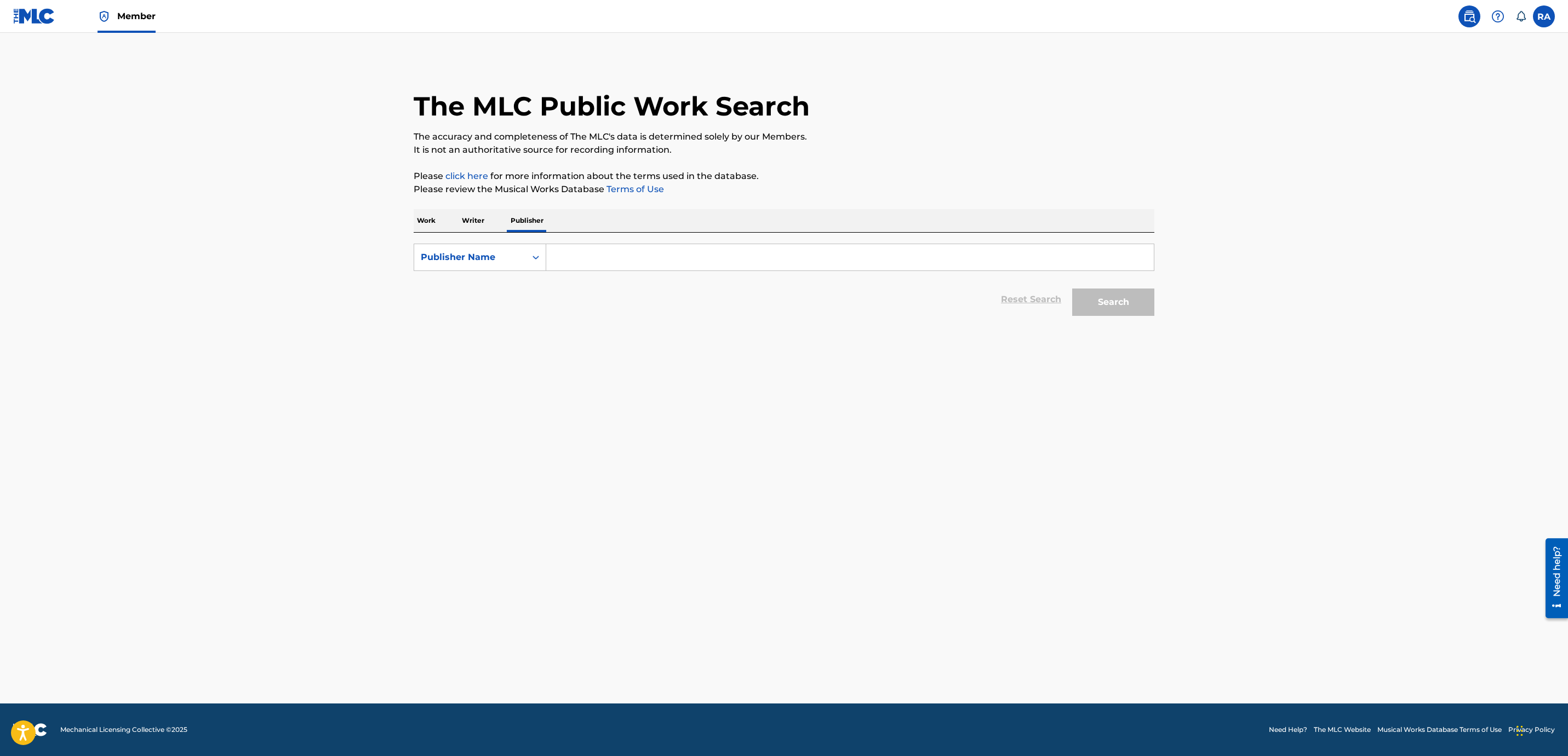
click at [626, 248] on input "Search Form" at bounding box center [850, 257] width 607 height 27
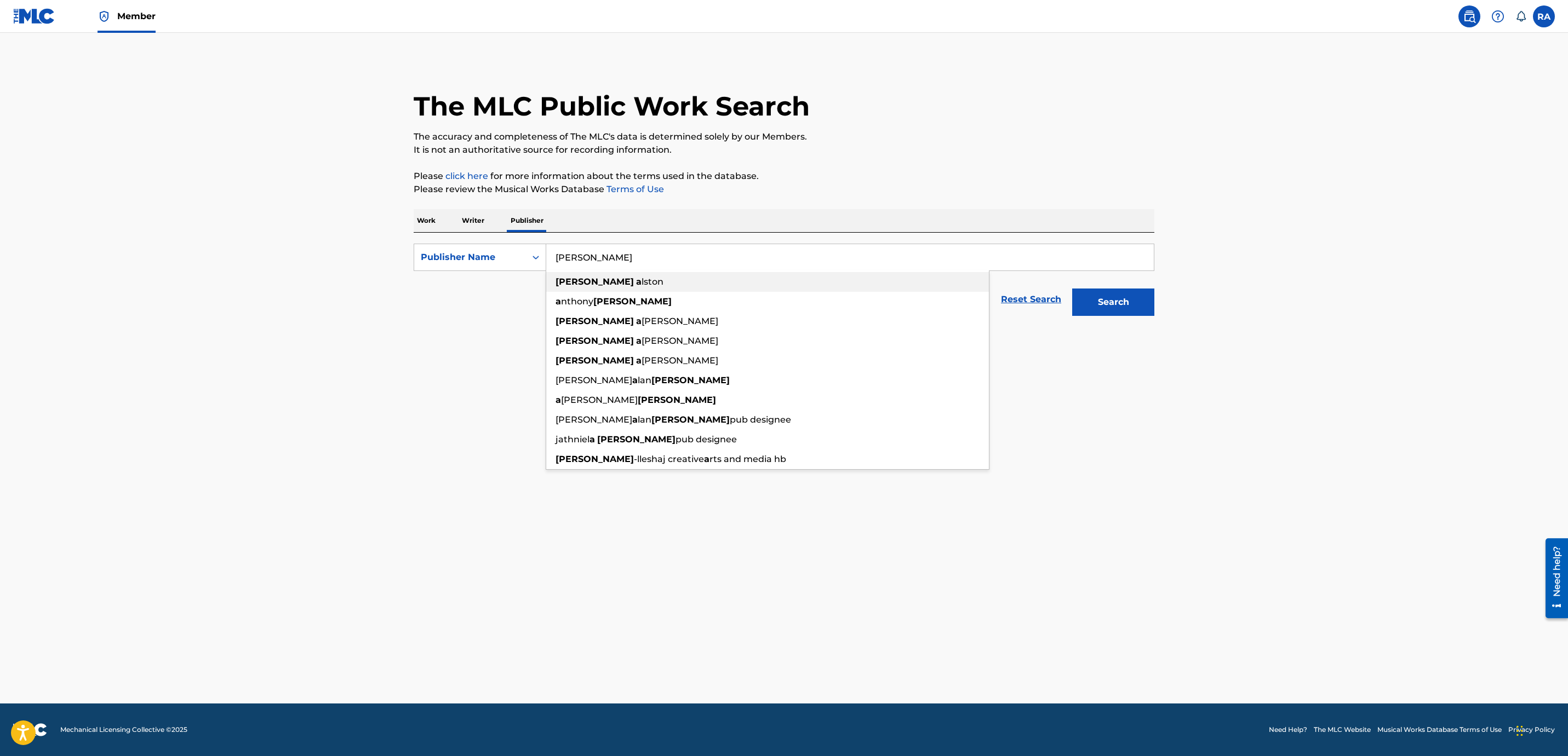
click at [641, 279] on span "lston" at bounding box center [652, 281] width 22 height 10
type input "[PERSON_NAME]"
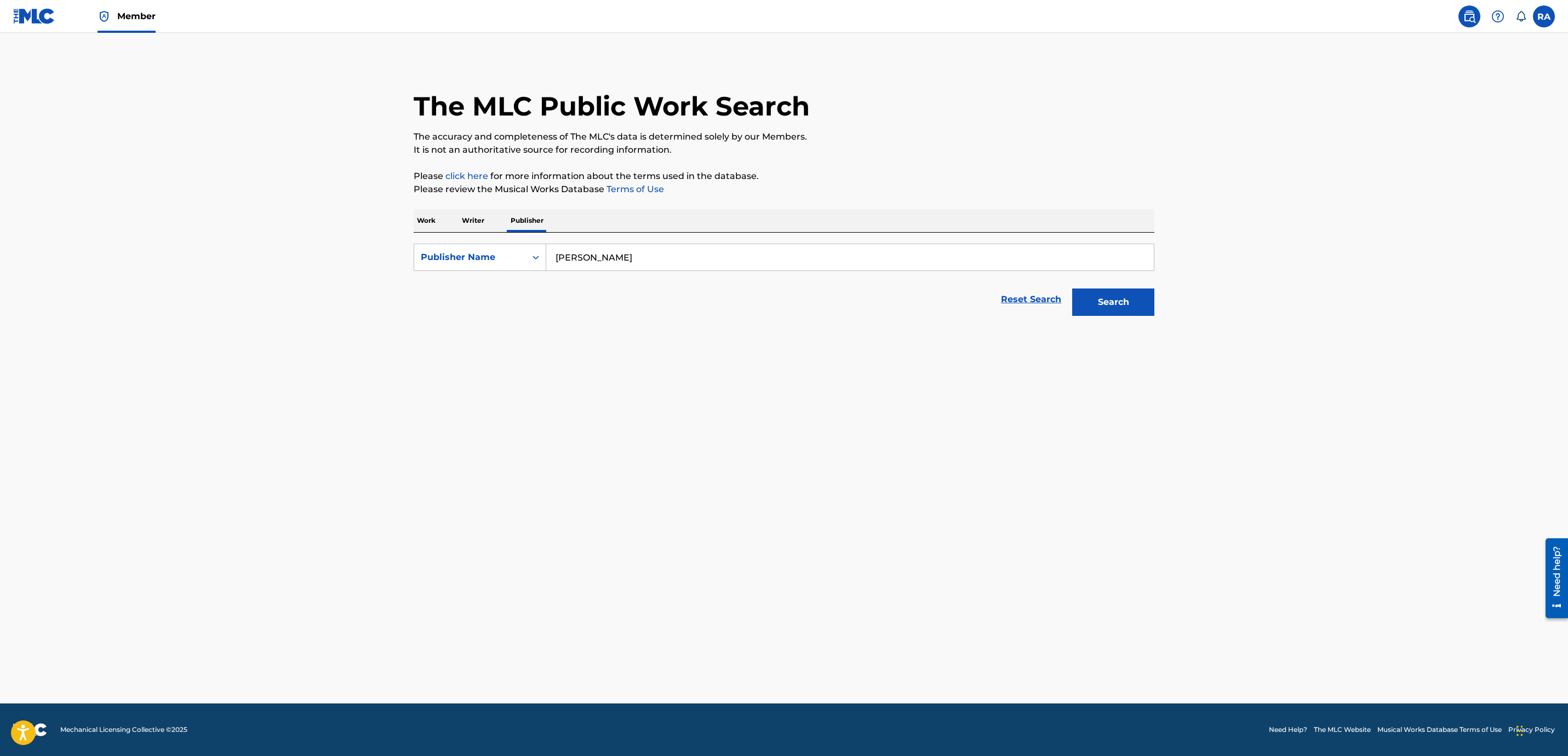
click at [1126, 306] on button "Search" at bounding box center [1113, 302] width 83 height 27
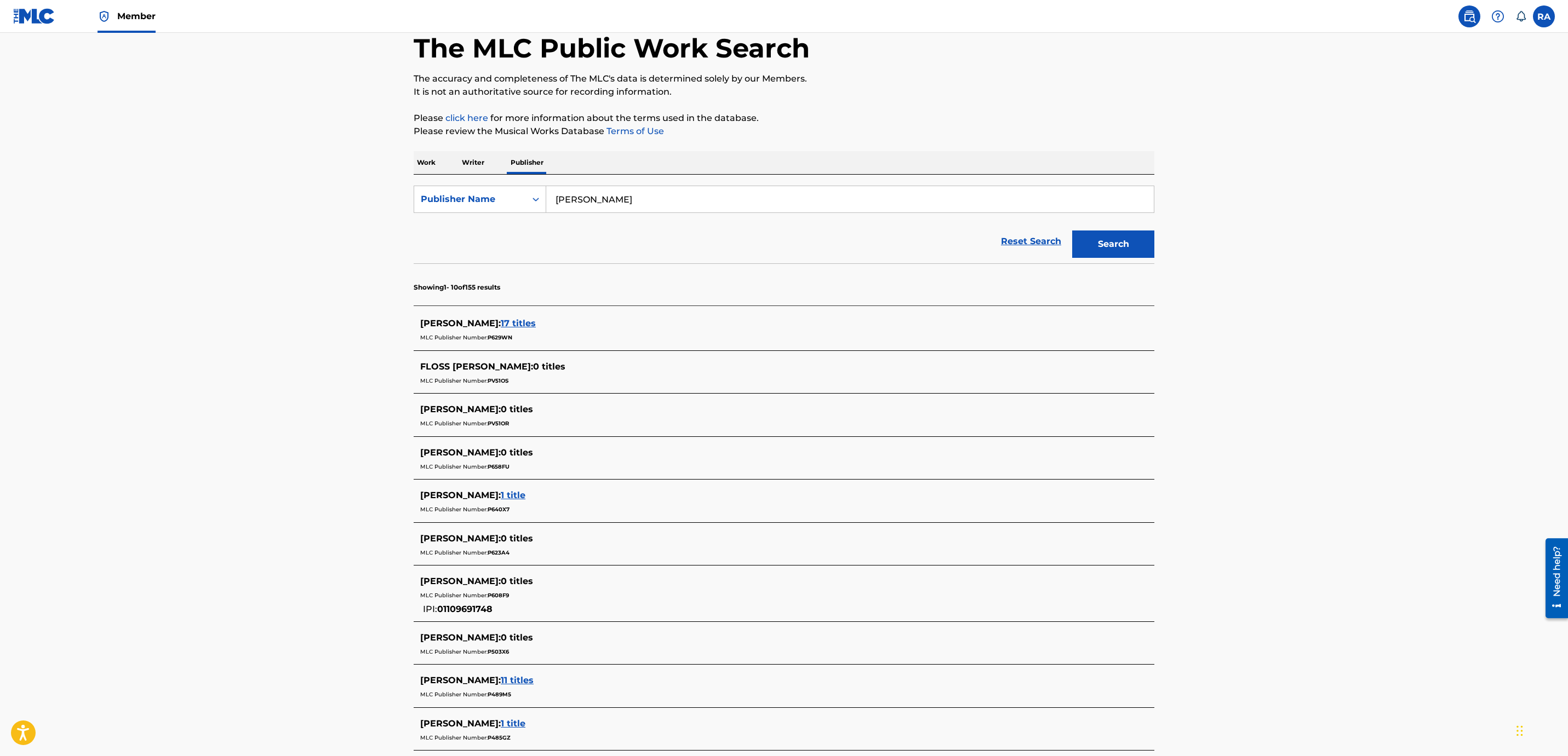
scroll to position [60, 0]
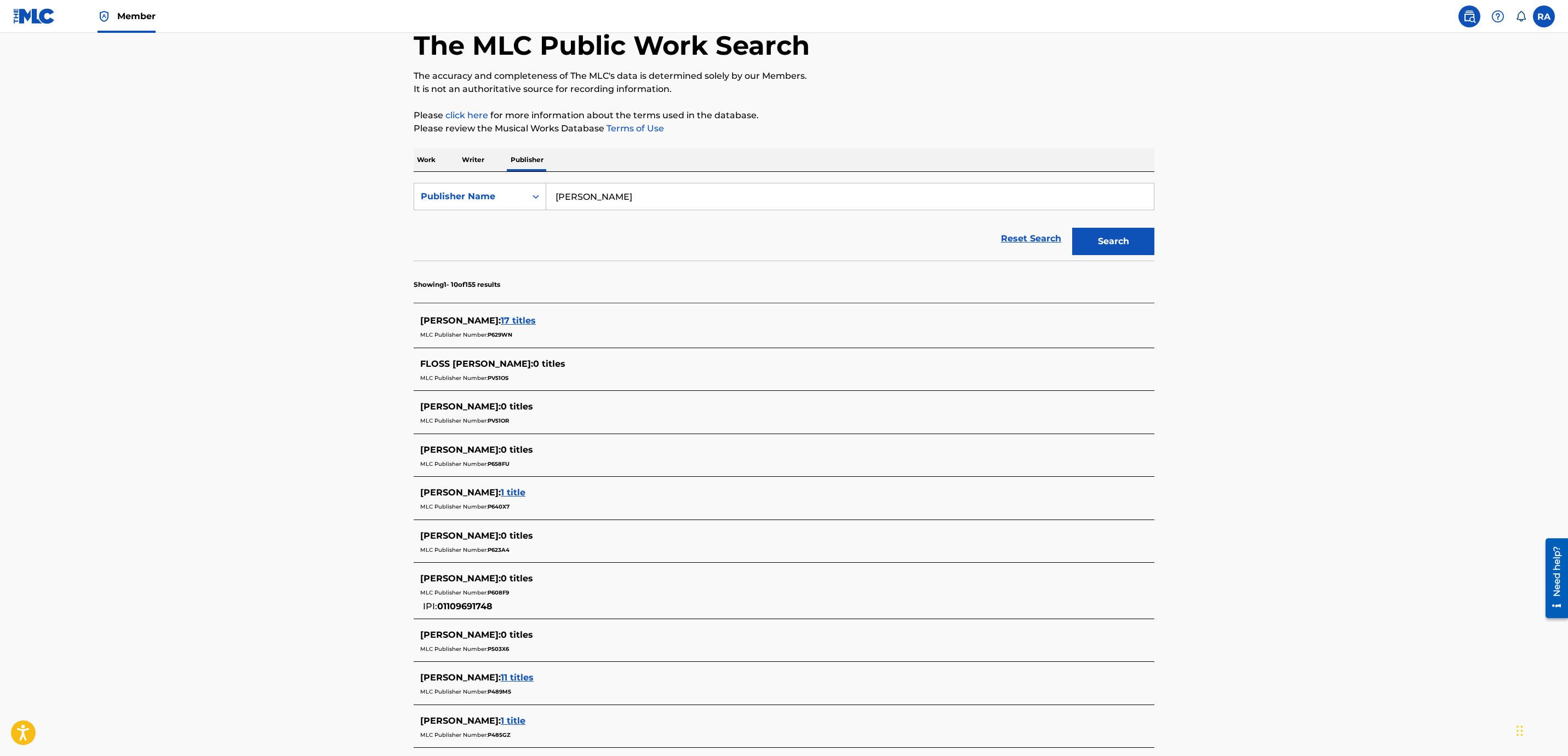
click at [463, 316] on span "Randall Alston :" at bounding box center [460, 320] width 81 height 10
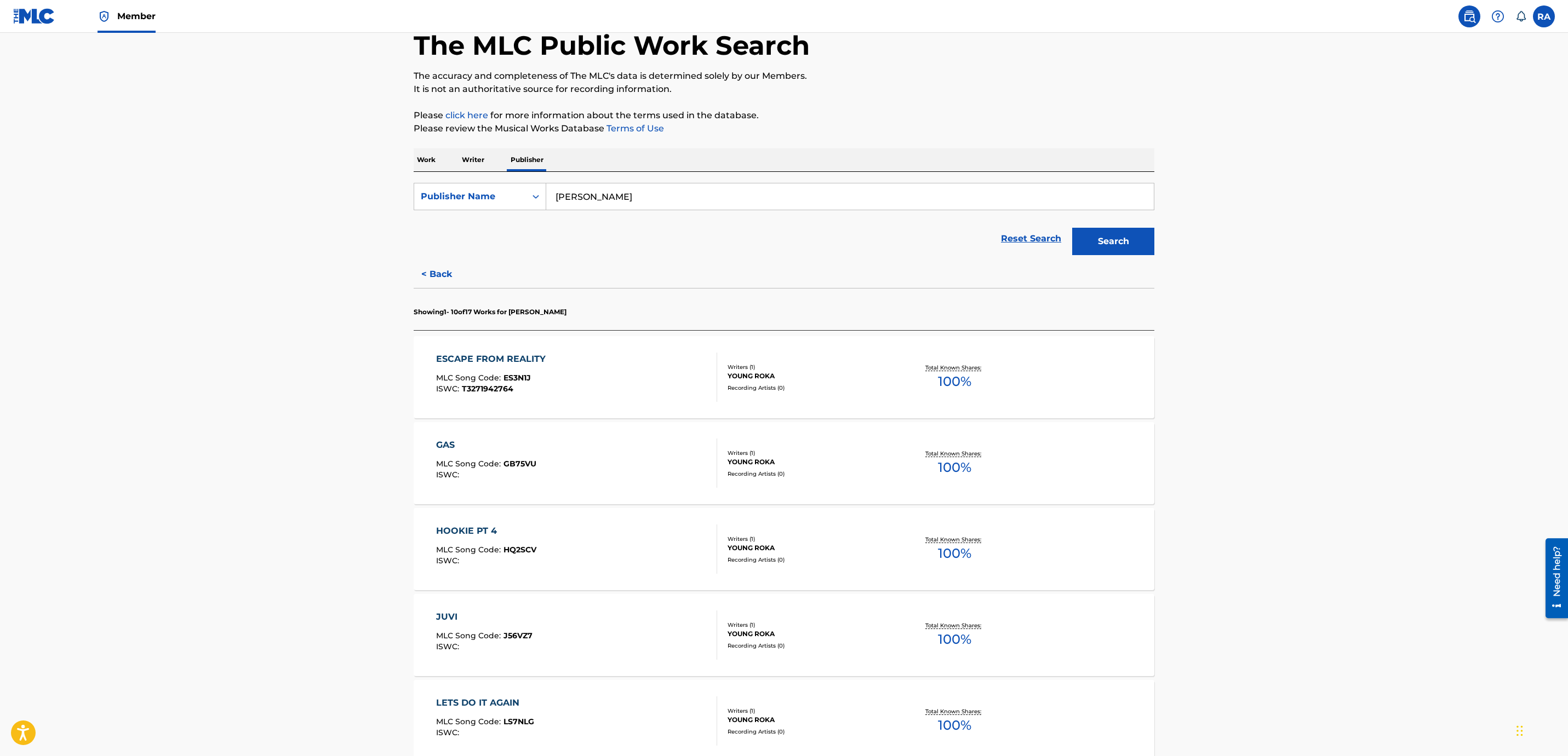
click at [740, 364] on div "Writers ( 1 )" at bounding box center [810, 367] width 165 height 8
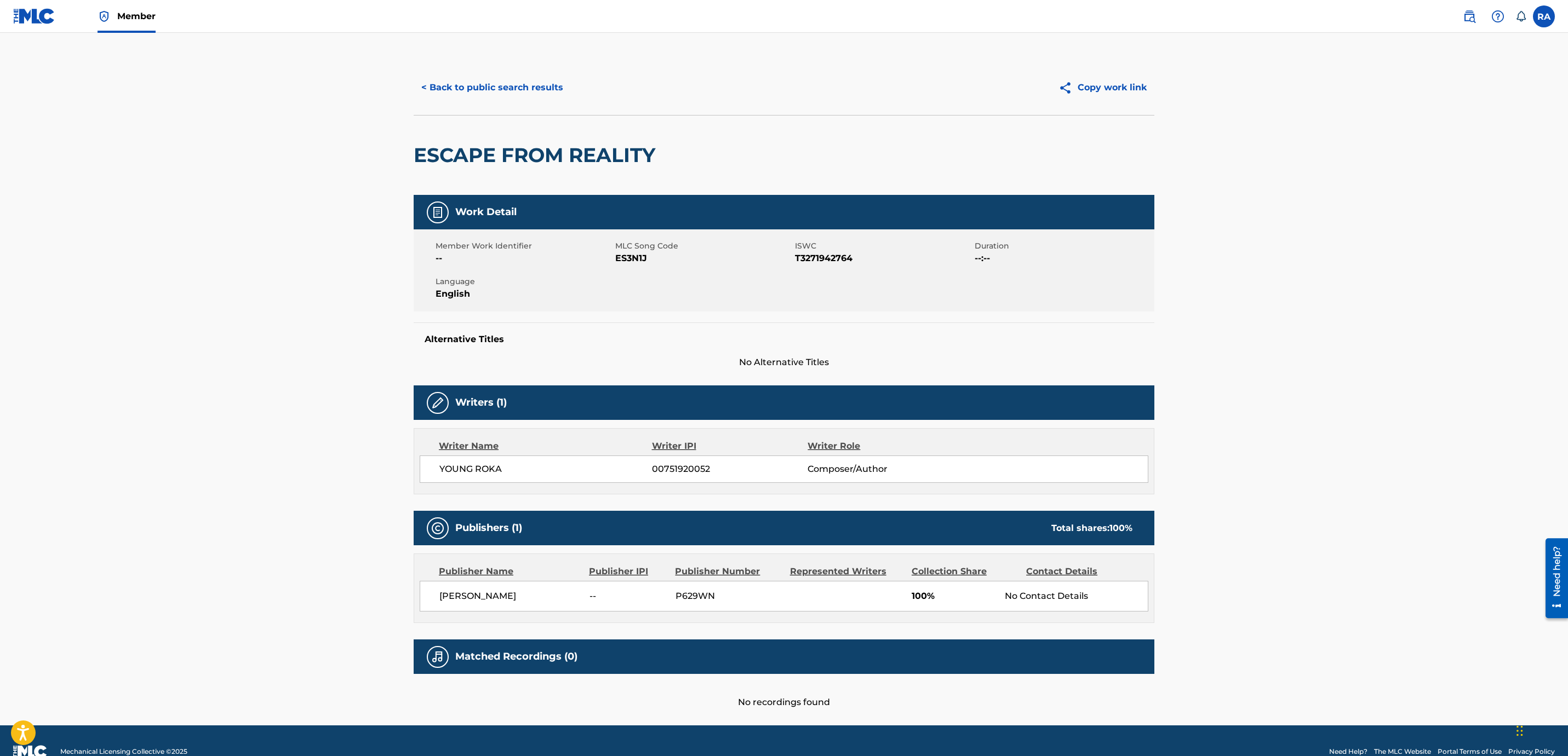
click at [699, 597] on span "P629WN" at bounding box center [729, 596] width 106 height 13
drag, startPoint x: 718, startPoint y: 597, endPoint x: 669, endPoint y: 600, distance: 49.1
click at [669, 600] on div "Randall Alston -- P629WN 100% No Contact Details" at bounding box center [784, 596] width 728 height 30
copy div "P629WN"
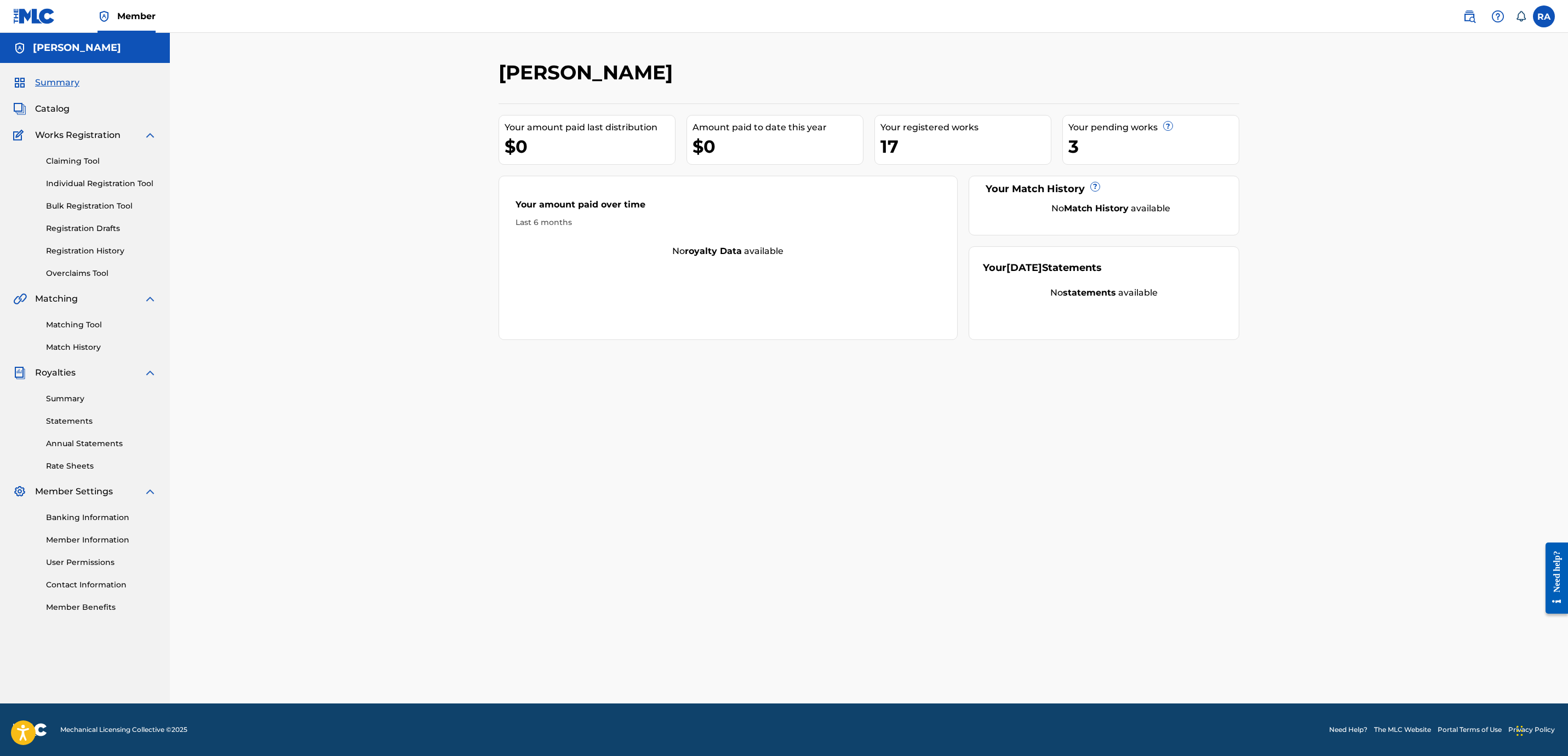
click at [88, 202] on link "Bulk Registration Tool" at bounding box center [101, 206] width 111 height 12
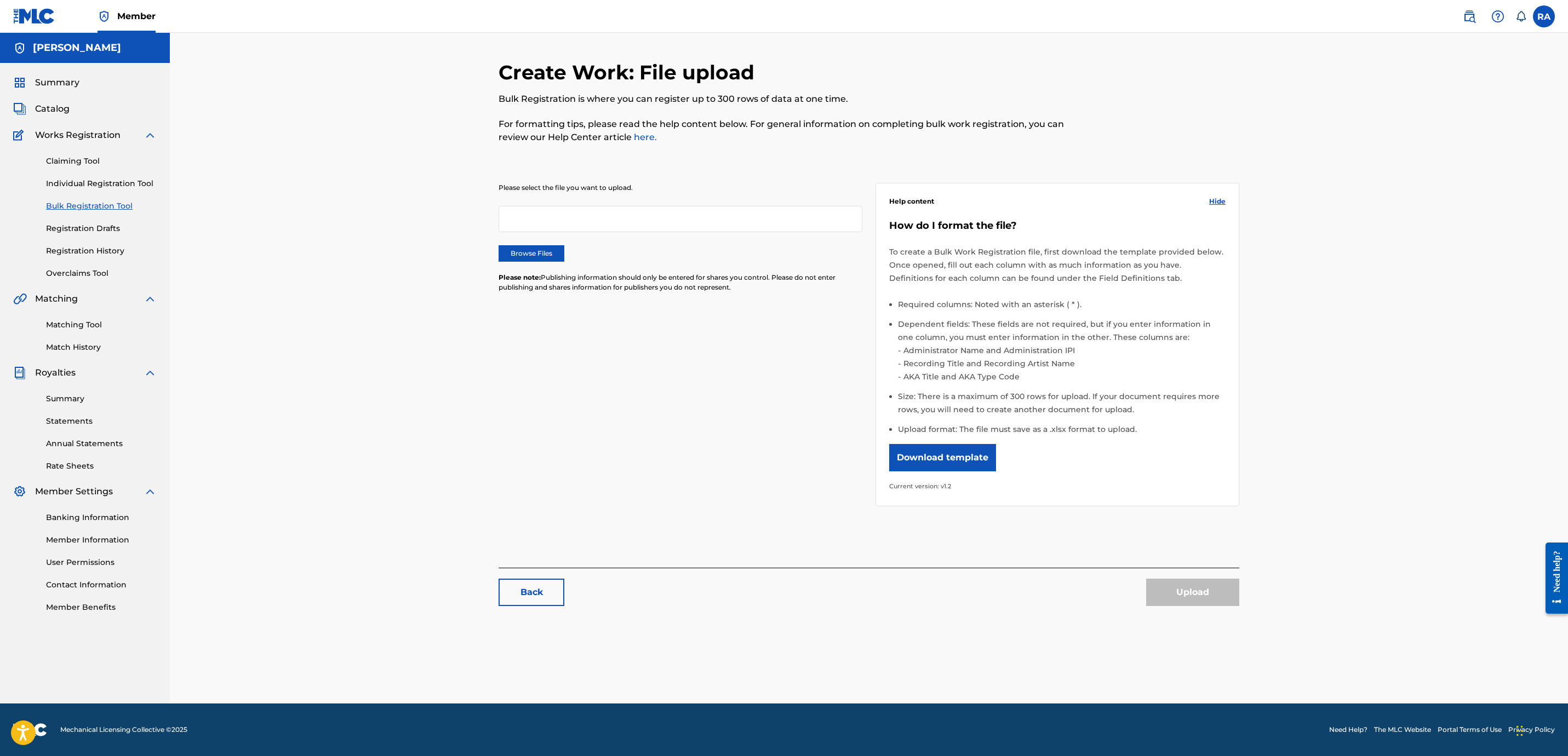
click at [533, 253] on label "Browse Files" at bounding box center [532, 254] width 66 height 16
click at [0, 0] on input "Browse Files" at bounding box center [0, 0] width 0 height 0
click at [1178, 585] on button "Upload" at bounding box center [1193, 592] width 94 height 27
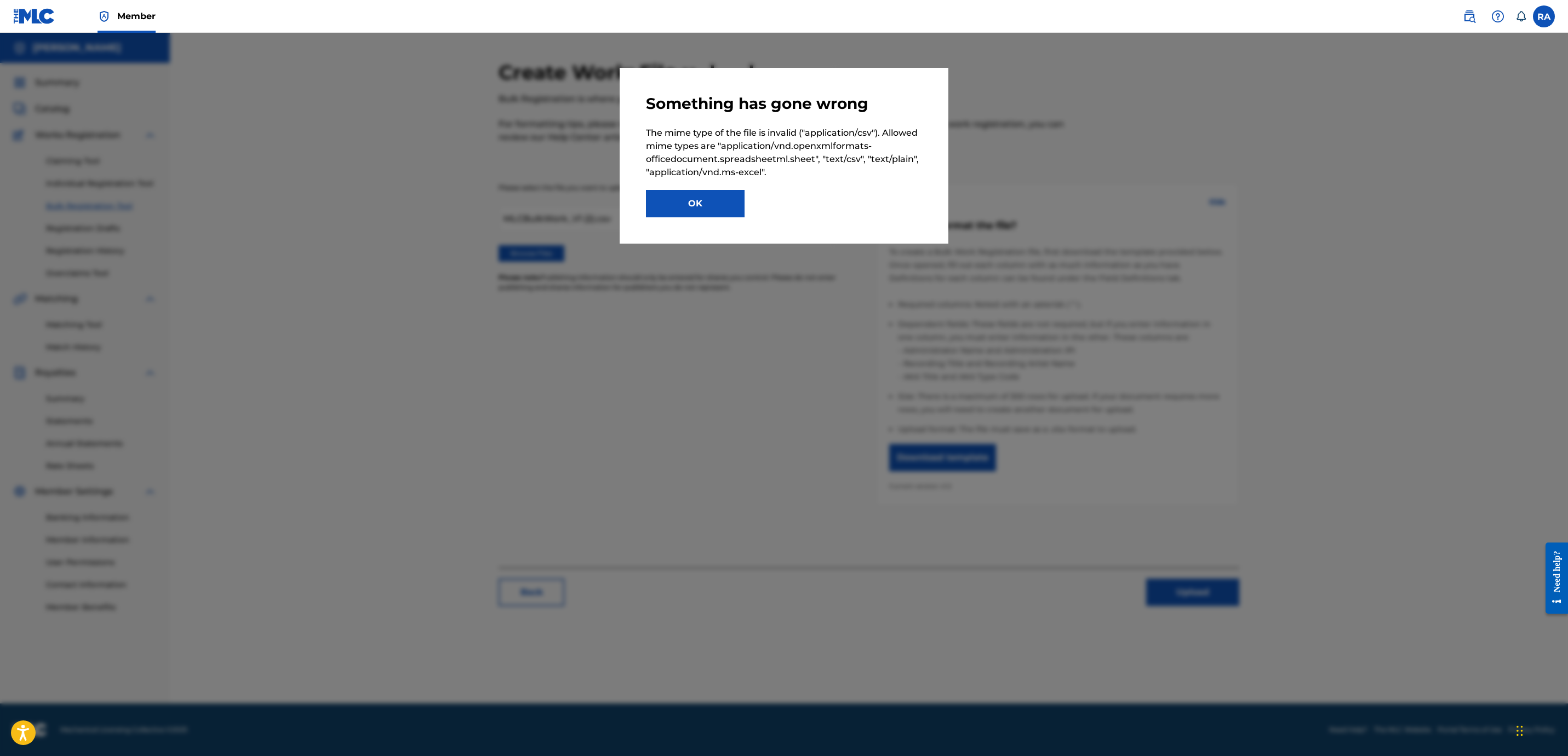
click at [721, 205] on button "OK" at bounding box center [695, 203] width 99 height 27
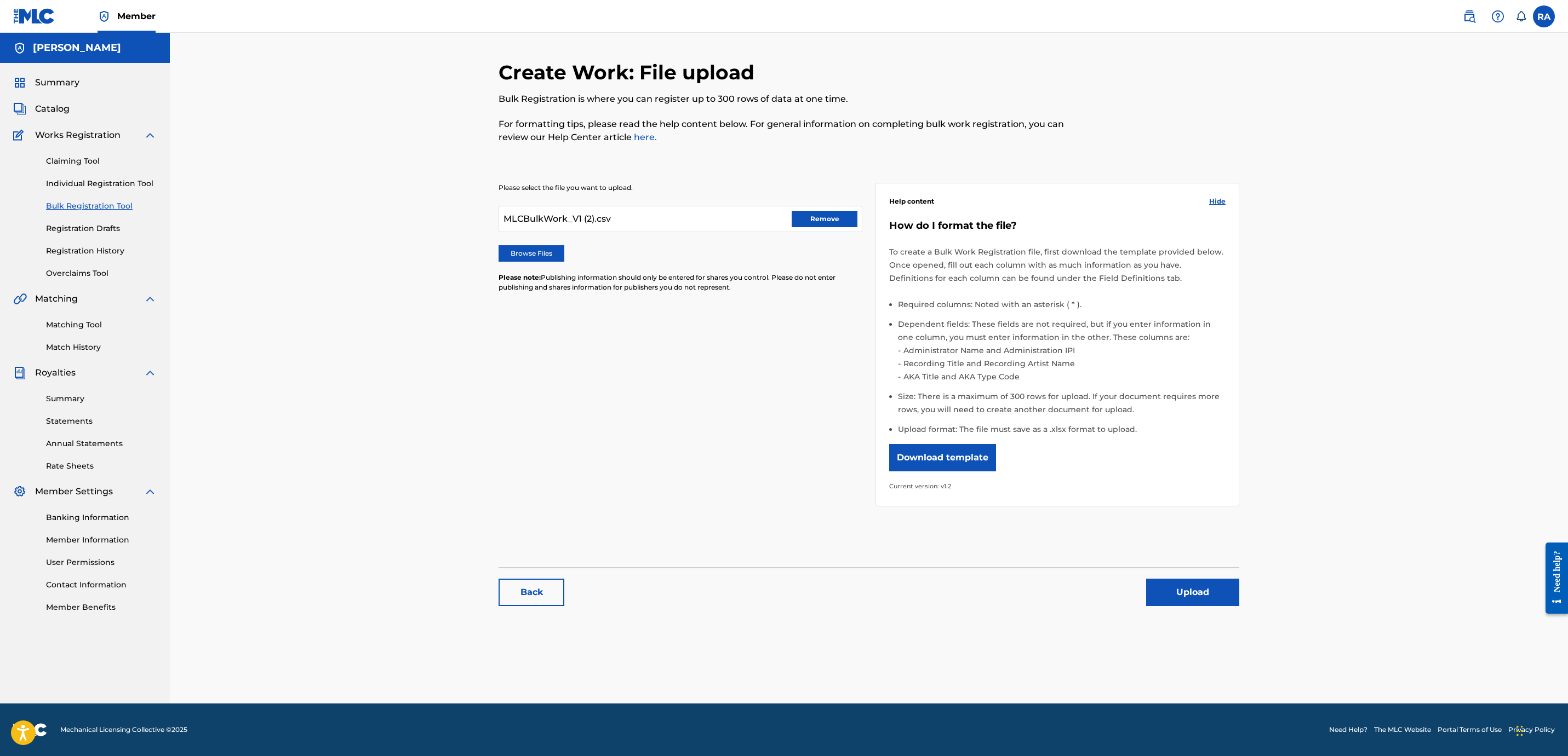
click at [812, 221] on button "Remove" at bounding box center [824, 219] width 66 height 16
click at [542, 258] on label "Browse Files" at bounding box center [532, 254] width 66 height 16
click at [0, 0] on input "Browse Files" at bounding box center [0, 0] width 0 height 0
click at [1175, 588] on button "Upload" at bounding box center [1193, 592] width 94 height 27
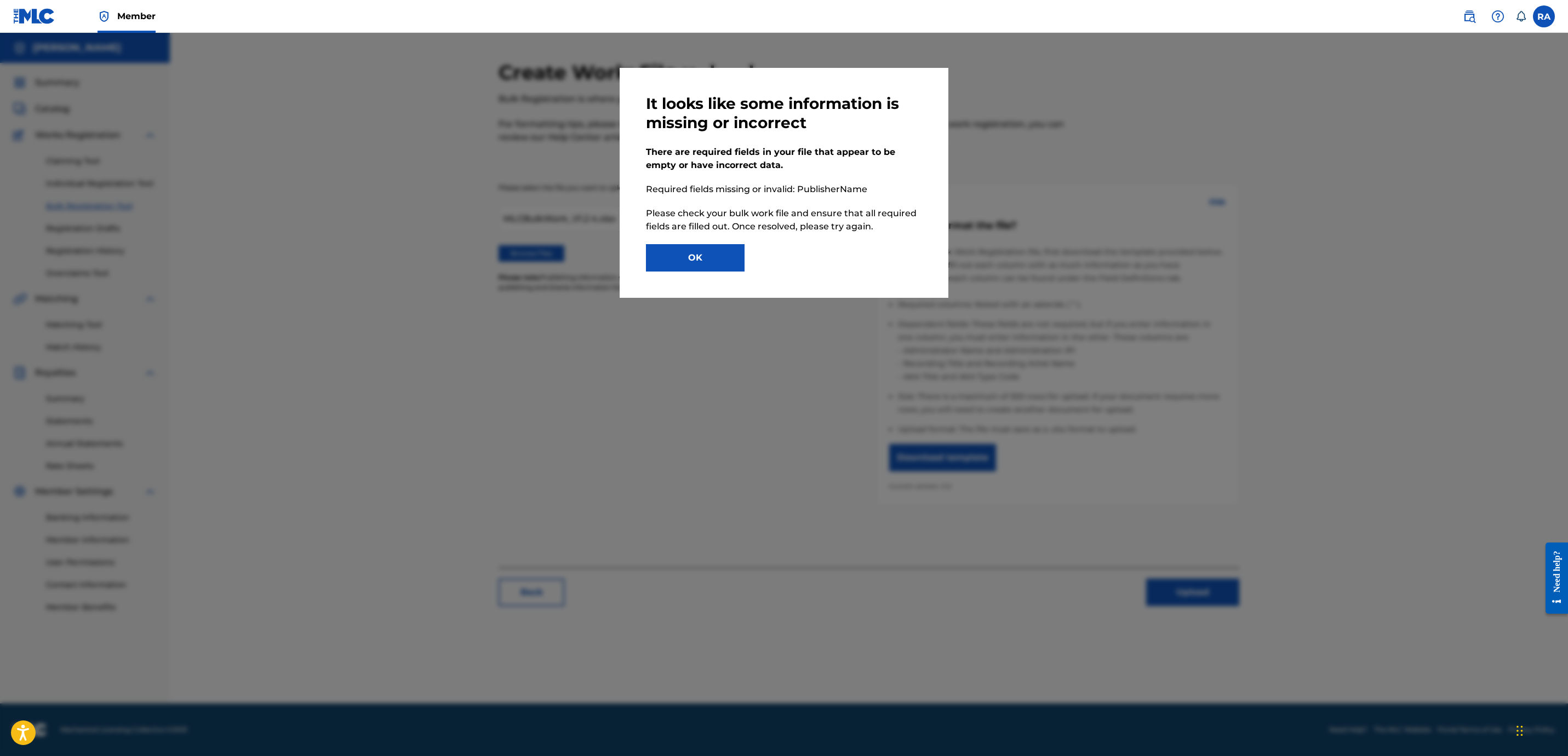
click at [710, 259] on button "OK" at bounding box center [695, 257] width 99 height 27
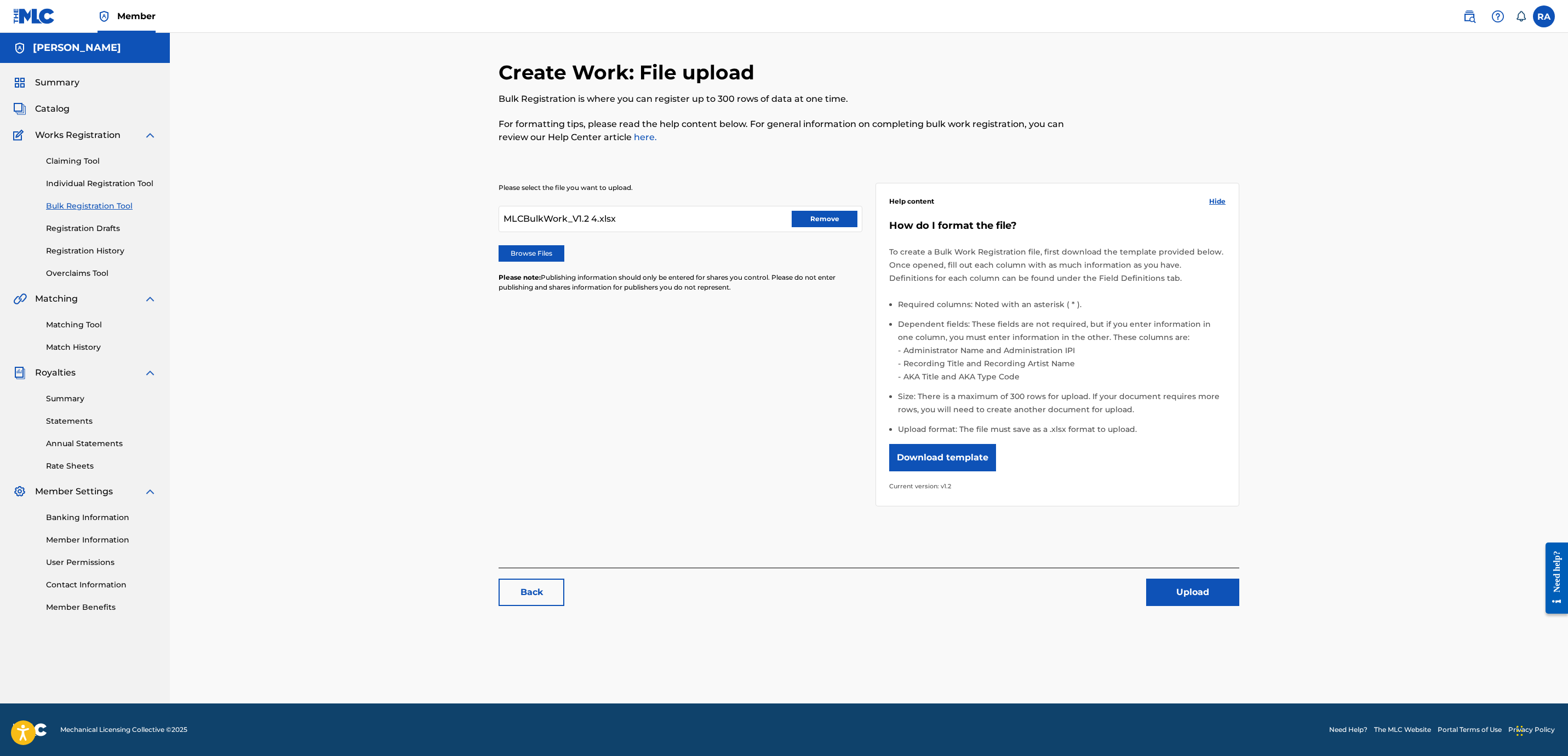
click at [1187, 591] on button "Upload" at bounding box center [1193, 592] width 94 height 27
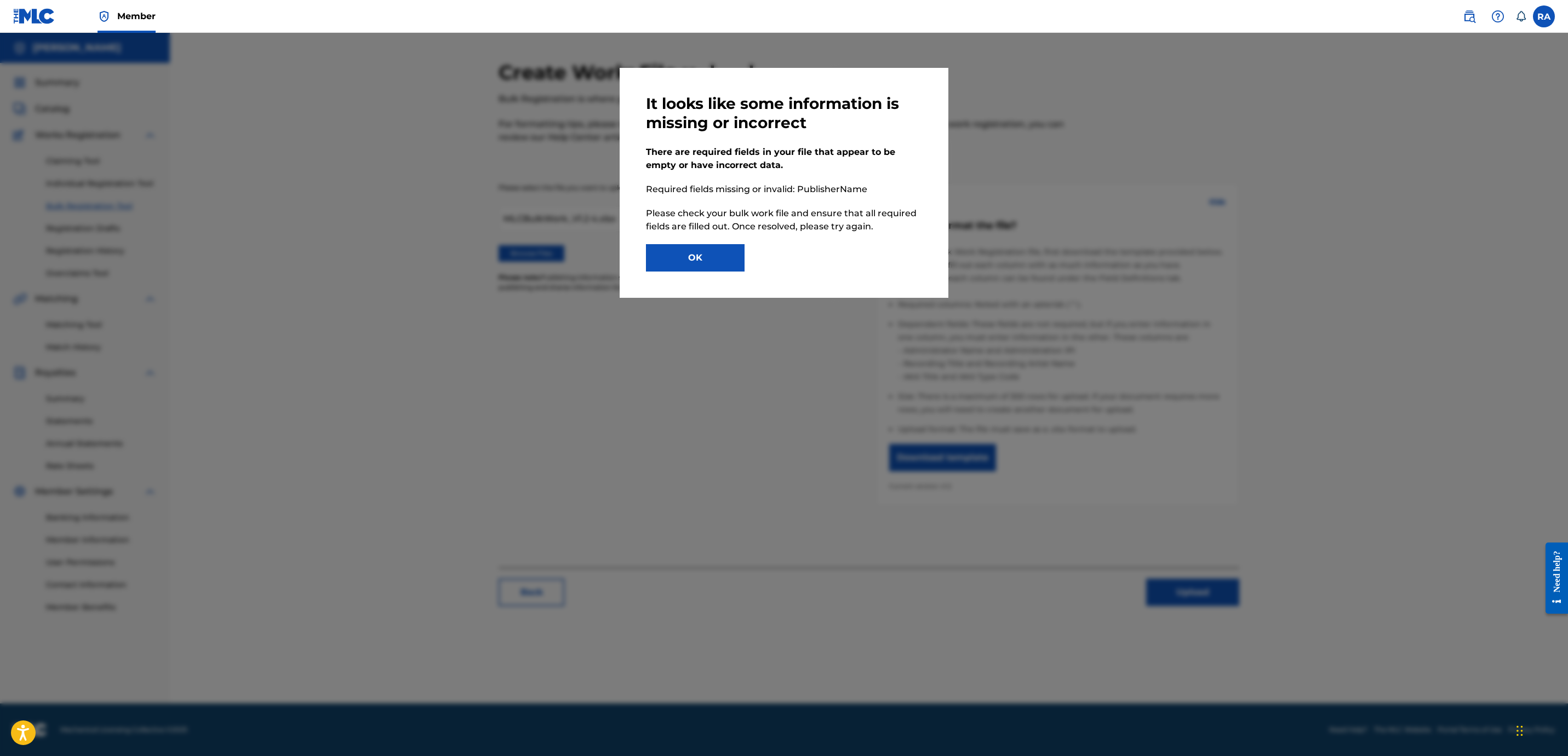
click at [704, 249] on button "OK" at bounding box center [695, 257] width 99 height 27
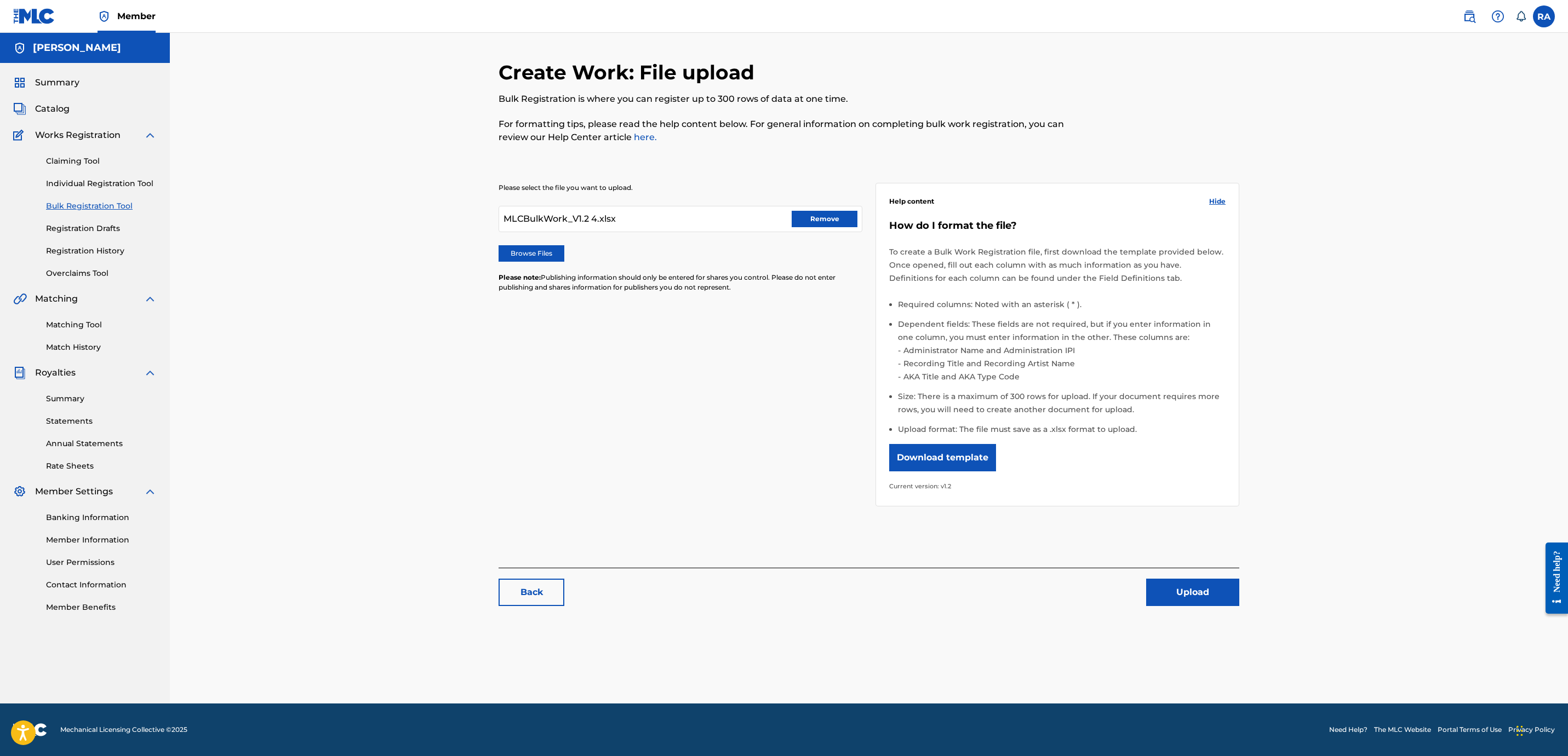
click at [812, 221] on button "Remove" at bounding box center [824, 219] width 66 height 16
click at [541, 252] on label "Browse Files" at bounding box center [532, 254] width 66 height 16
click at [0, 0] on input "Browse Files" at bounding box center [0, 0] width 0 height 0
click at [1190, 586] on button "Upload" at bounding box center [1193, 592] width 94 height 27
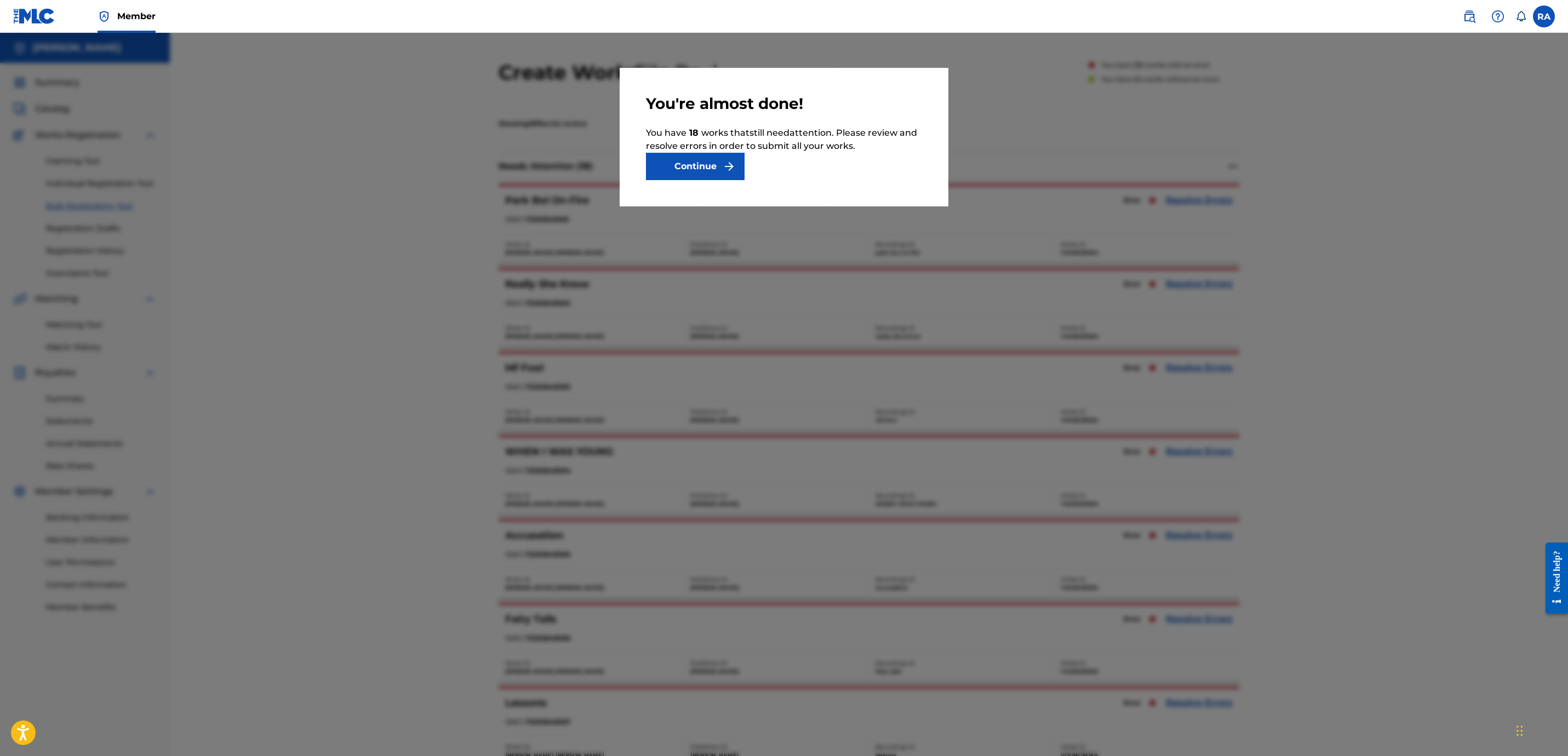
click at [705, 165] on button "Continue" at bounding box center [695, 167] width 99 height 27
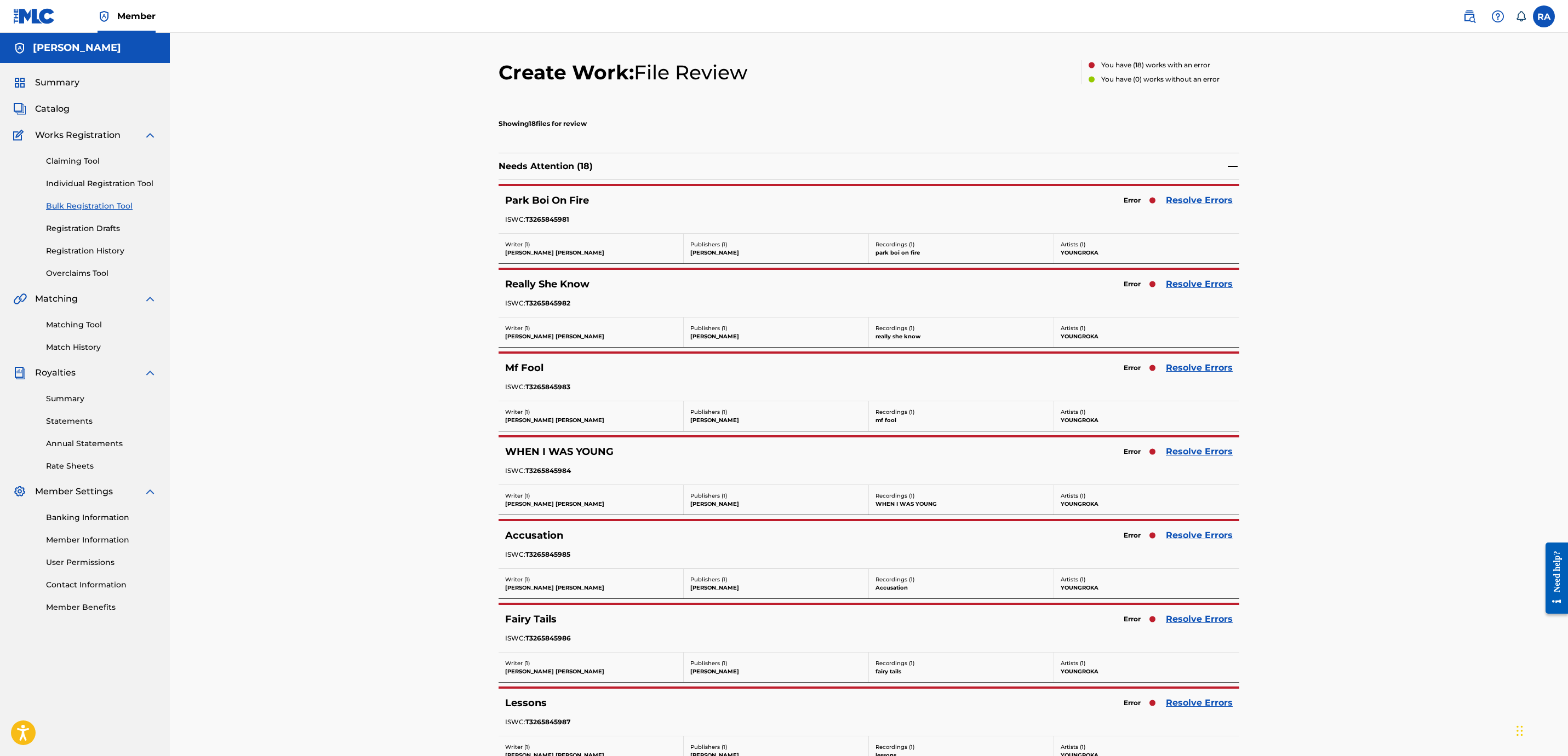
click at [1190, 198] on link "Resolve Errors" at bounding box center [1198, 200] width 67 height 13
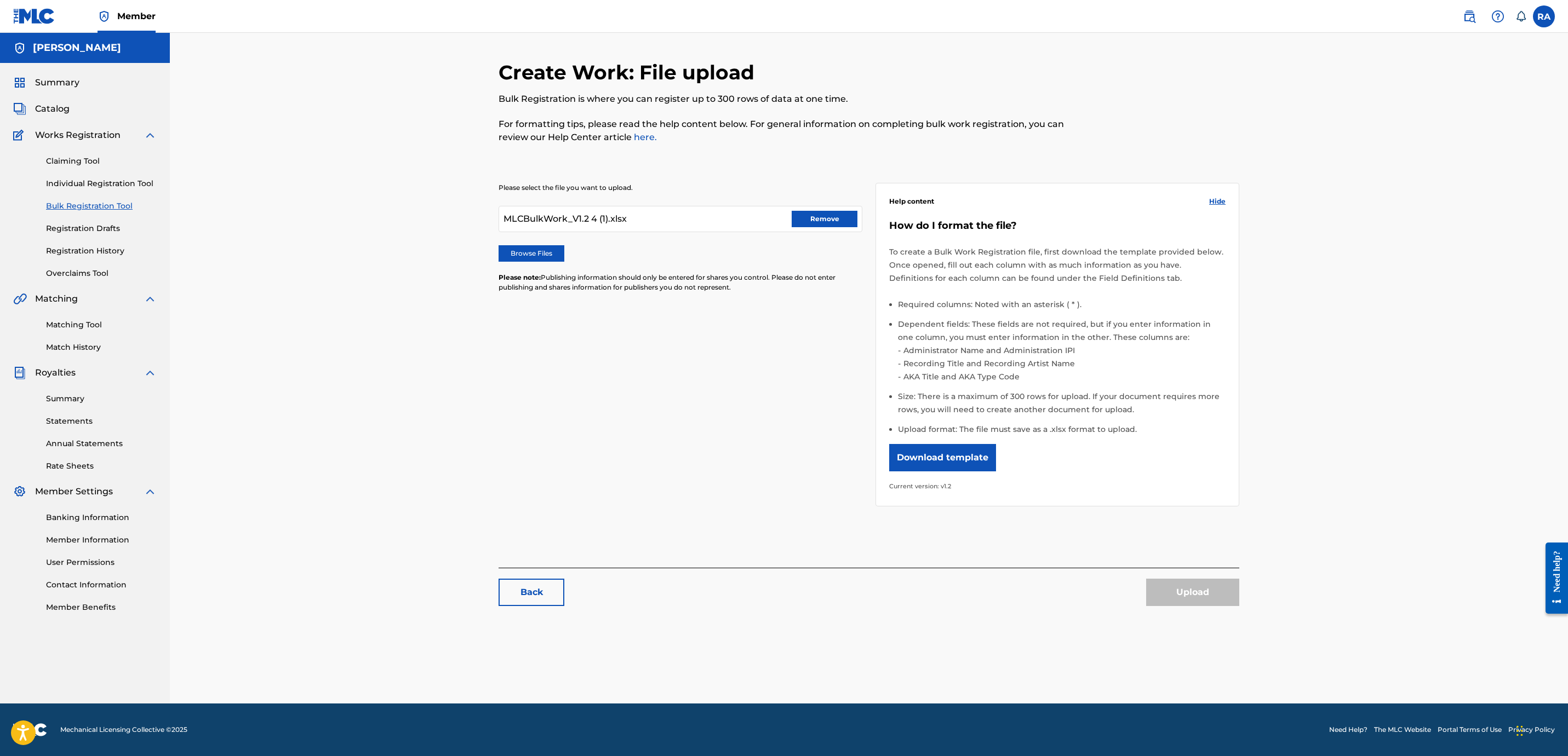
click at [821, 211] on button "Remove" at bounding box center [824, 219] width 66 height 16
click at [538, 251] on label "Browse Files" at bounding box center [532, 254] width 66 height 16
click at [0, 0] on input "Browse Files" at bounding box center [0, 0] width 0 height 0
click at [1195, 593] on button "Upload" at bounding box center [1193, 592] width 94 height 27
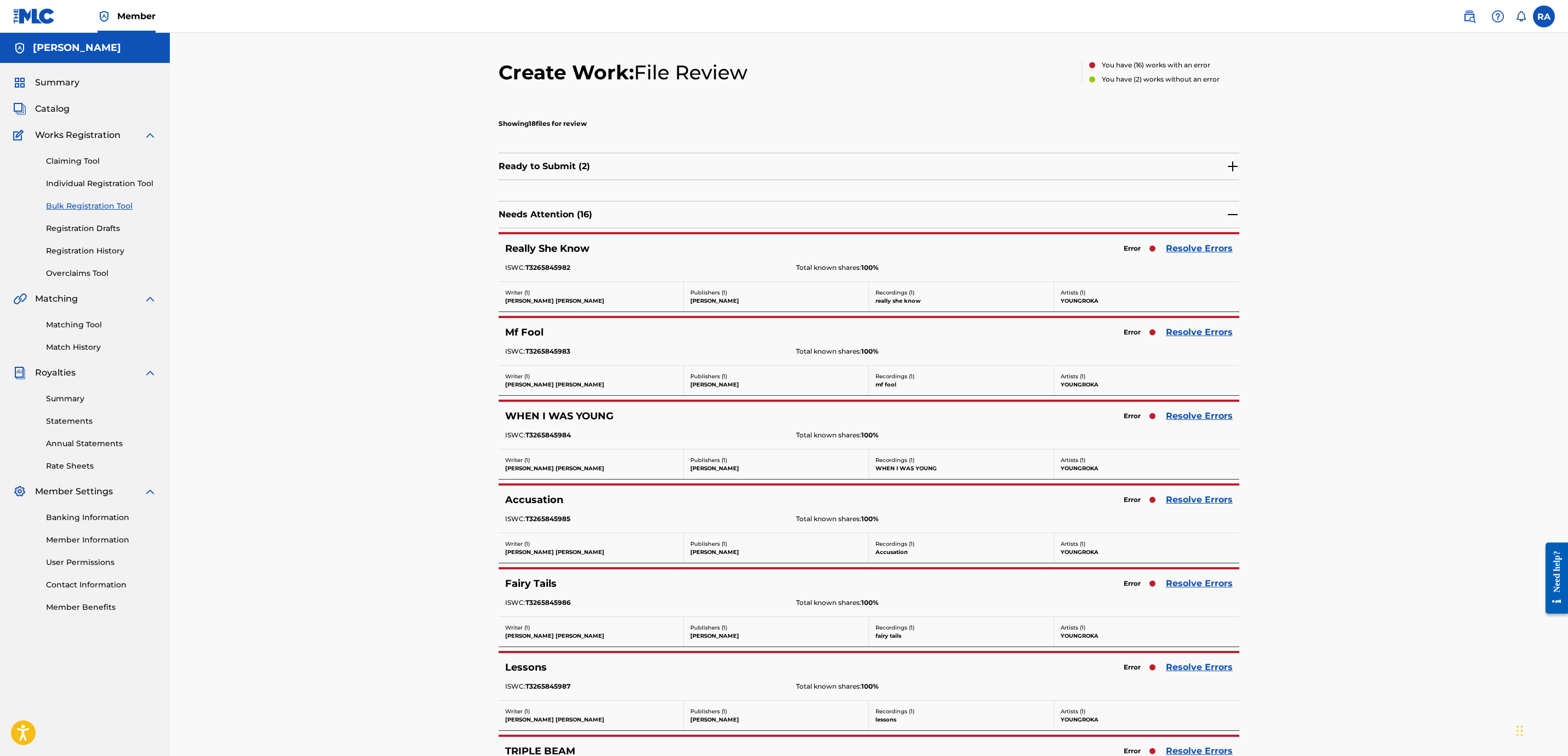
click at [1199, 248] on link "Resolve Errors" at bounding box center [1198, 248] width 67 height 13
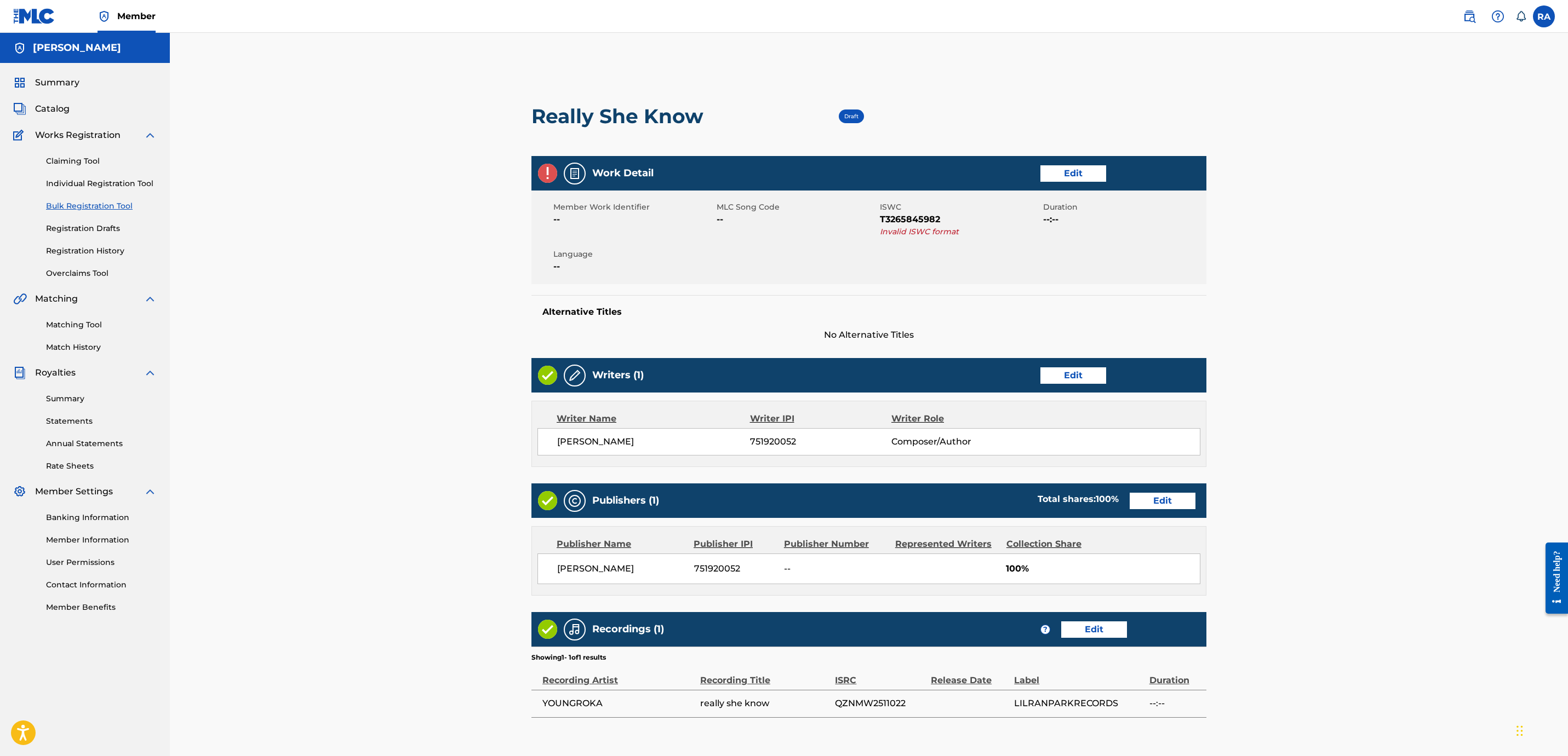
click at [1064, 171] on link "Edit" at bounding box center [1073, 173] width 66 height 16
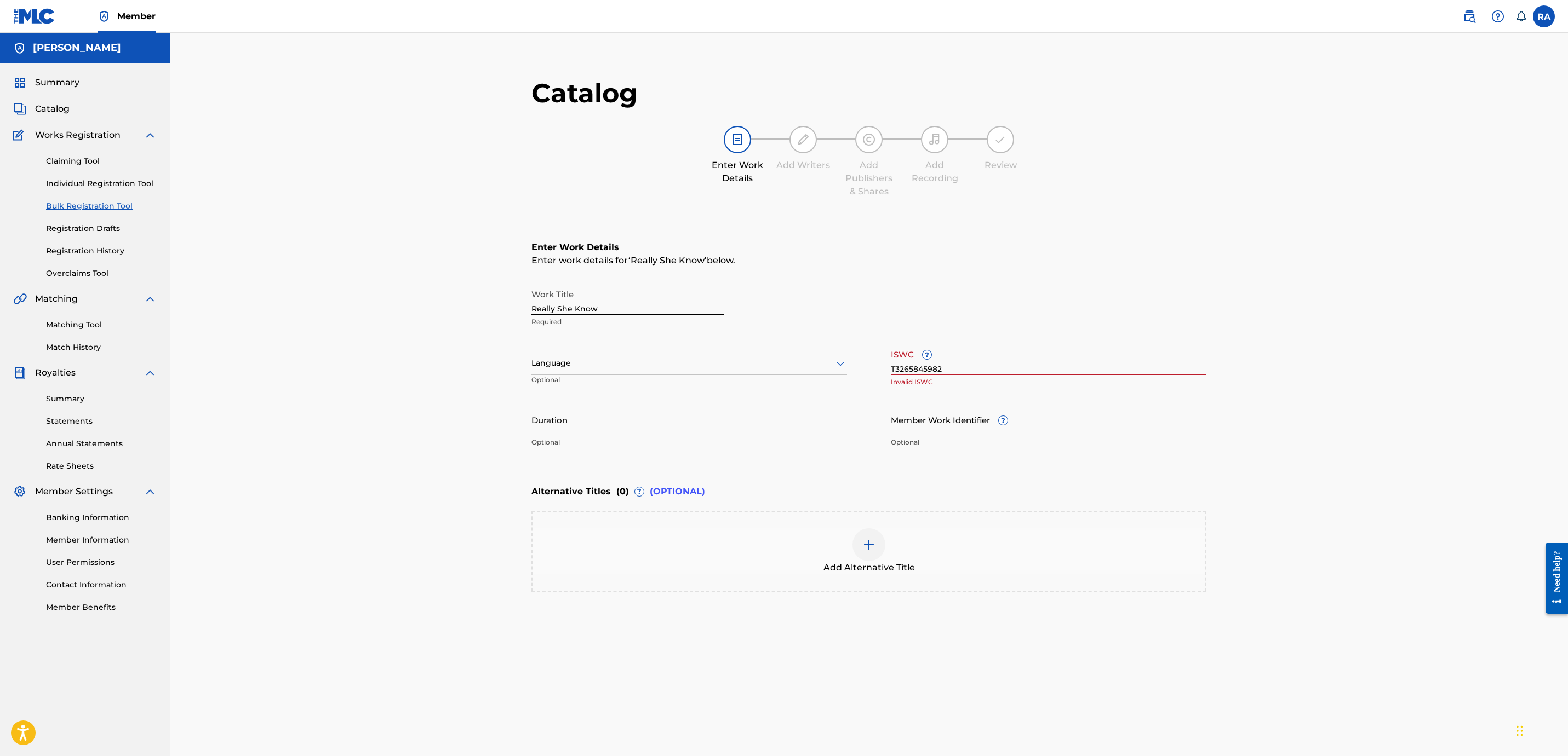
click at [954, 376] on div "ISWC ? T3265845982 Invalid ISWC" at bounding box center [1048, 368] width 315 height 49
click at [948, 365] on input "T3265845982" at bounding box center [1048, 359] width 315 height 31
drag, startPoint x: 618, startPoint y: 307, endPoint x: 625, endPoint y: 300, distance: 9.9
click at [624, 300] on input "Really She Know" at bounding box center [627, 299] width 193 height 31
drag, startPoint x: 964, startPoint y: 365, endPoint x: 881, endPoint y: 373, distance: 83.4
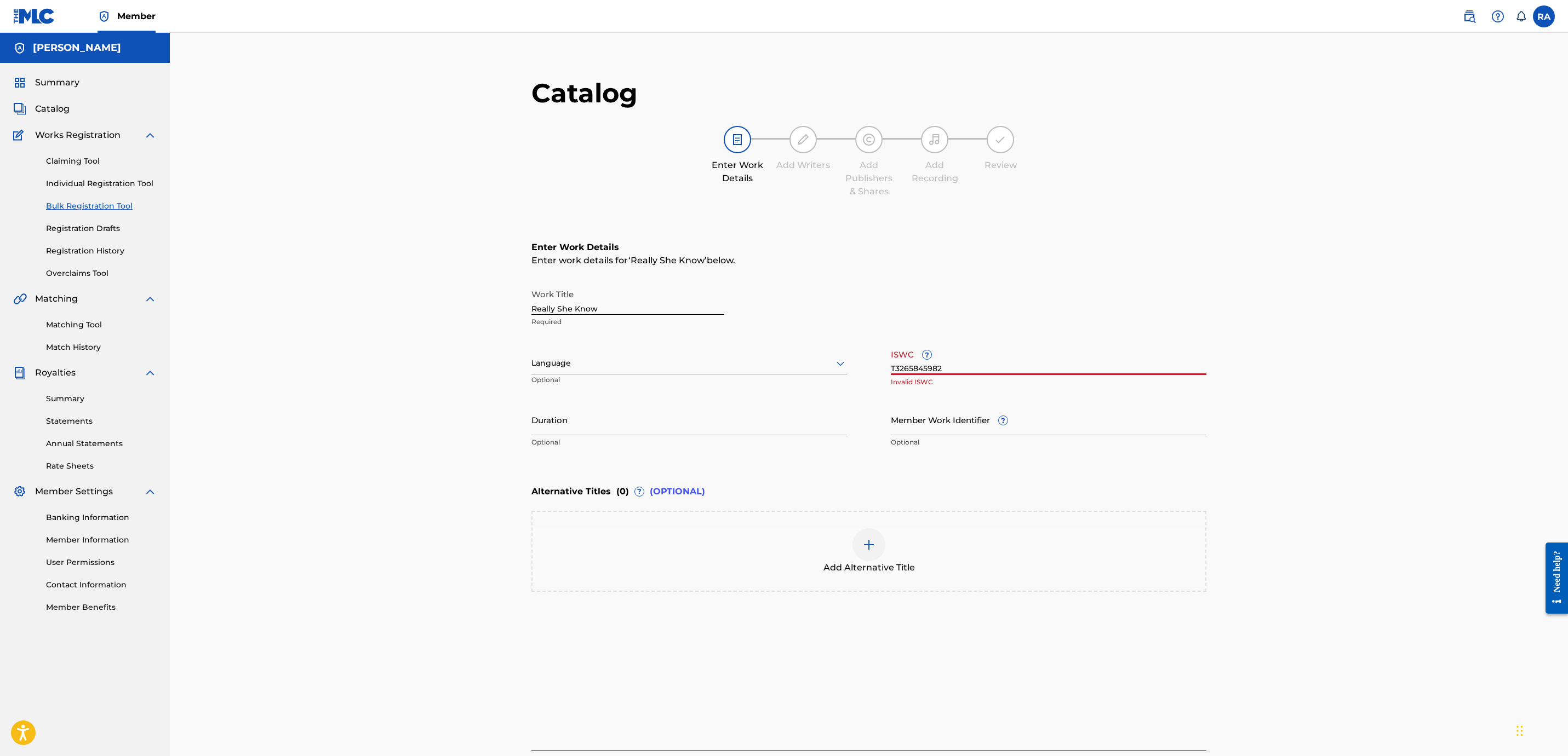
click at [881, 373] on div "Work Title Really She Know Required Language Optional ISWC ? T3265845982 Invali…" at bounding box center [868, 367] width 675 height 170
click at [966, 358] on input "ISWC ?" at bounding box center [1048, 359] width 315 height 31
paste input "QZNMW2511022"
click at [966, 358] on input "QZNMW2511022" at bounding box center [1048, 359] width 315 height 31
type input "QZNMW2511022"
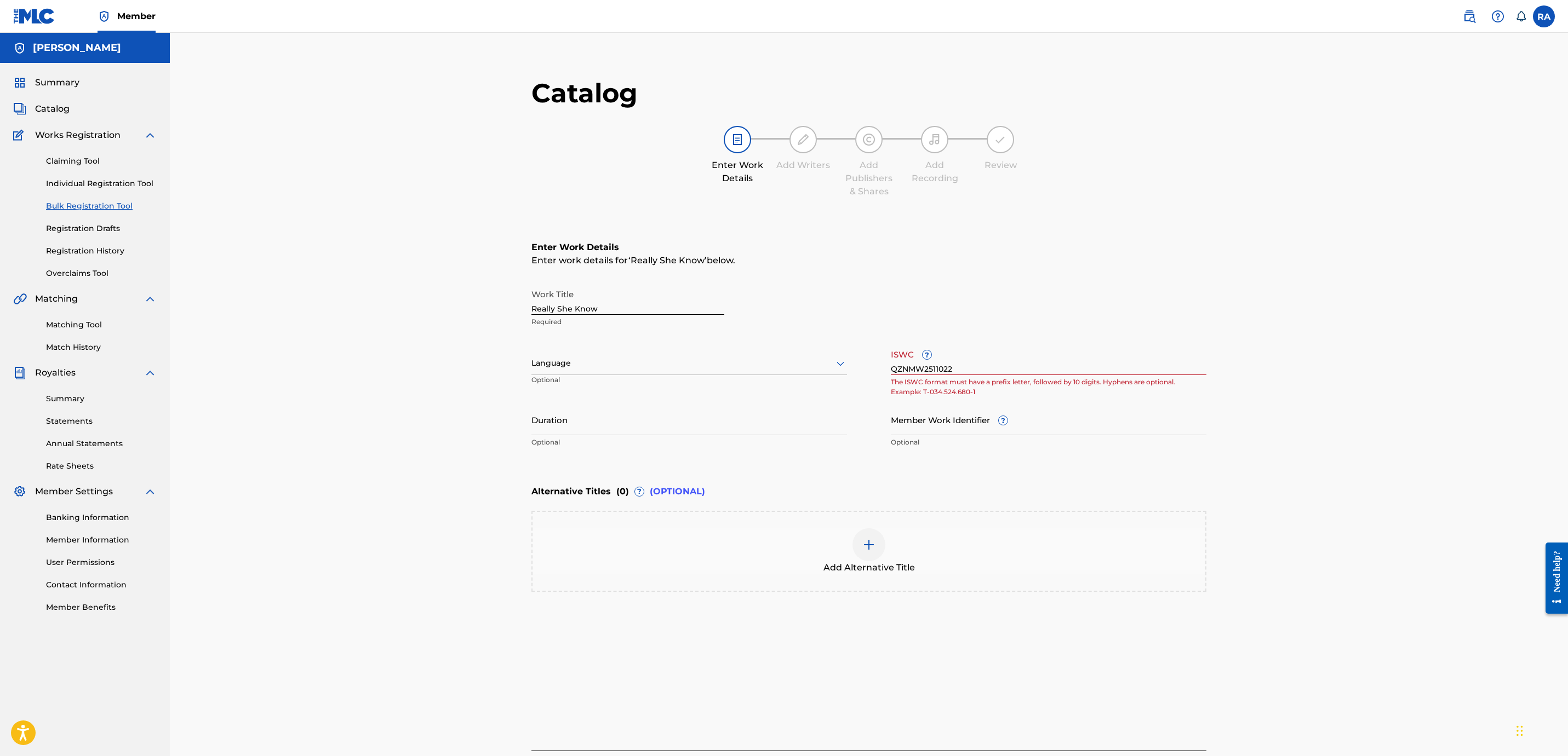
click at [956, 466] on div "Enter Work Details Enter work details for ‘ Really She Know ’ below. Work Title…" at bounding box center [868, 346] width 675 height 265
drag, startPoint x: 956, startPoint y: 365, endPoint x: 871, endPoint y: 373, distance: 85.4
click at [871, 373] on div "Work Title Really She Know Required Language Optional ISWC ? QZNMW2511022 The I…" at bounding box center [868, 367] width 675 height 170
click at [970, 367] on input "ISWC ?" at bounding box center [1048, 359] width 315 height 31
paste input "QZNMW2511022"
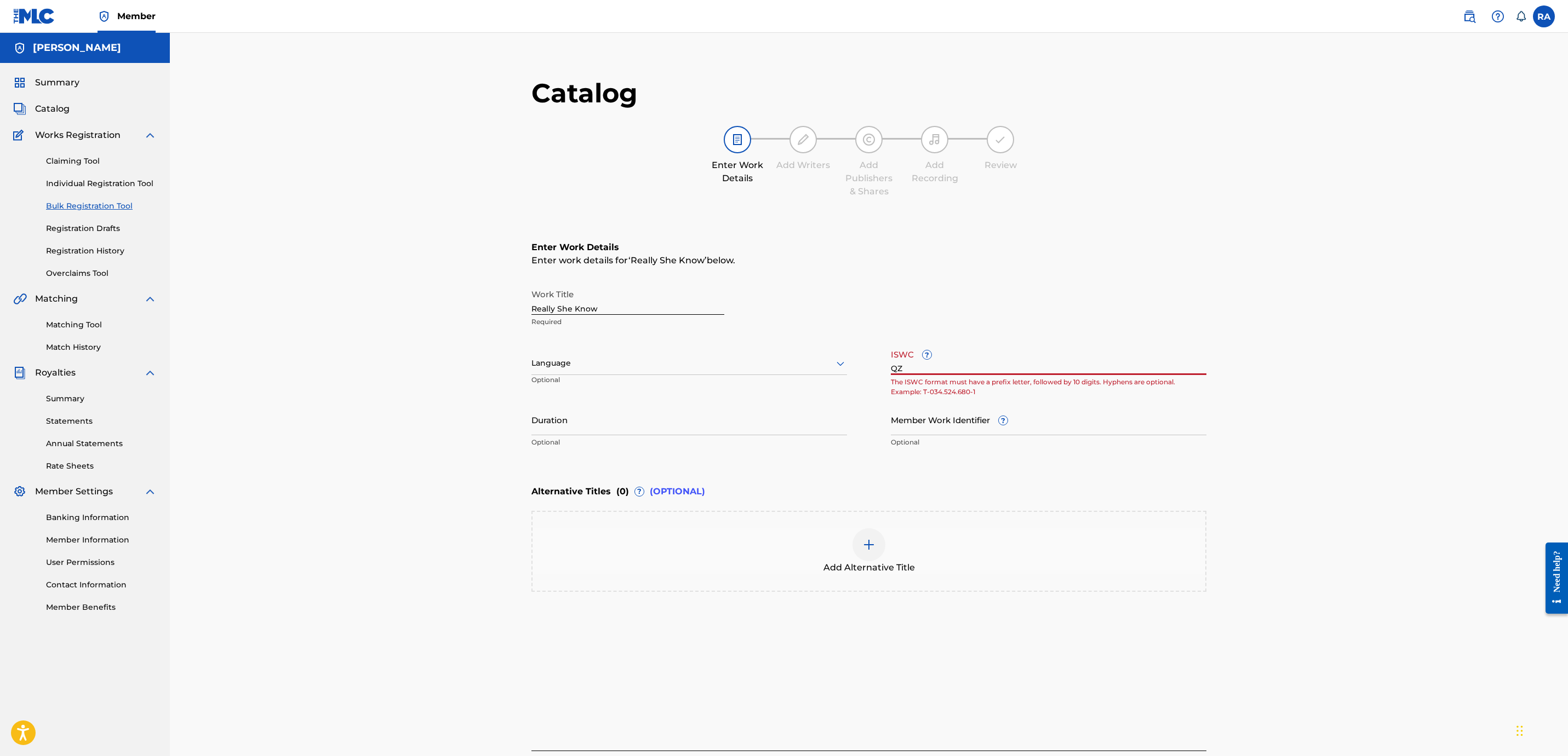
type input "Q"
click at [947, 365] on input "ISWC ?" at bounding box center [1048, 359] width 315 height 31
paste input "T3265845981"
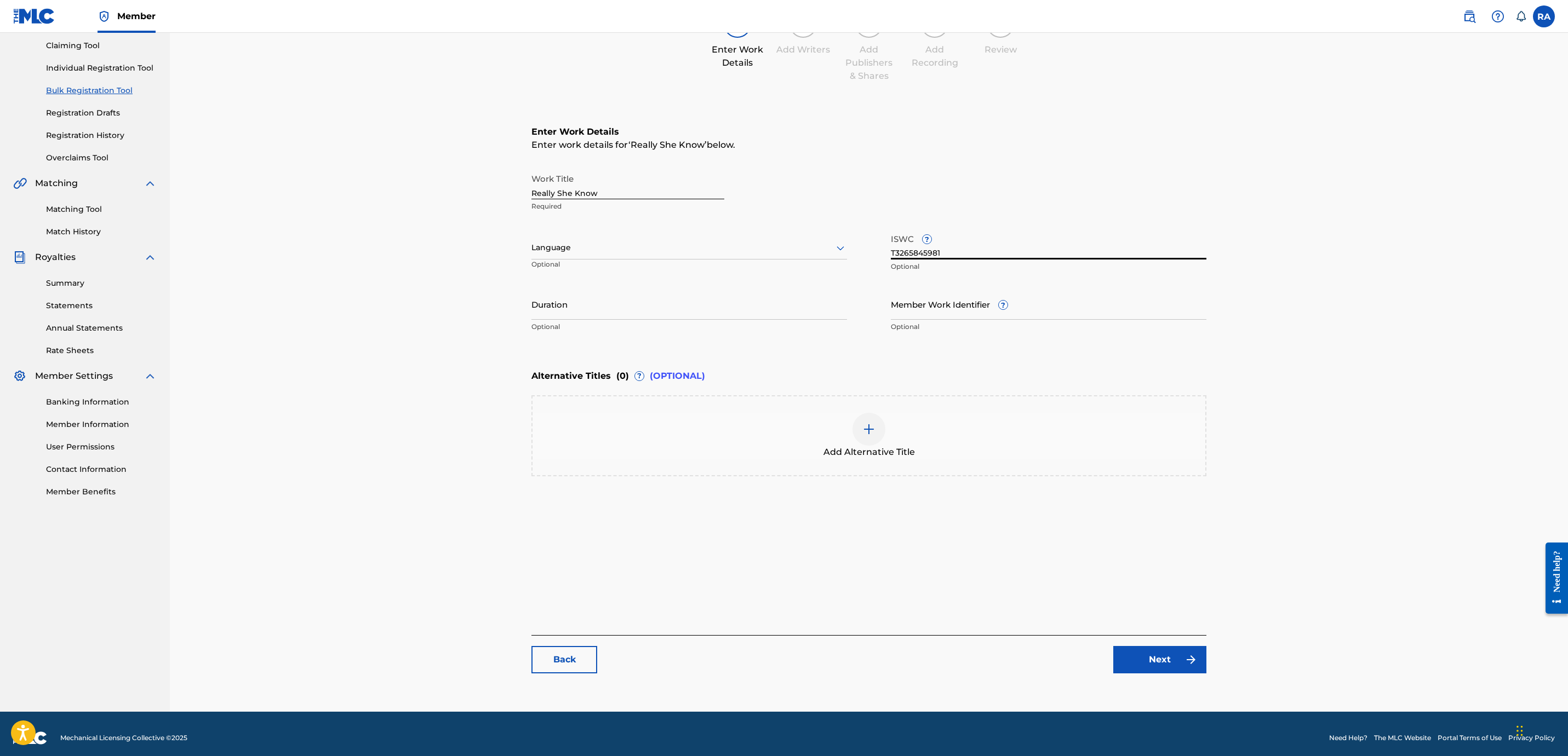
scroll to position [124, 0]
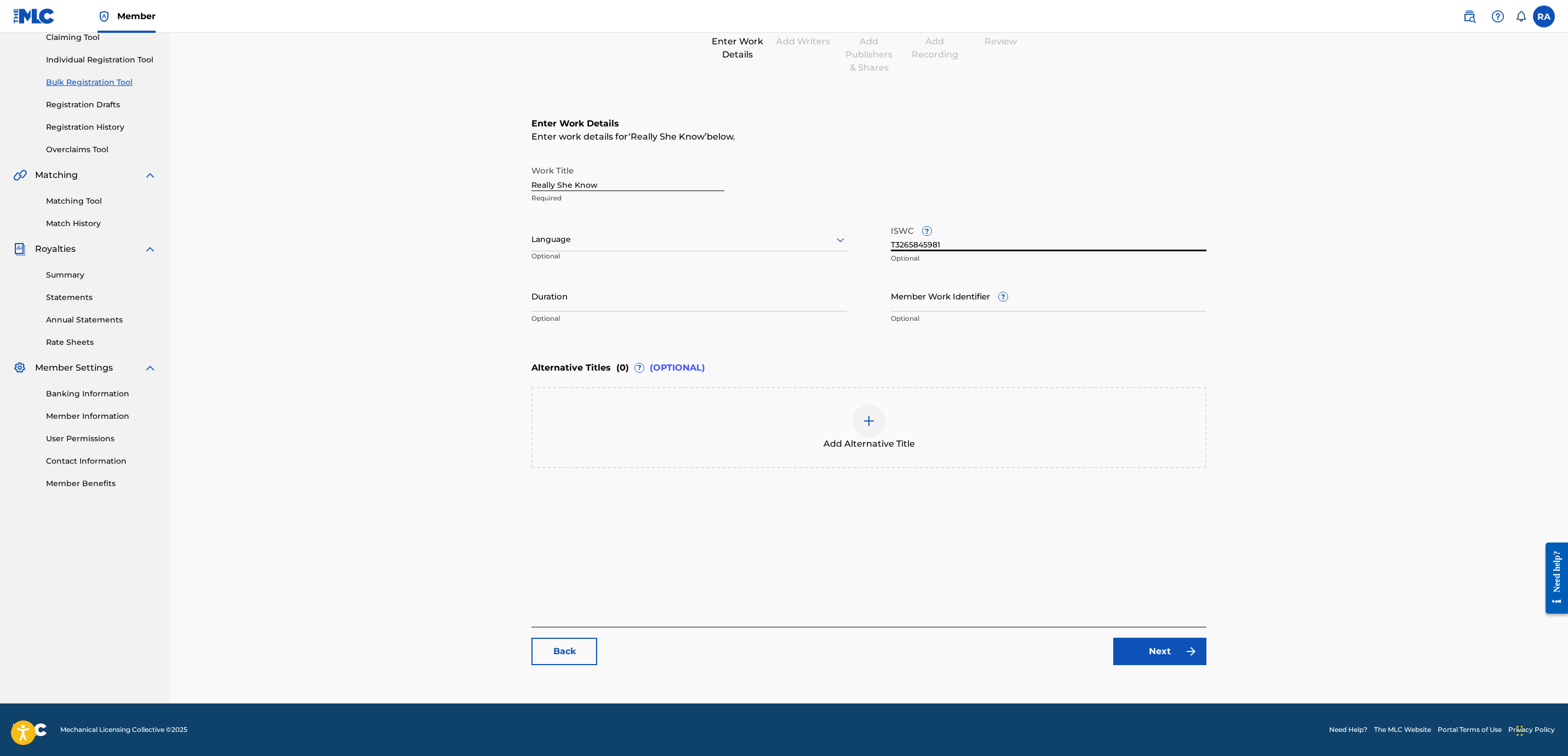
type input "T3265845981"
click at [1172, 653] on link "Next" at bounding box center [1160, 652] width 94 height 27
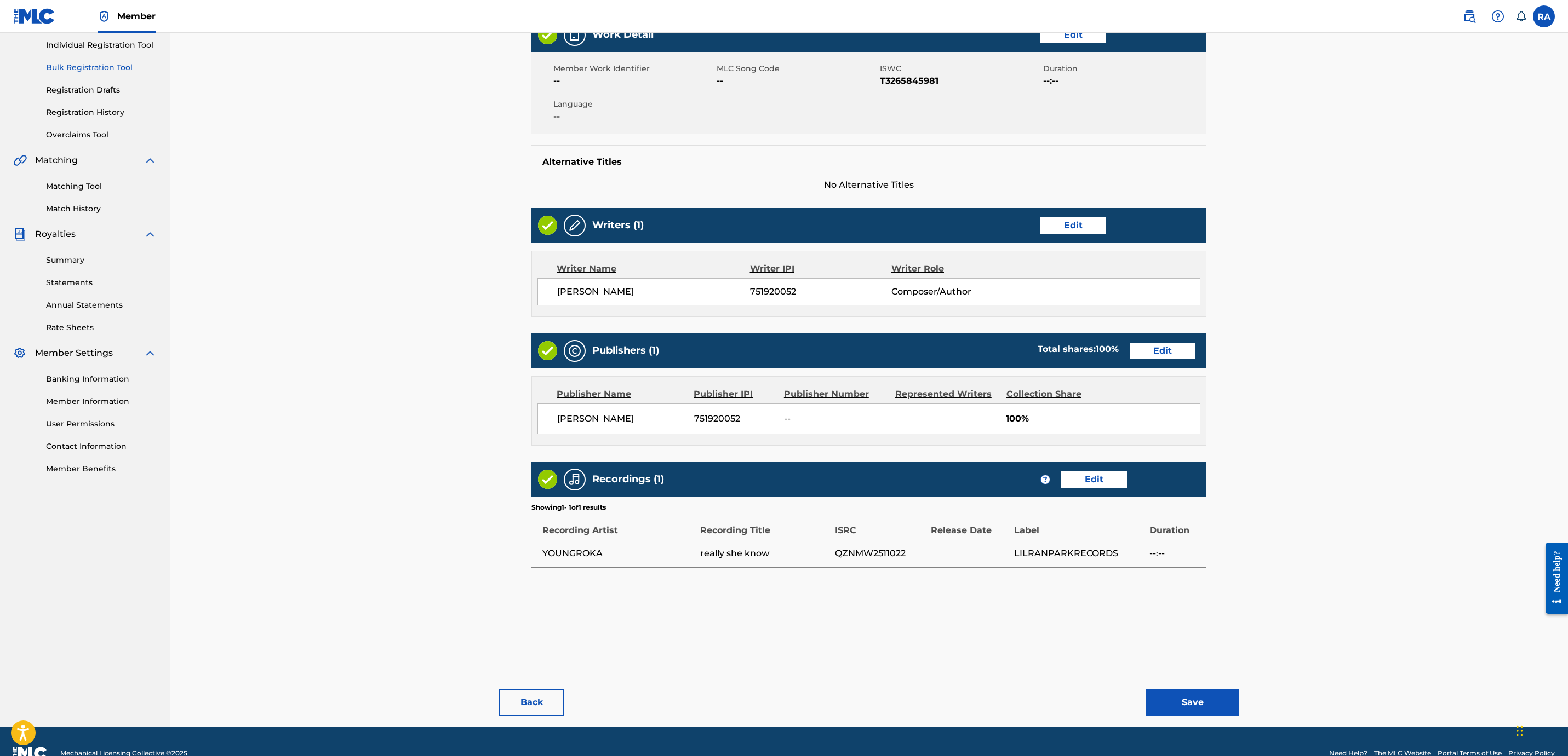
scroll to position [161, 0]
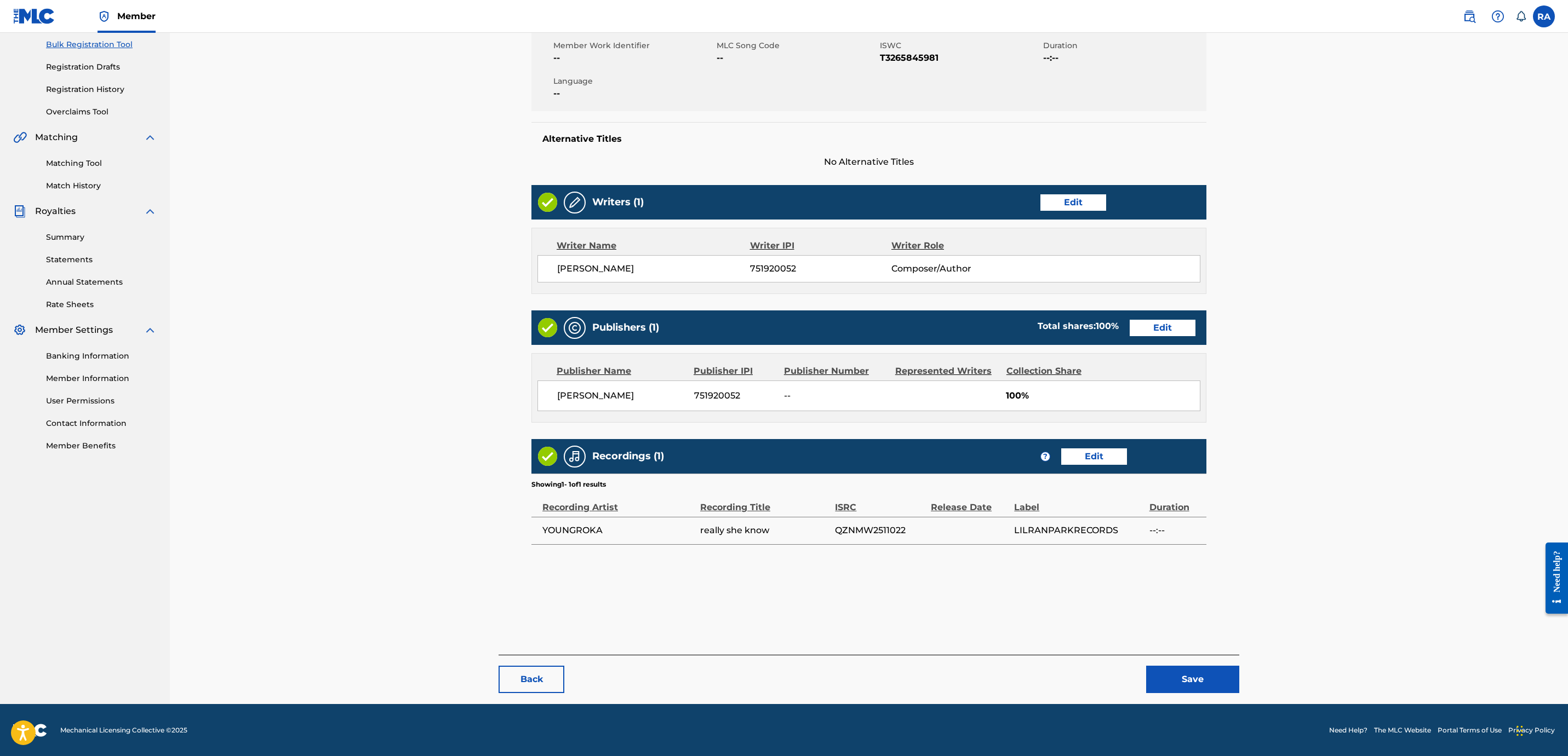
click at [1200, 675] on button "Save" at bounding box center [1193, 679] width 94 height 27
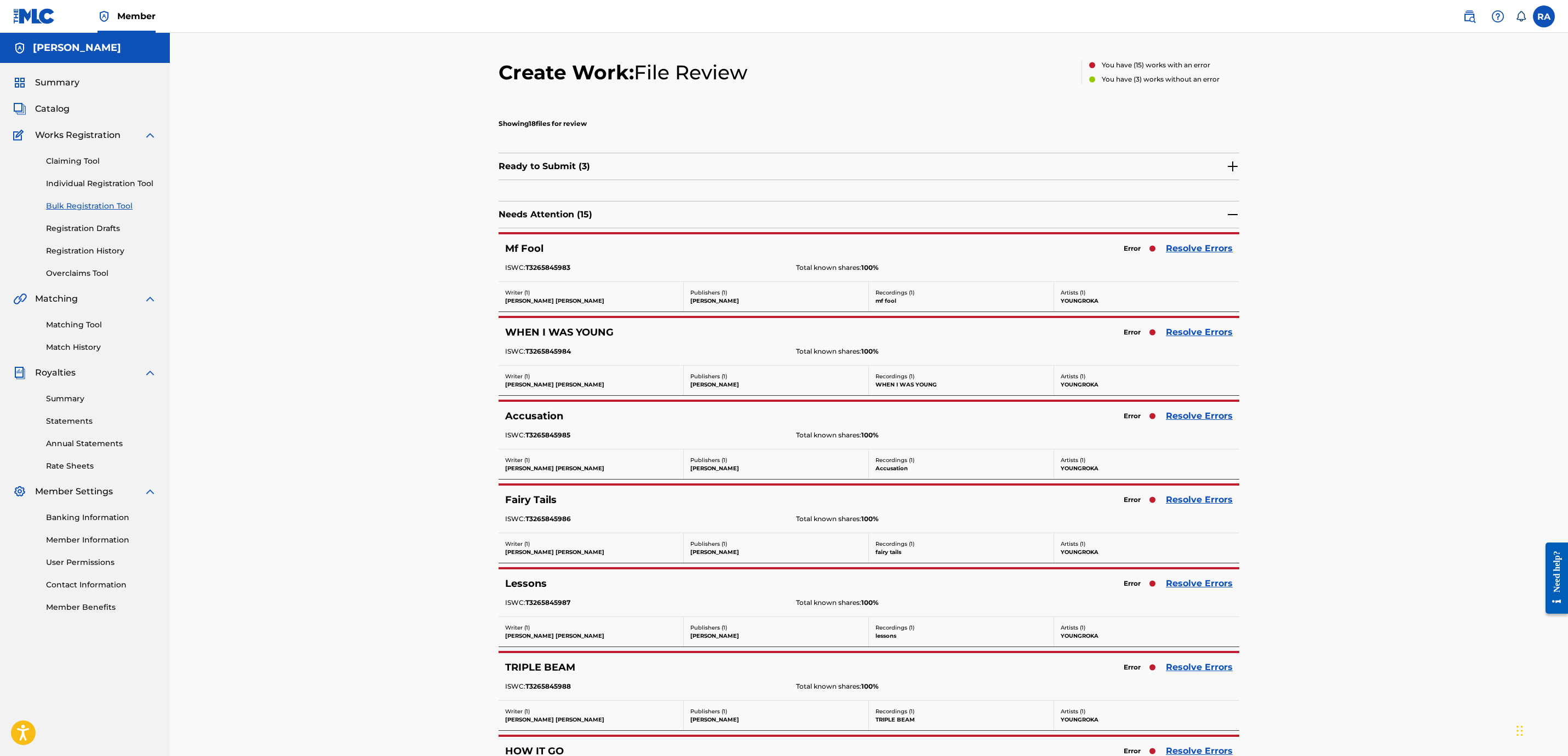
click at [1195, 253] on link "Resolve Errors" at bounding box center [1198, 248] width 67 height 13
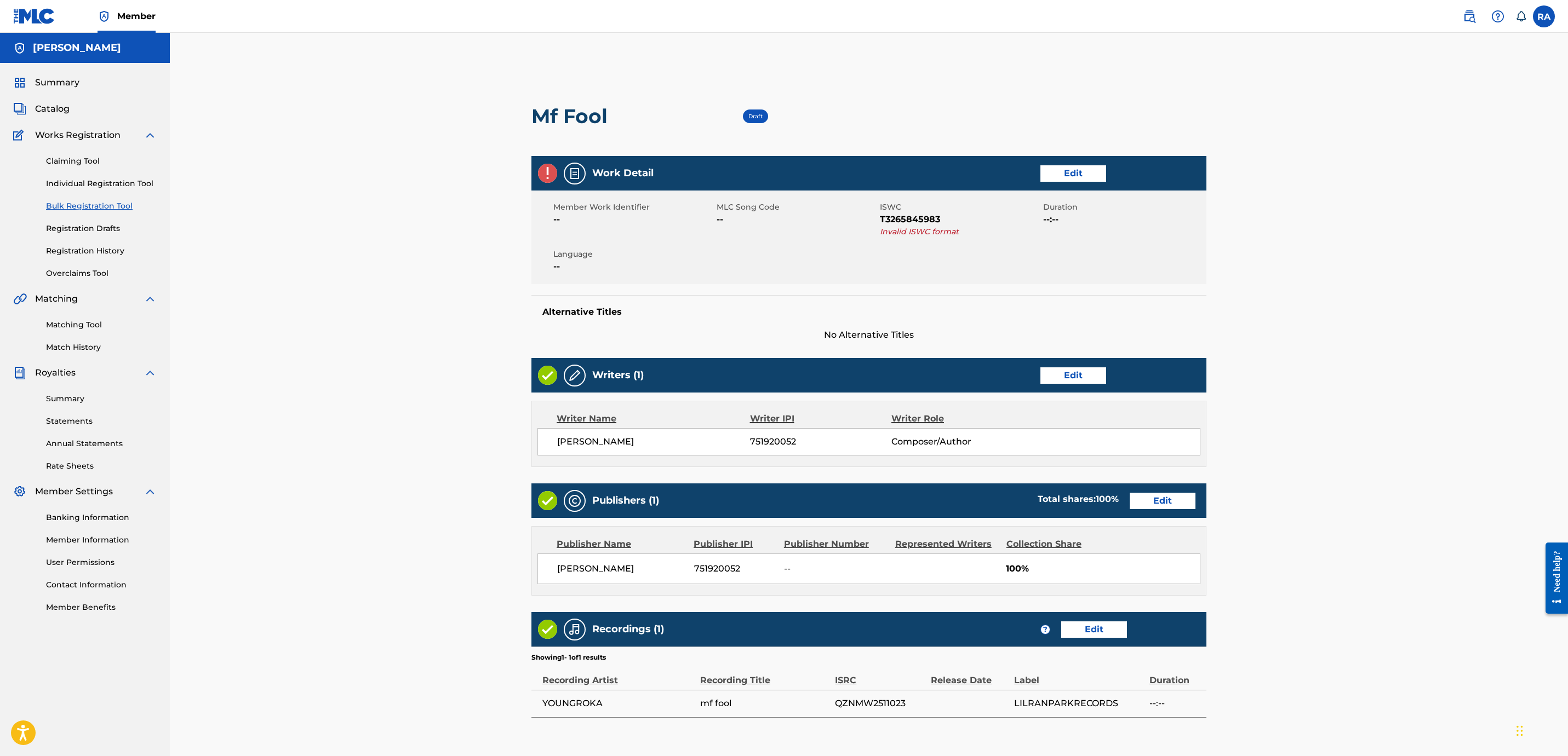
click at [1058, 170] on link "Edit" at bounding box center [1073, 173] width 66 height 16
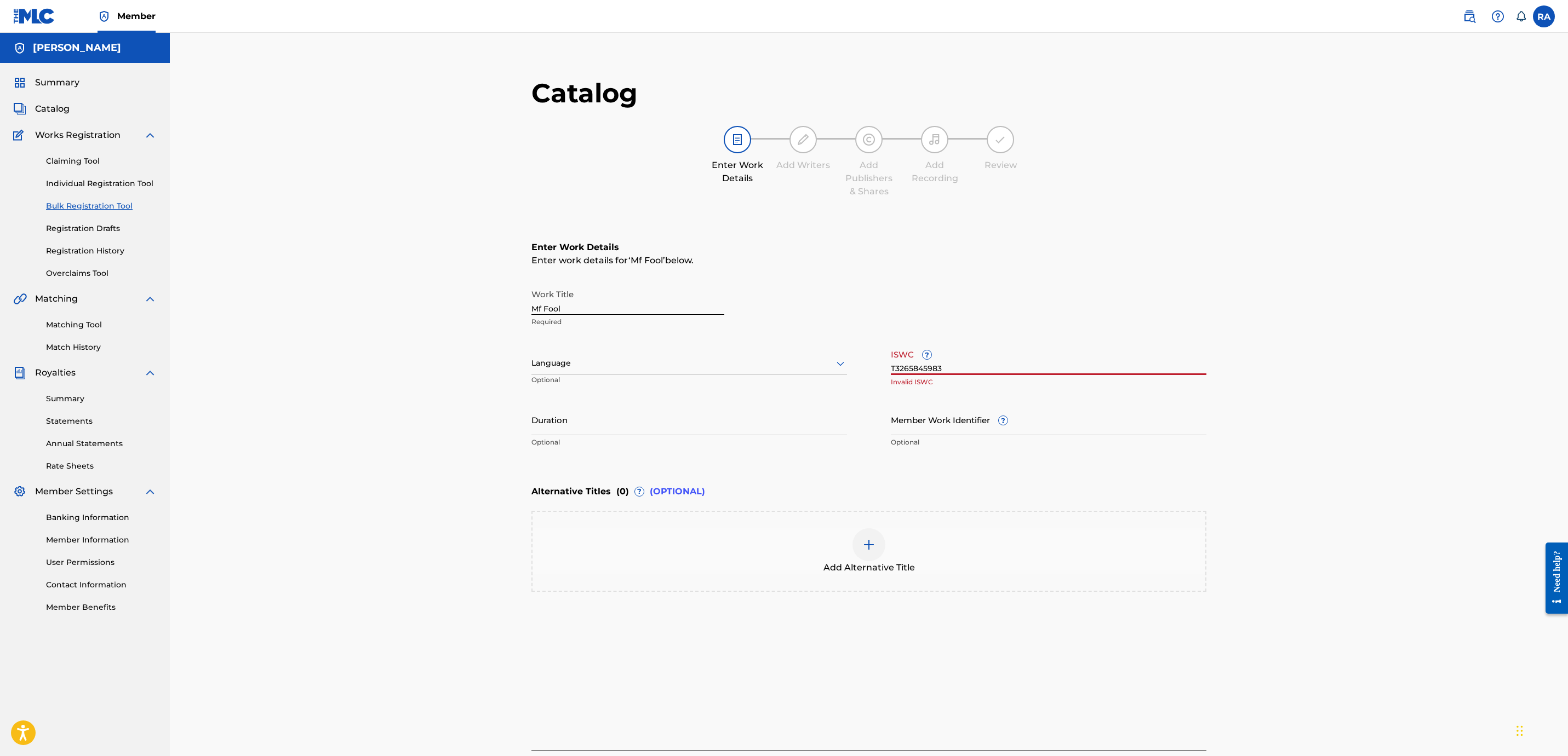
click at [955, 372] on input "T3265845983" at bounding box center [1048, 359] width 315 height 31
drag, startPoint x: 955, startPoint y: 372, endPoint x: 843, endPoint y: 362, distance: 112.4
click at [843, 362] on div "Work Title Mf Fool Required Language Optional ISWC ? T3265845983 Invalid ISWC D…" at bounding box center [868, 367] width 675 height 170
paste input "QZNMW2511022"
type input "QZNMW2511022"
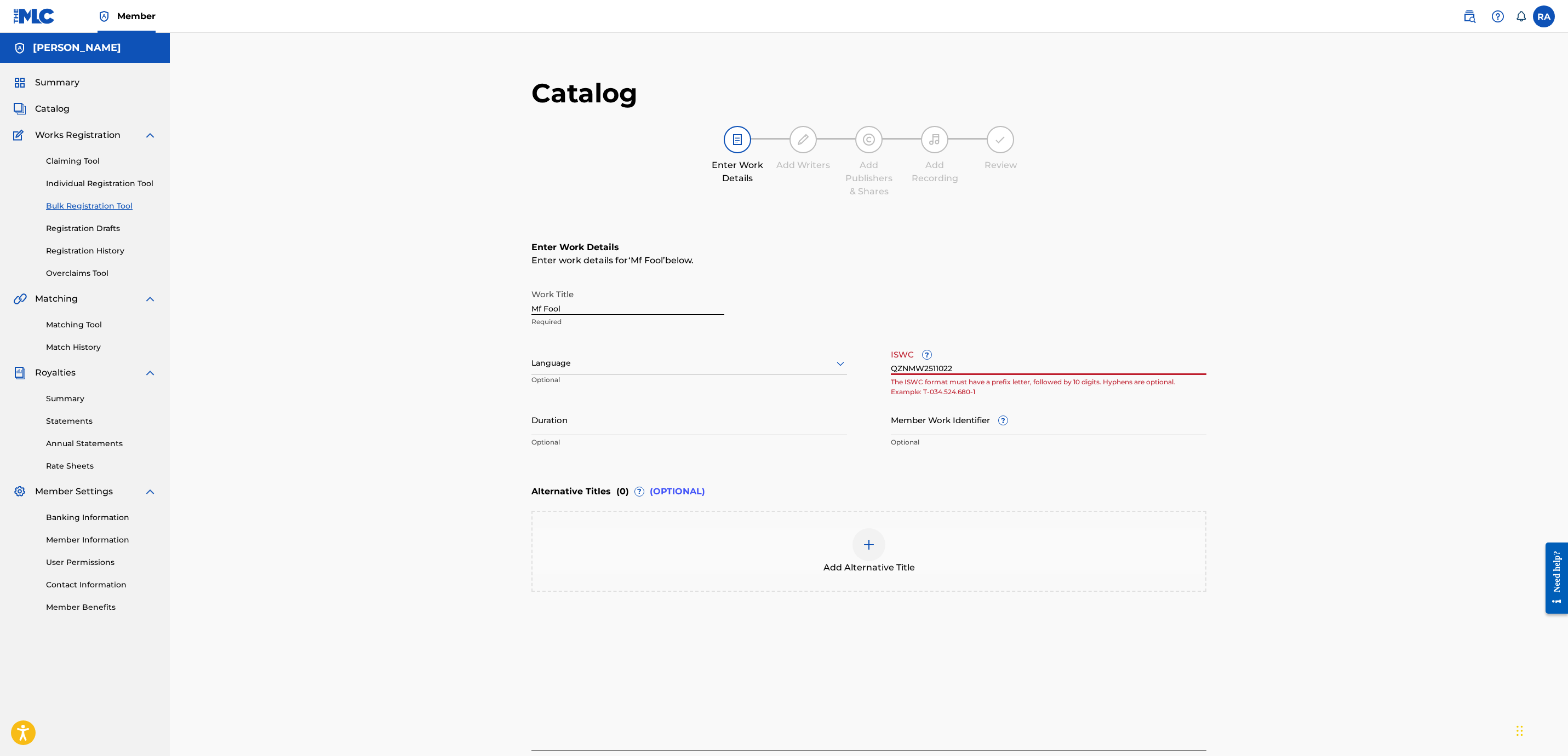
drag, startPoint x: 1001, startPoint y: 365, endPoint x: 851, endPoint y: 351, distance: 150.7
click at [851, 351] on div "Work Title Mf Fool Required Language Optional ISWC ? QZNMW2511022 The ISWC form…" at bounding box center [868, 367] width 675 height 170
paste input "QZNMW2511022"
type input "QZNMW251102\\"
drag, startPoint x: 972, startPoint y: 363, endPoint x: 858, endPoint y: 330, distance: 118.7
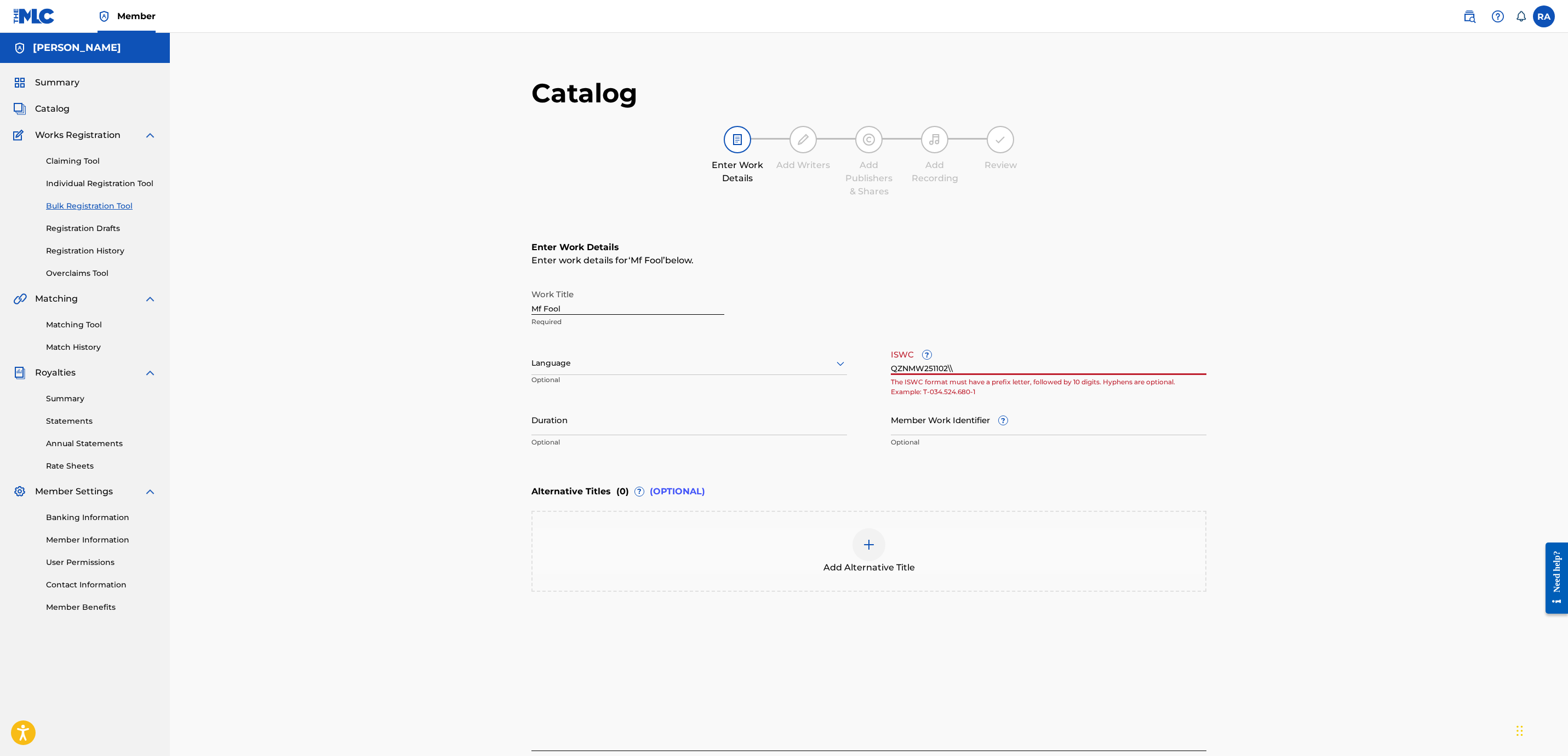
click at [858, 330] on div "Work Title Mf Fool Required Language Optional ISWC ? QZNMW251102\\ The ISWC for…" at bounding box center [868, 367] width 675 height 170
paste input "QZNMW2511023"
type input "Q"
paste input "T3265845981"
type input "T3265845981"
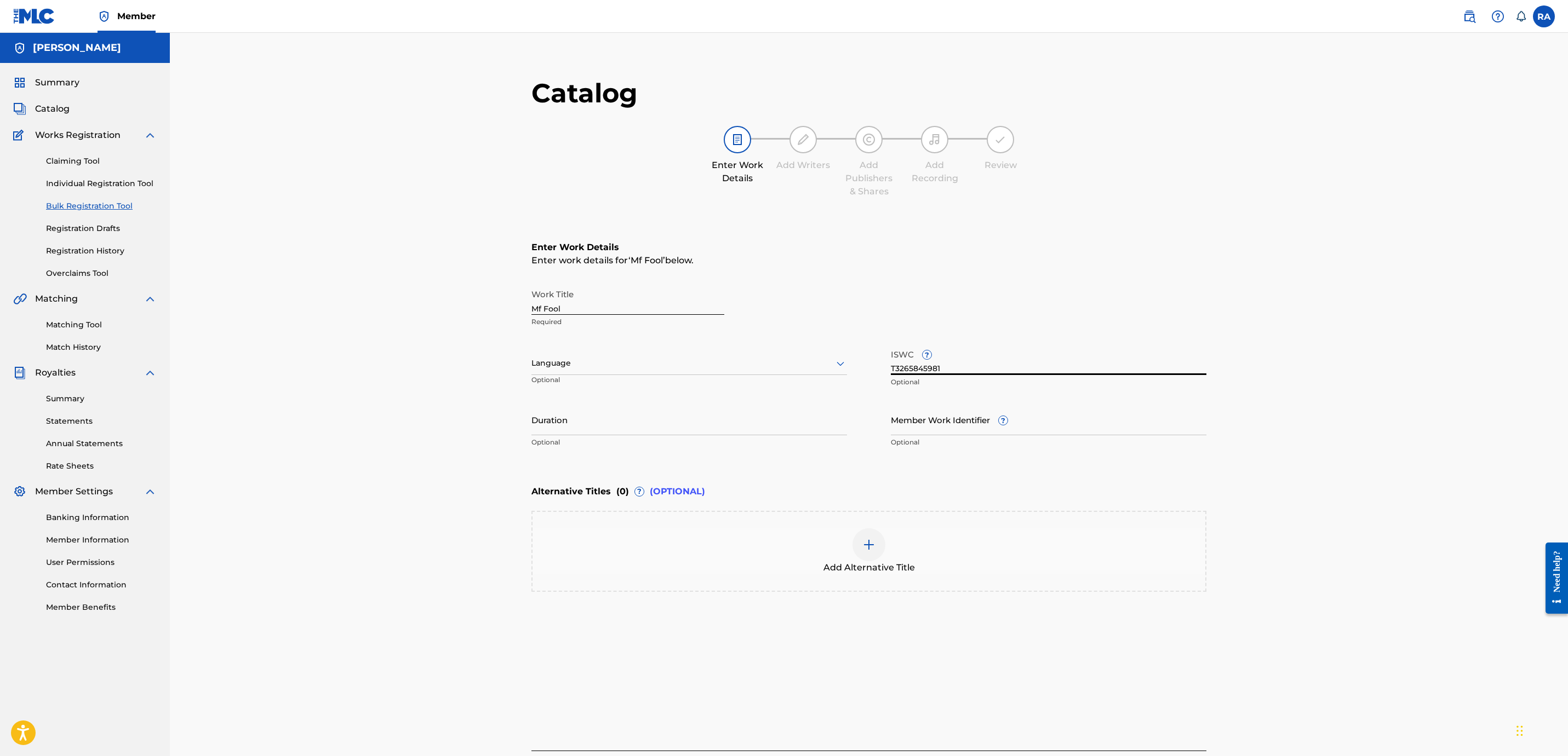
click at [891, 294] on div "Work Title Mf Fool Required" at bounding box center [868, 308] width 675 height 49
click at [94, 205] on link "Bulk Registration Tool" at bounding box center [101, 206] width 111 height 12
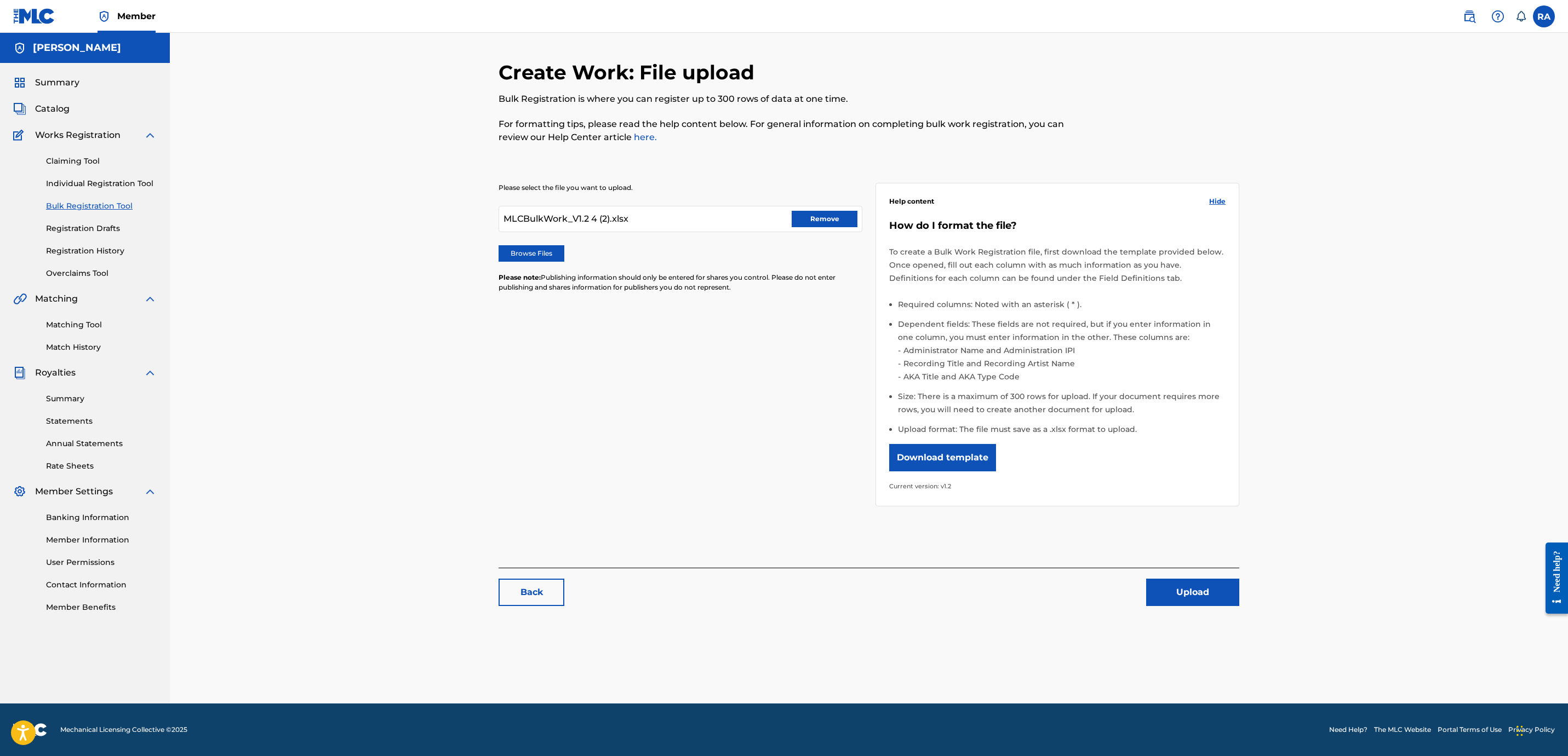
click at [847, 215] on button "Remove" at bounding box center [824, 219] width 66 height 16
click at [545, 248] on label "Browse Files" at bounding box center [532, 254] width 66 height 16
click at [0, 0] on input "Browse Files" at bounding box center [0, 0] width 0 height 0
click at [1177, 585] on button "Upload" at bounding box center [1193, 592] width 94 height 27
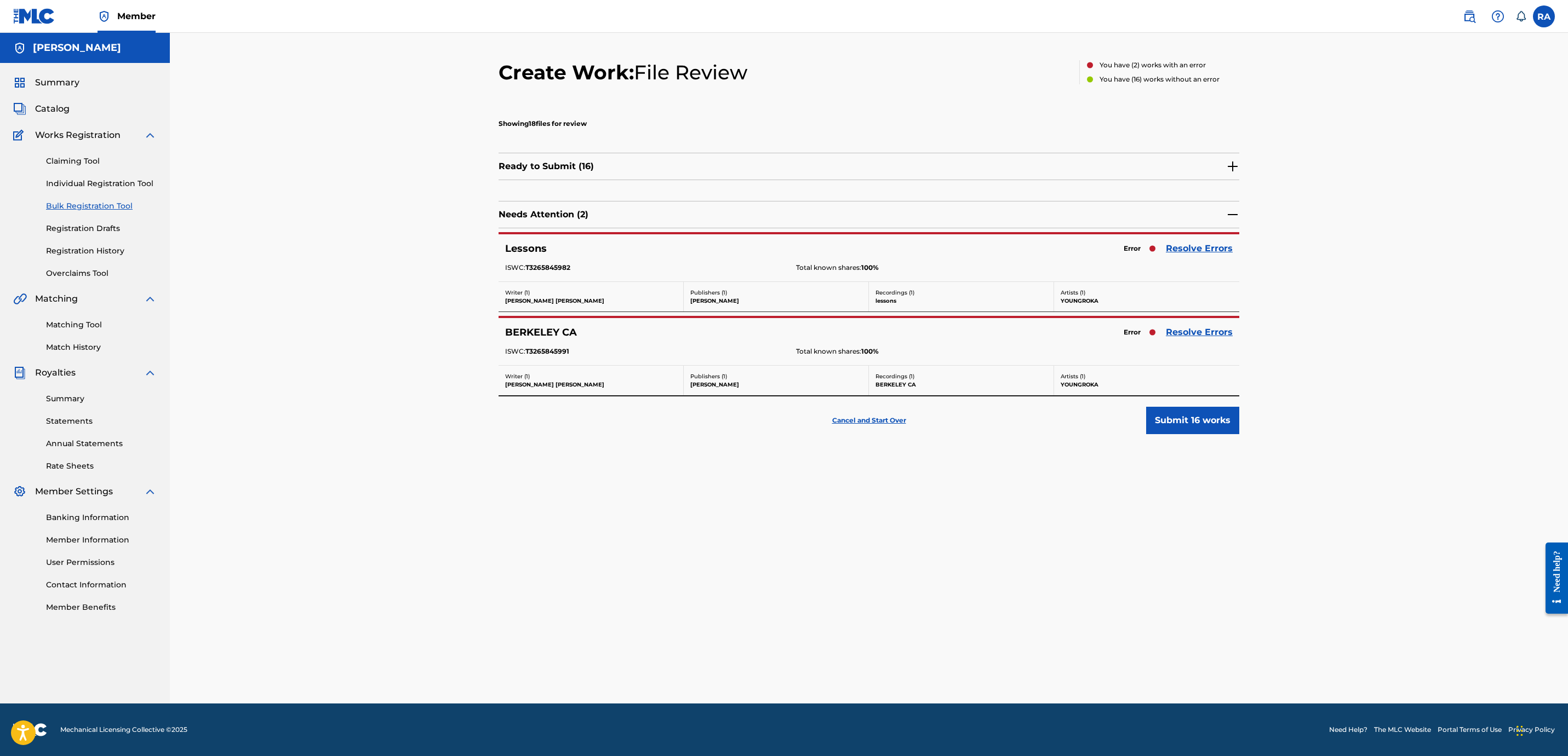
click at [1220, 249] on link "Resolve Errors" at bounding box center [1198, 248] width 67 height 13
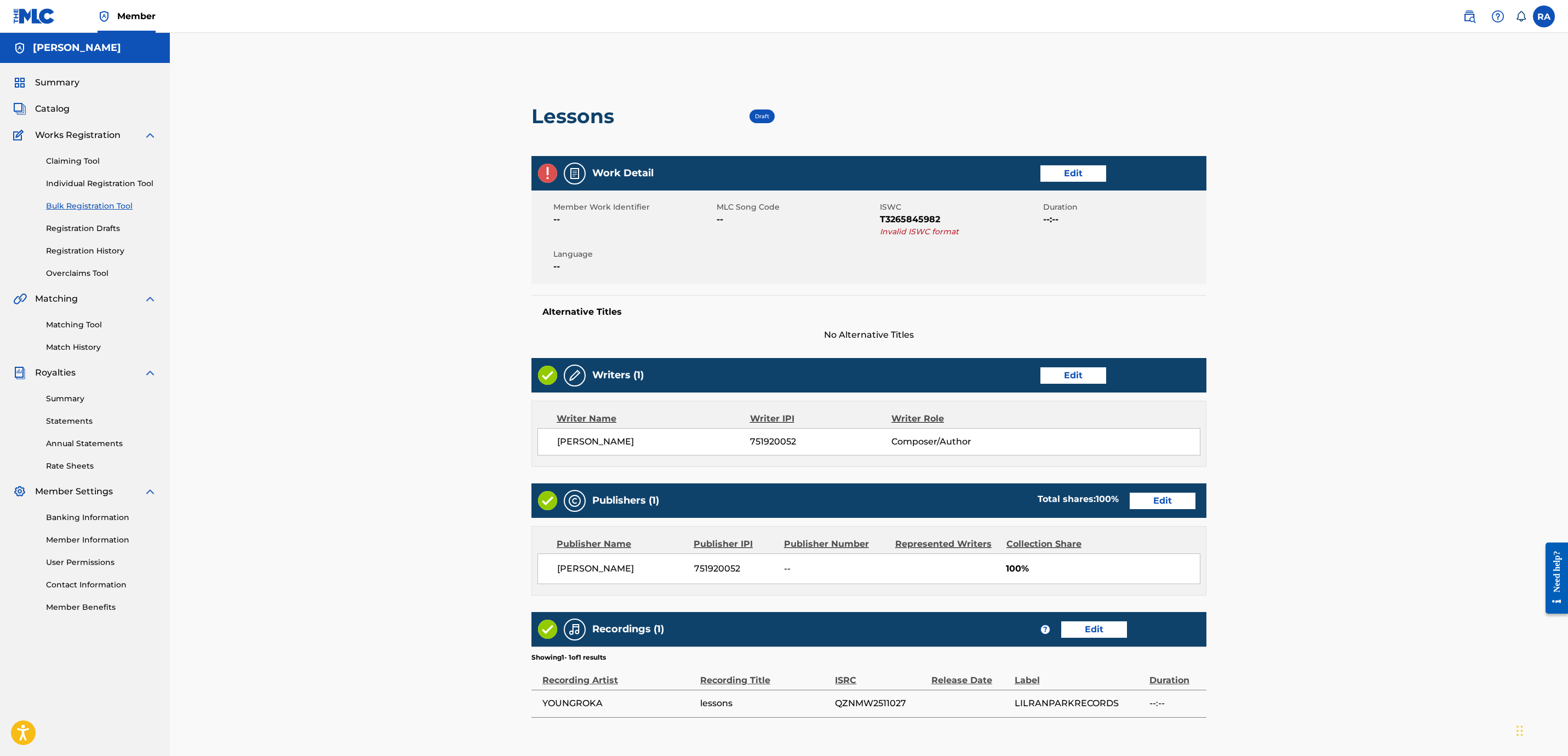
click at [1067, 162] on div "Work Detail Edit" at bounding box center [868, 173] width 675 height 35
click at [1065, 181] on div "Work Detail Edit" at bounding box center [868, 173] width 675 height 35
click at [1068, 171] on link "Edit" at bounding box center [1073, 173] width 66 height 16
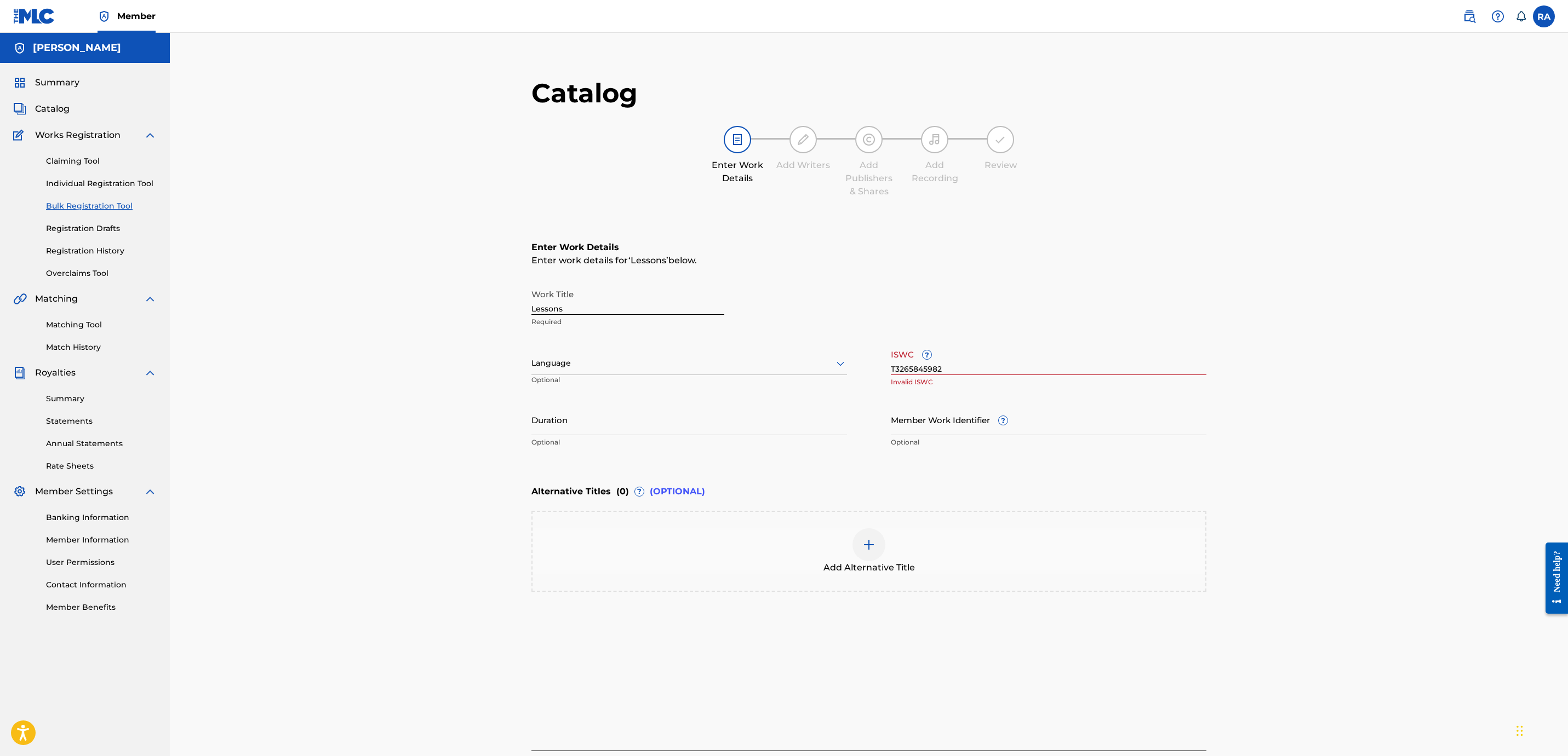
click at [968, 369] on input "T3265845982" at bounding box center [1048, 359] width 315 height 31
type input "T"
paste input "T3265845981"
type input "T3265845981"
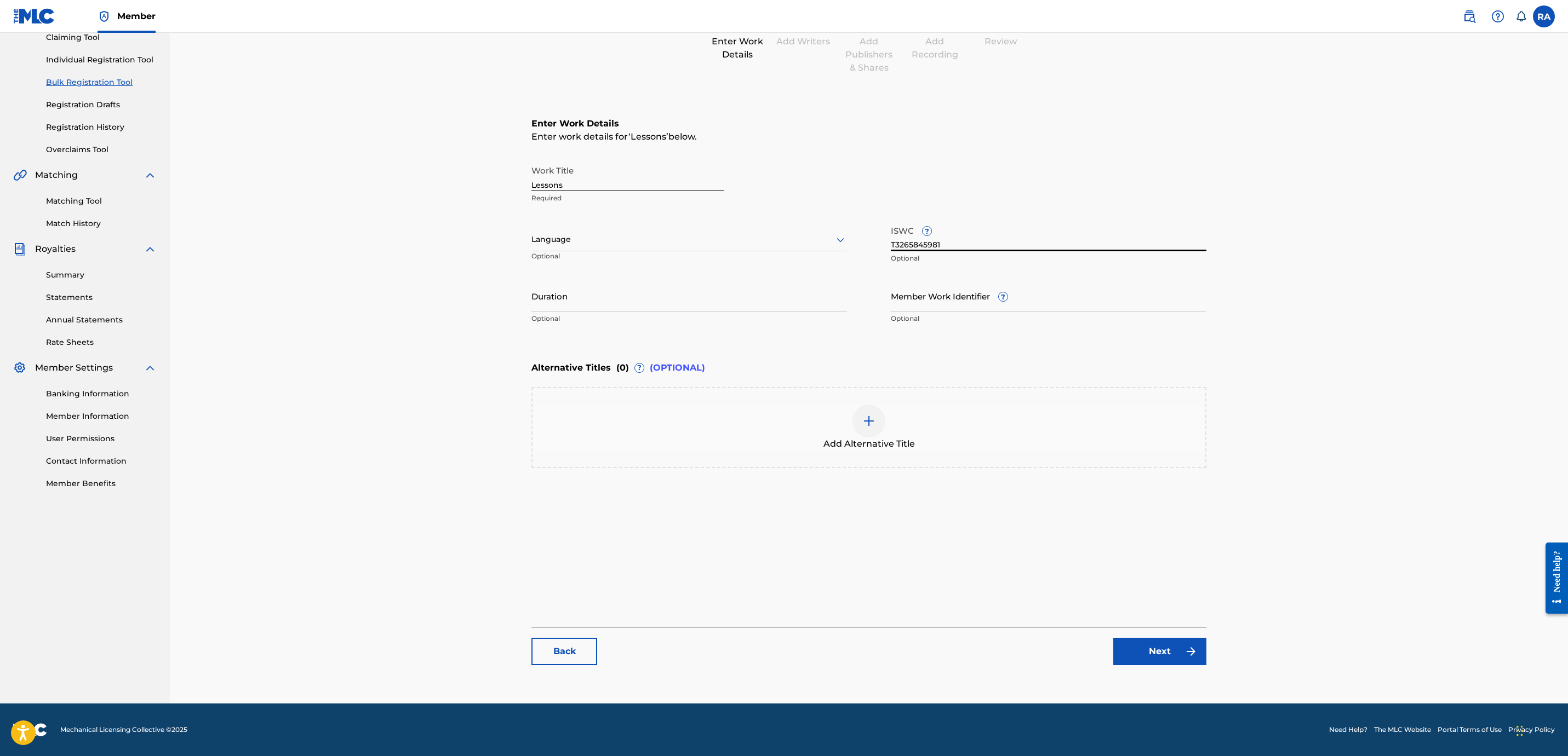
click at [1168, 647] on link "Next" at bounding box center [1160, 652] width 94 height 27
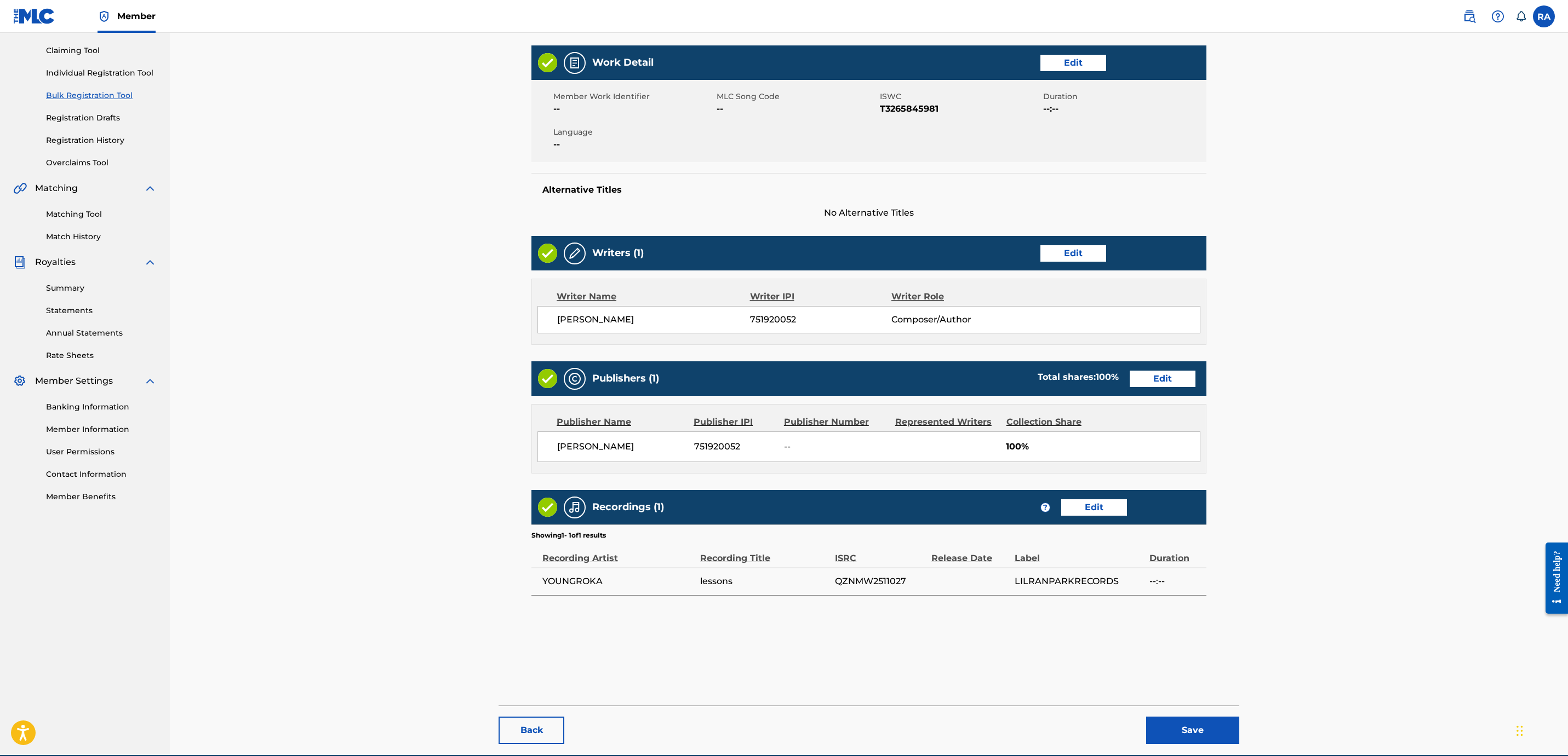
scroll to position [161, 0]
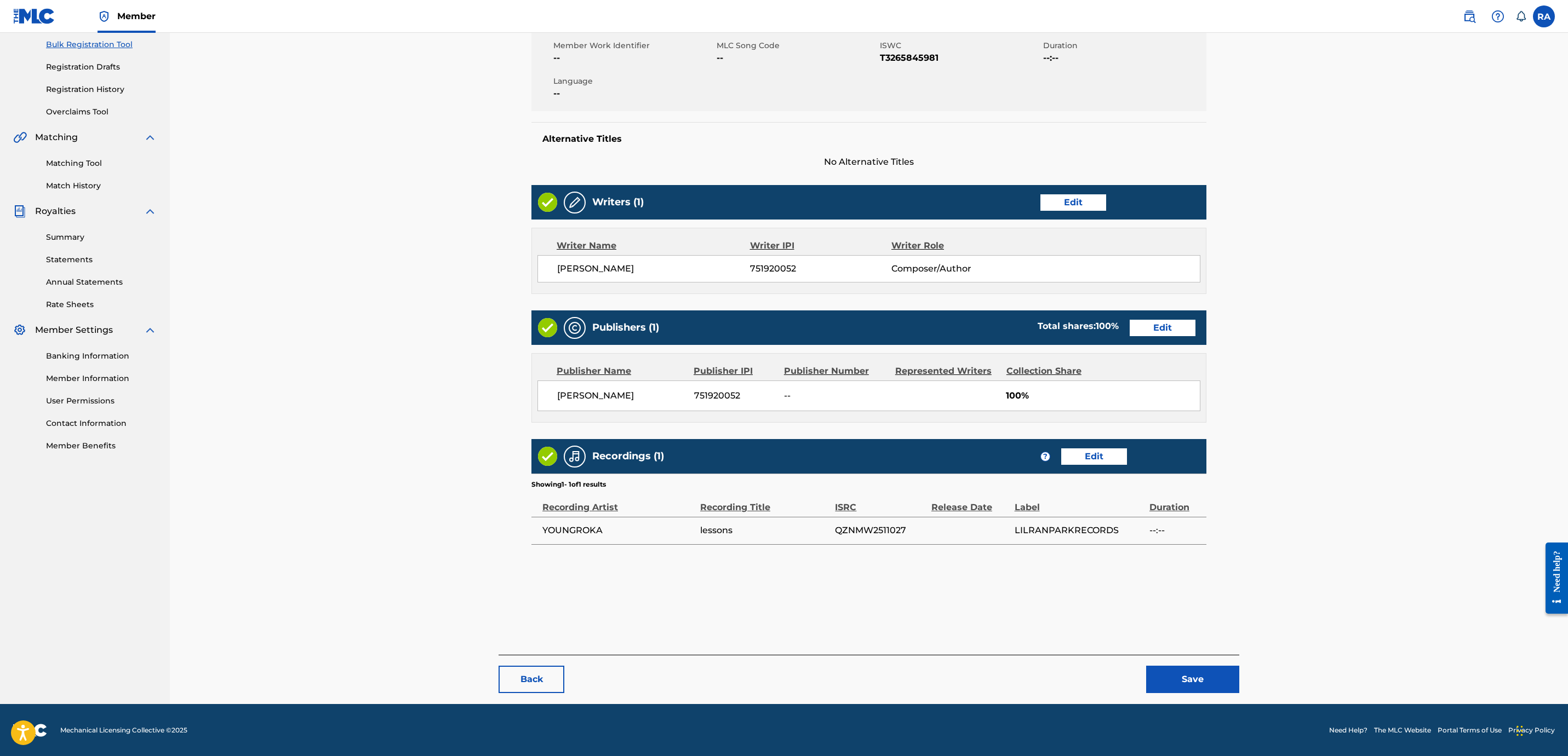
click at [1222, 667] on button "Save" at bounding box center [1193, 679] width 94 height 27
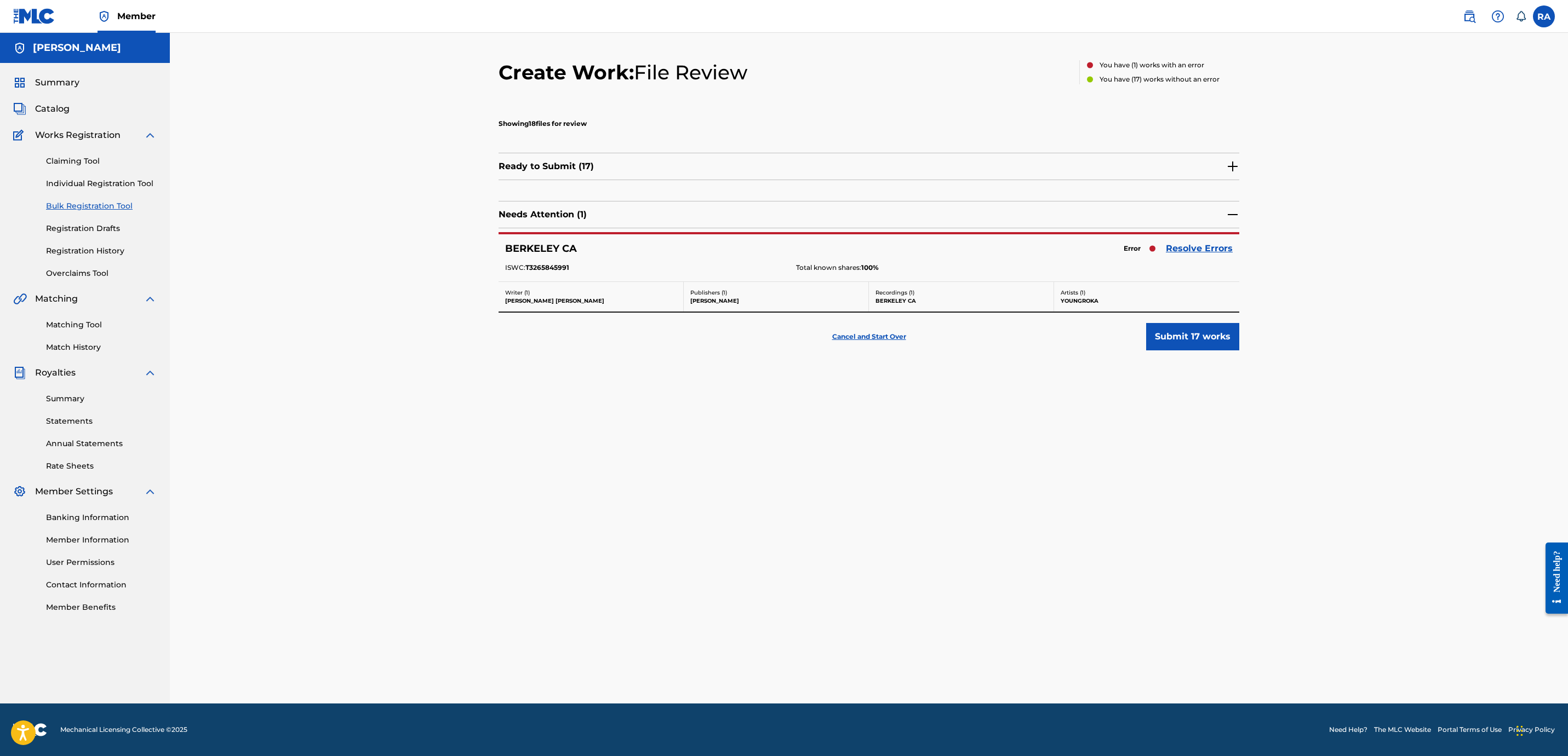
click at [1188, 252] on link "Resolve Errors" at bounding box center [1198, 248] width 67 height 13
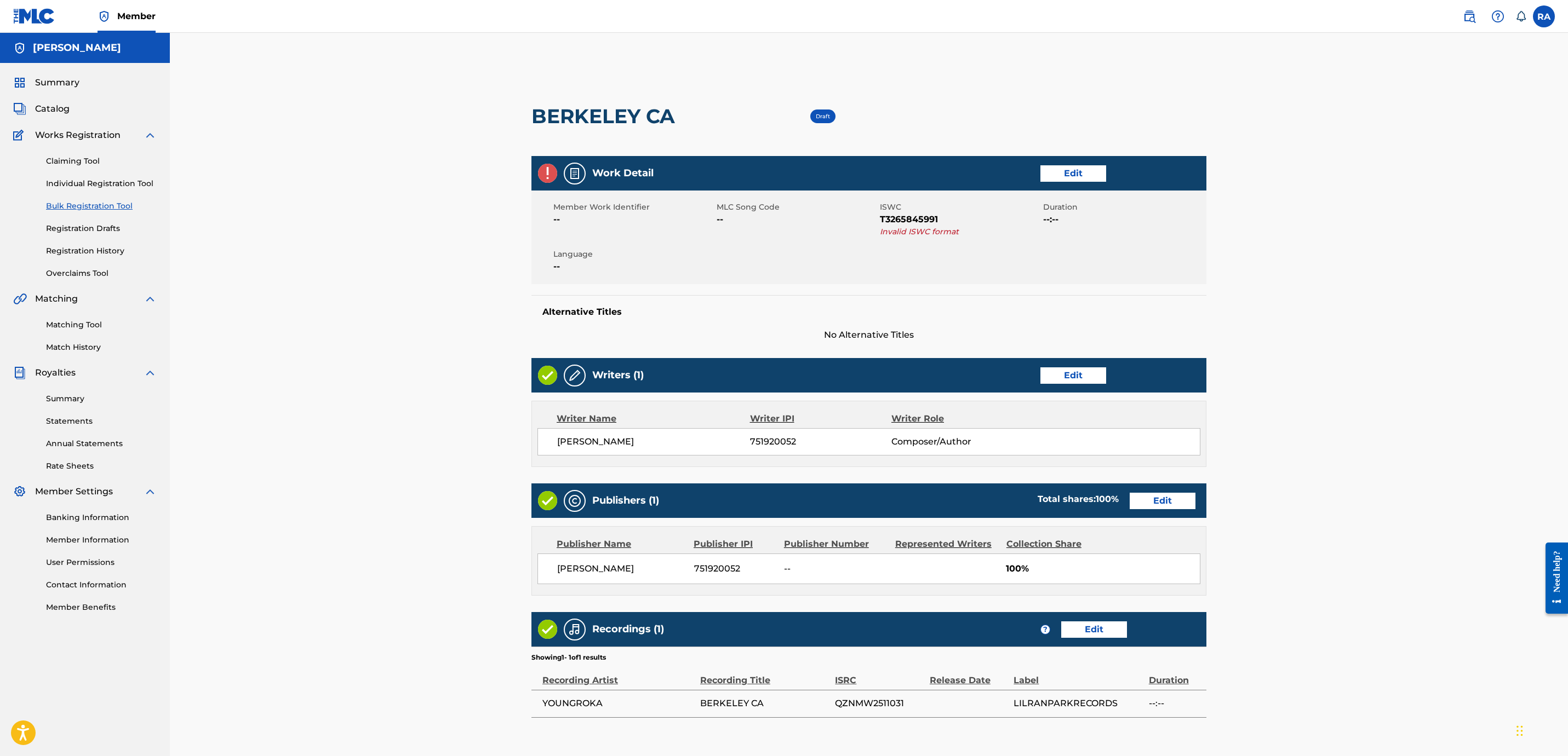
click at [1092, 162] on div "Work Detail Edit" at bounding box center [868, 173] width 675 height 35
click at [1087, 159] on div "Work Detail Edit" at bounding box center [868, 173] width 675 height 35
click at [1085, 176] on link "Edit" at bounding box center [1073, 173] width 66 height 16
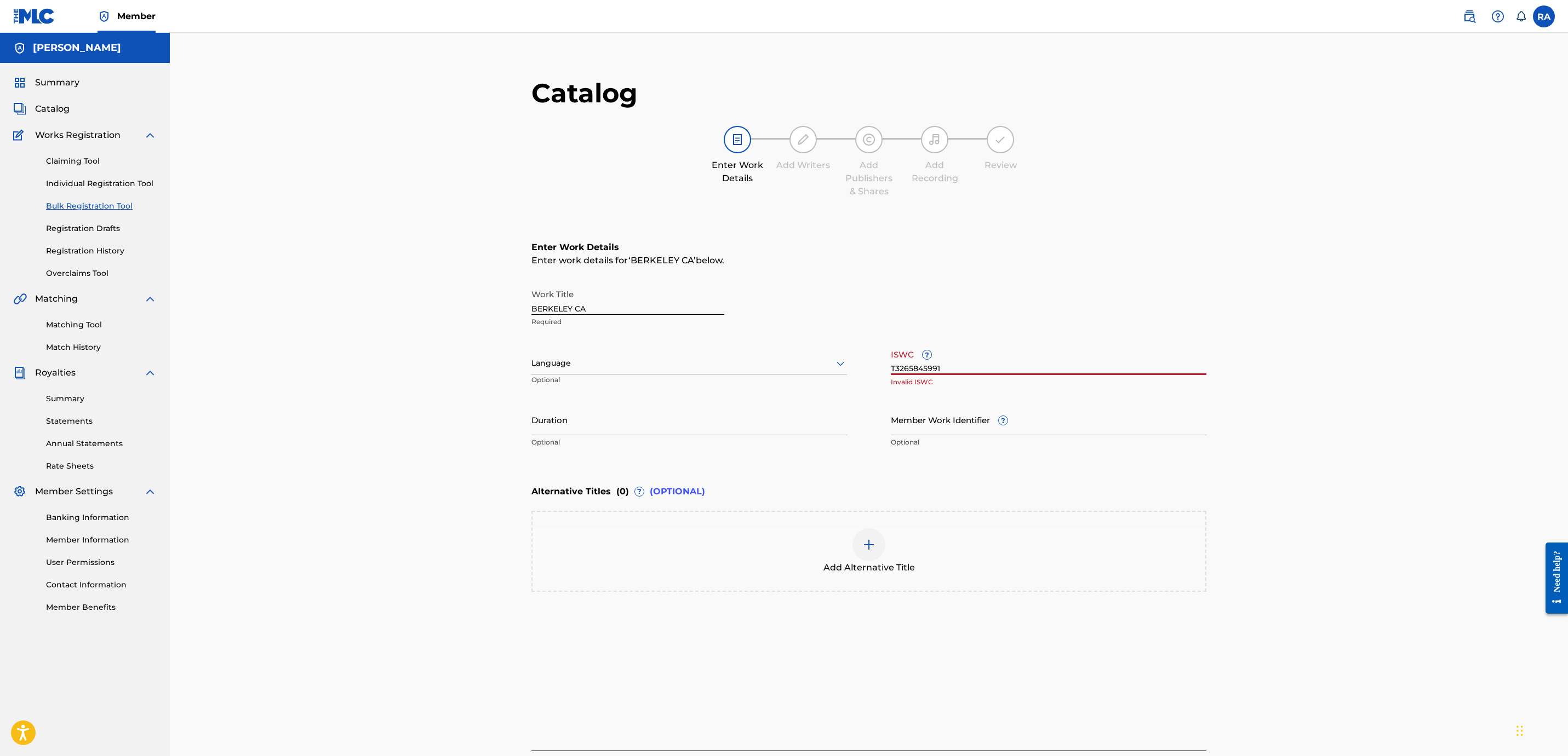
drag, startPoint x: 944, startPoint y: 365, endPoint x: 839, endPoint y: 367, distance: 105.0
click at [839, 367] on div "Work Title BERKELEY CA Required Language Optional ISWC ? T3265845991 Invalid IS…" at bounding box center [868, 367] width 675 height 170
paste input "8"
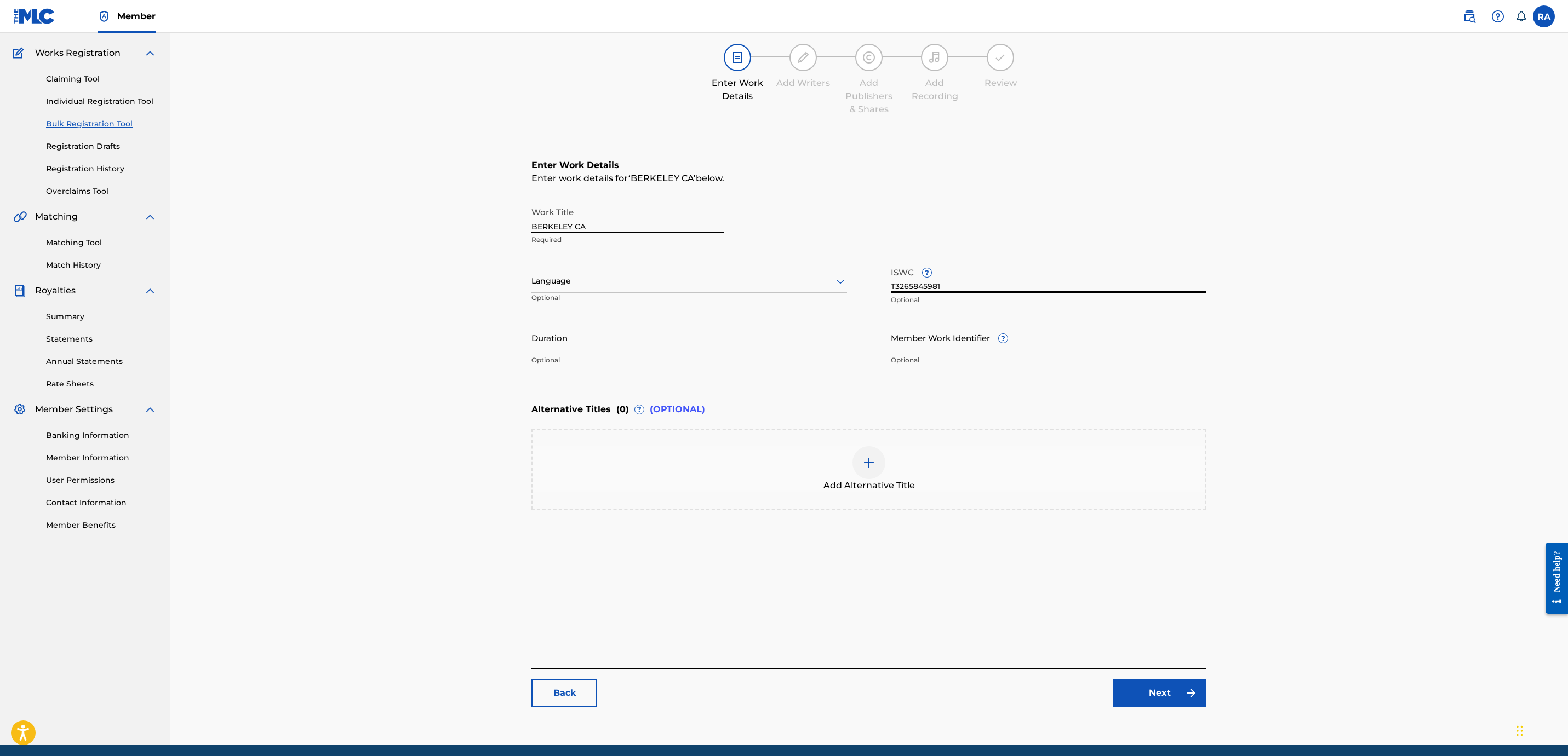
scroll to position [124, 0]
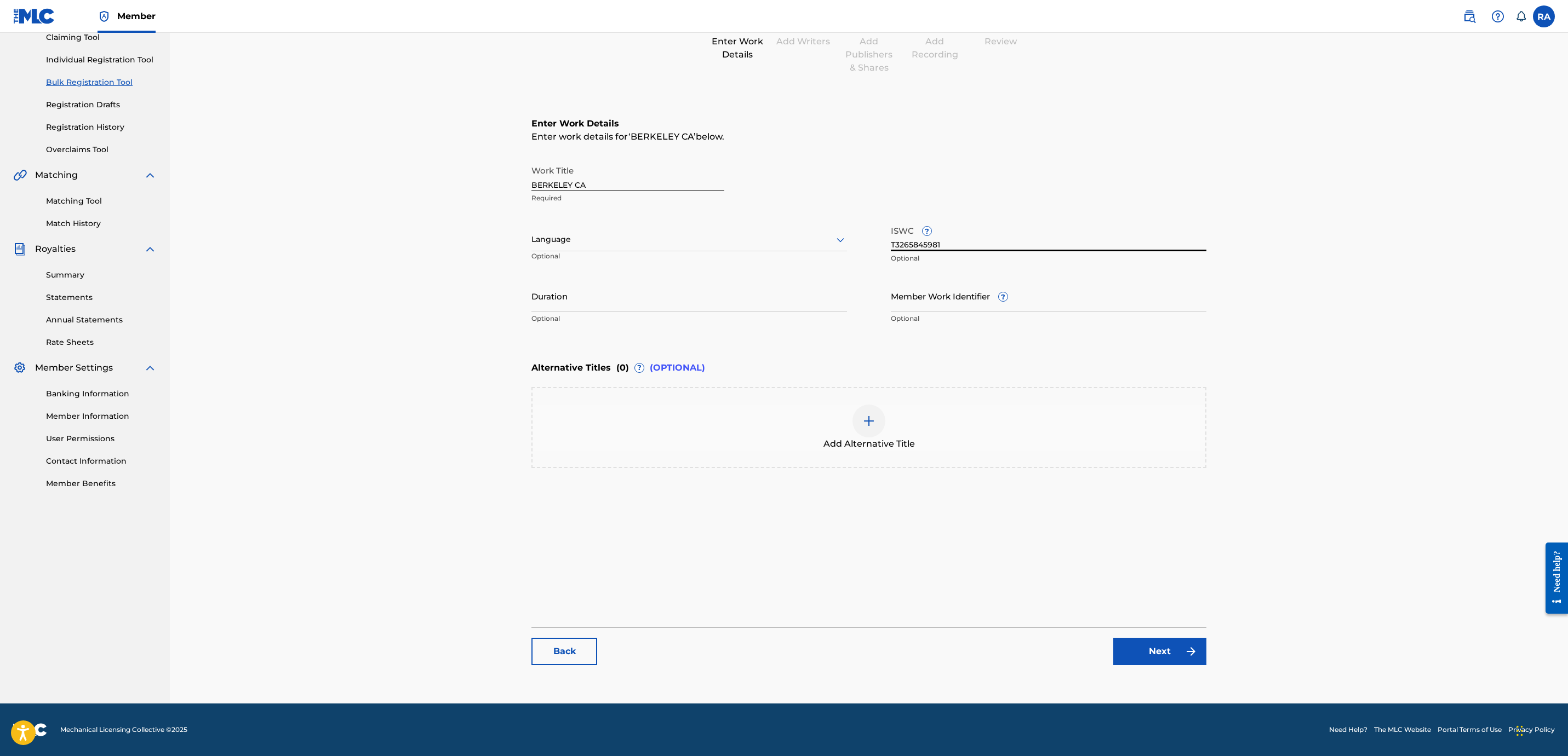
type input "T3265845981"
click at [1175, 649] on link "Next" at bounding box center [1160, 652] width 94 height 27
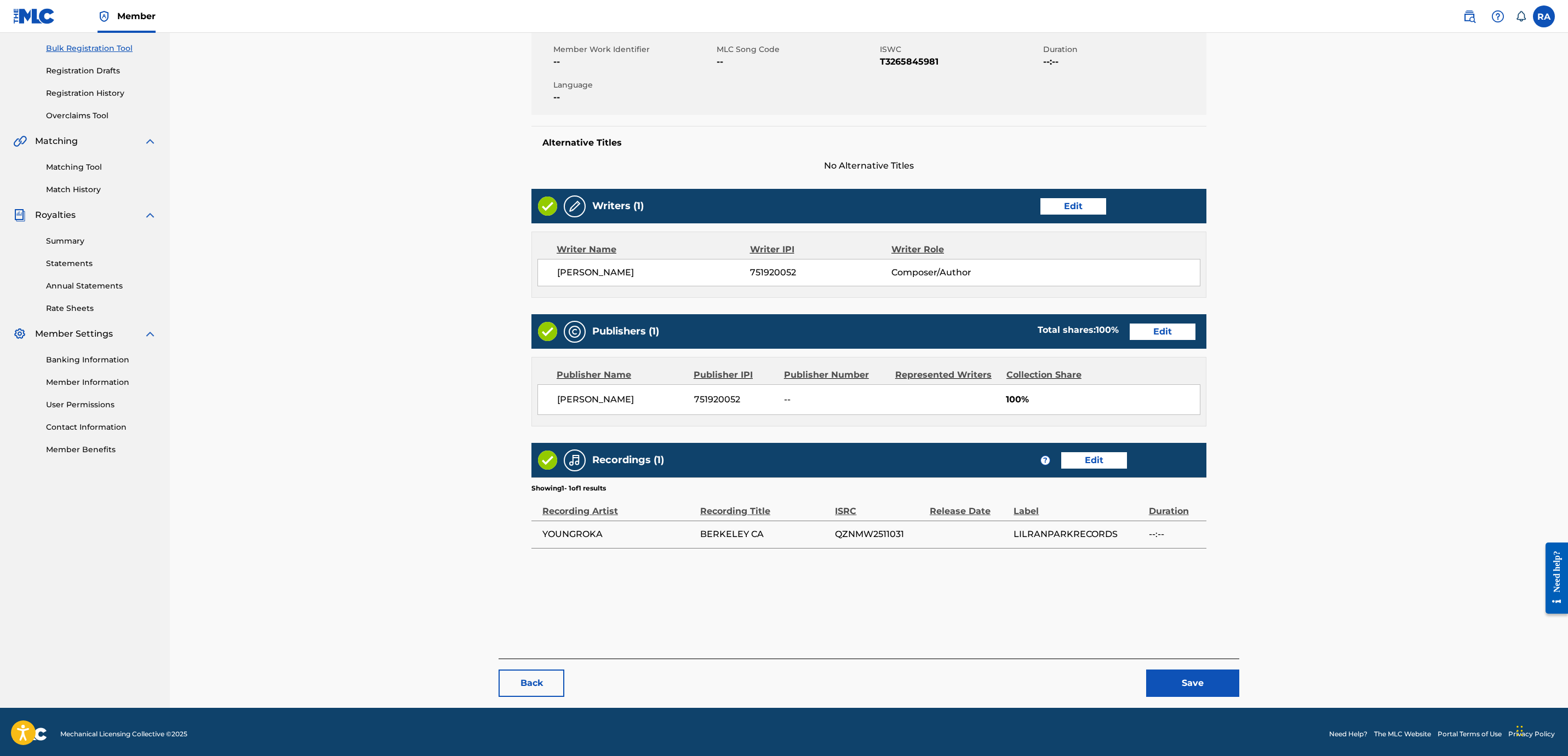
scroll to position [161, 0]
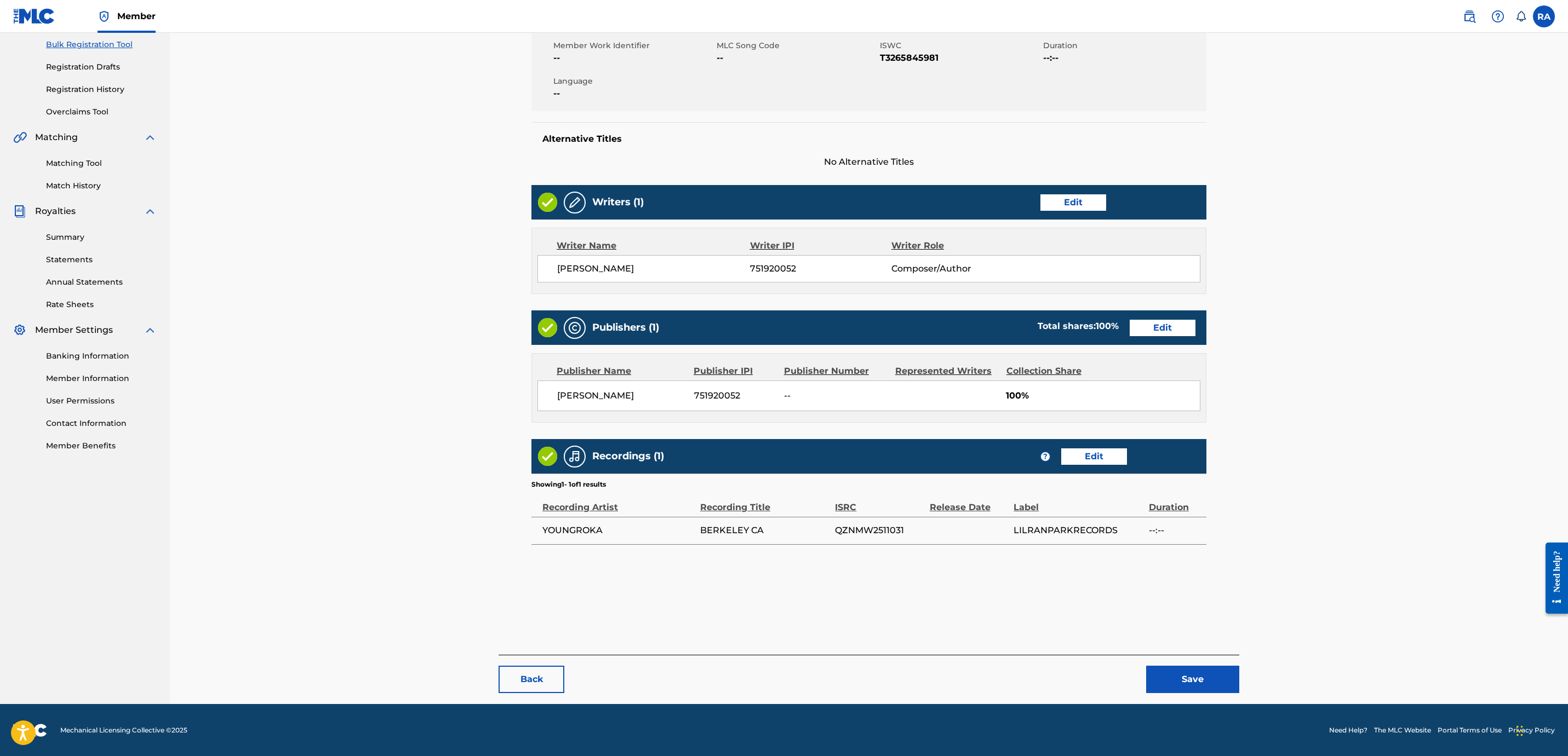
click at [1202, 681] on button "Save" at bounding box center [1193, 679] width 94 height 27
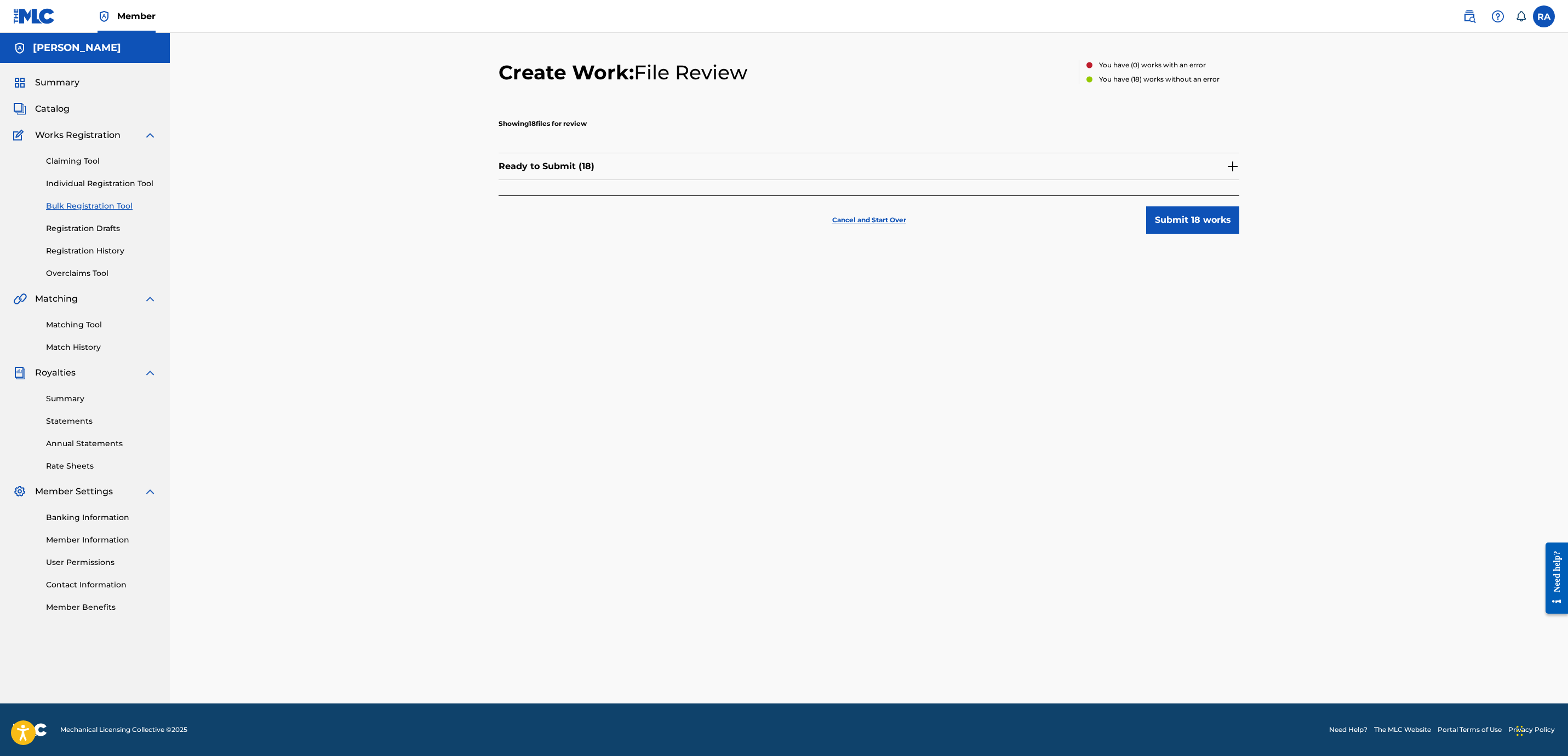
click at [1178, 228] on button "Submit 18 works" at bounding box center [1193, 220] width 94 height 27
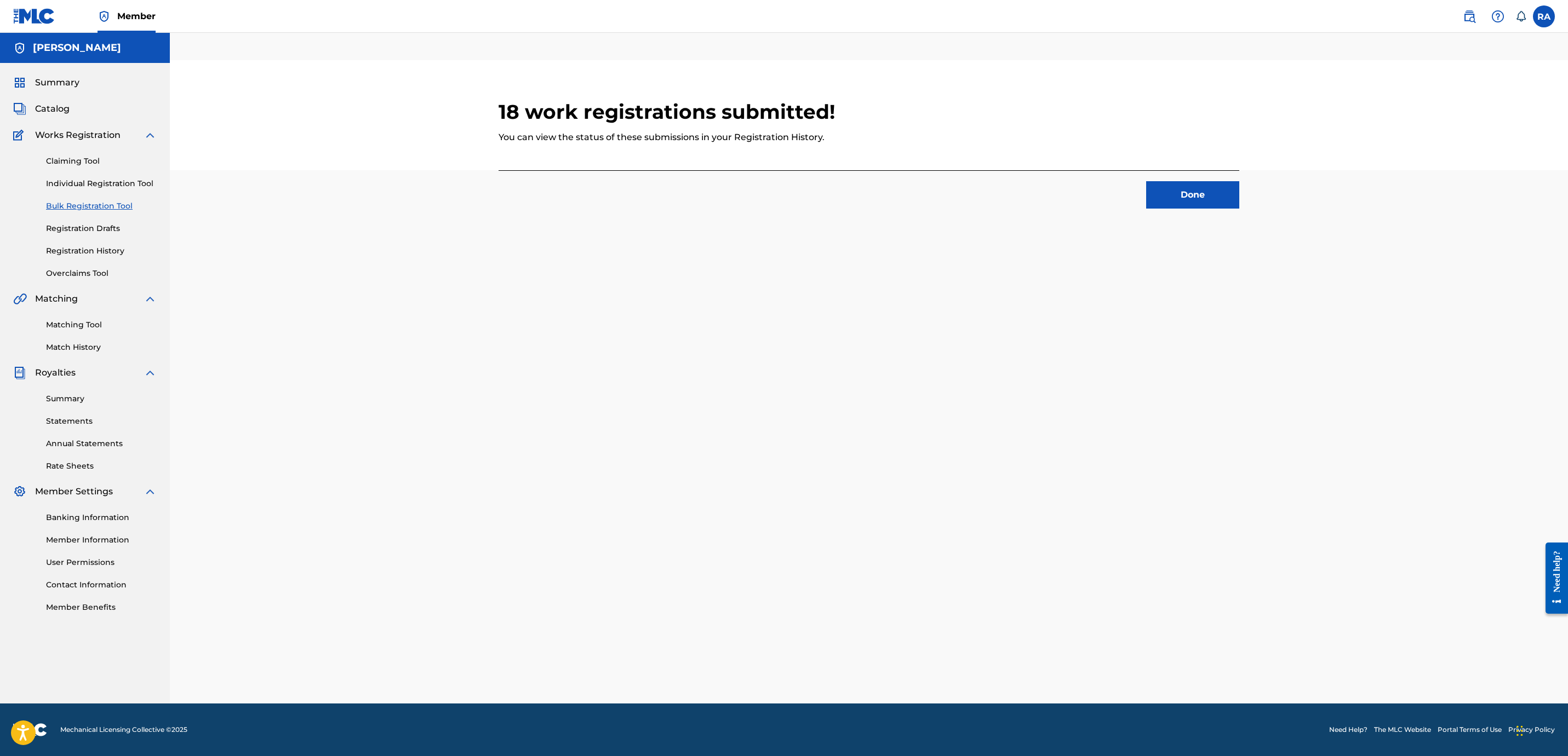
click at [1200, 191] on button "Done" at bounding box center [1193, 195] width 94 height 27
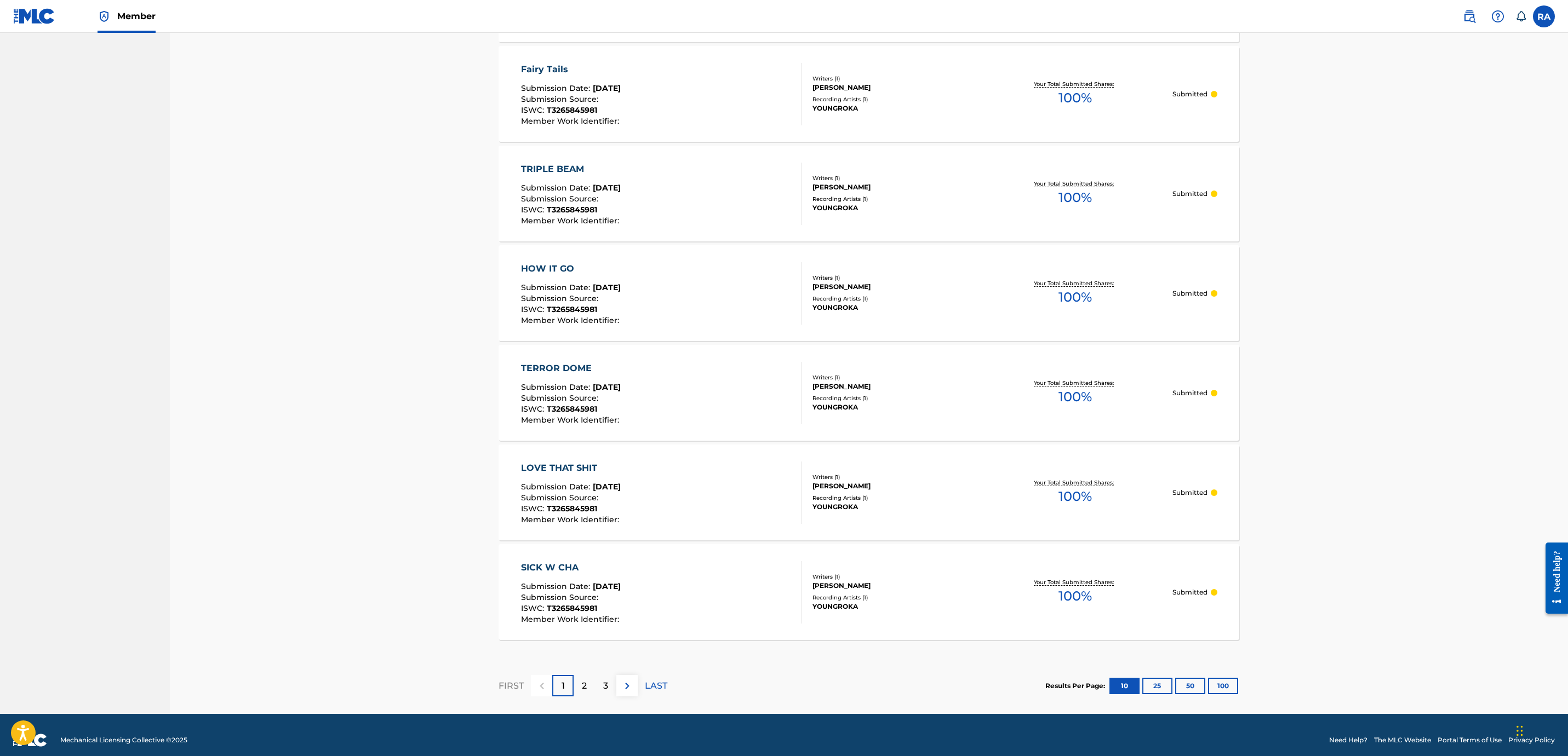
scroll to position [702, 0]
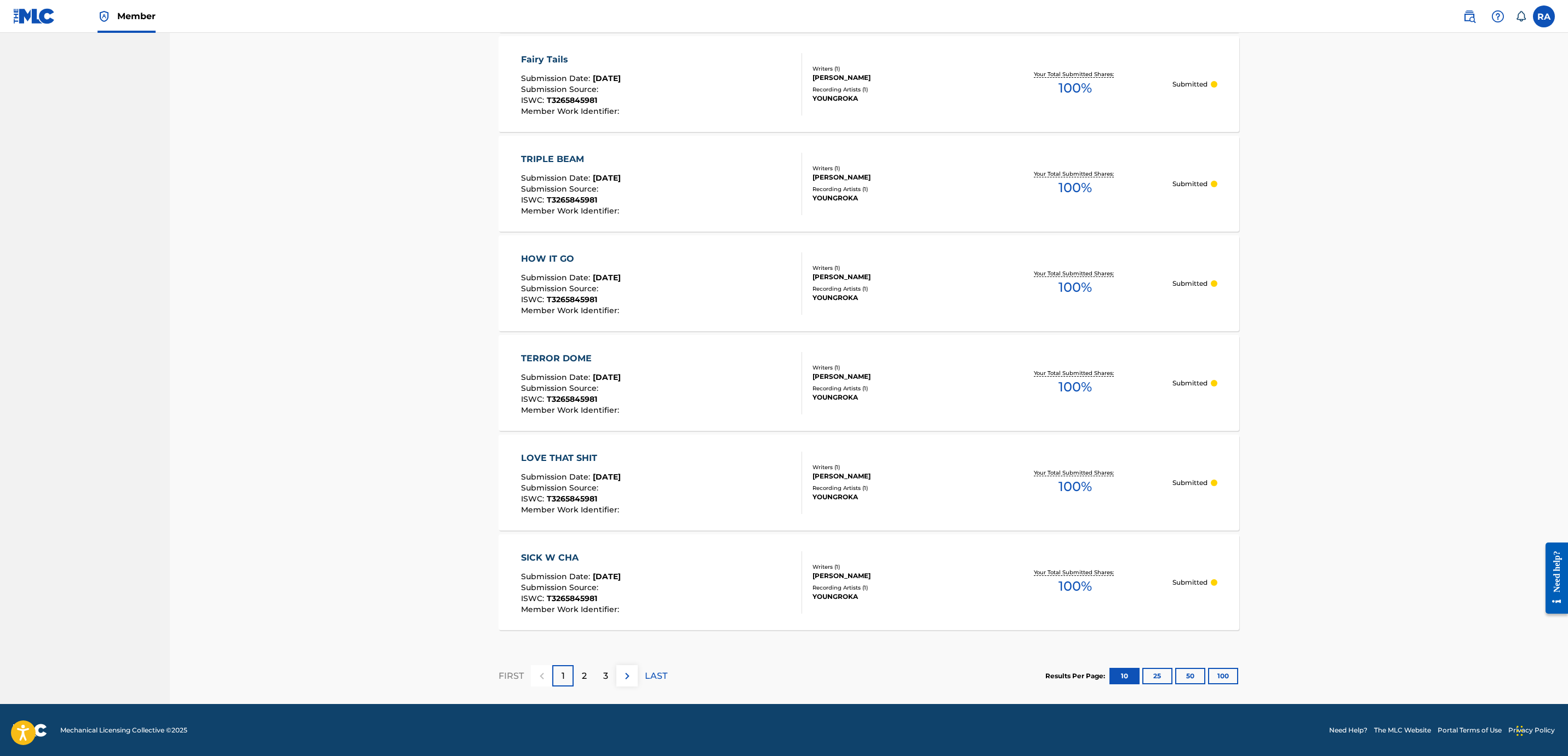
click at [582, 677] on p "2" at bounding box center [583, 676] width 5 height 13
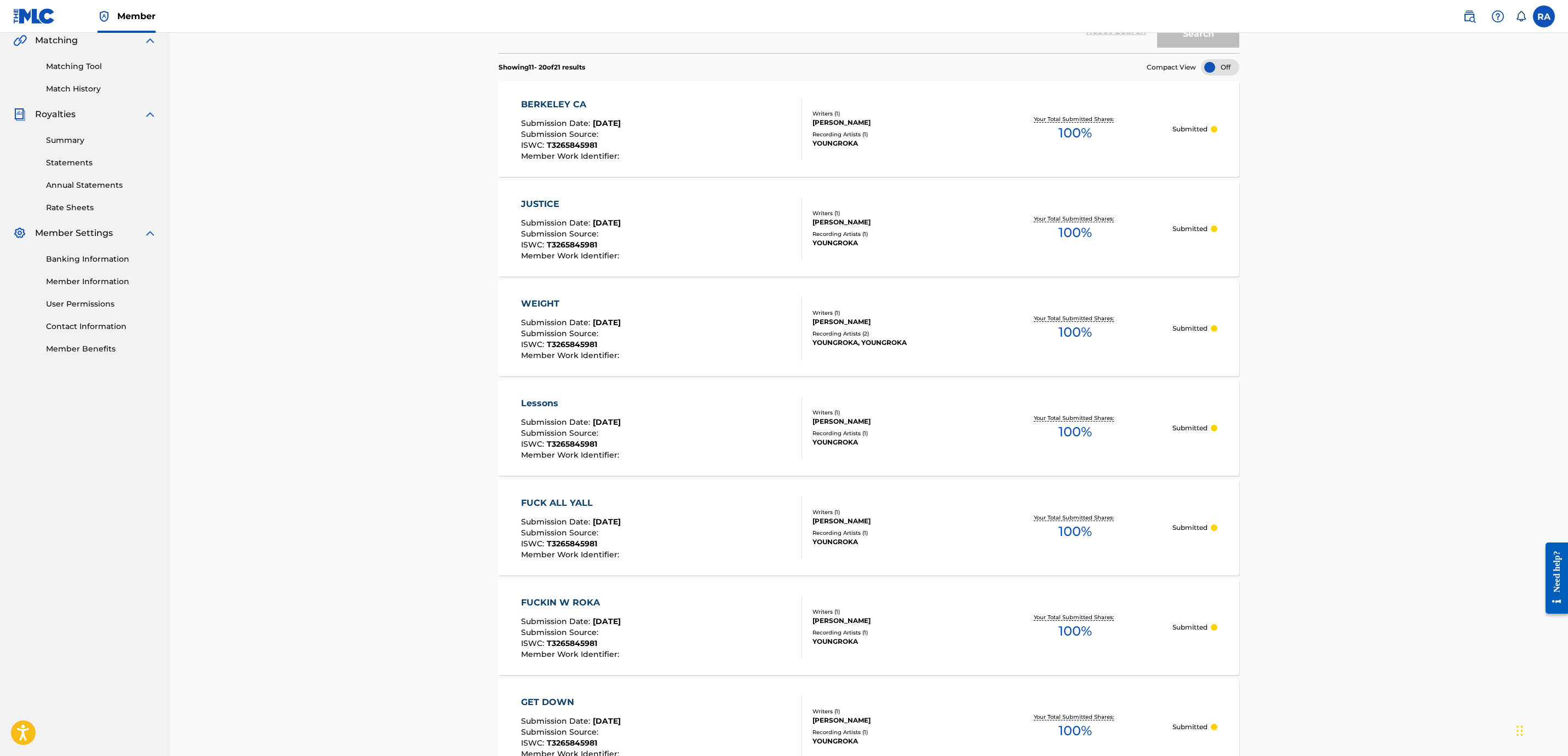
scroll to position [150, 0]
